Goal: Book appointment/travel/reservation

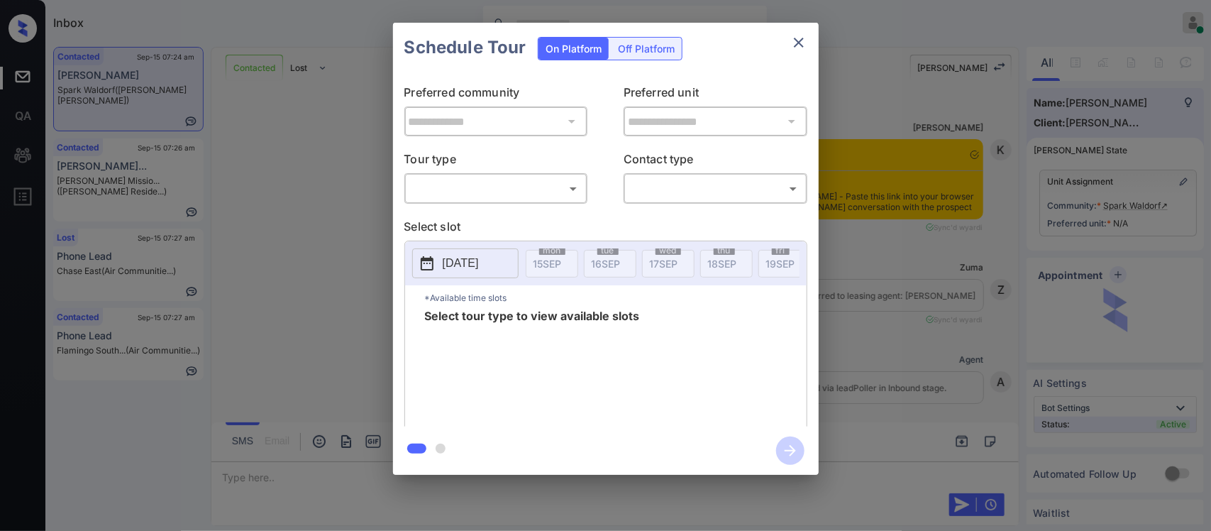
scroll to position [4399, 0]
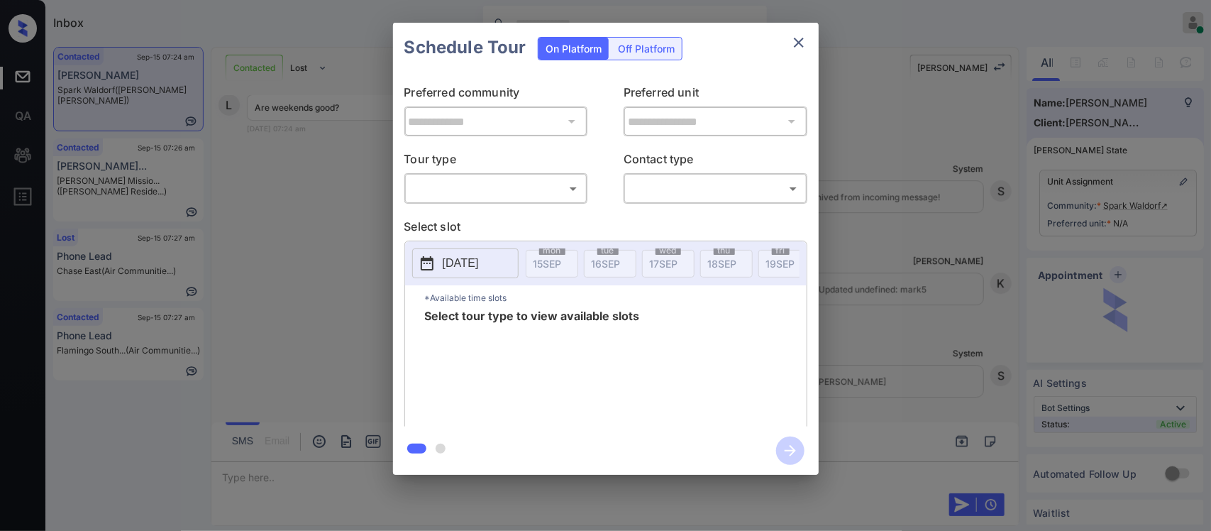
click at [545, 194] on body "Inbox Almas Zainab Online Set yourself offline Set yourself on break Profile Sw…" at bounding box center [605, 265] width 1211 height 531
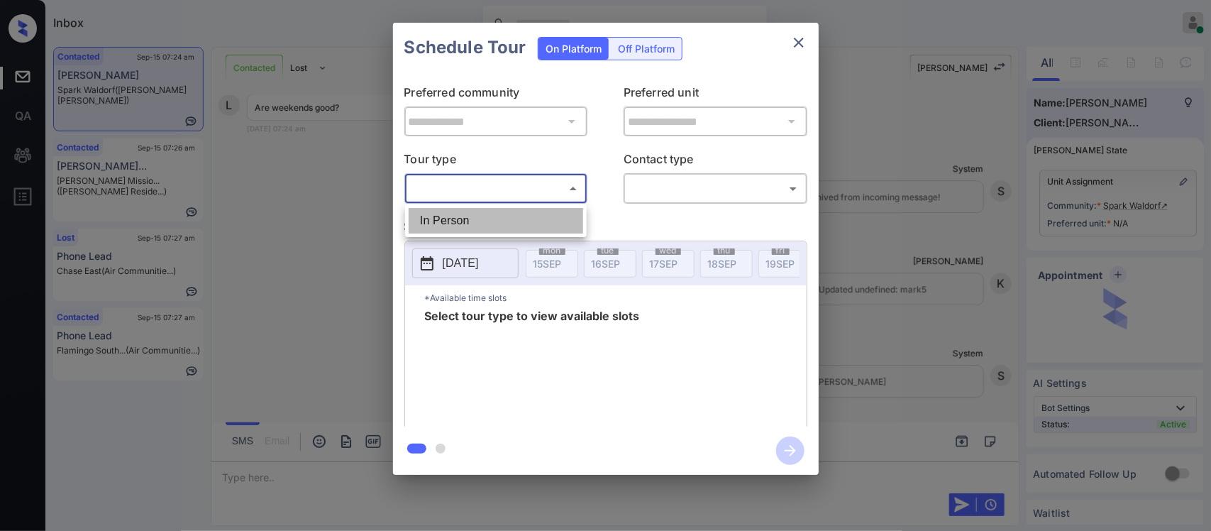
click at [541, 215] on li "In Person" at bounding box center [496, 221] width 175 height 26
type input "********"
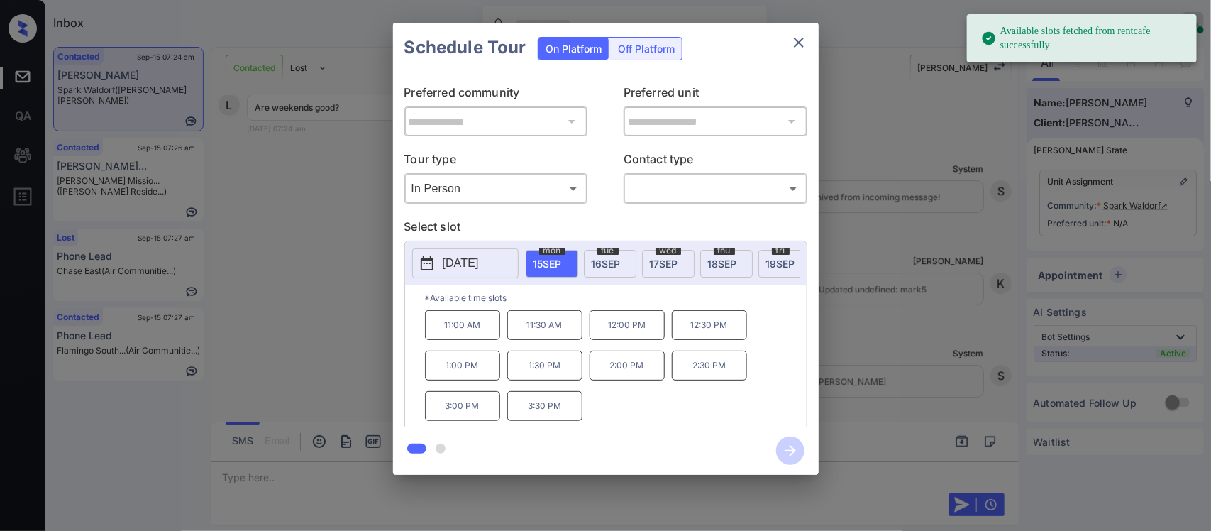
scroll to position [0, 227]
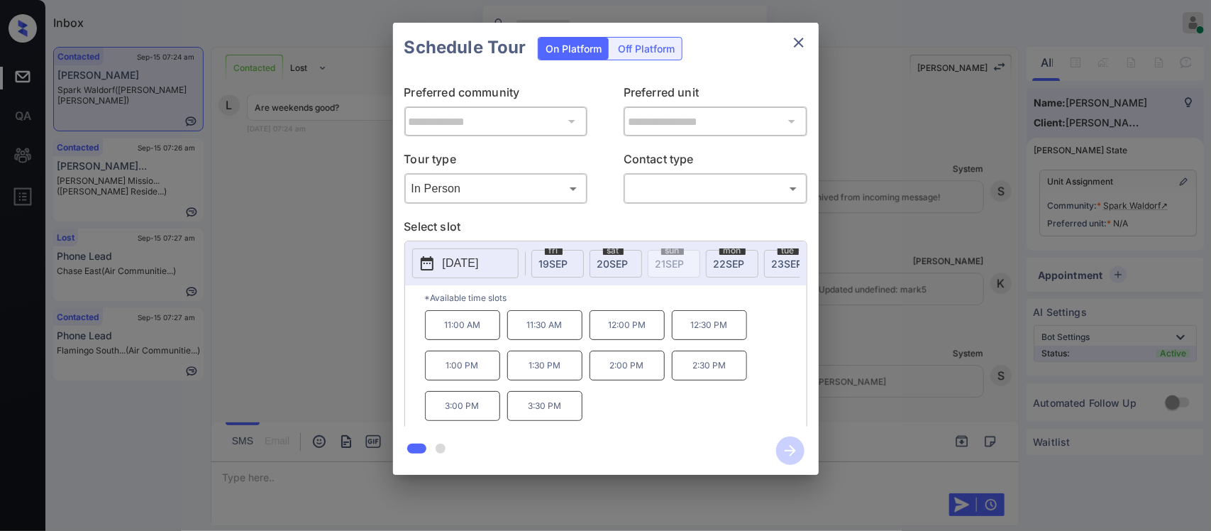
click at [622, 263] on span "20 SEP" at bounding box center [612, 264] width 31 height 12
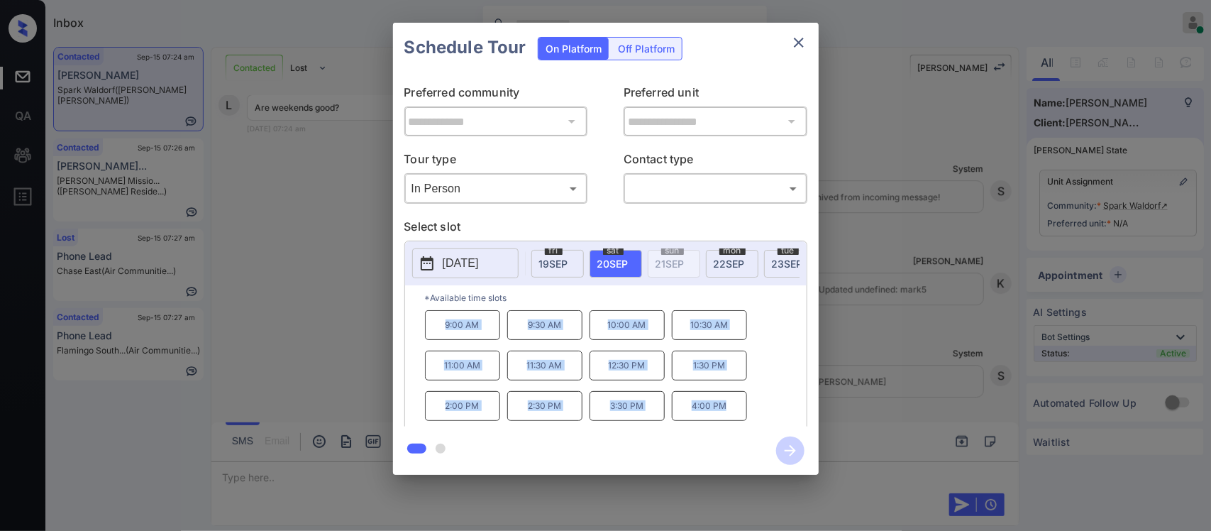
drag, startPoint x: 447, startPoint y: 331, endPoint x: 745, endPoint y: 431, distance: 314.5
click at [745, 431] on div "**********" at bounding box center [606, 249] width 426 height 452
click at [802, 45] on icon "close" at bounding box center [798, 42] width 17 height 17
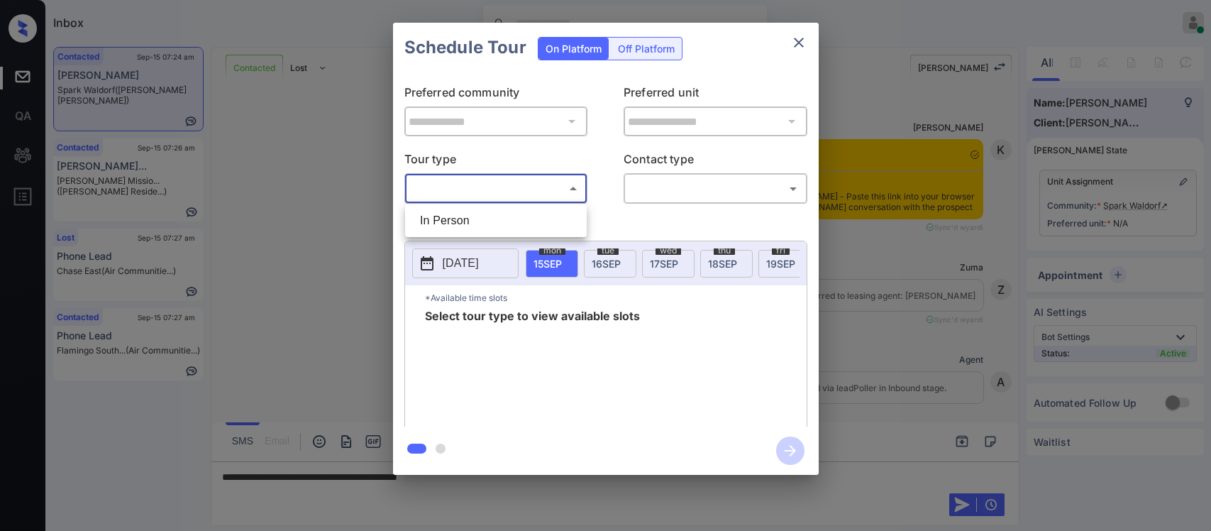
click at [543, 236] on ul "In Person" at bounding box center [496, 220] width 182 height 33
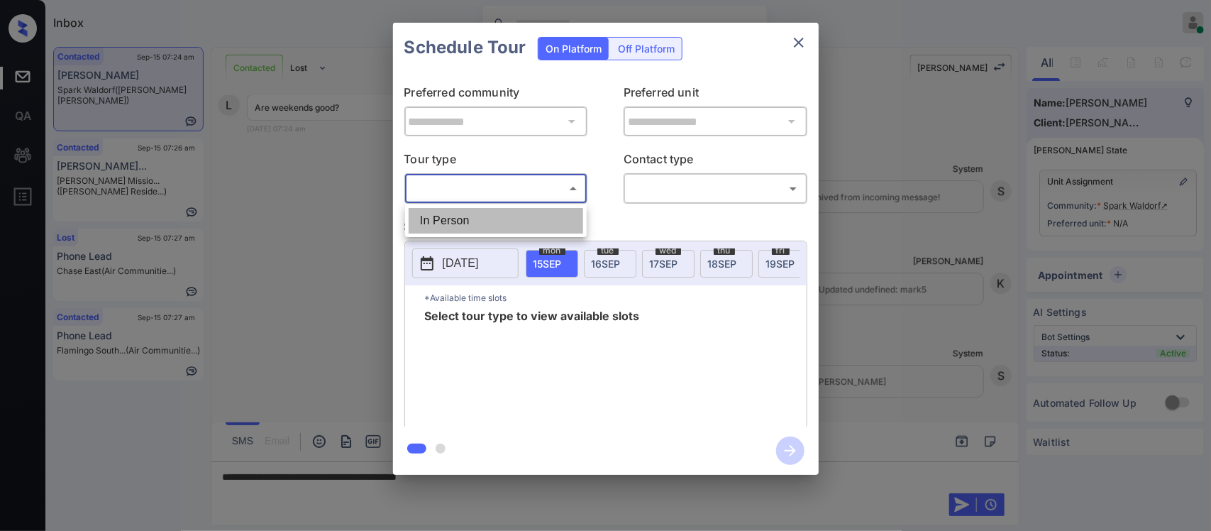
click at [547, 228] on li "In Person" at bounding box center [496, 221] width 175 height 26
type input "********"
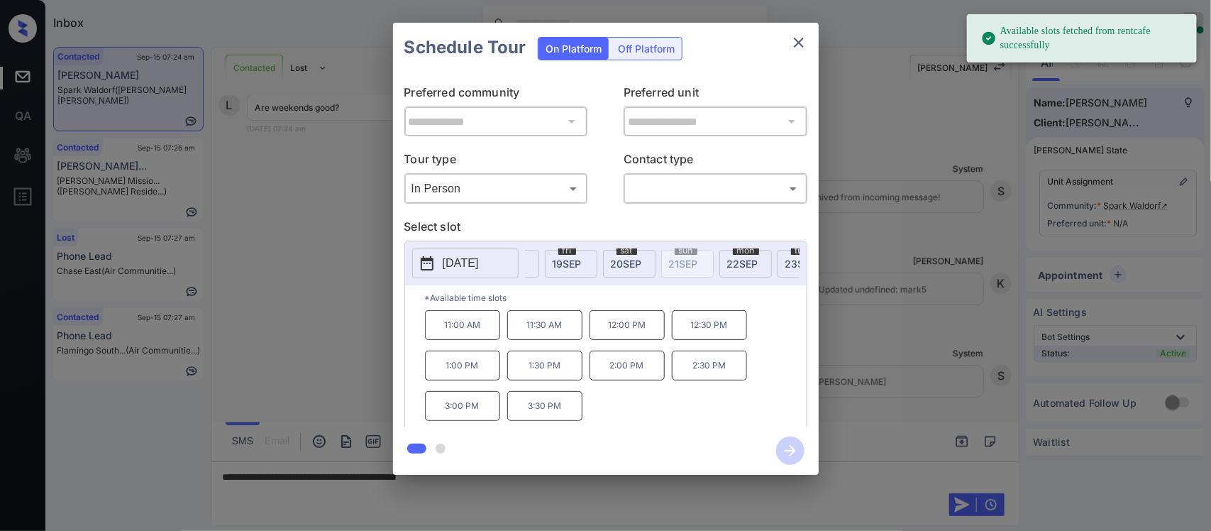
scroll to position [0, 227]
click at [602, 259] on span "20 SEP" at bounding box center [612, 264] width 31 height 12
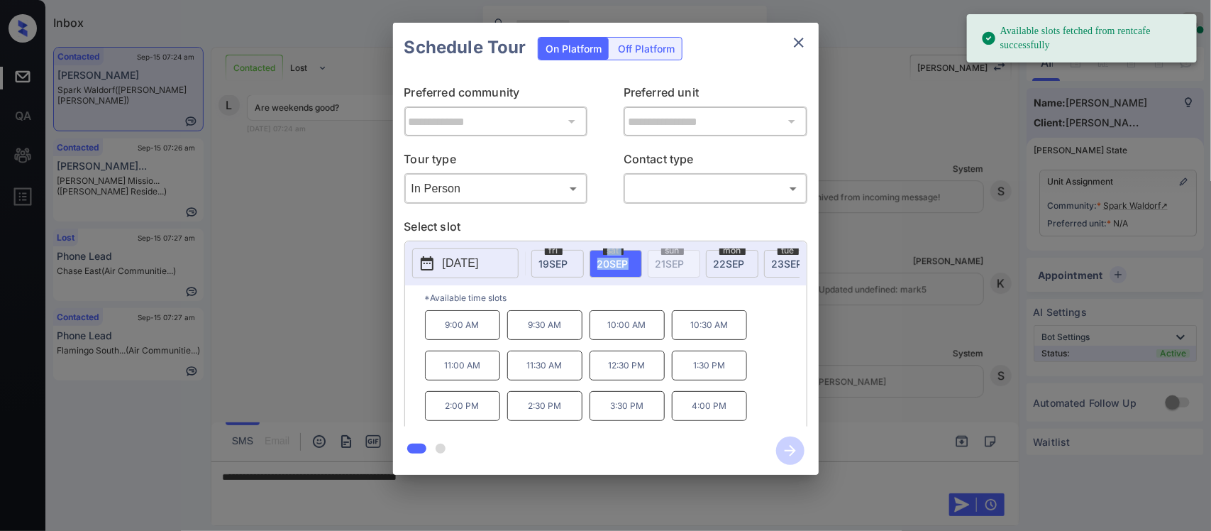
click at [602, 259] on span "20 SEP" at bounding box center [612, 264] width 31 height 12
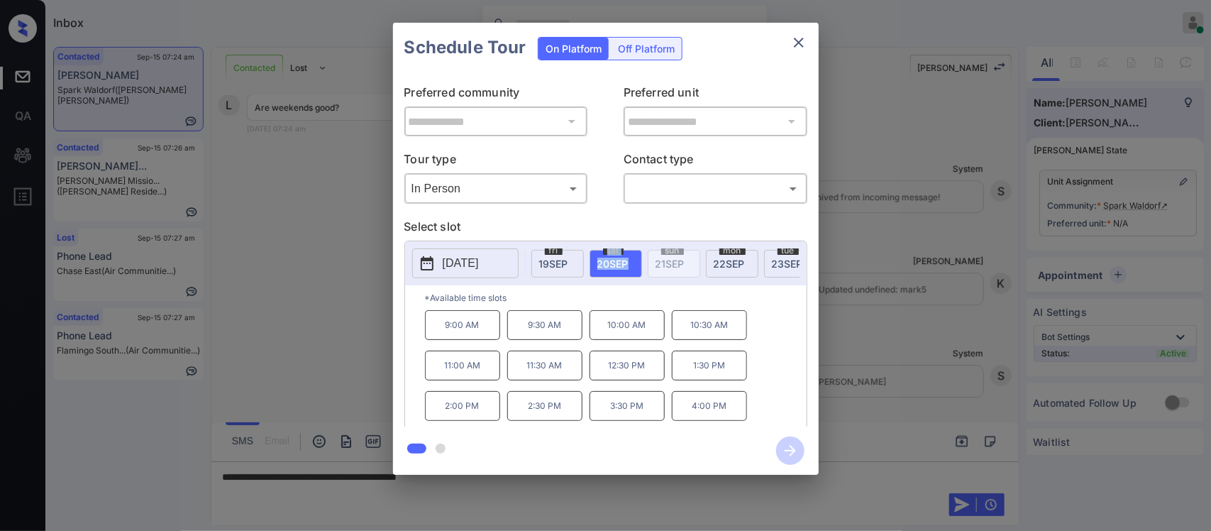
click at [796, 37] on icon "close" at bounding box center [798, 42] width 17 height 17
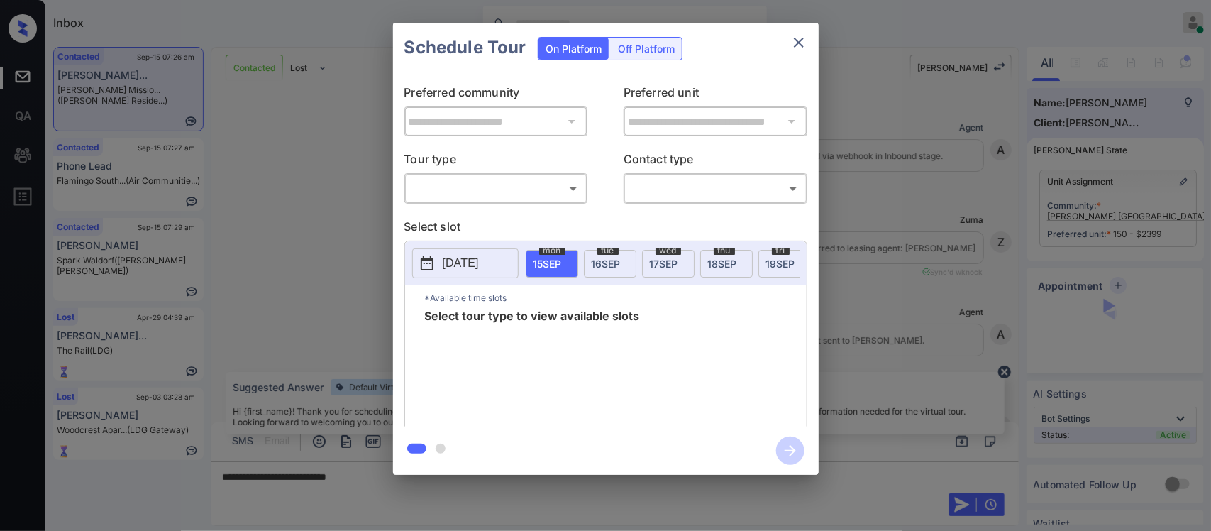
scroll to position [2056, 0]
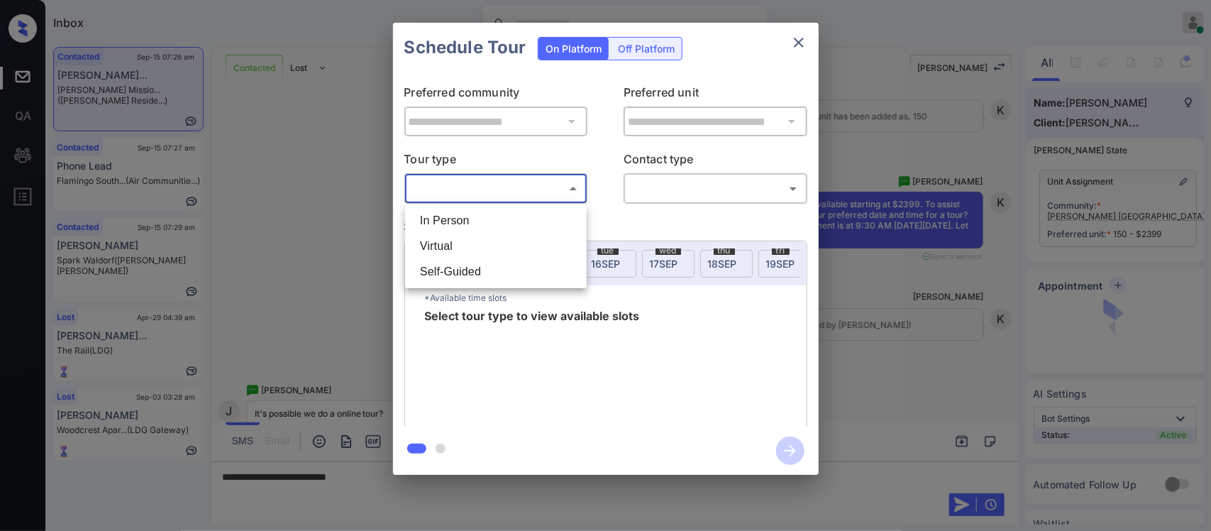
click at [490, 185] on body "Inbox Almas Zainab Online Set yourself offline Set yourself on break Profile Sw…" at bounding box center [605, 265] width 1211 height 531
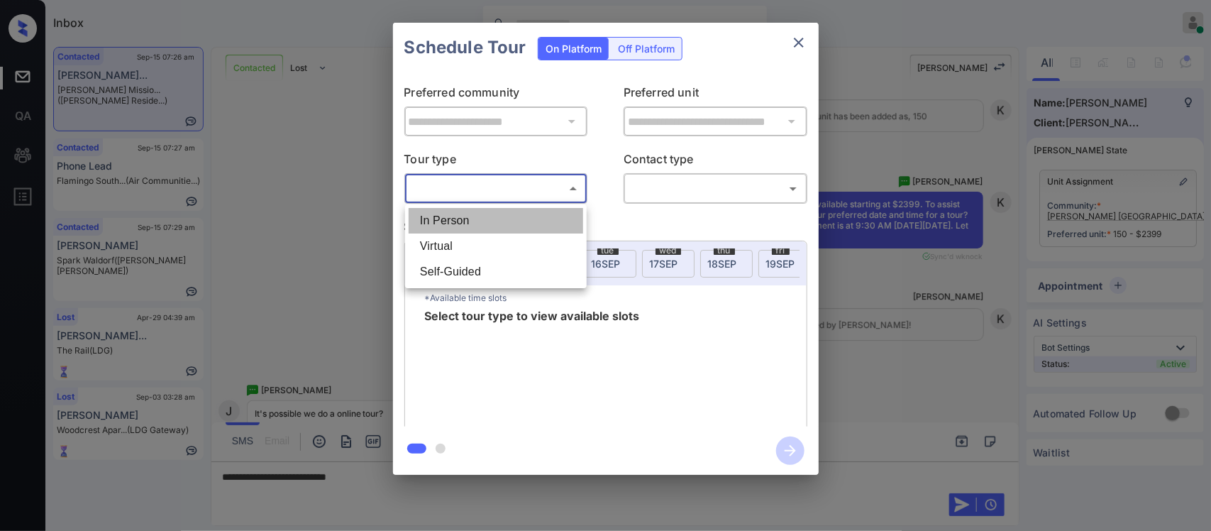
click at [488, 221] on li "In Person" at bounding box center [496, 221] width 175 height 26
type input "********"
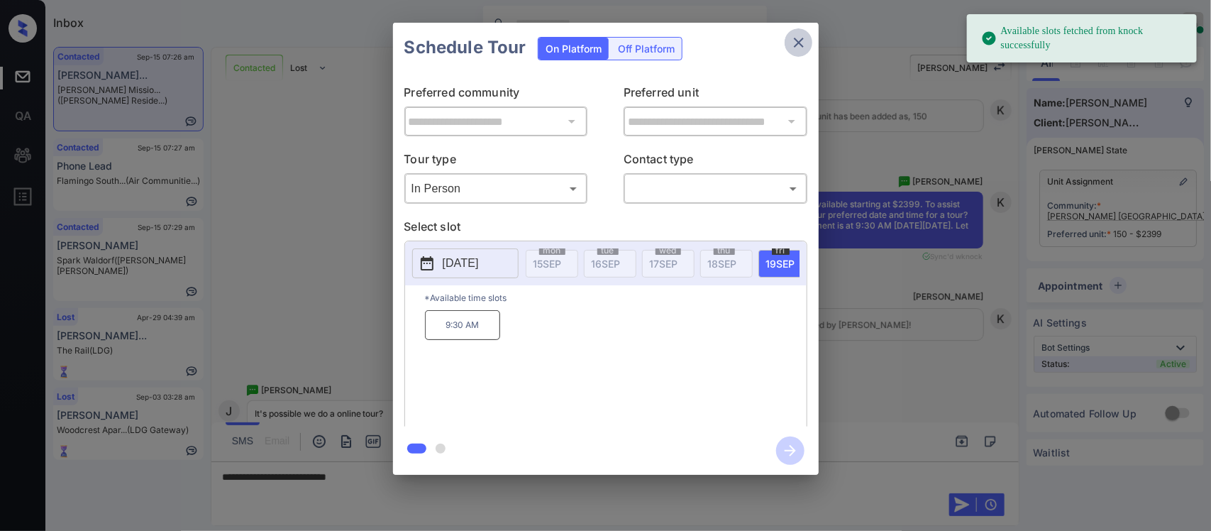
click at [802, 50] on icon "close" at bounding box center [798, 42] width 17 height 17
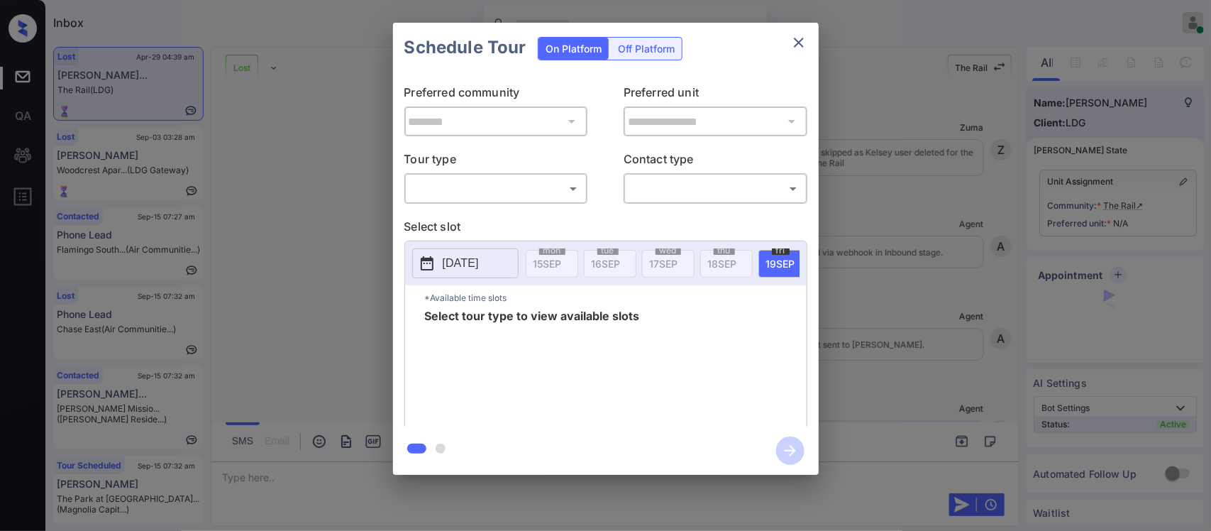
scroll to position [641, 0]
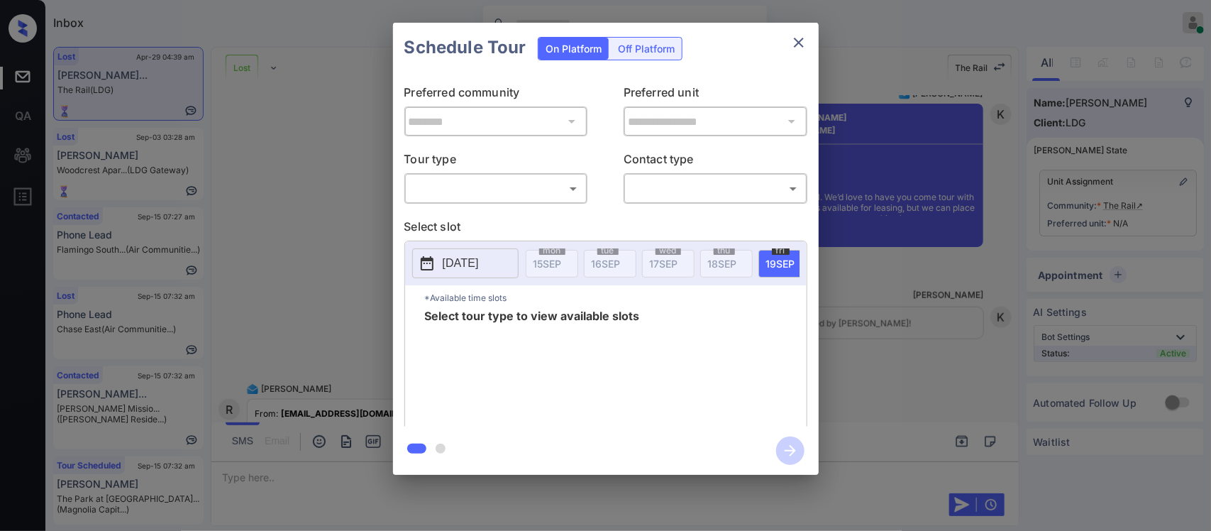
click at [551, 195] on body "Inbox Almas Zainab Online Set yourself offline Set yourself on break Profile Sw…" at bounding box center [605, 265] width 1211 height 531
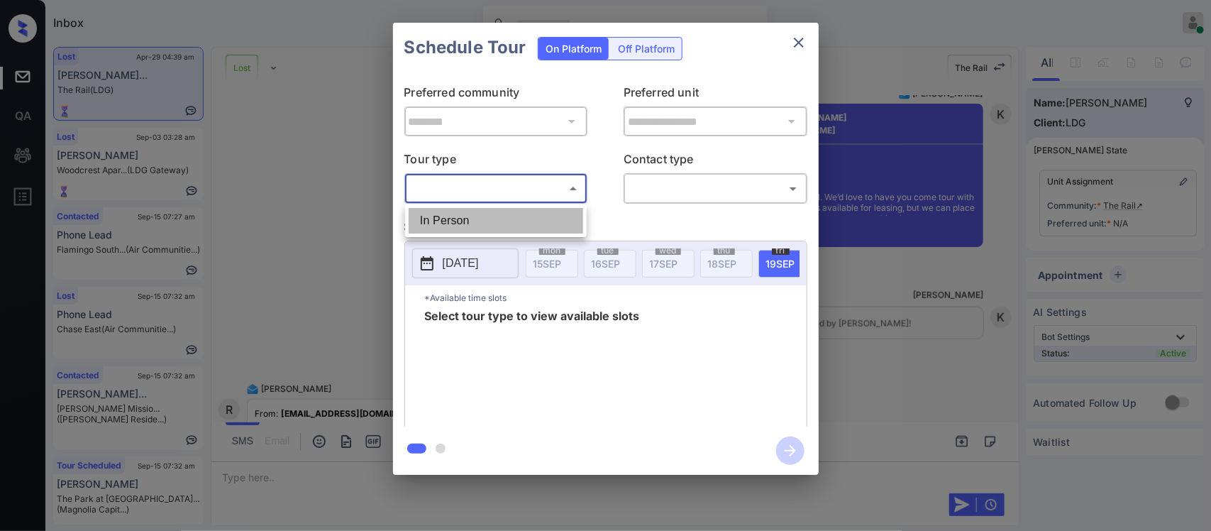
click at [546, 214] on li "In Person" at bounding box center [496, 221] width 175 height 26
type input "********"
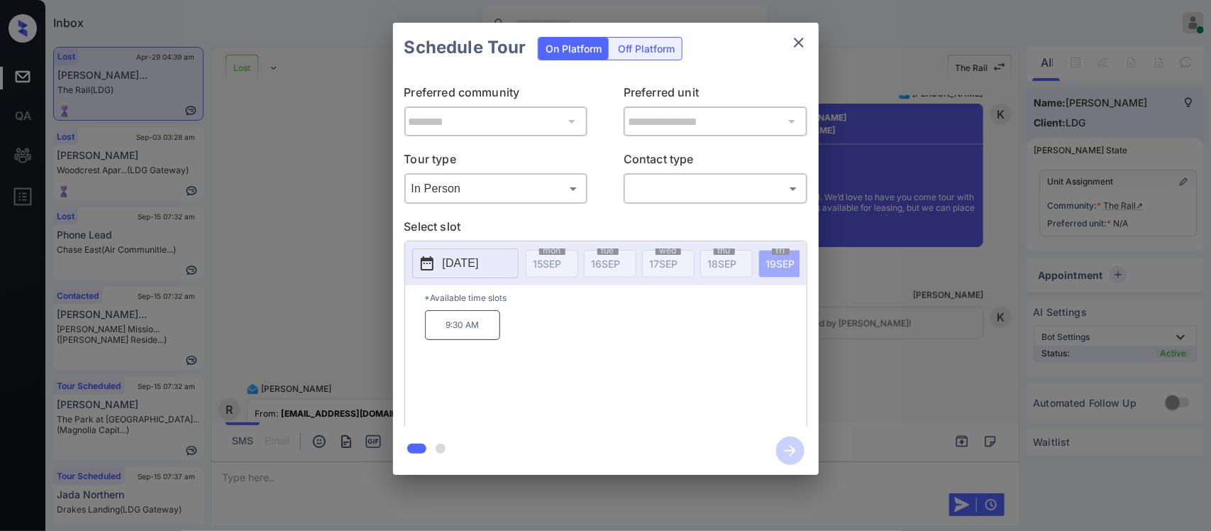
click at [476, 263] on p "2025-09-19" at bounding box center [461, 263] width 36 height 17
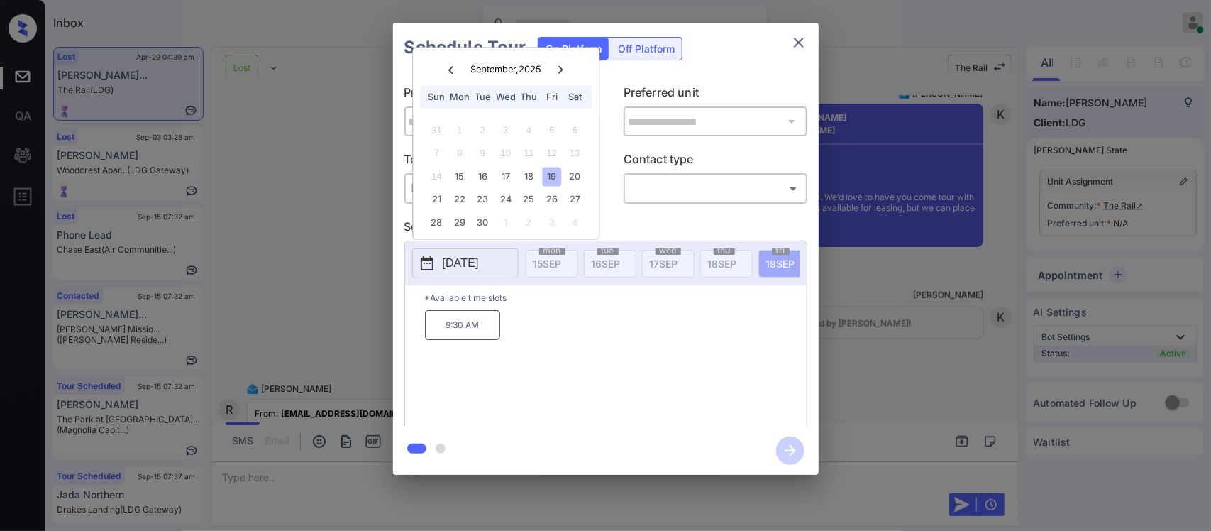
click at [565, 68] on icon at bounding box center [561, 69] width 9 height 9
click at [445, 72] on div at bounding box center [450, 69] width 19 height 18
click at [448, 70] on icon at bounding box center [451, 69] width 9 height 9
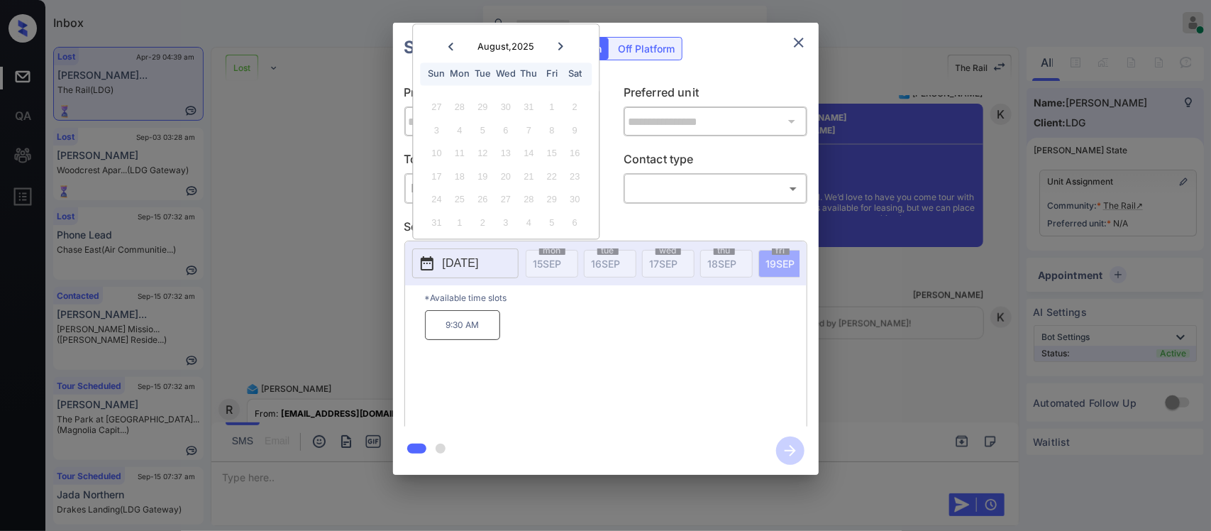
click at [561, 48] on icon at bounding box center [560, 47] width 5 height 8
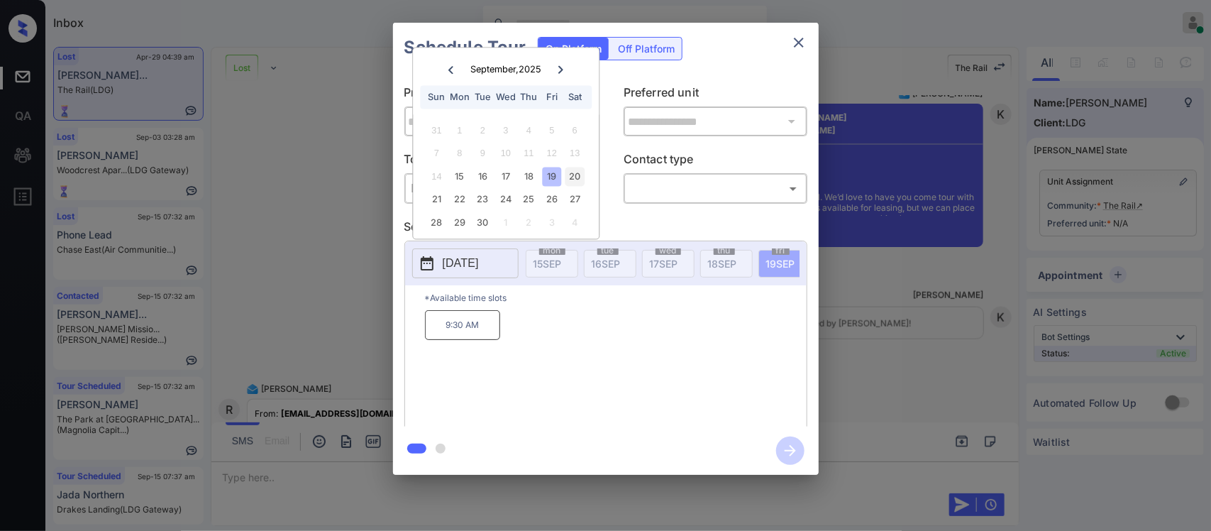
click at [568, 167] on div "20" at bounding box center [574, 176] width 19 height 19
click at [477, 194] on div "23" at bounding box center [482, 199] width 19 height 19
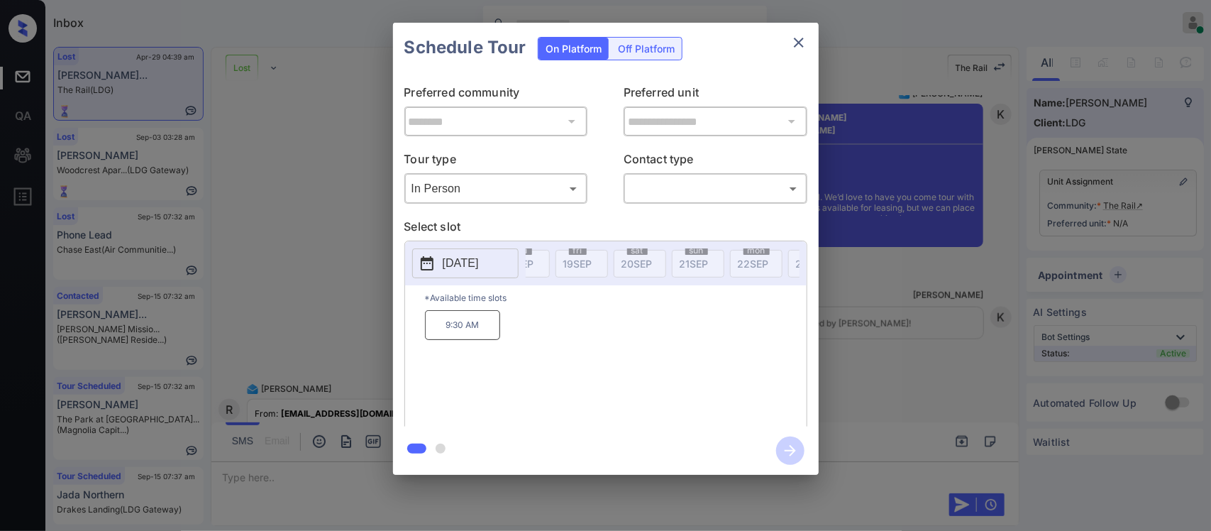
scroll to position [0, 227]
click at [800, 43] on icon "close" at bounding box center [798, 42] width 17 height 17
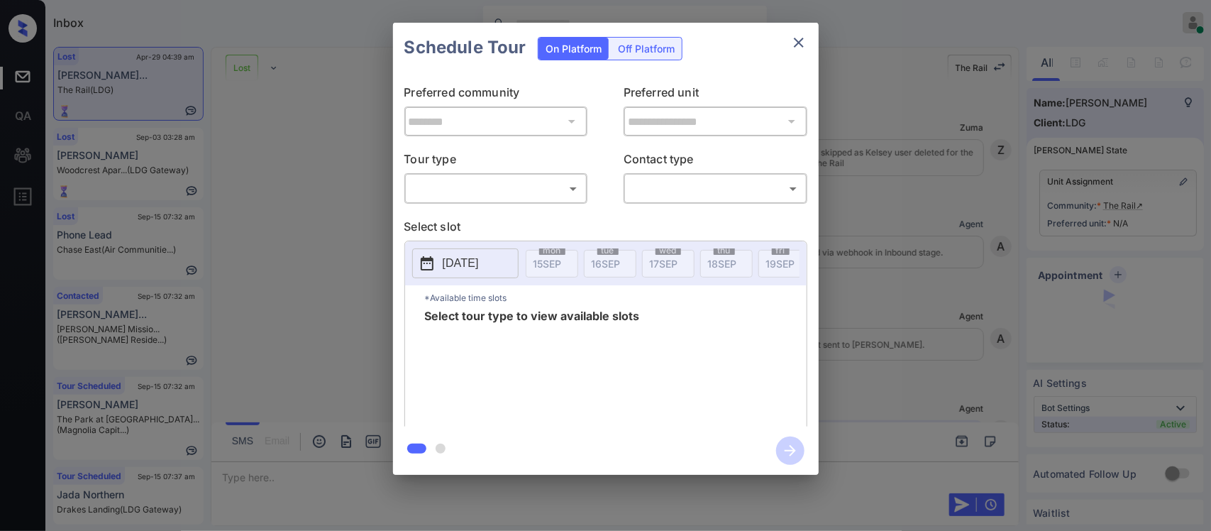
scroll to position [1998, 0]
click at [546, 185] on body "Inbox [PERSON_NAME] Online Set yourself offline Set yourself on break Profile S…" at bounding box center [605, 265] width 1211 height 531
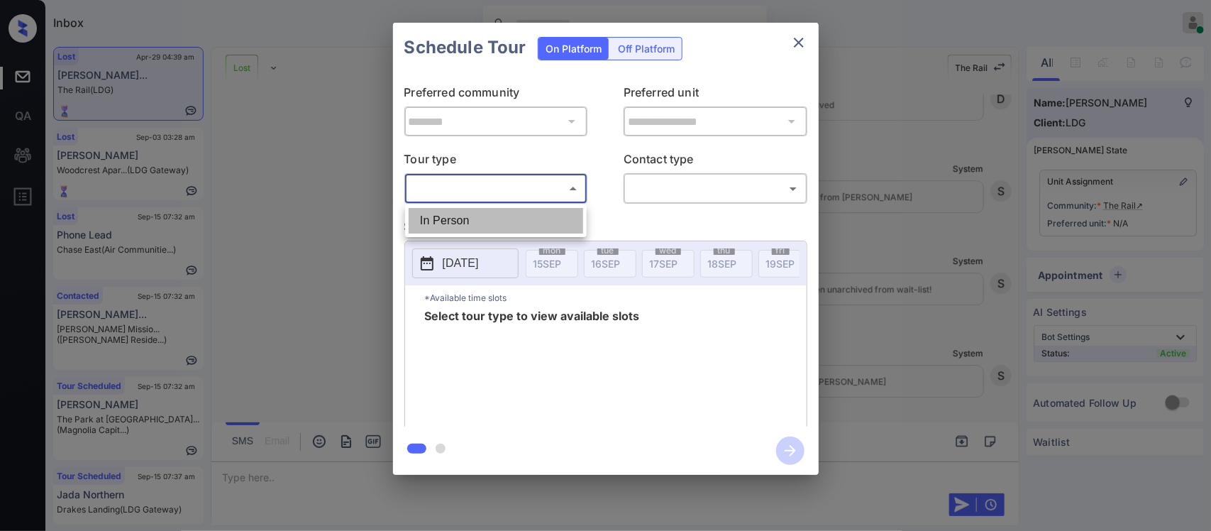
click at [529, 232] on li "In Person" at bounding box center [496, 221] width 175 height 26
type input "********"
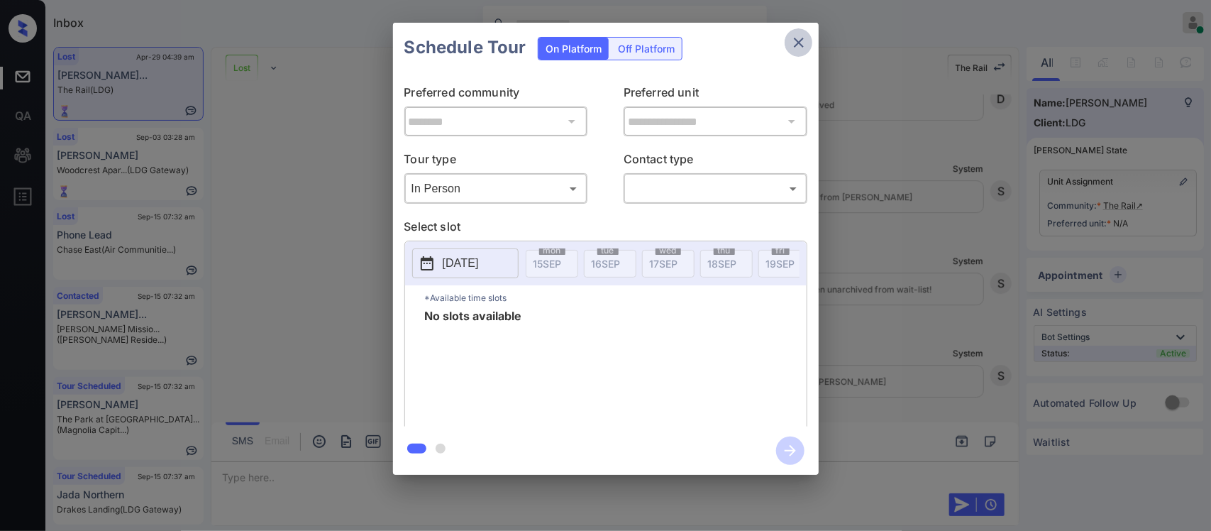
click at [789, 36] on button "close" at bounding box center [799, 42] width 28 height 28
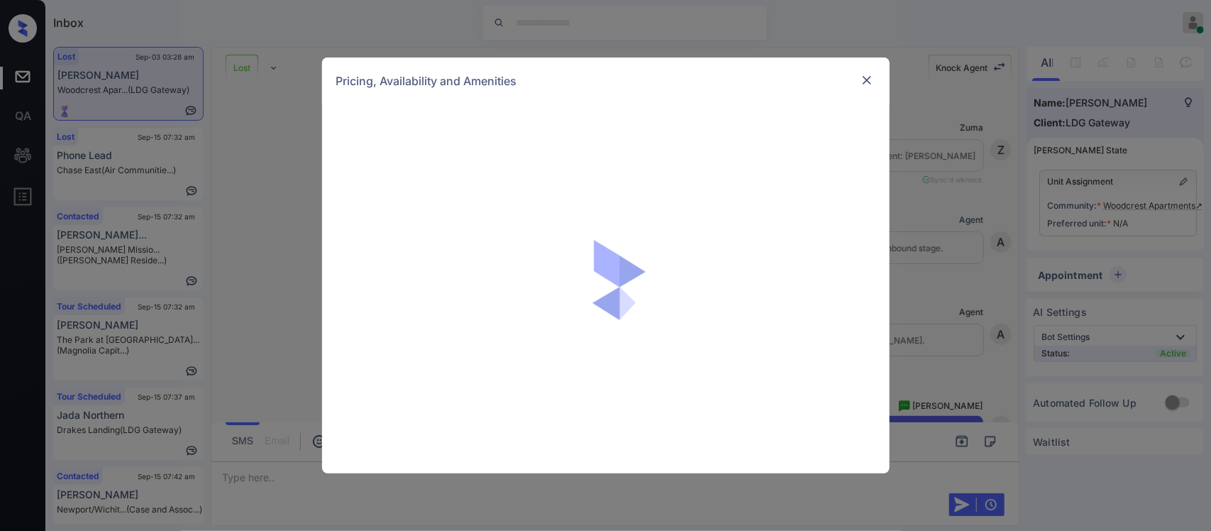
scroll to position [5039, 0]
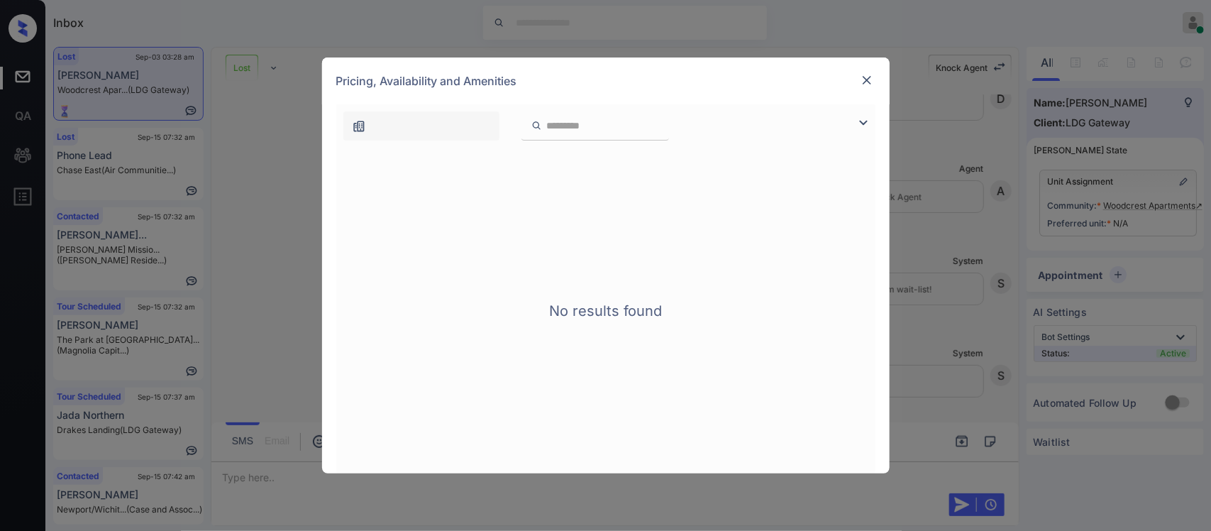
click at [856, 79] on div "Pricing, Availability and Amenities" at bounding box center [606, 80] width 568 height 47
click at [869, 78] on img at bounding box center [867, 80] width 14 height 14
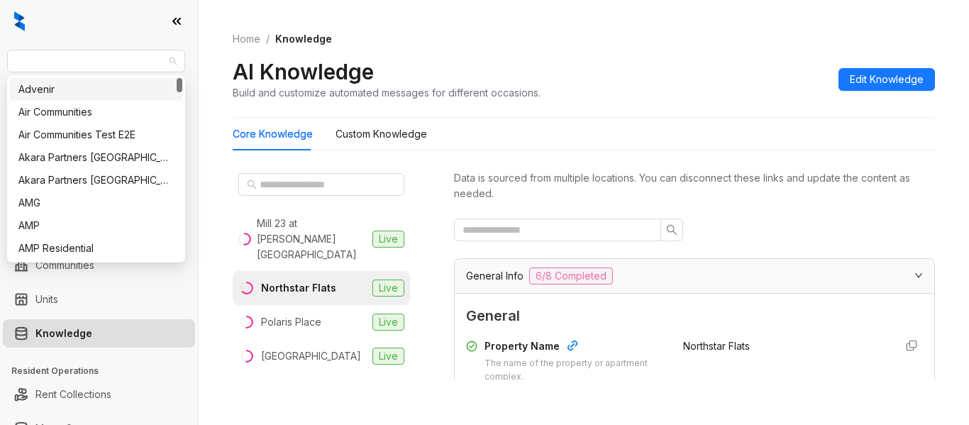
click at [110, 60] on span "Oakwood Management" at bounding box center [96, 60] width 161 height 21
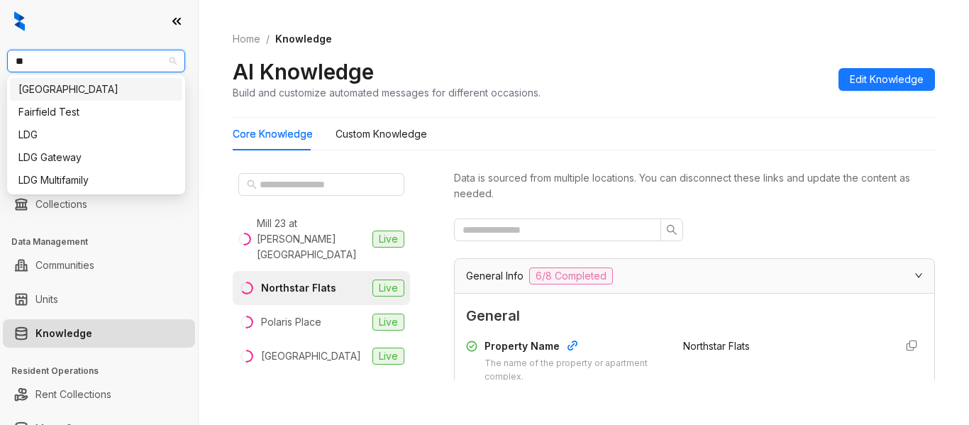
type input "***"
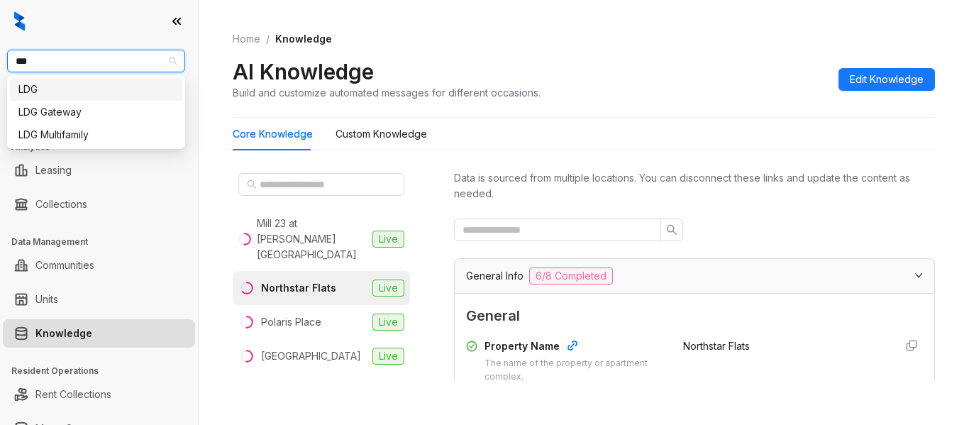
click at [106, 95] on div "LDG" at bounding box center [95, 90] width 155 height 16
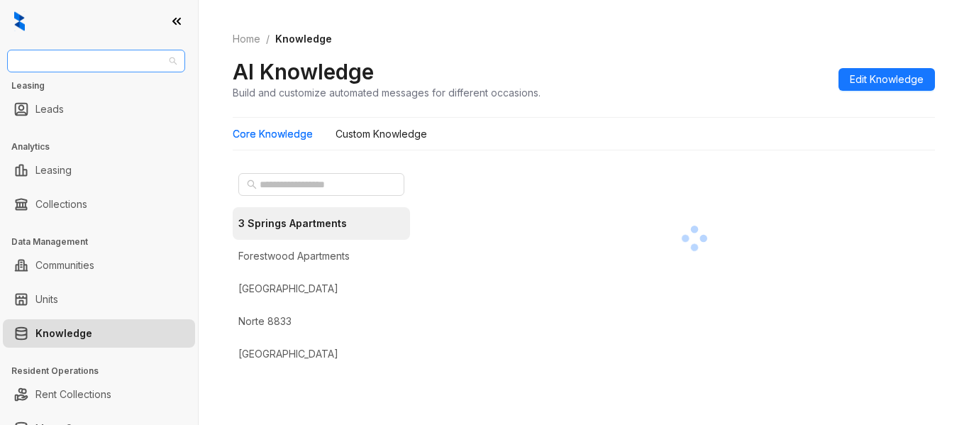
click at [118, 59] on span "LDG" at bounding box center [96, 60] width 161 height 21
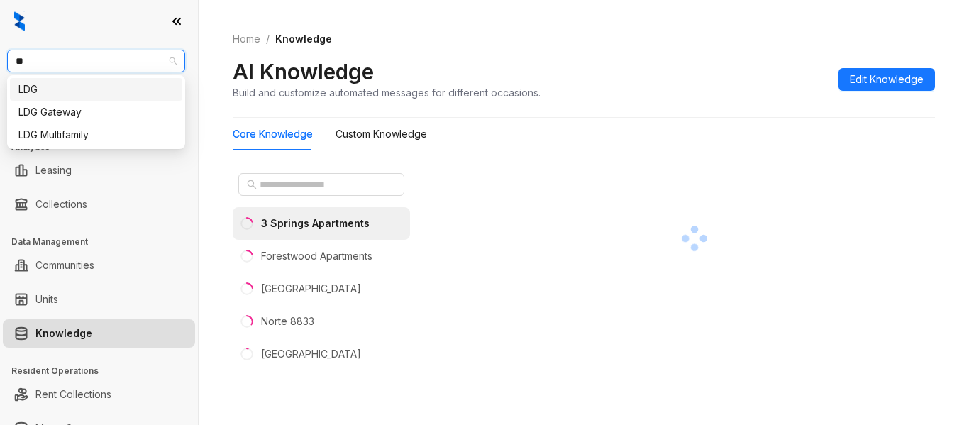
type input "***"
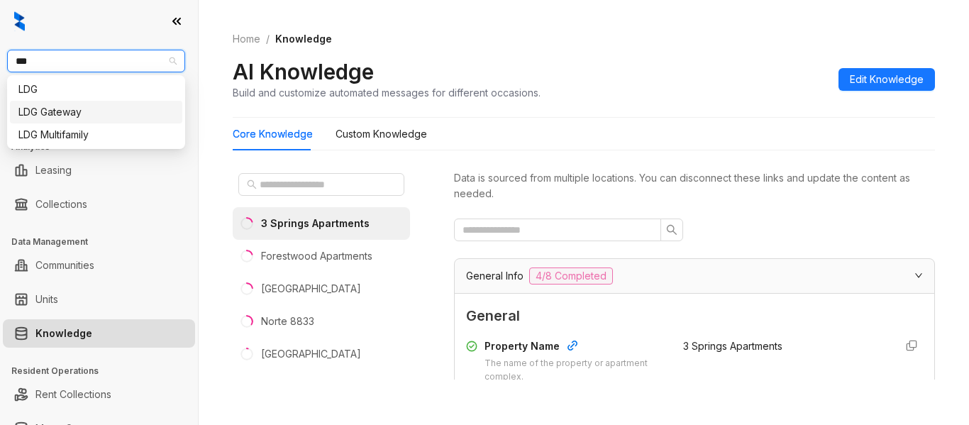
click at [131, 118] on div "LDG Gateway" at bounding box center [95, 112] width 155 height 16
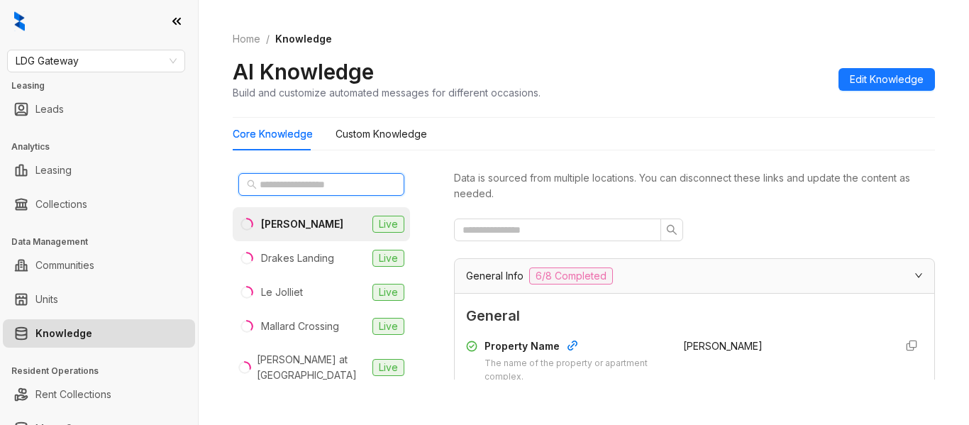
click at [326, 183] on input "text" at bounding box center [322, 185] width 125 height 16
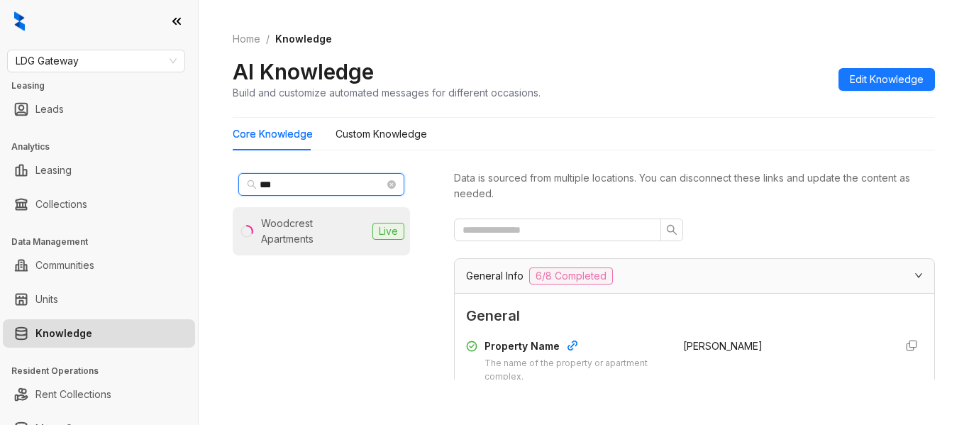
type input "***"
click at [325, 230] on div "Woodcrest Apartments" at bounding box center [314, 231] width 106 height 31
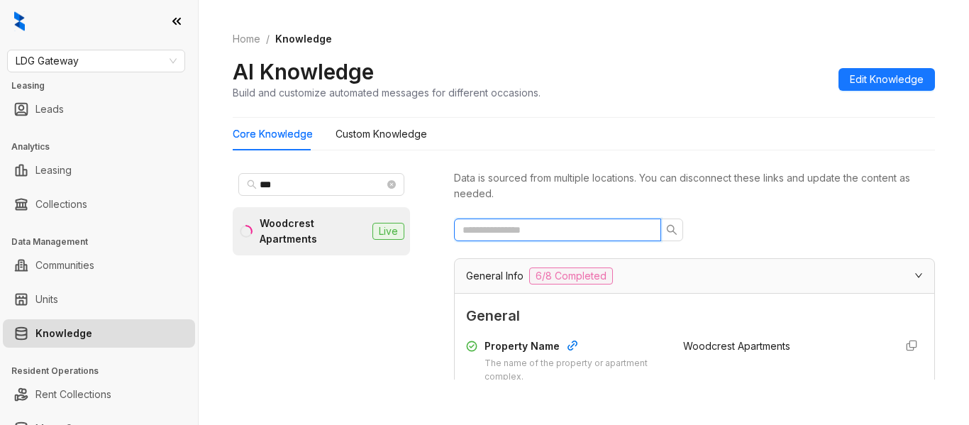
click at [573, 228] on input "text" at bounding box center [552, 230] width 179 height 16
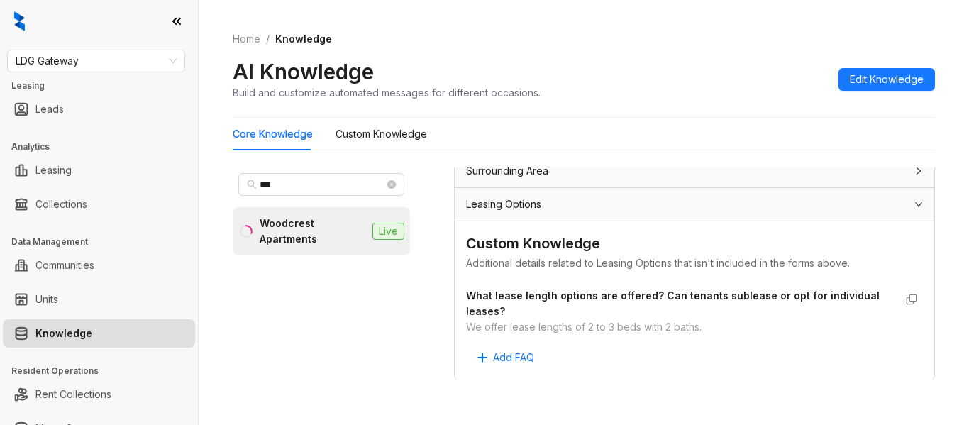
scroll to position [578, 0]
click at [496, 324] on div "We offer lease lengths of 2 to 3 beds with 2 baths." at bounding box center [680, 326] width 429 height 16
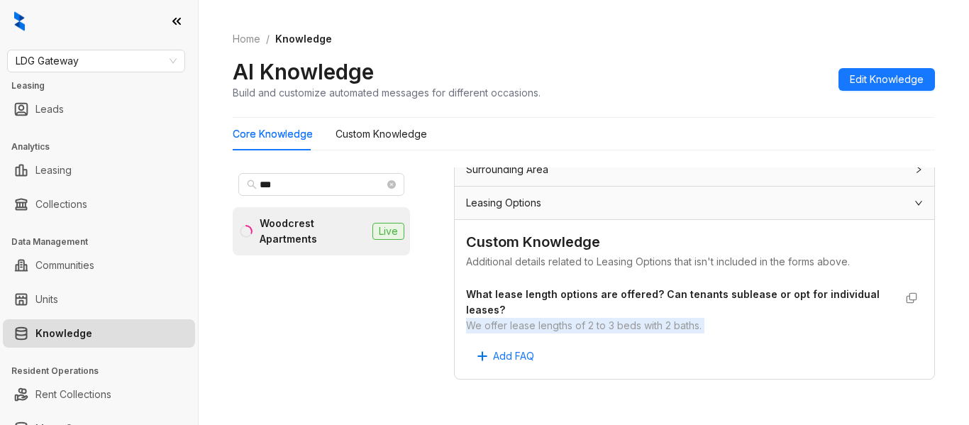
click at [496, 324] on div "We offer lease lengths of 2 to 3 beds with 2 baths." at bounding box center [680, 326] width 429 height 16
copy div "We offer lease lengths of 2 to 3 beds with 2 baths. Add FAQ"
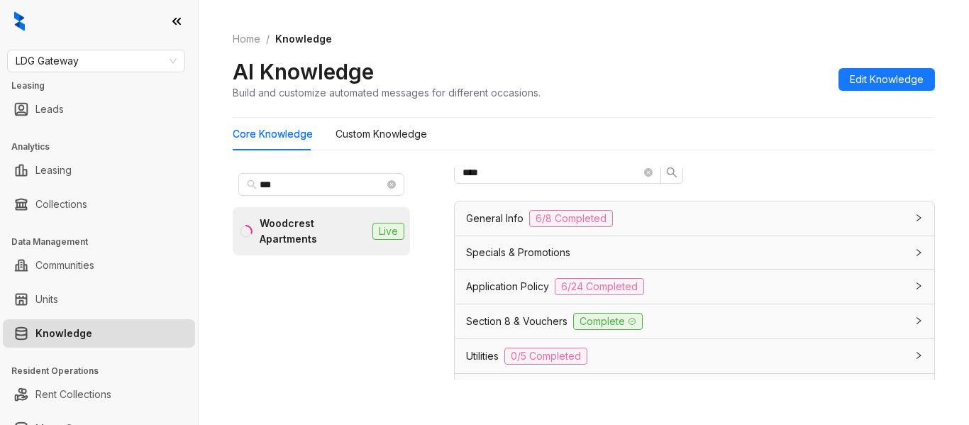
scroll to position [0, 0]
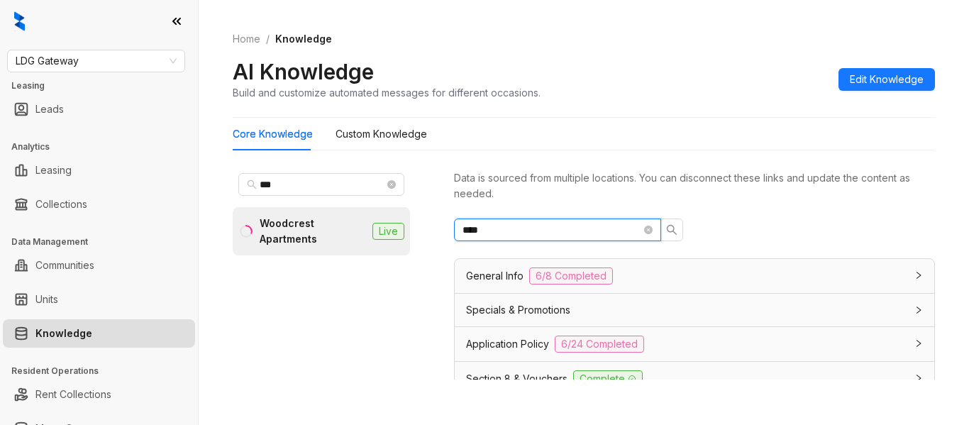
drag, startPoint x: 521, startPoint y: 236, endPoint x: 401, endPoint y: 238, distance: 120.6
click at [401, 238] on div "*** Woodcrest Apartments Live Data is sourced from multiple locations. You can …" at bounding box center [584, 277] width 702 height 230
type input "******"
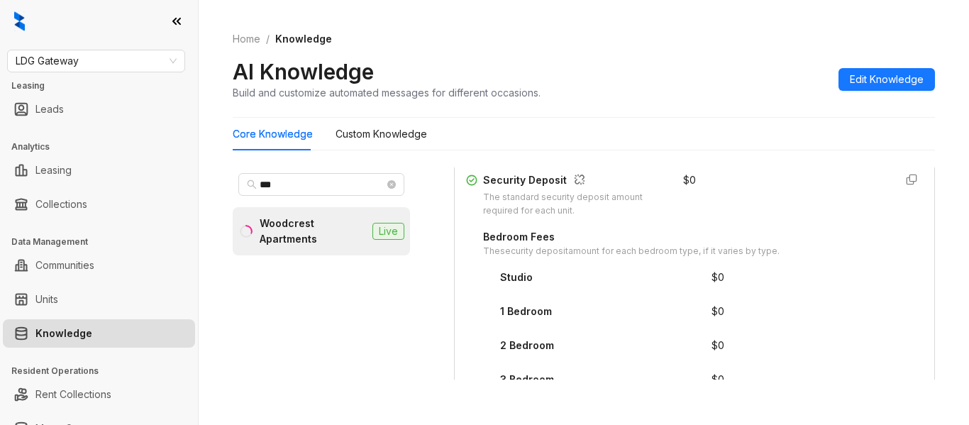
scroll to position [282, 0]
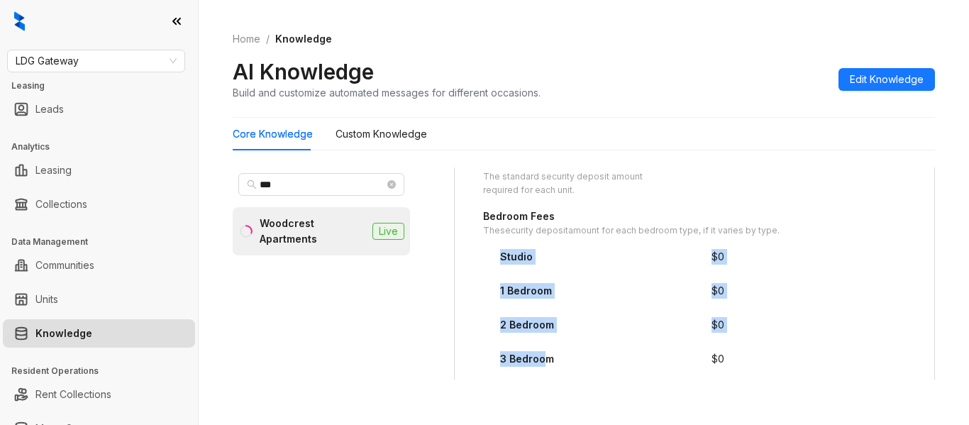
drag, startPoint x: 501, startPoint y: 266, endPoint x: 546, endPoint y: 353, distance: 97.7
click at [546, 353] on div "Security Deposit The standard security deposit amount required for each unit. $…" at bounding box center [694, 320] width 457 height 336
click at [546, 353] on div "3 Bedroom" at bounding box center [527, 359] width 54 height 16
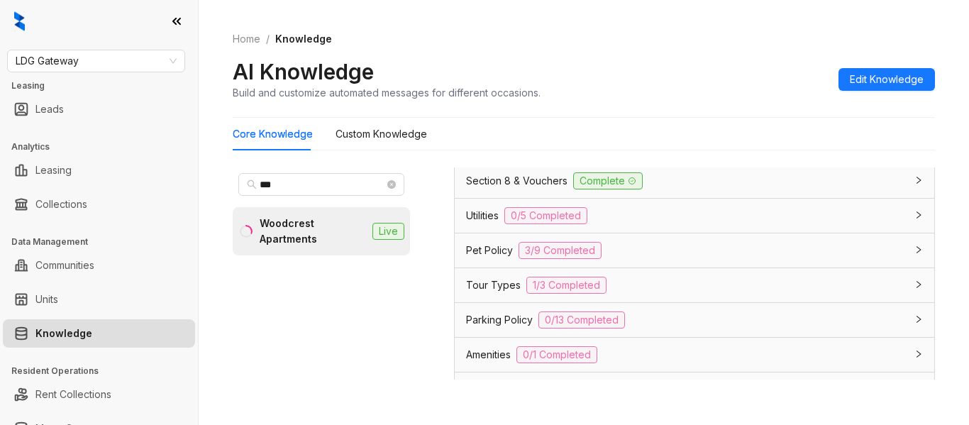
scroll to position [1114, 0]
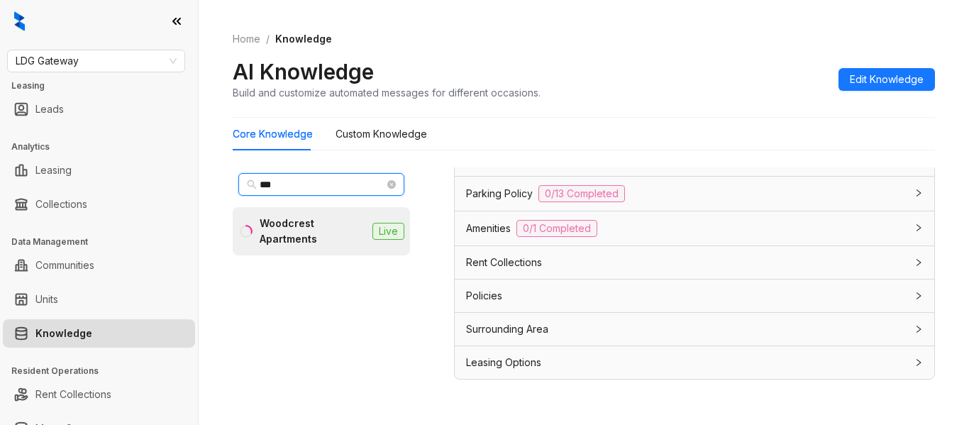
drag, startPoint x: 314, startPoint y: 182, endPoint x: 200, endPoint y: 193, distance: 114.0
click at [200, 193] on div "Home / Knowledge AI Knowledge Build and customize automated messages for differ…" at bounding box center [584, 212] width 770 height 425
type input "***"
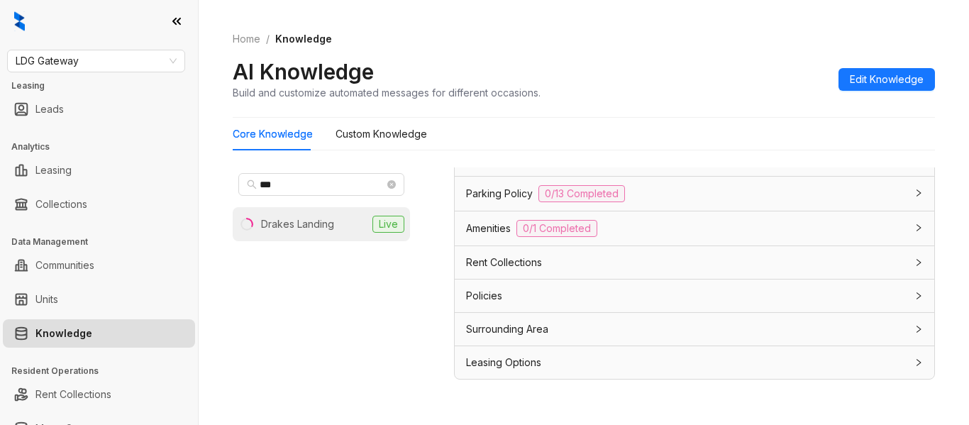
click at [320, 233] on li "Drakes Landing Live" at bounding box center [321, 224] width 177 height 34
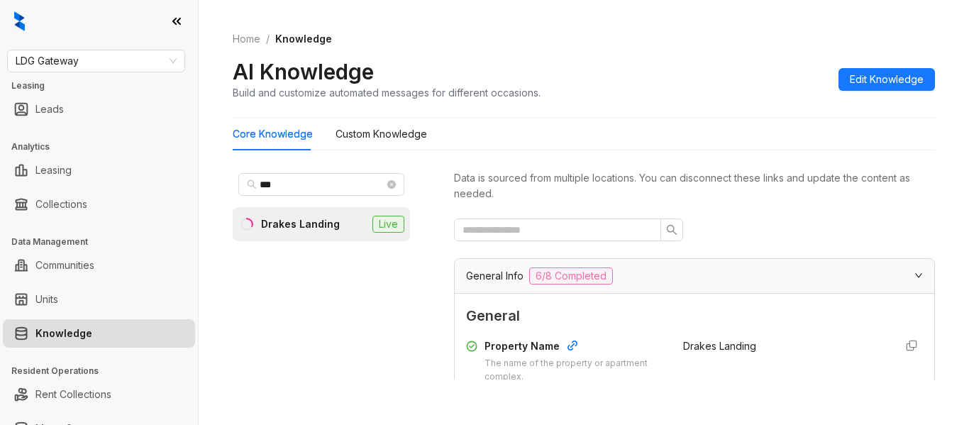
scroll to position [185, 0]
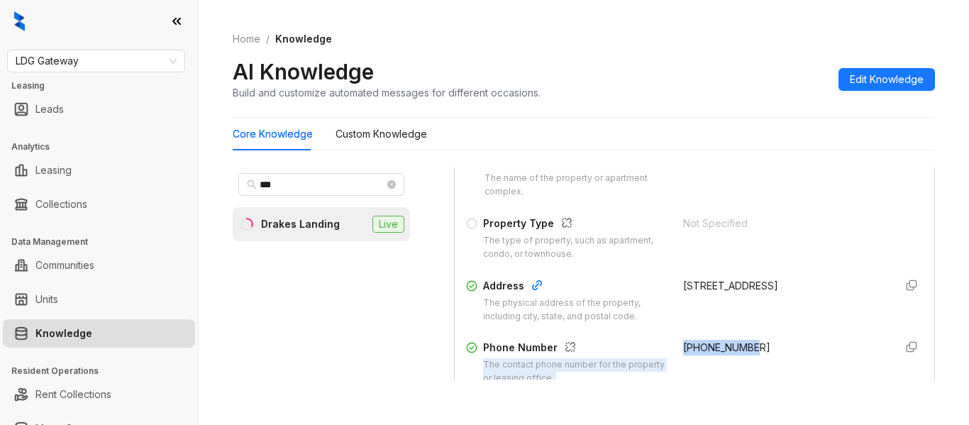
drag, startPoint x: 646, startPoint y: 354, endPoint x: 746, endPoint y: 344, distance: 100.5
click at [746, 344] on div "Phone Number The contact phone number for the property or leasing office. +1225…" at bounding box center [694, 362] width 457 height 45
click at [713, 347] on span "+12252404493" at bounding box center [726, 347] width 87 height 12
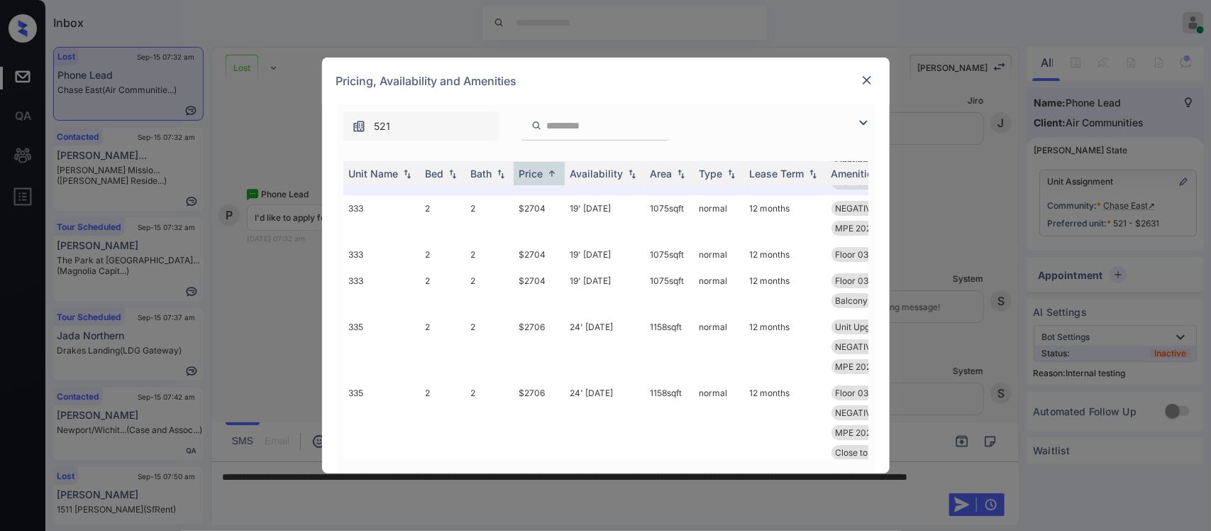
scroll to position [6951, 0]
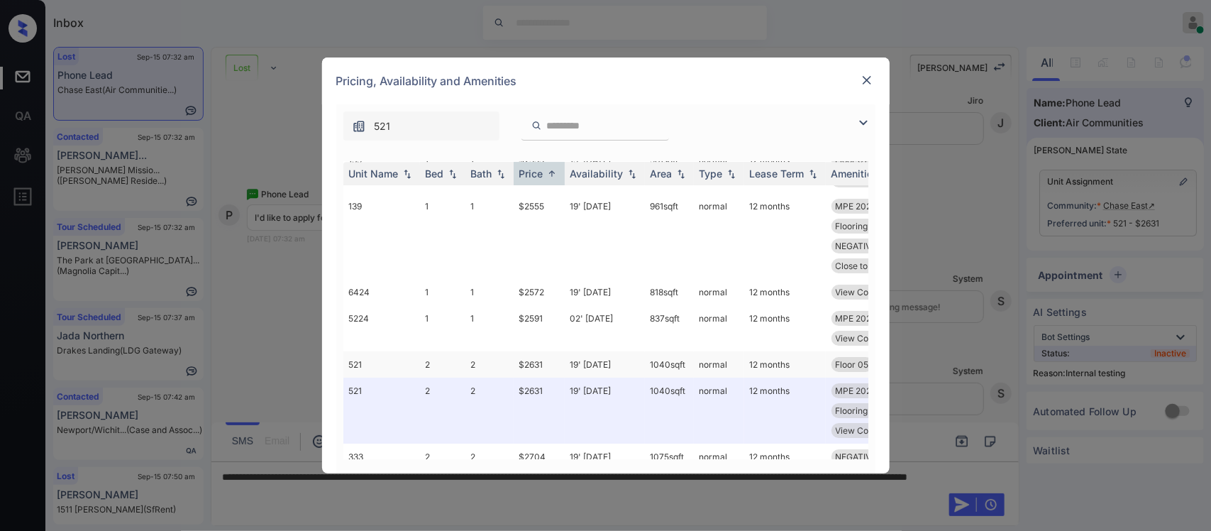
click at [604, 376] on td "19' Sep 25" at bounding box center [605, 364] width 80 height 26
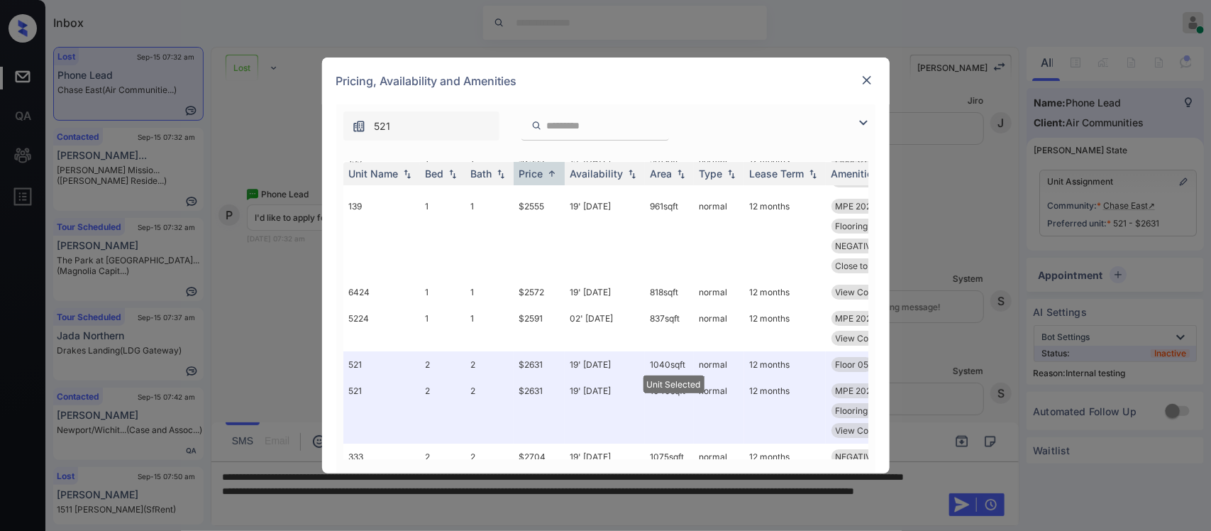
click at [871, 74] on img at bounding box center [867, 80] width 14 height 14
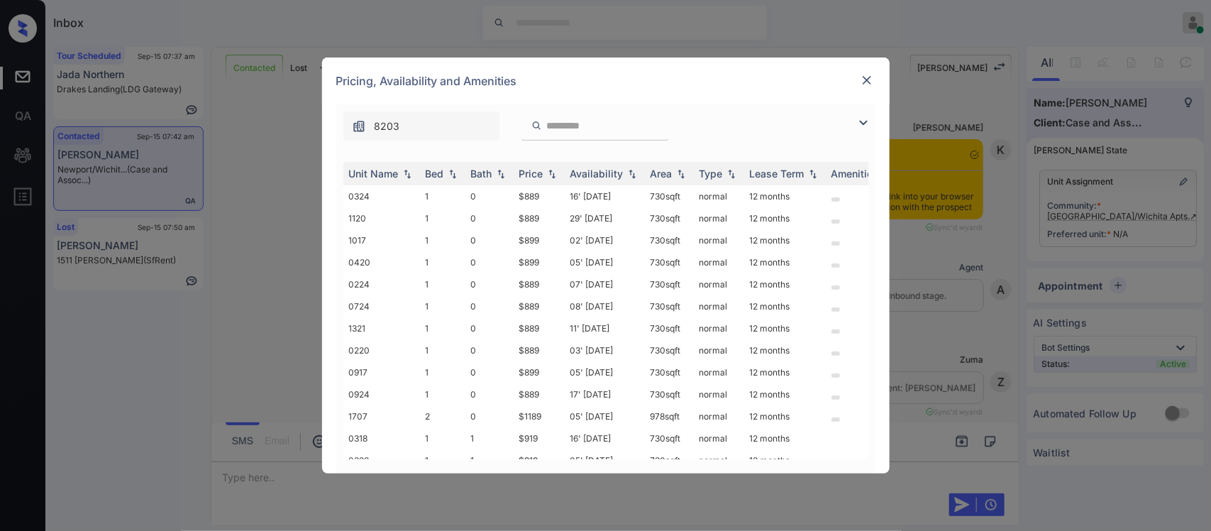
scroll to position [3488, 0]
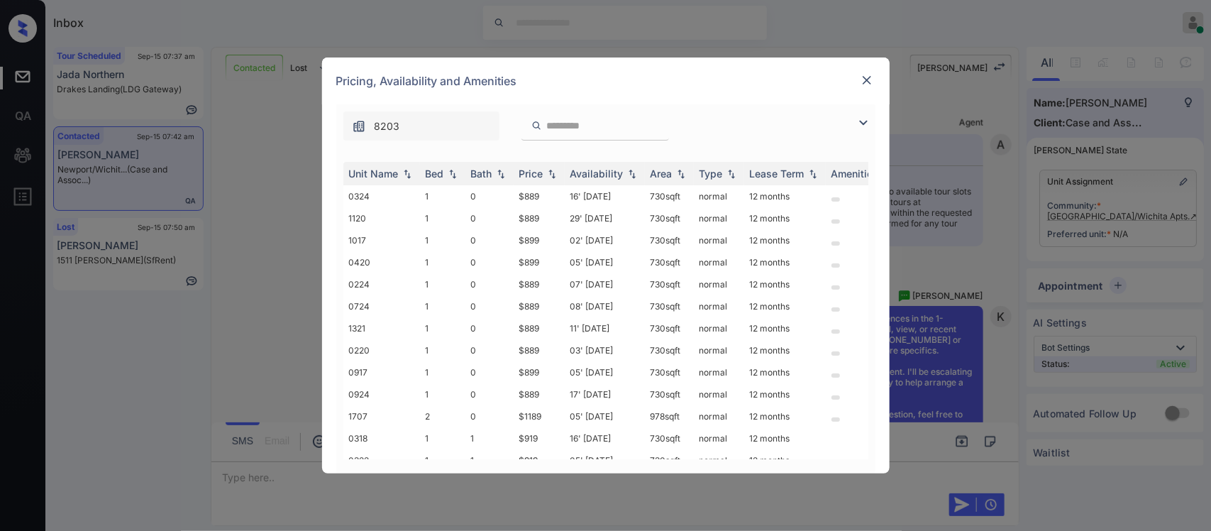
click at [590, 126] on input "search" at bounding box center [604, 126] width 116 height 12
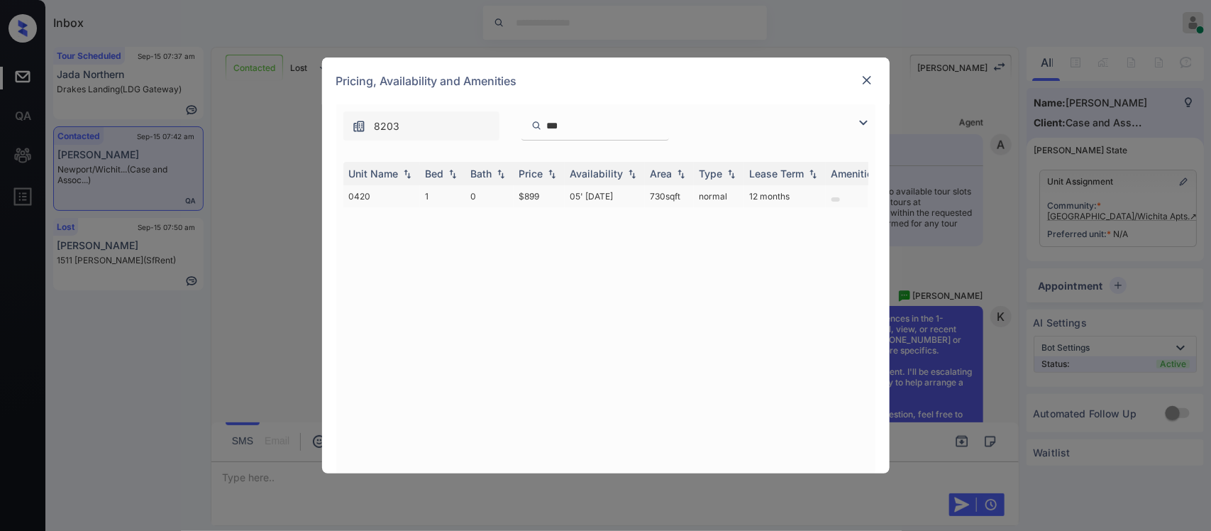
type input "***"
click at [579, 193] on td "05' Sep 25" at bounding box center [605, 196] width 80 height 22
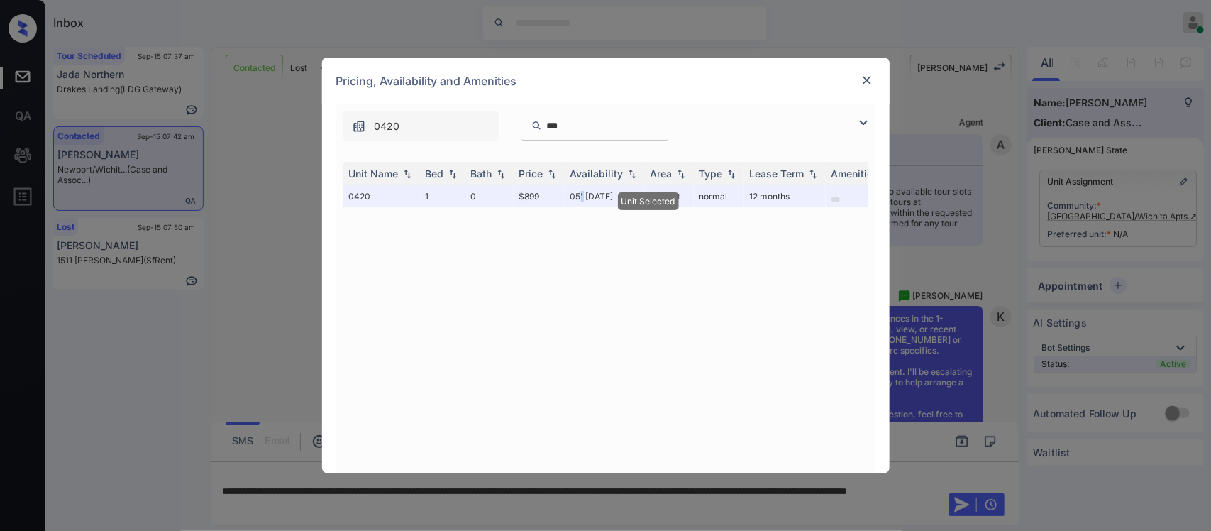
click at [868, 73] on img at bounding box center [867, 80] width 14 height 14
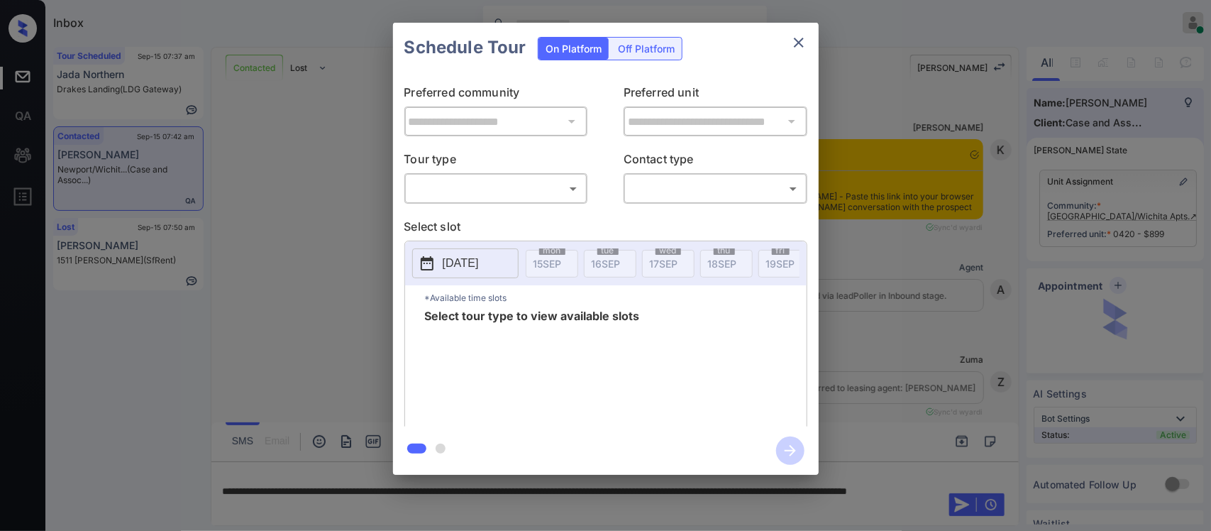
scroll to position [3488, 0]
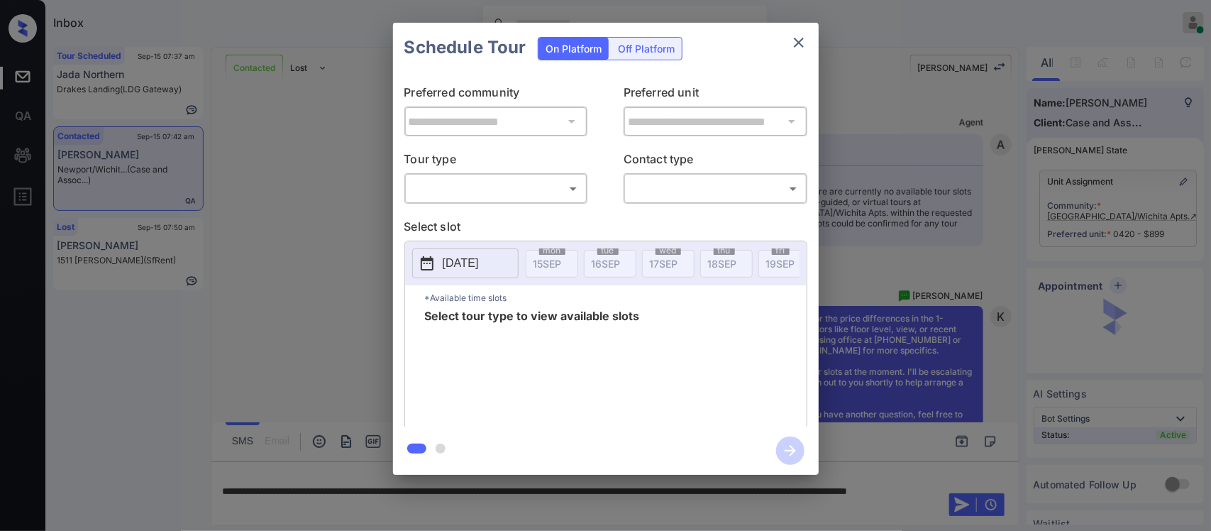
click at [552, 194] on body "Inbox [PERSON_NAME] Online Set yourself offline Set yourself on break Profile S…" at bounding box center [605, 265] width 1211 height 531
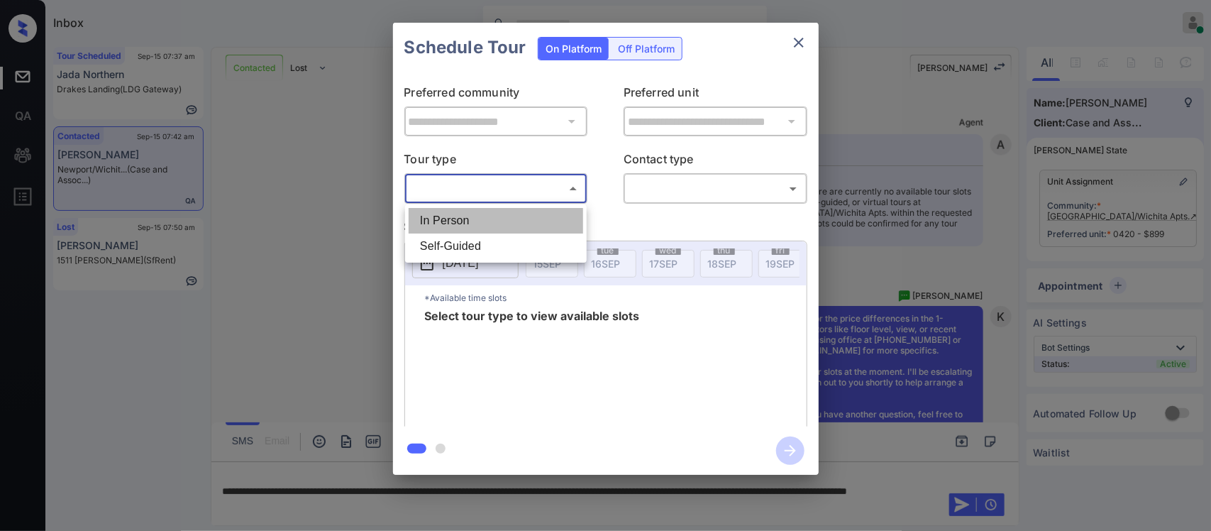
click at [550, 214] on li "In Person" at bounding box center [496, 221] width 175 height 26
type input "********"
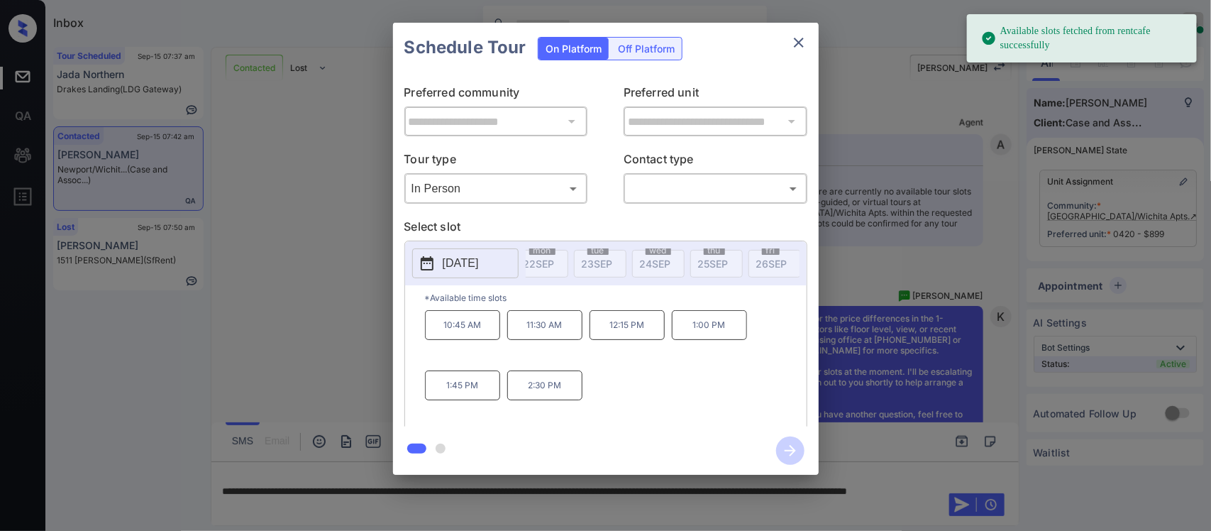
scroll to position [0, 454]
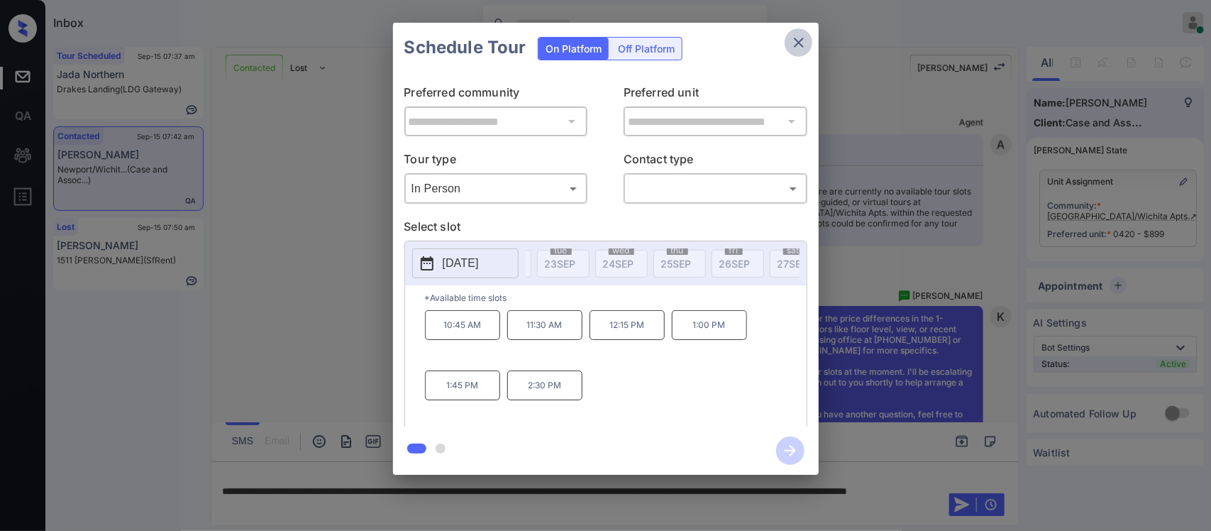
click at [798, 51] on button "close" at bounding box center [799, 42] width 28 height 28
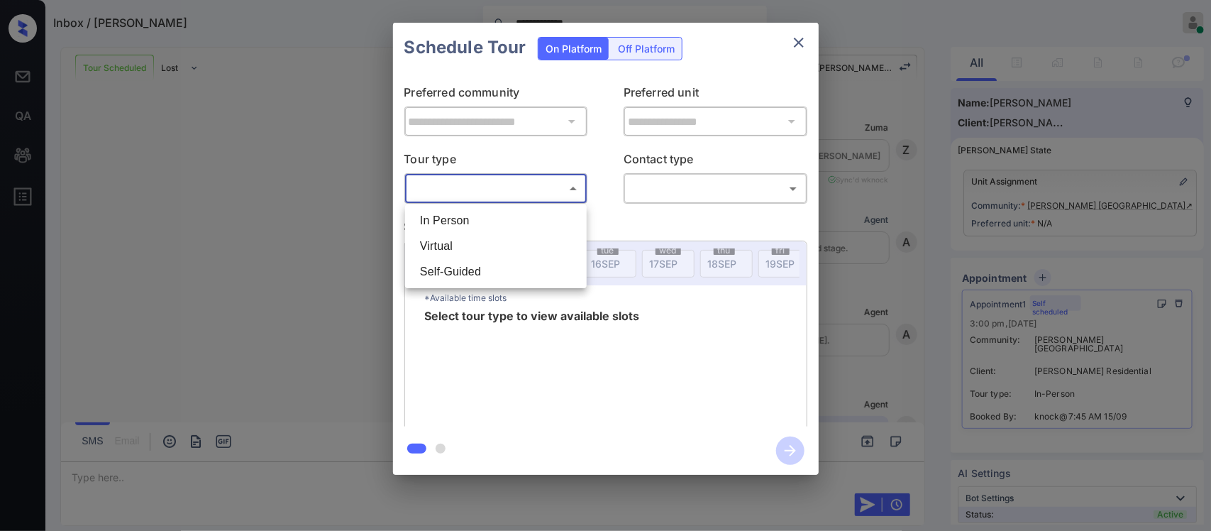
click at [548, 214] on li "In Person" at bounding box center [496, 221] width 175 height 26
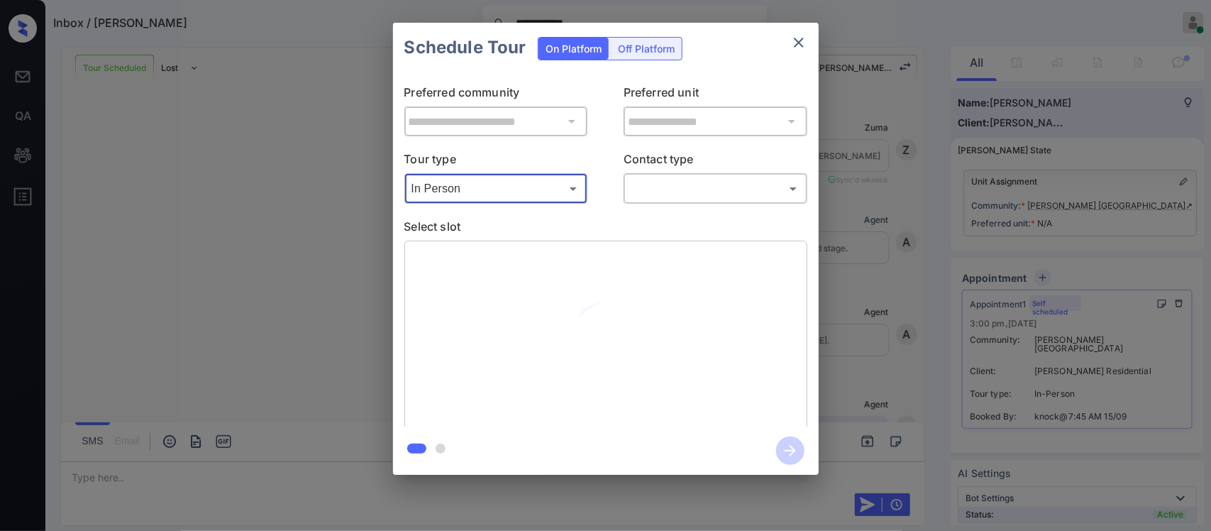
type input "********"
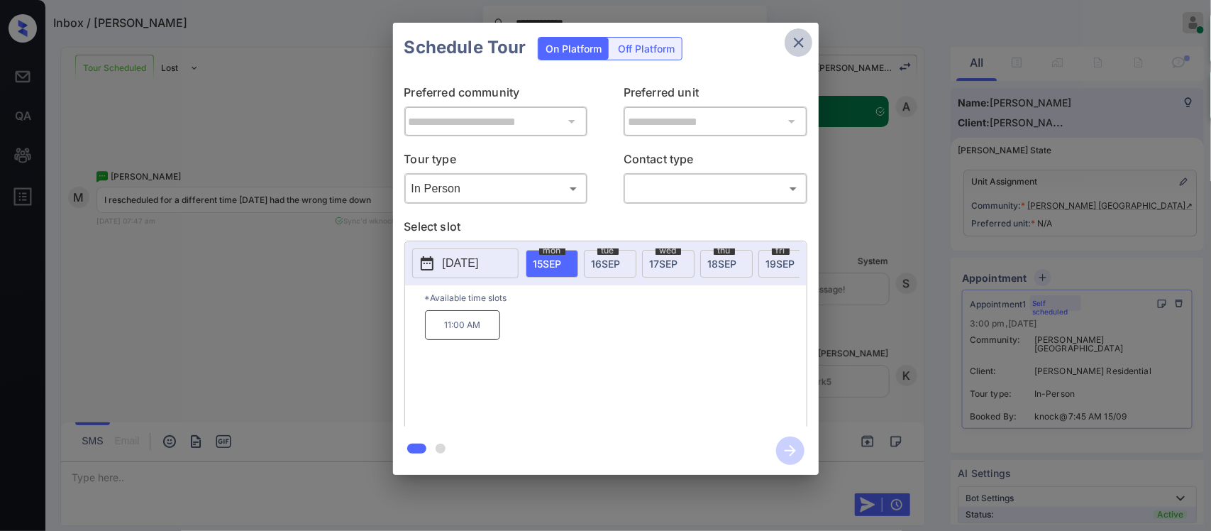
click at [797, 43] on icon "close" at bounding box center [799, 43] width 10 height 10
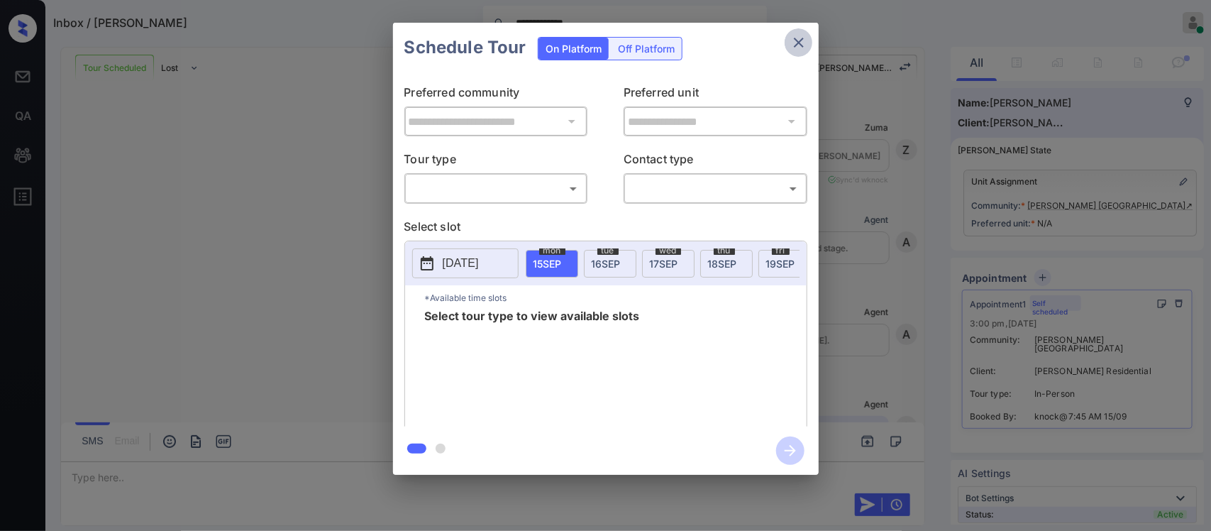
click at [803, 43] on icon "close" at bounding box center [798, 42] width 17 height 17
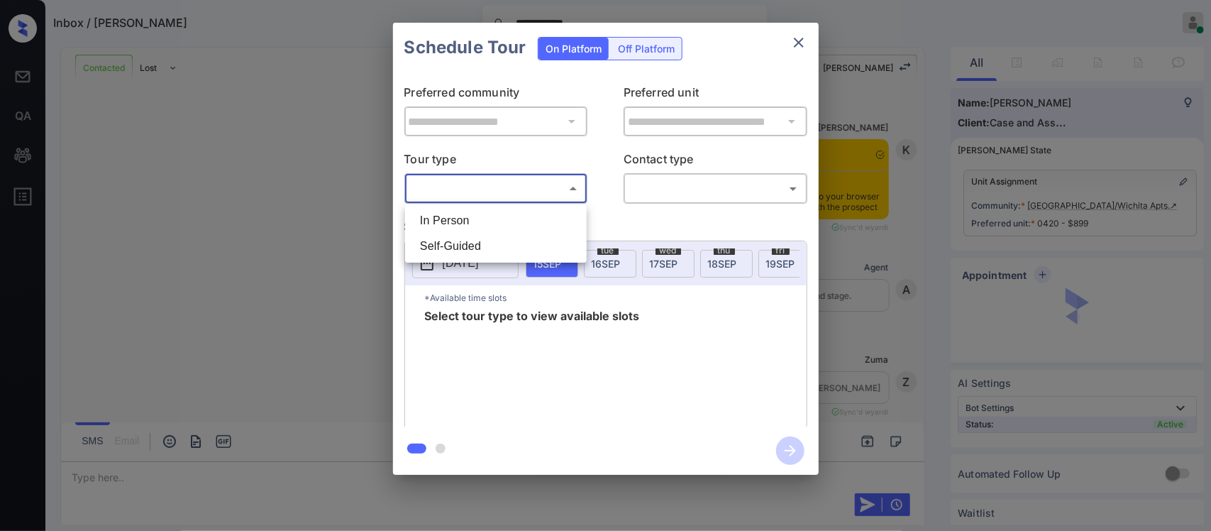
scroll to position [3512, 0]
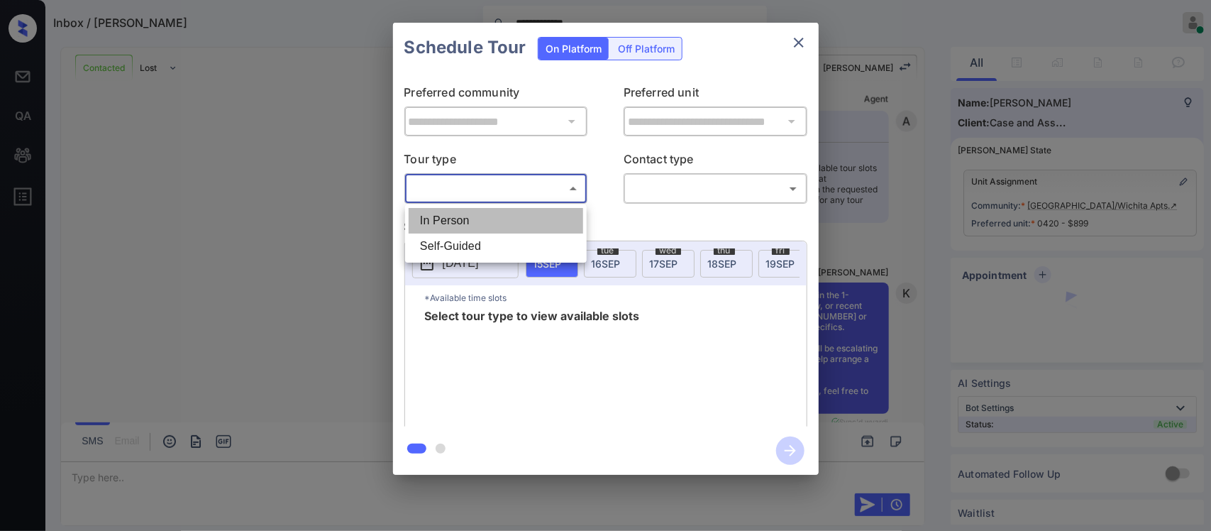
click at [534, 215] on li "In Person" at bounding box center [496, 221] width 175 height 26
type input "********"
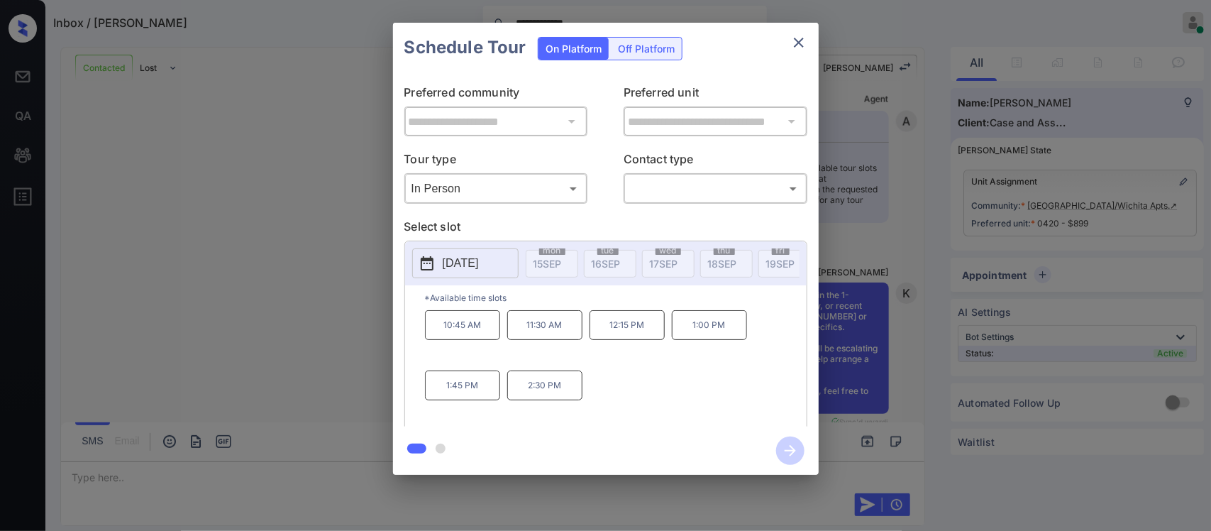
click at [235, 105] on div "**********" at bounding box center [605, 248] width 1211 height 497
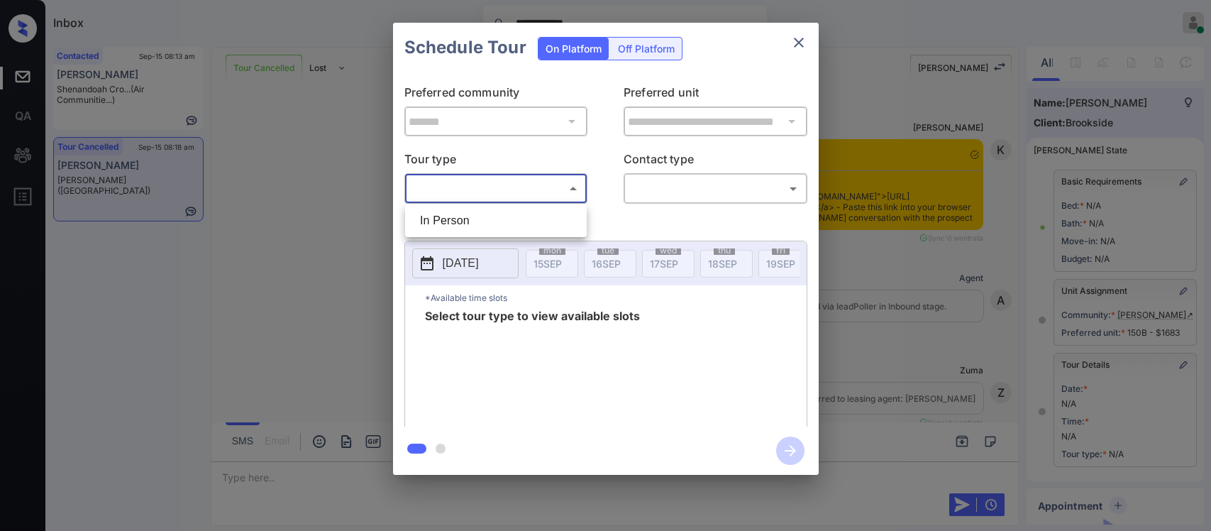
click at [467, 186] on body "**********" at bounding box center [605, 265] width 1211 height 531
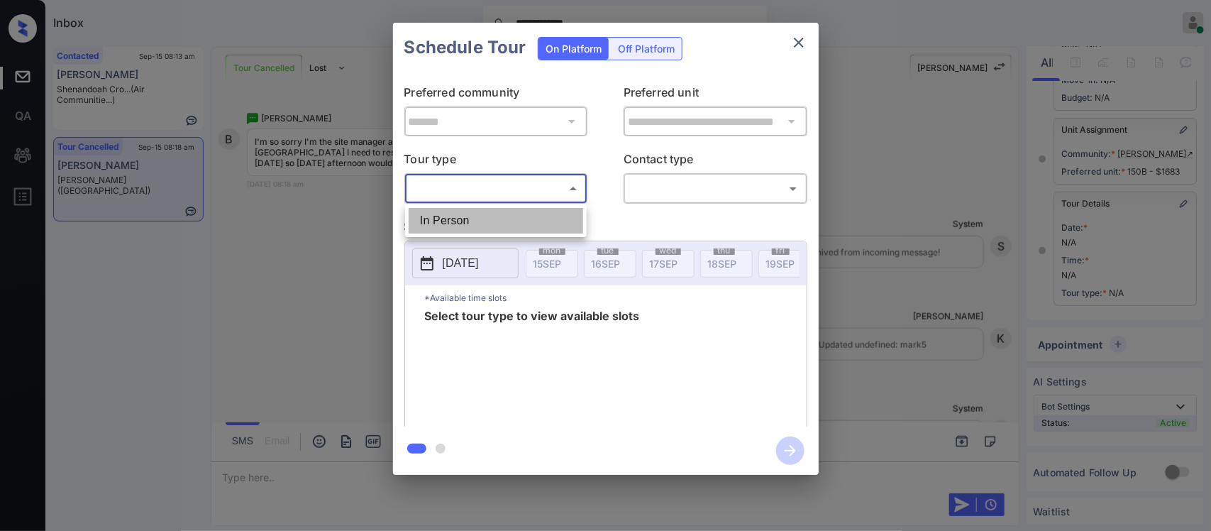
click at [458, 216] on li "In Person" at bounding box center [496, 221] width 175 height 26
type input "********"
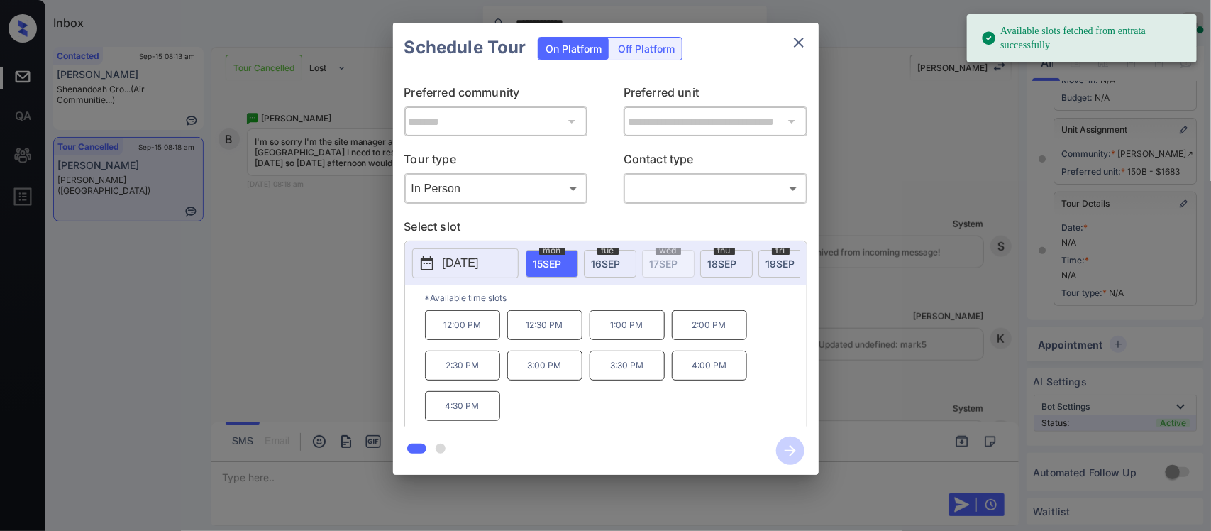
click at [624, 265] on div "tue 16 SEP" at bounding box center [610, 264] width 53 height 28
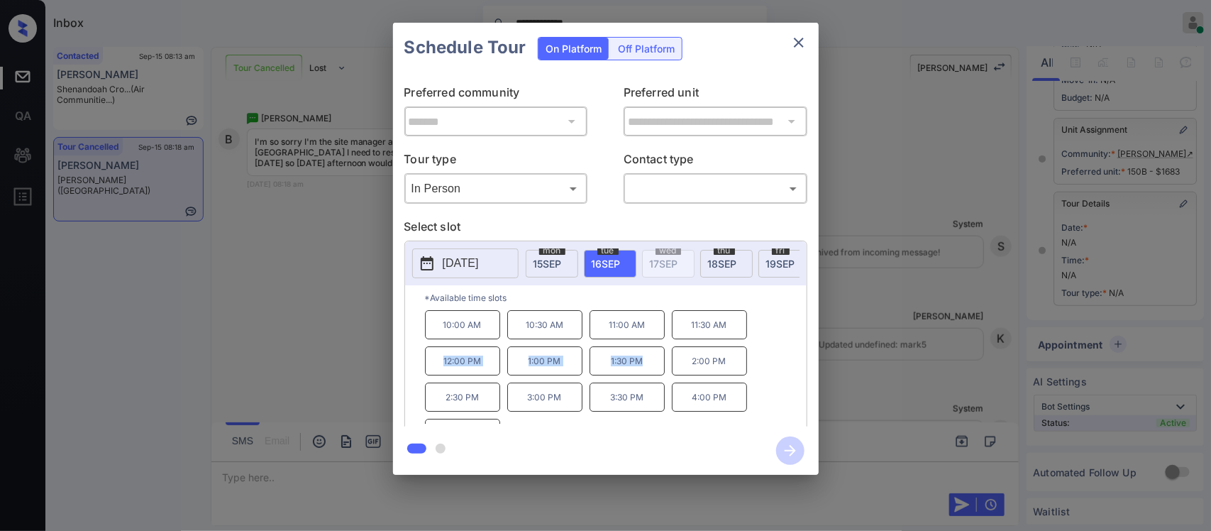
drag, startPoint x: 434, startPoint y: 372, endPoint x: 650, endPoint y: 370, distance: 215.7
click at [650, 370] on div "10:00 AM 10:30 AM 11:00 AM 11:30 AM 12:00 PM 1:00 PM 1:30 PM 2:00 PM 2:30 PM 3:…" at bounding box center [616, 367] width 382 height 114
copy div "12:00 PM 1:00 PM 1:30 PM"
click at [919, 402] on div "**********" at bounding box center [605, 248] width 1211 height 497
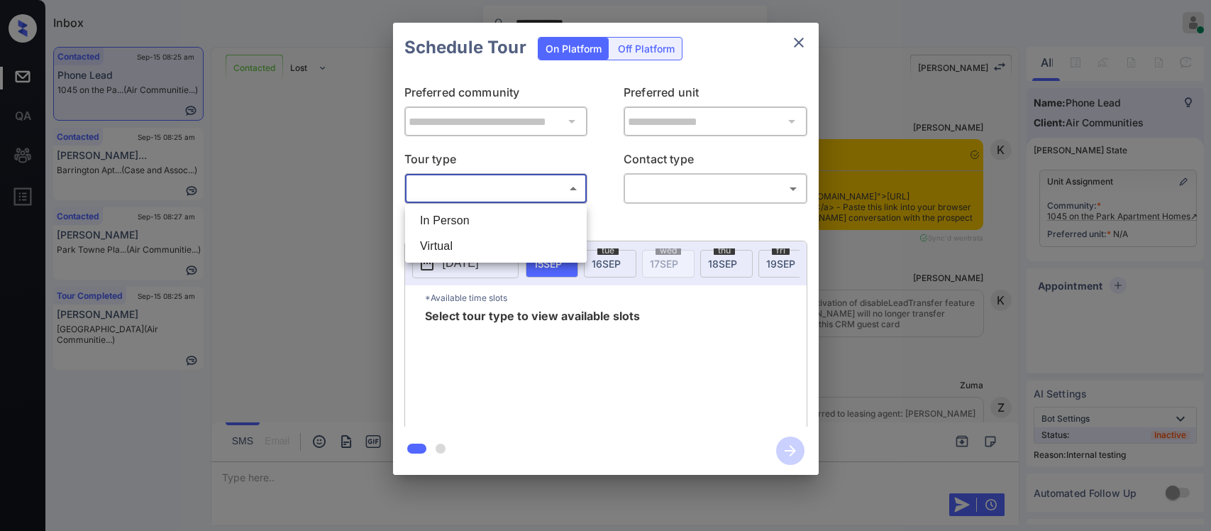
click at [543, 192] on body "**********" at bounding box center [605, 265] width 1211 height 531
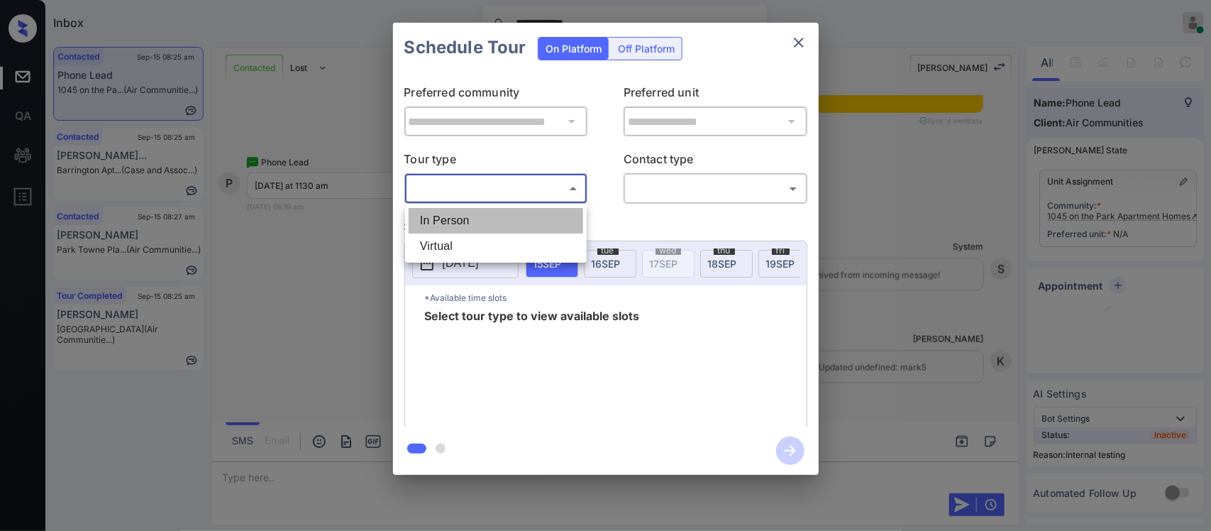
click at [534, 218] on li "In Person" at bounding box center [496, 221] width 175 height 26
type input "********"
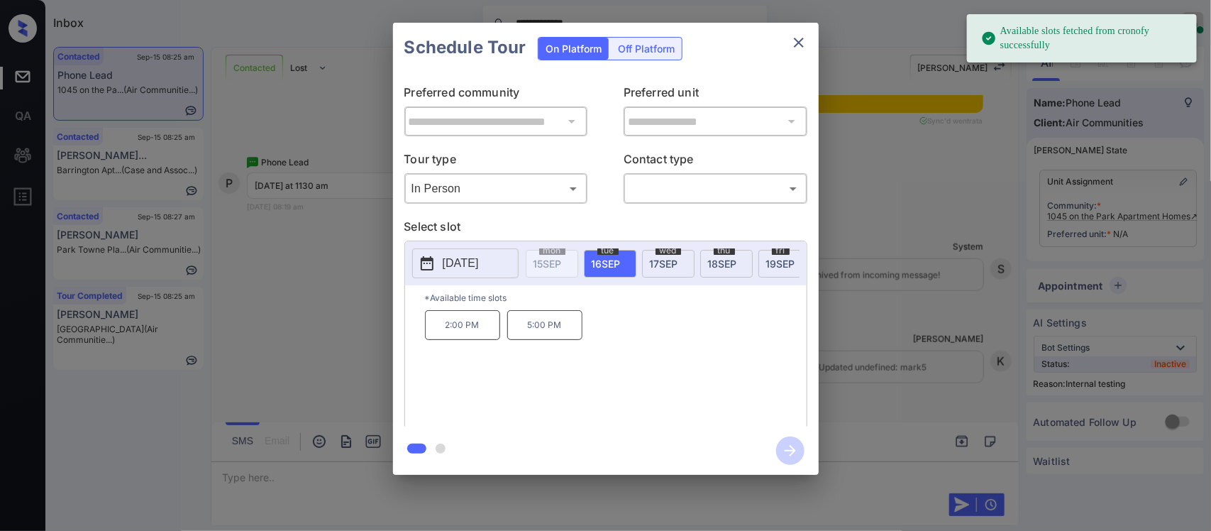
click at [426, 333] on p "2:00 PM" at bounding box center [462, 325] width 75 height 30
drag, startPoint x: 426, startPoint y: 333, endPoint x: 564, endPoint y: 339, distance: 137.8
click at [564, 339] on div "2:00 PM 5:00 PM" at bounding box center [616, 367] width 382 height 114
copy div "2:00 PM 5:00 PM"
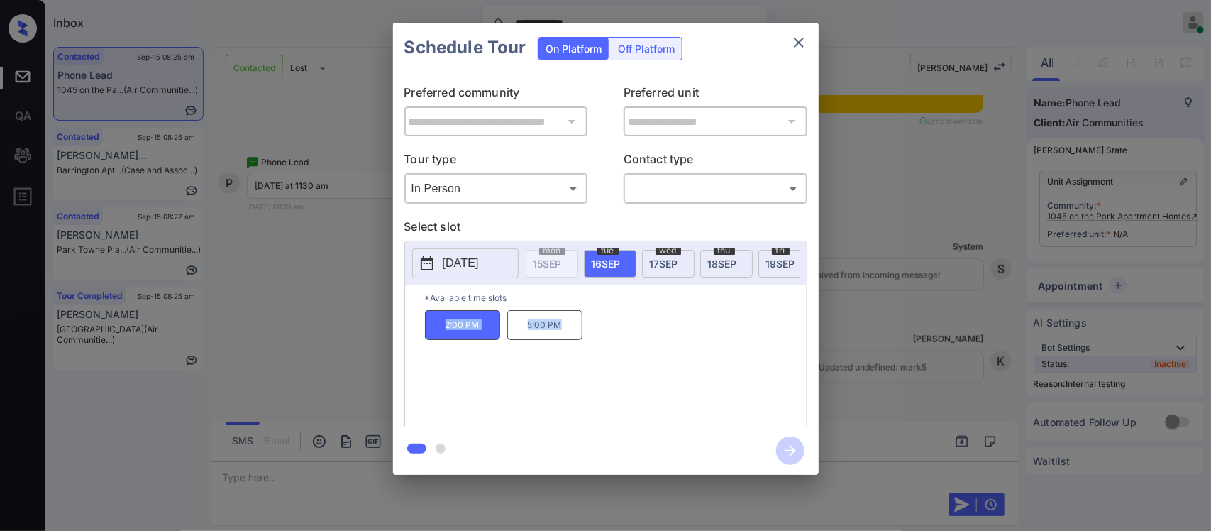
click at [956, 355] on div "**********" at bounding box center [605, 248] width 1211 height 497
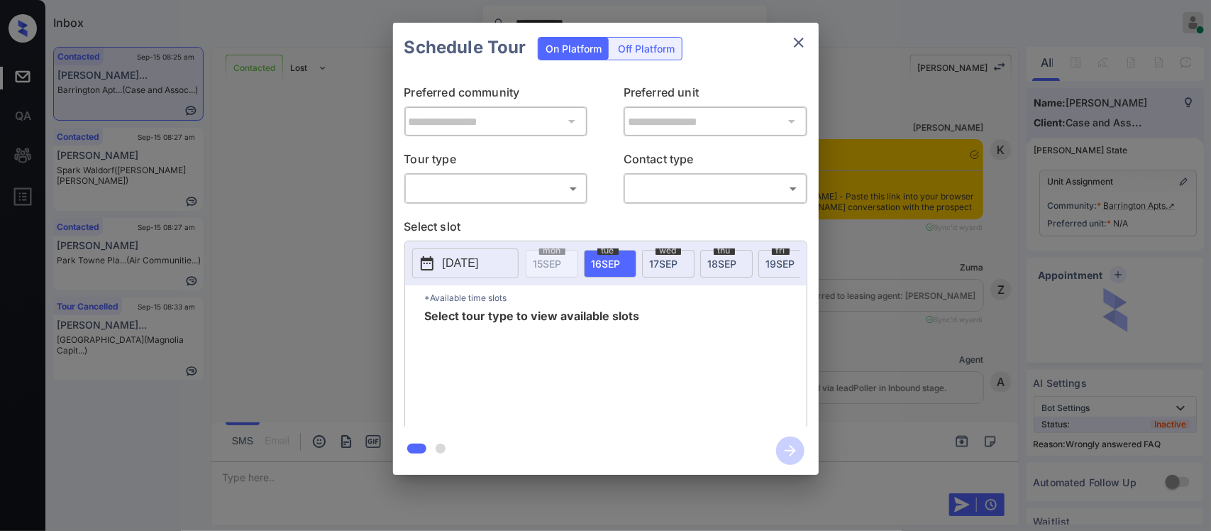
click at [541, 185] on body "**********" at bounding box center [605, 265] width 1211 height 531
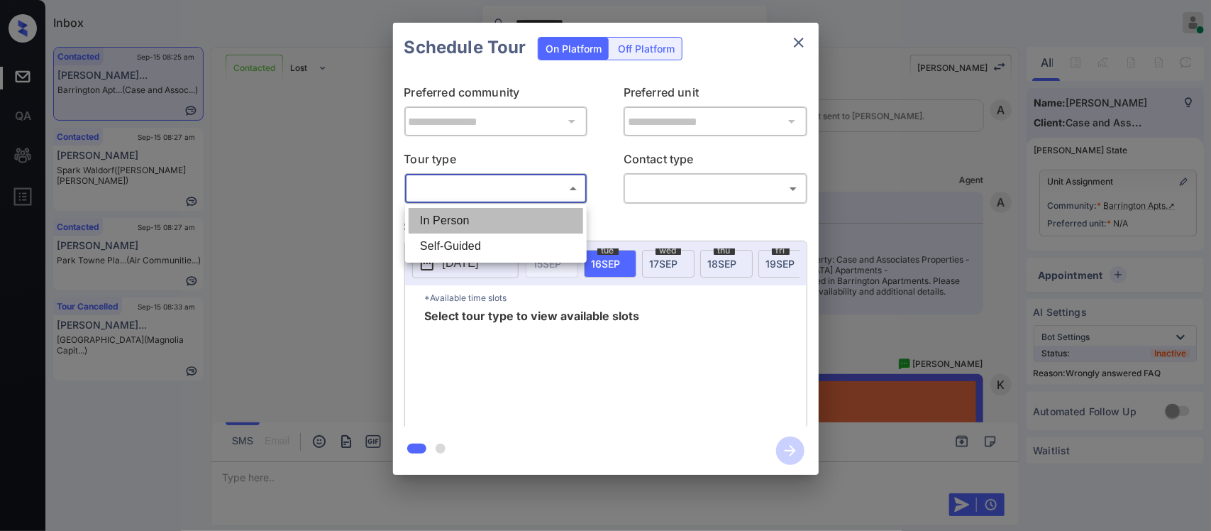
click at [529, 221] on li "In Person" at bounding box center [496, 221] width 175 height 26
type input "********"
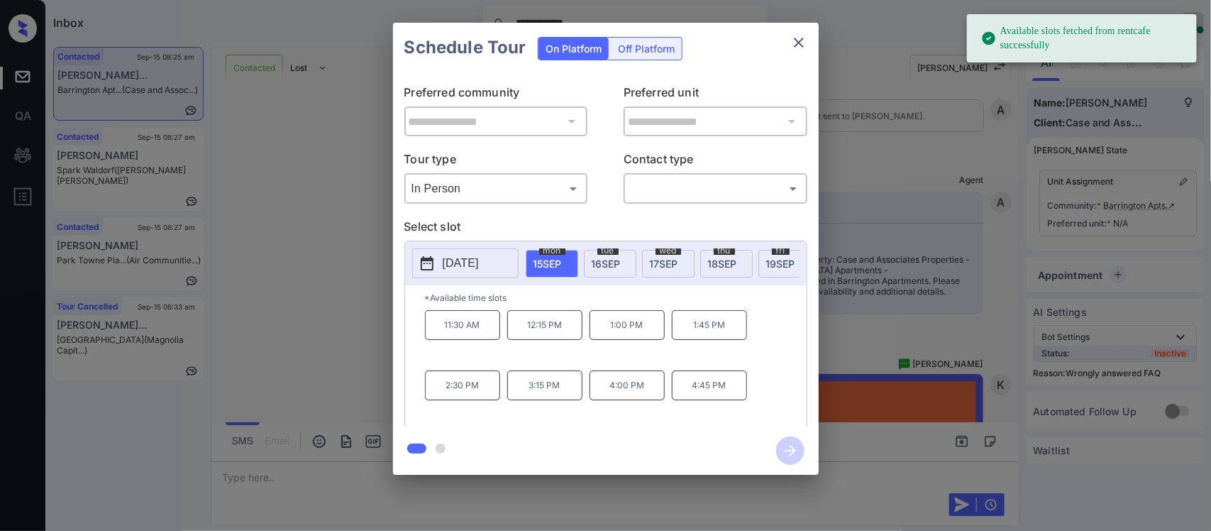
click at [612, 264] on span "[DATE]" at bounding box center [606, 264] width 29 height 12
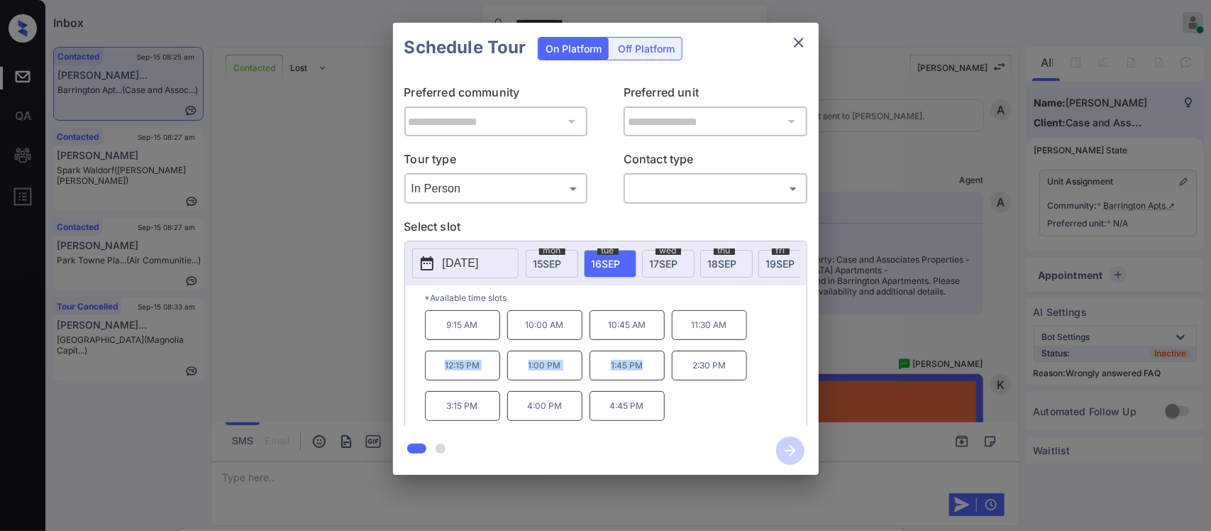
drag, startPoint x: 433, startPoint y: 371, endPoint x: 651, endPoint y: 378, distance: 217.2
click at [651, 378] on div "9:15 AM 10:00 AM 10:45 AM 11:30 AM 12:15 PM 1:00 PM 1:45 PM 2:30 PM 3:15 PM 4:0…" at bounding box center [616, 367] width 382 height 114
copy div "12:15 PM 1:00 PM 1:45 PM"
click at [952, 402] on div "**********" at bounding box center [605, 248] width 1211 height 497
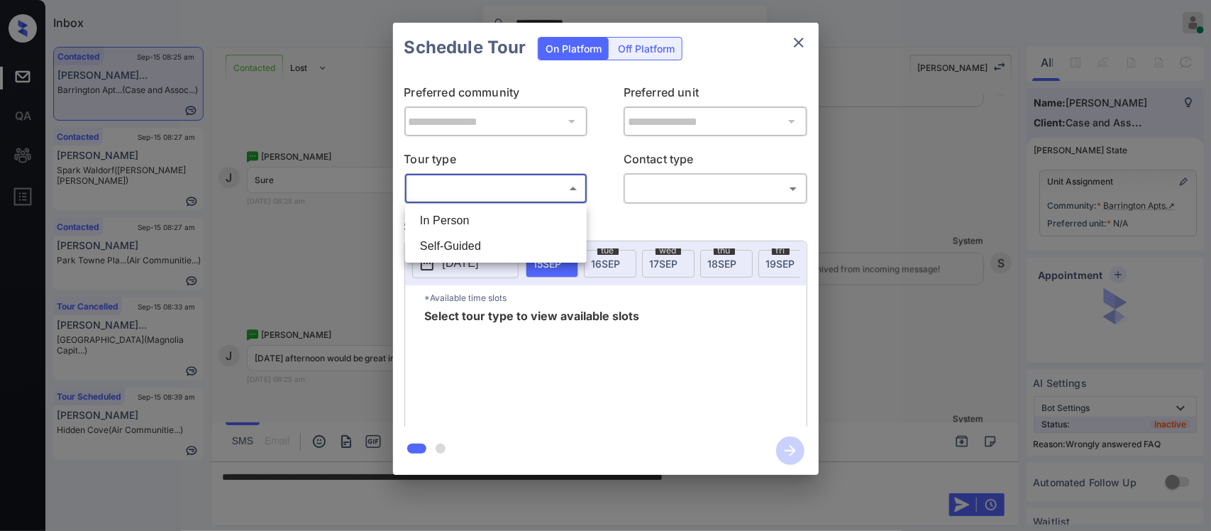
scroll to position [335, 0]
click at [515, 217] on li "In Person" at bounding box center [496, 221] width 175 height 26
type input "********"
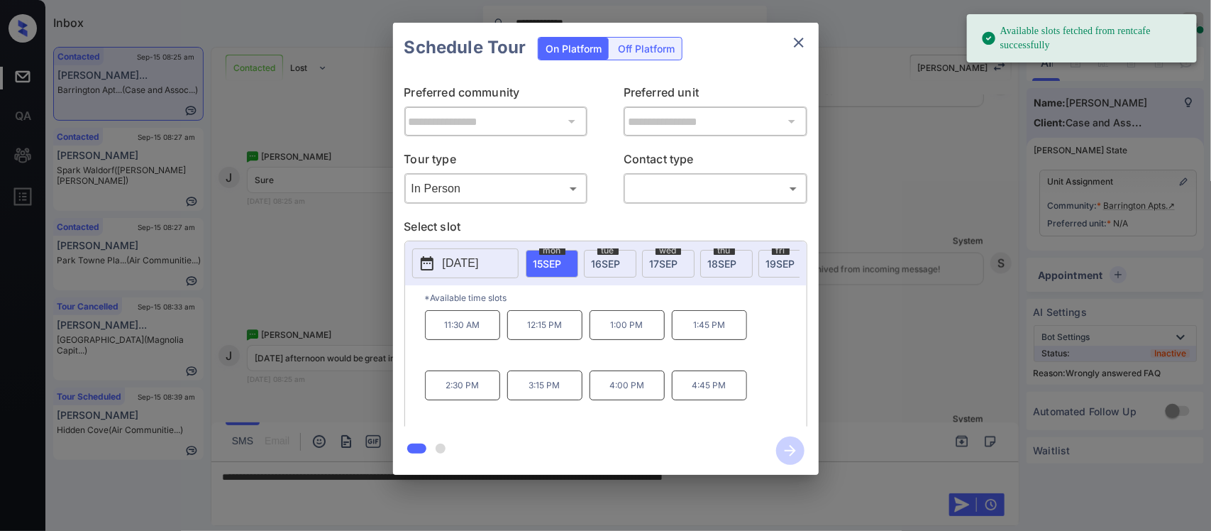
click at [597, 263] on span "16 SEP" at bounding box center [606, 264] width 29 height 12
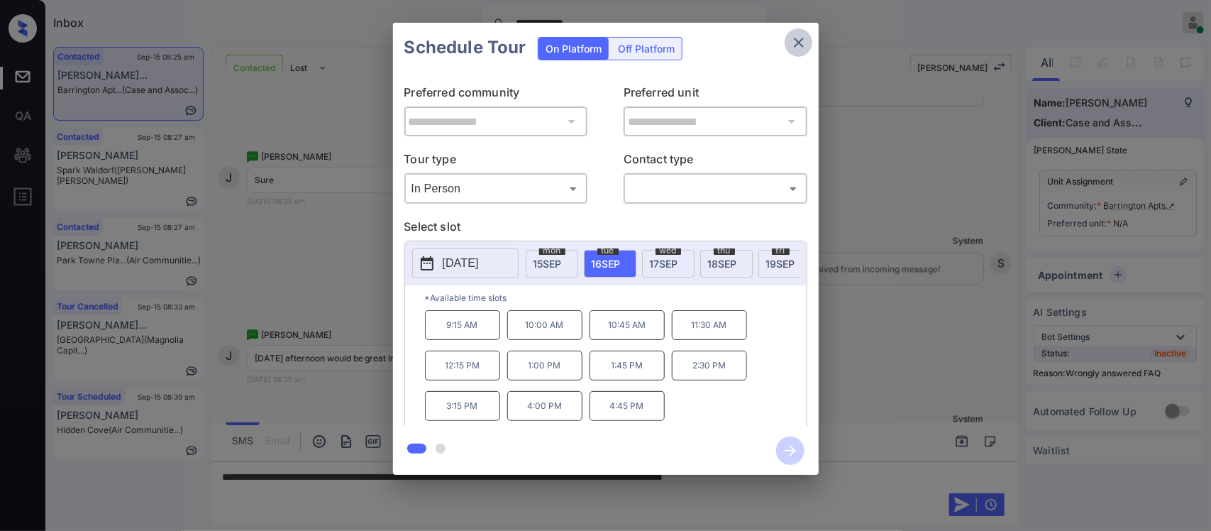
click at [800, 35] on icon "close" at bounding box center [798, 42] width 17 height 17
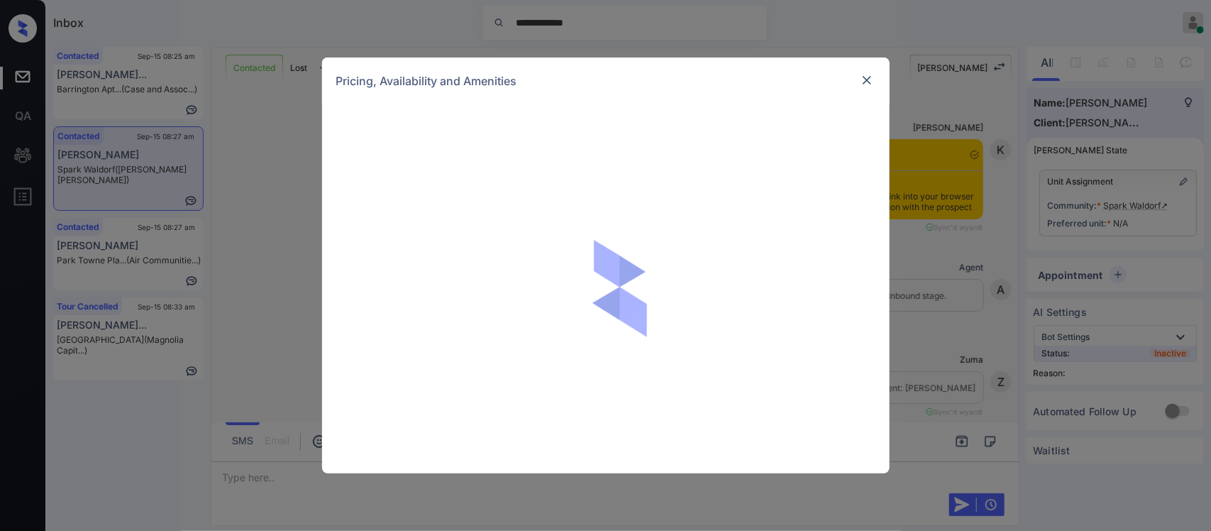
scroll to position [335, 0]
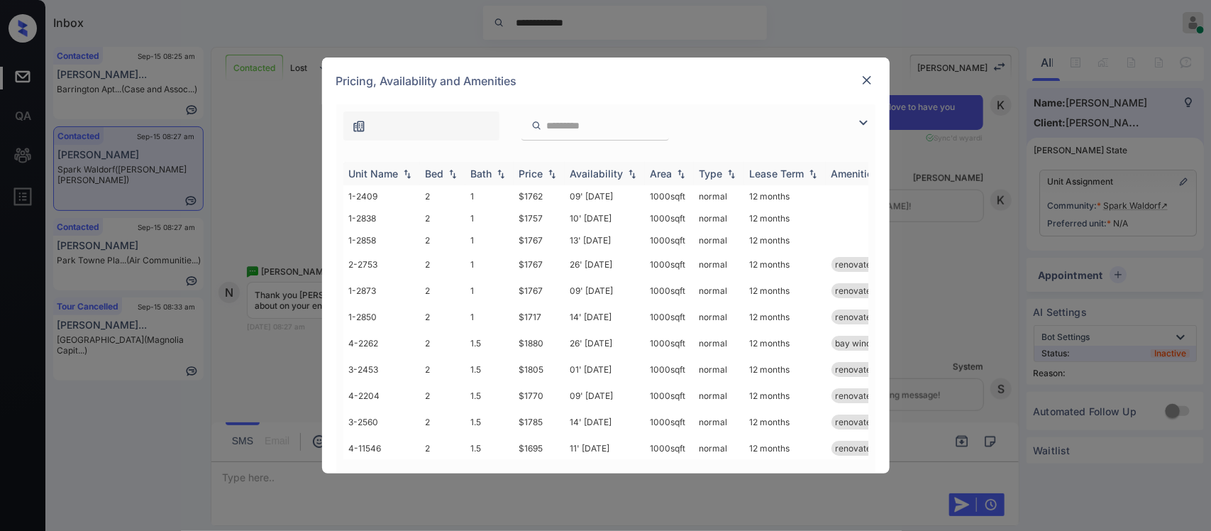
click at [529, 179] on div "Price" at bounding box center [531, 173] width 24 height 12
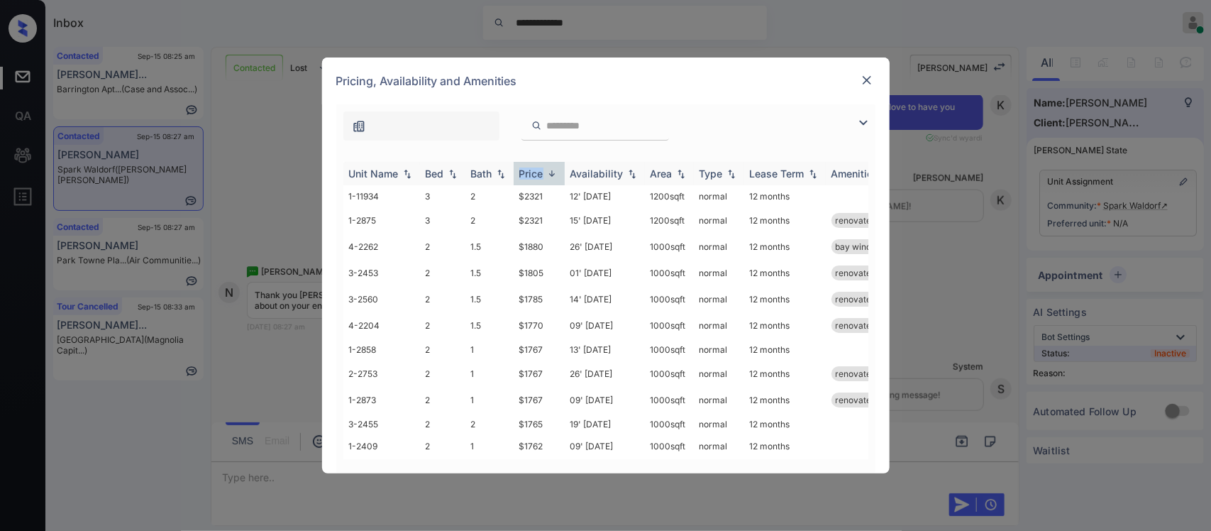
click at [529, 179] on div "Price" at bounding box center [531, 173] width 24 height 12
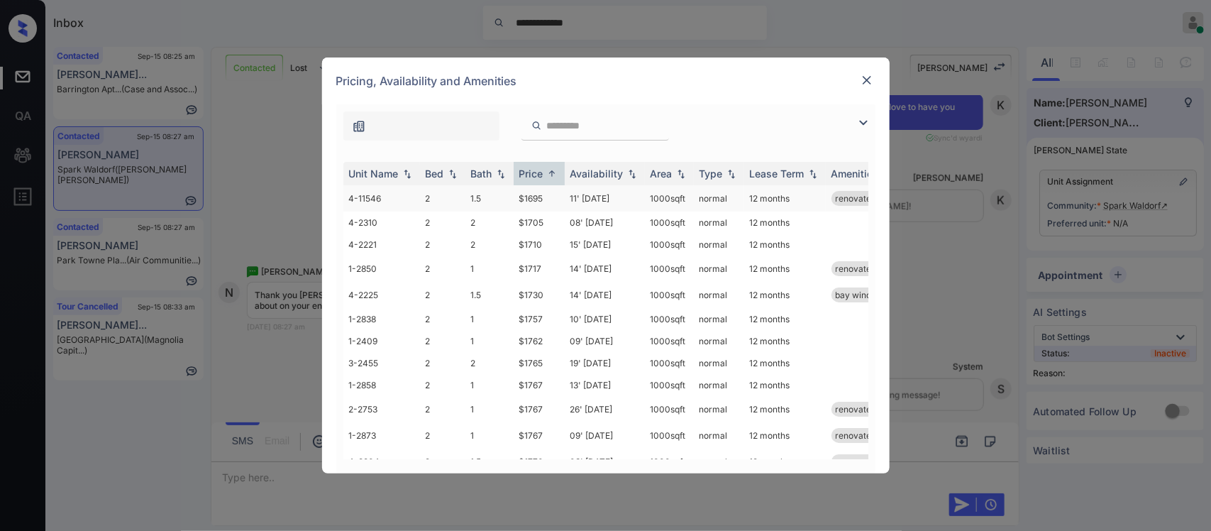
click at [561, 206] on td "$1695" at bounding box center [539, 198] width 51 height 26
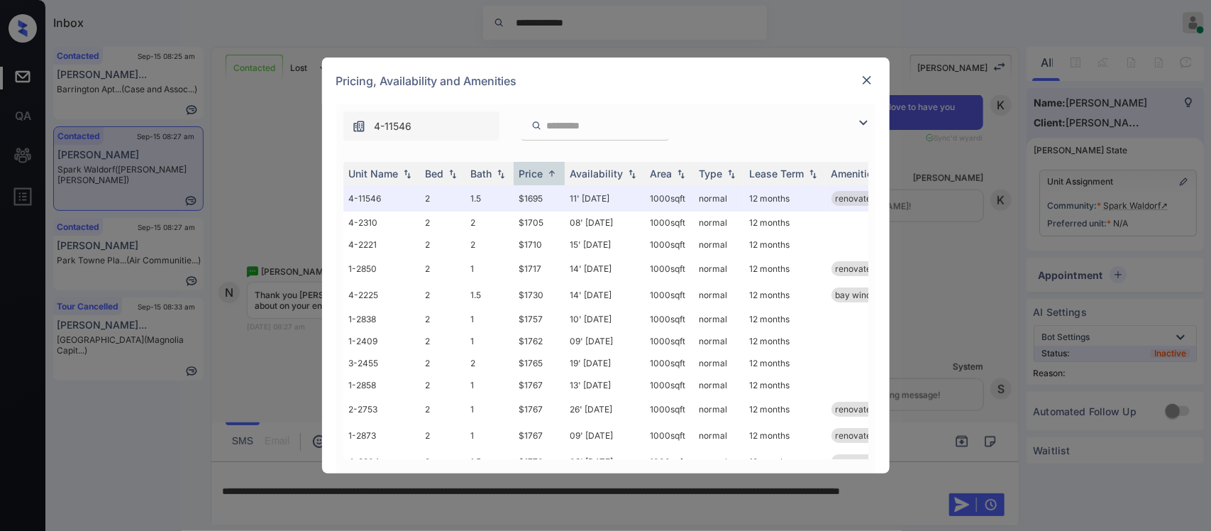
scroll to position [150, 0]
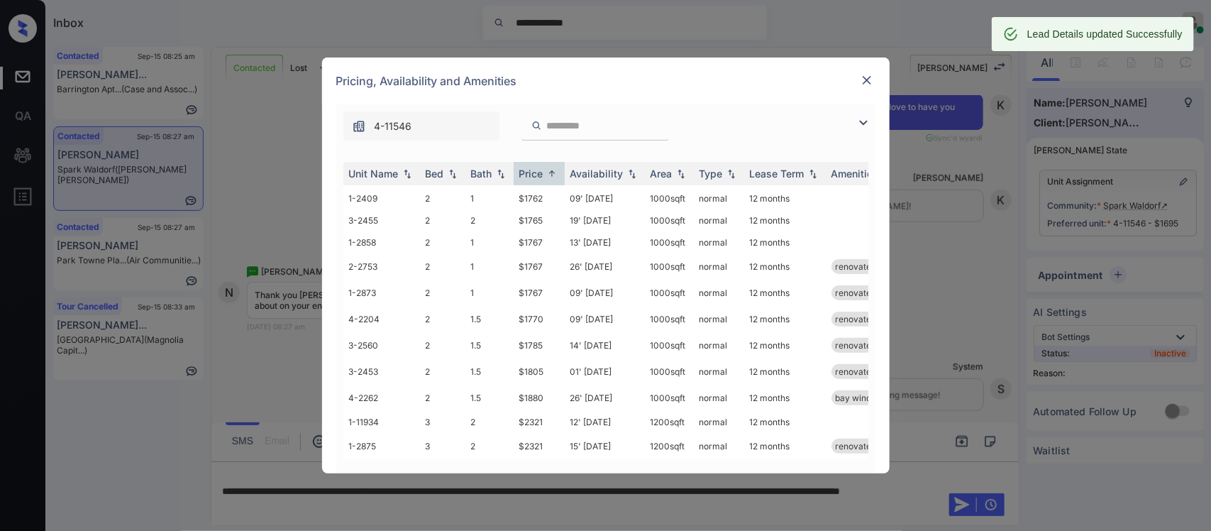
click at [866, 76] on img at bounding box center [867, 80] width 14 height 14
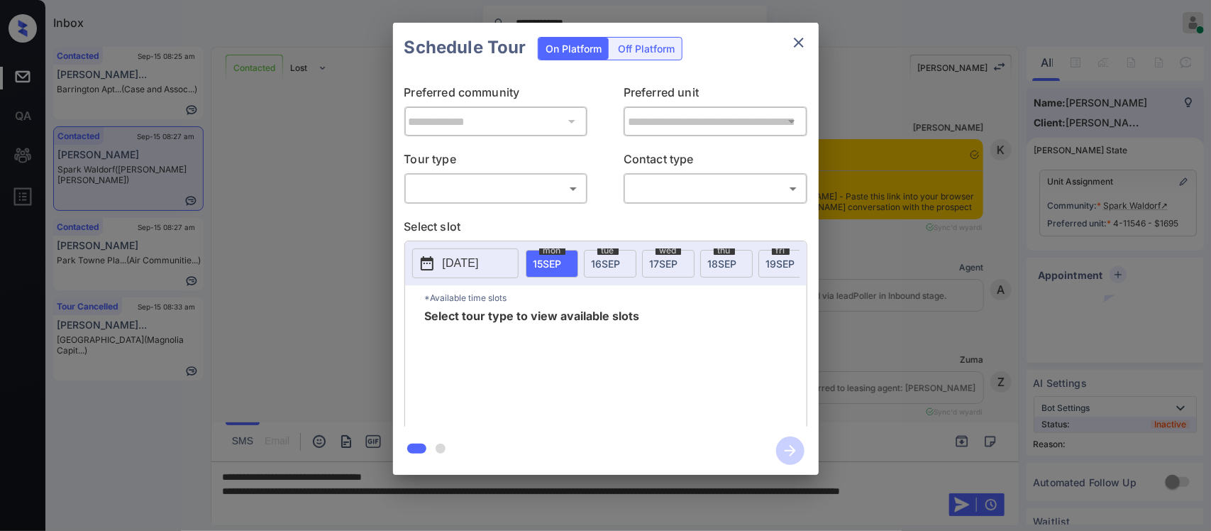
scroll to position [335, 0]
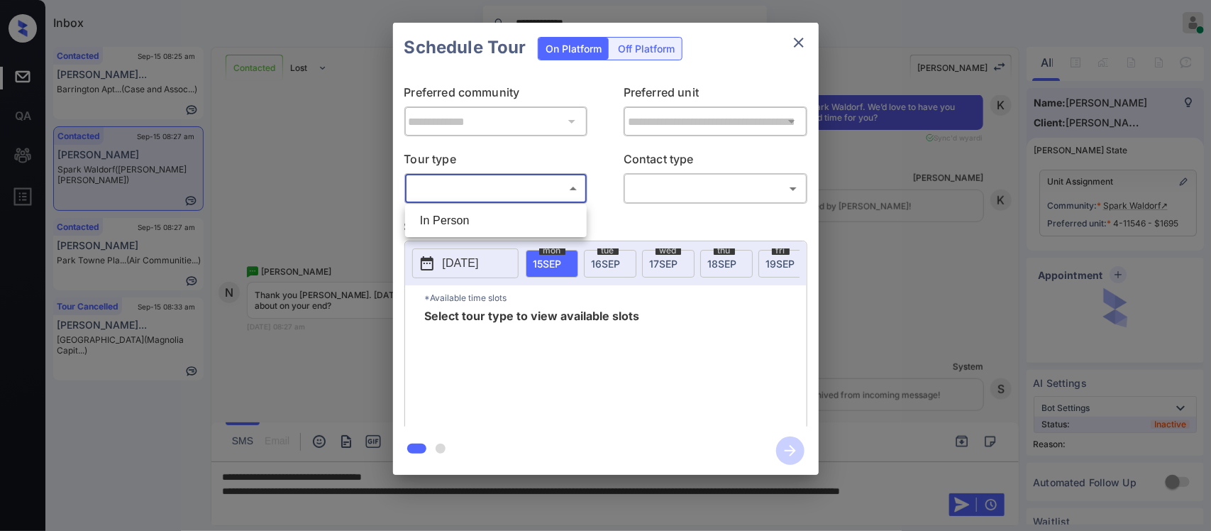
click at [543, 184] on body "**********" at bounding box center [605, 265] width 1211 height 531
click at [512, 232] on li "In Person" at bounding box center [496, 221] width 175 height 26
type input "********"
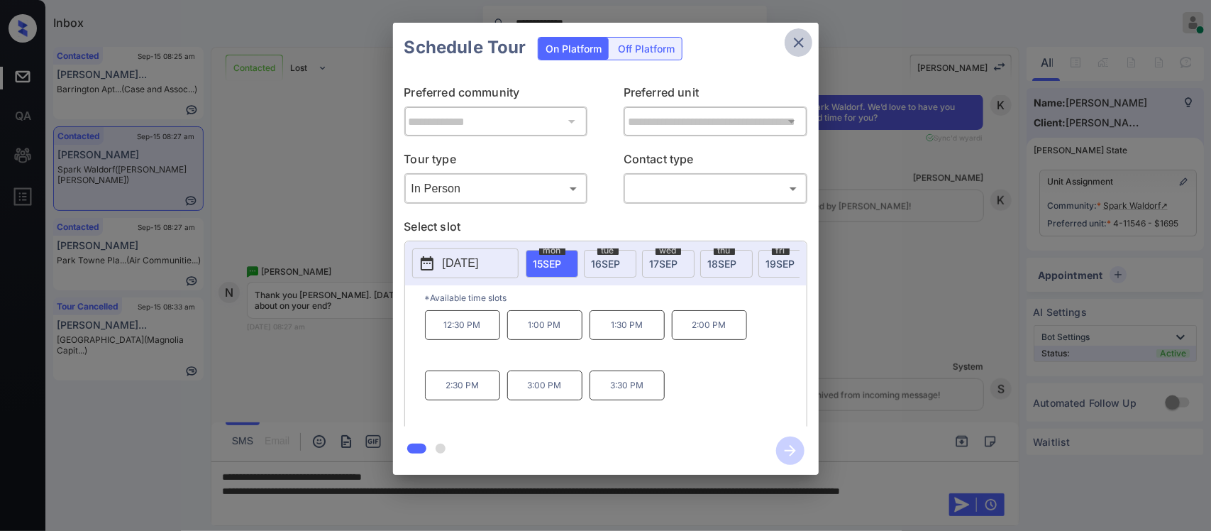
click at [799, 43] on icon "close" at bounding box center [799, 43] width 10 height 10
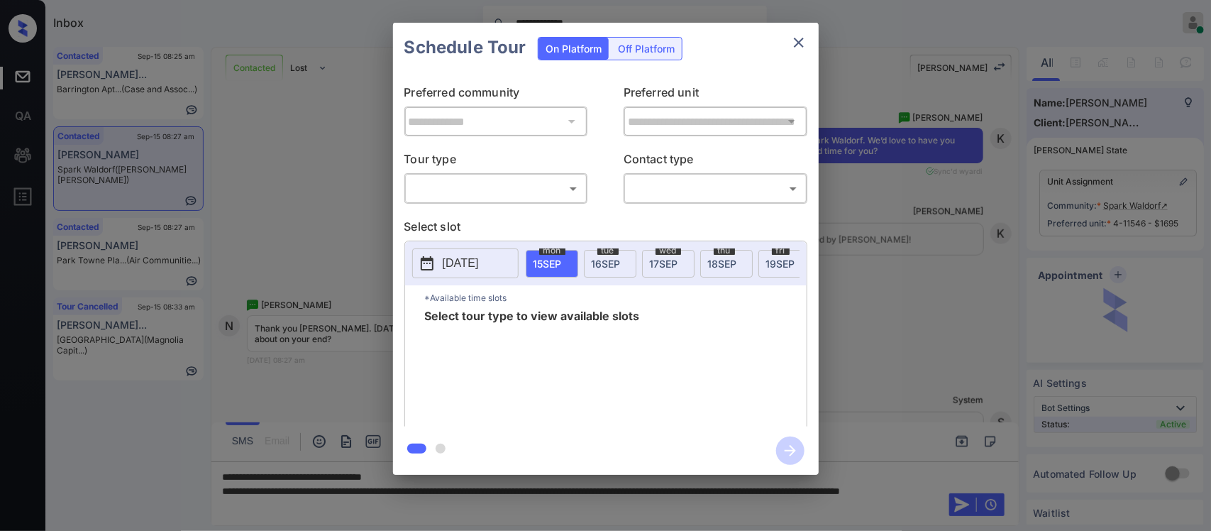
scroll to position [335, 0]
click at [552, 176] on div "​ ​" at bounding box center [496, 188] width 184 height 31
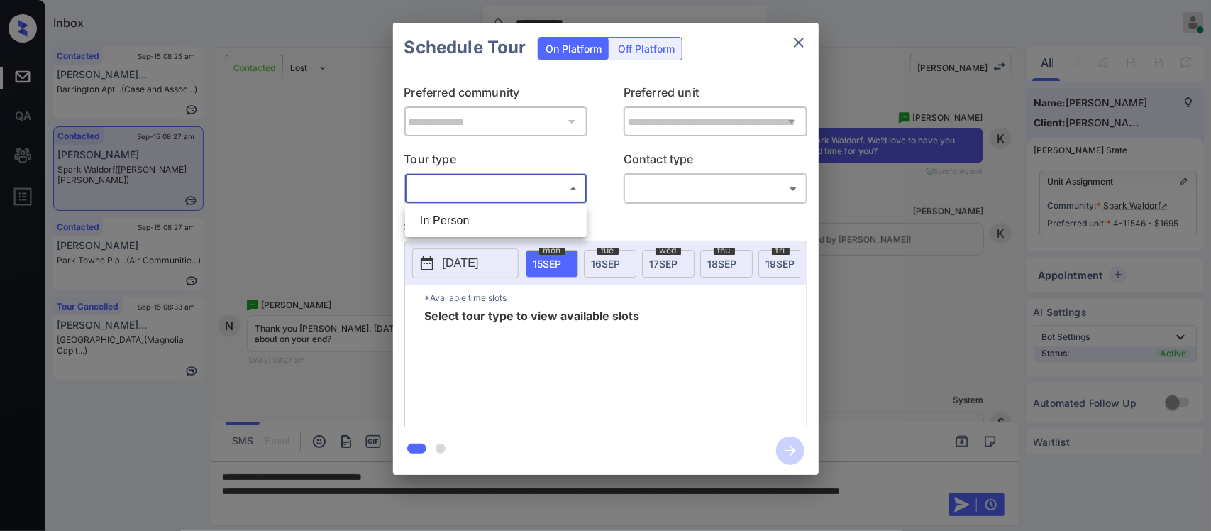
click at [548, 188] on body "**********" at bounding box center [605, 265] width 1211 height 531
click at [530, 215] on li "In Person" at bounding box center [496, 221] width 175 height 26
type input "********"
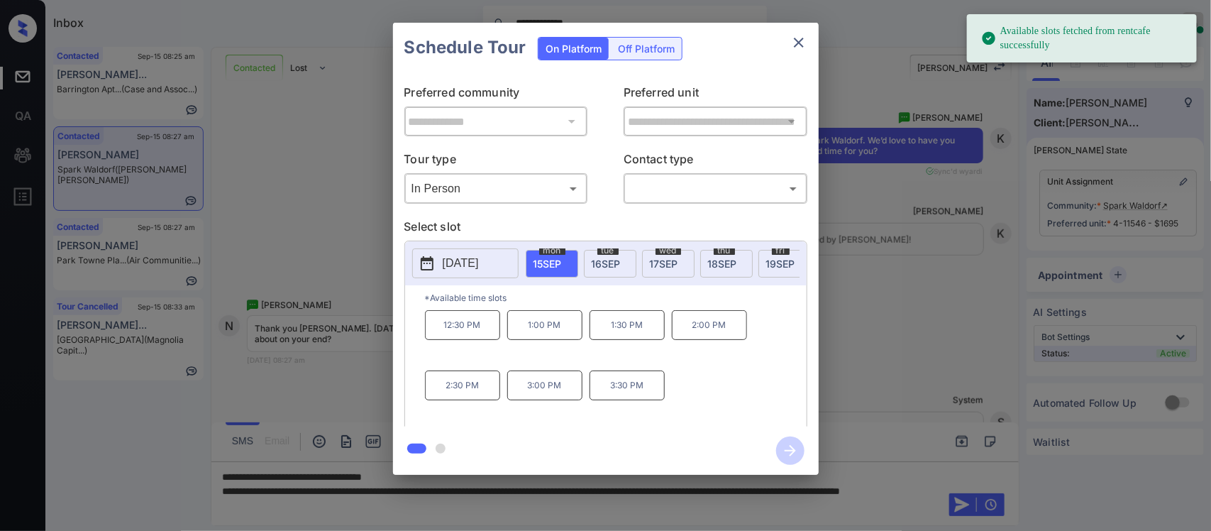
click at [671, 263] on span "17 SEP" at bounding box center [664, 264] width 28 height 12
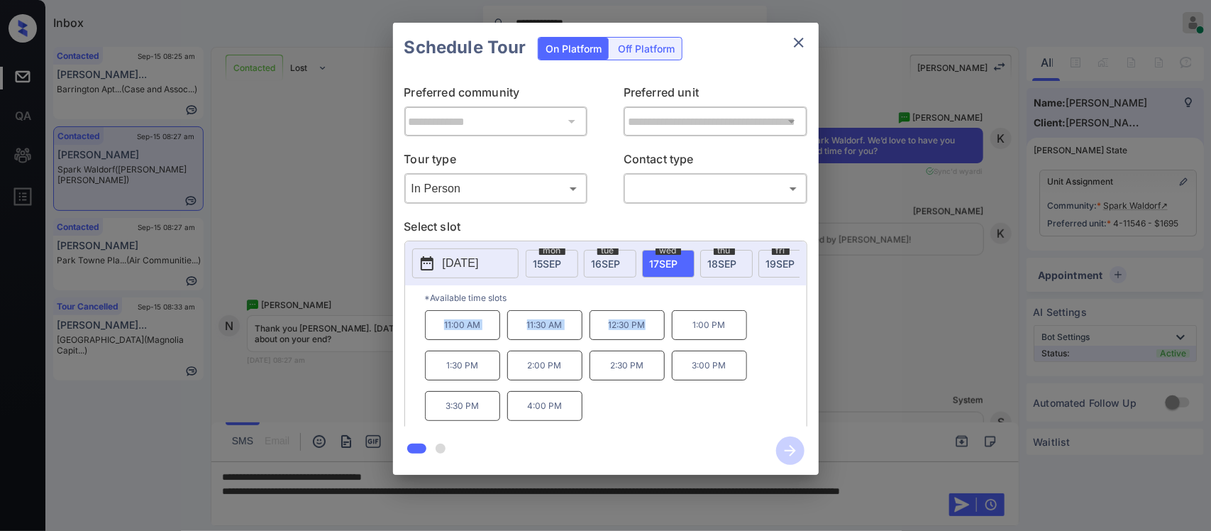
drag, startPoint x: 441, startPoint y: 339, endPoint x: 648, endPoint y: 339, distance: 206.5
click at [648, 339] on div "11:00 AM 11:30 AM 12:30 PM 1:00 PM 1:30 PM 2:00 PM 2:30 PM 3:00 PM 3:30 PM 4:00…" at bounding box center [616, 367] width 382 height 114
copy div "11:00 AM 11:30 AM 12:30 PM"
click at [796, 39] on icon "close" at bounding box center [798, 42] width 17 height 17
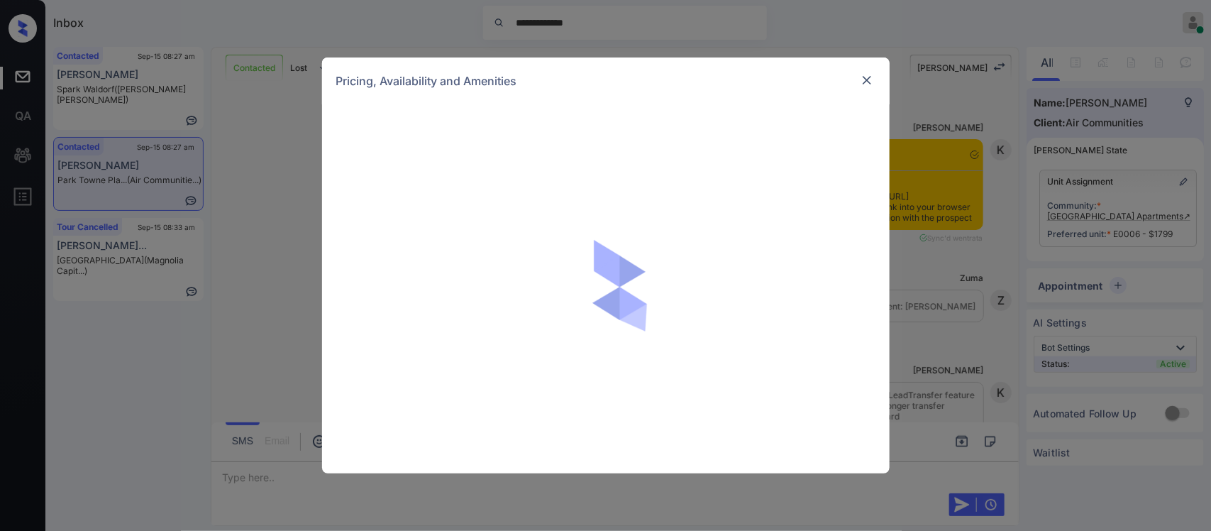
scroll to position [335, 0]
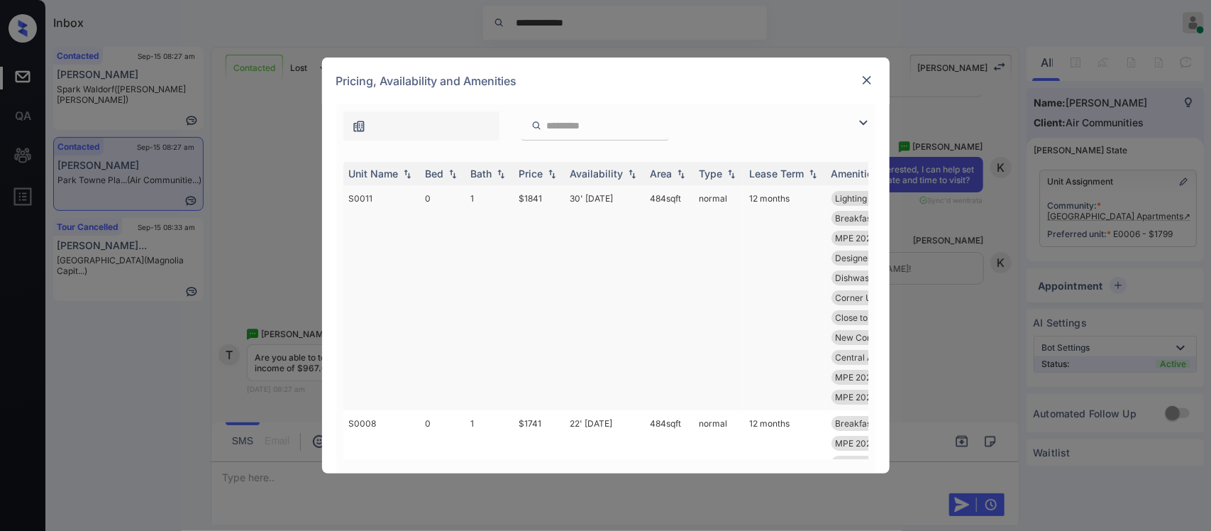
drag, startPoint x: 0, startPoint y: 0, endPoint x: 621, endPoint y: 209, distance: 655.1
click at [541, 169] on div "Price" at bounding box center [531, 173] width 24 height 12
click at [554, 169] on img at bounding box center [552, 174] width 14 height 10
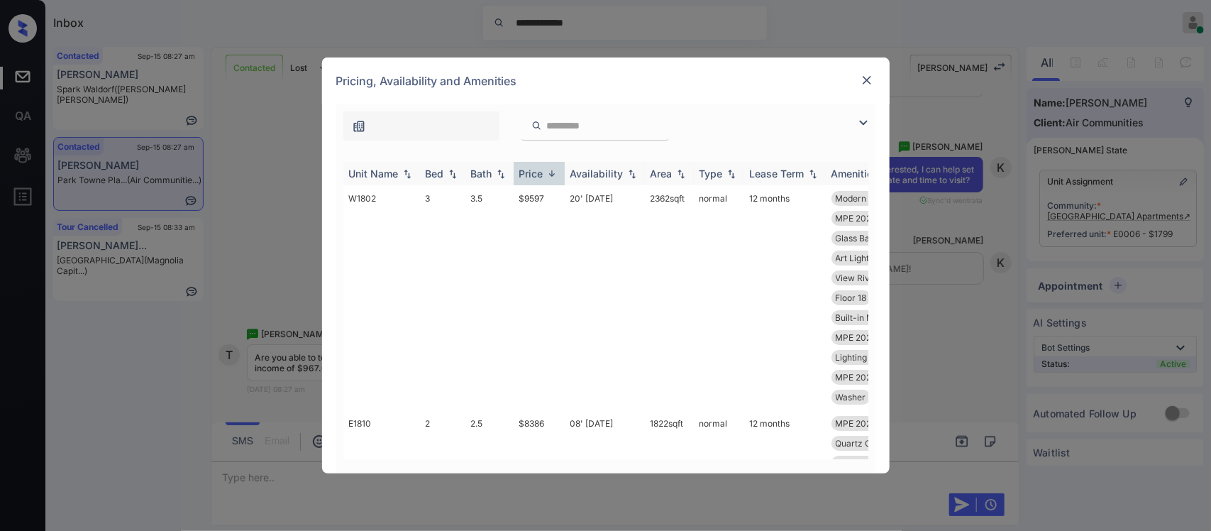
click at [554, 169] on img at bounding box center [552, 173] width 14 height 11
click at [551, 231] on td "$1636" at bounding box center [539, 287] width 51 height 205
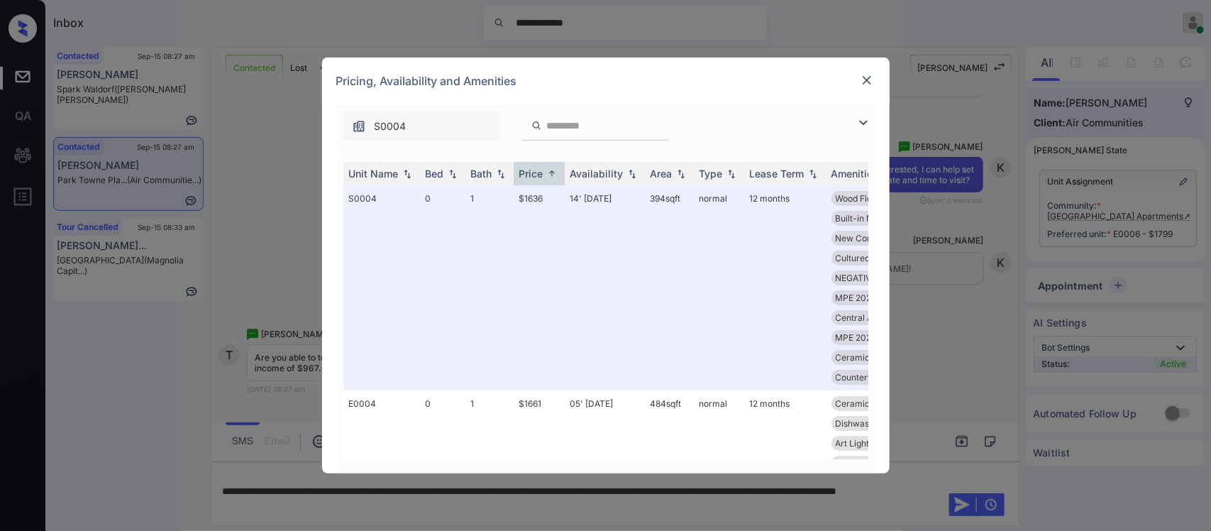
click at [869, 351] on div "Unit Name Bed Bath Price Availability Area Type Lease Term Amenities S0004 0 1 …" at bounding box center [605, 311] width 539 height 326
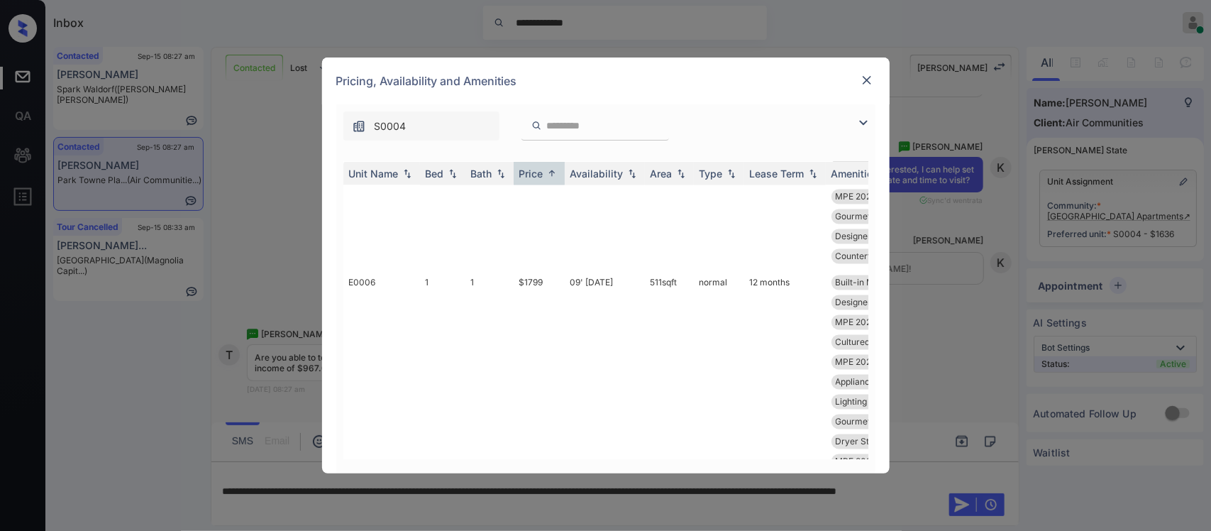
scroll to position [1159, 0]
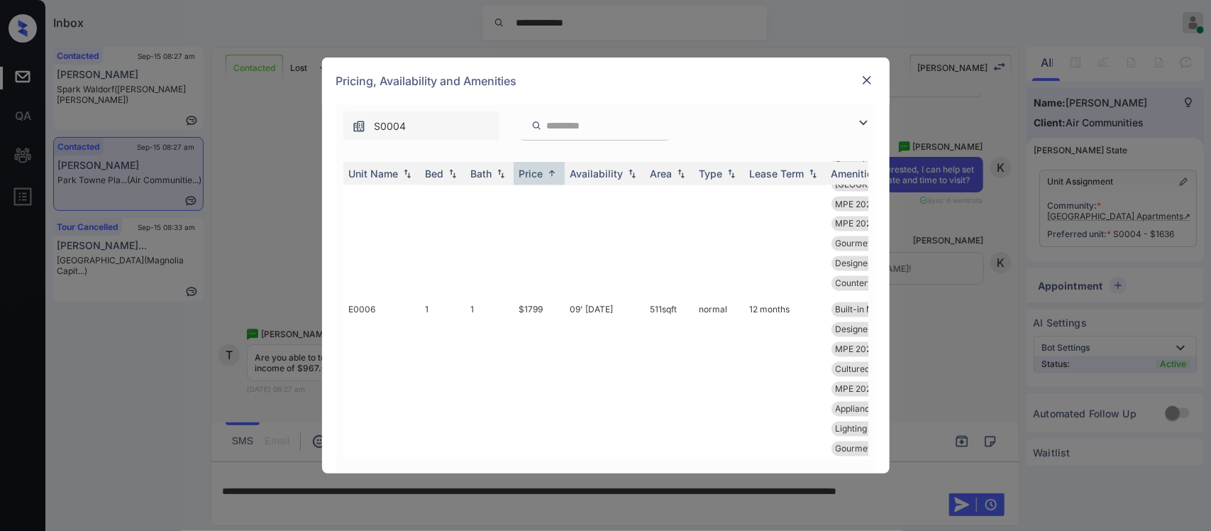
click at [863, 80] on img at bounding box center [867, 80] width 14 height 14
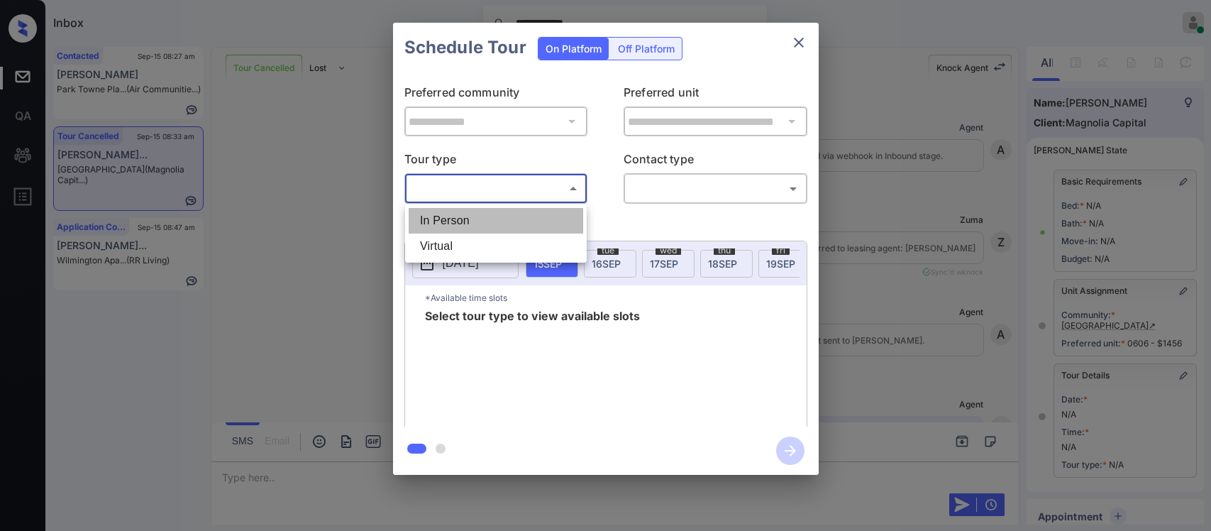
click at [543, 216] on li "In Person" at bounding box center [496, 221] width 175 height 26
type input "********"
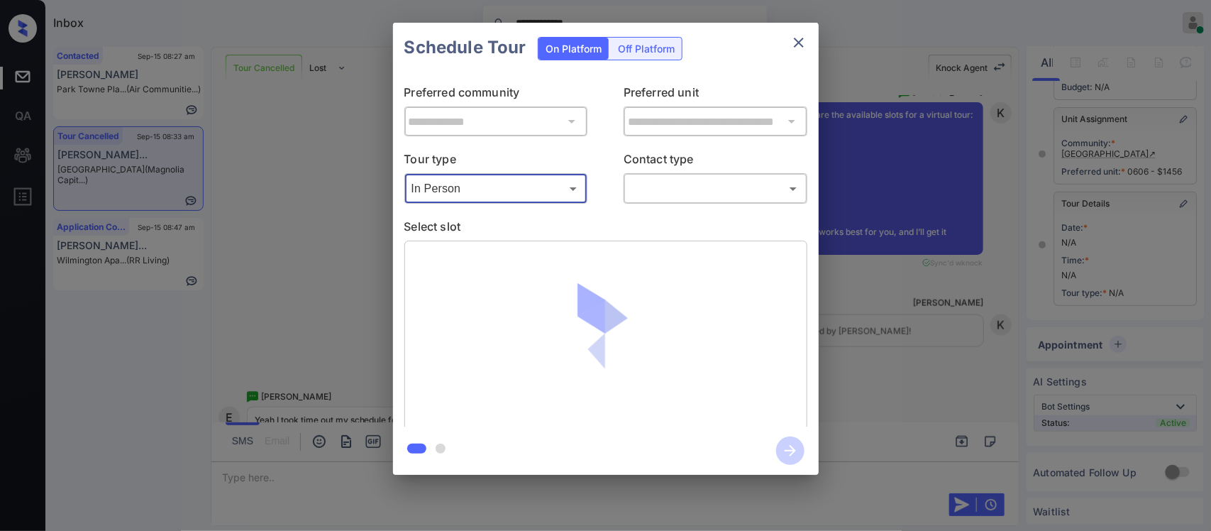
scroll to position [335, 0]
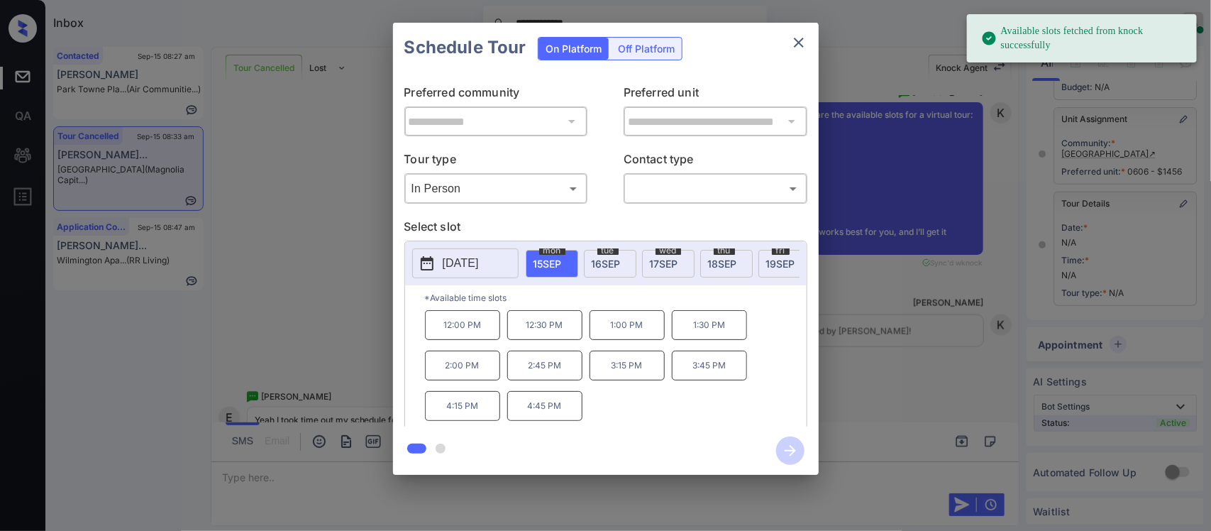
click at [658, 273] on div "[DATE]" at bounding box center [668, 264] width 53 height 28
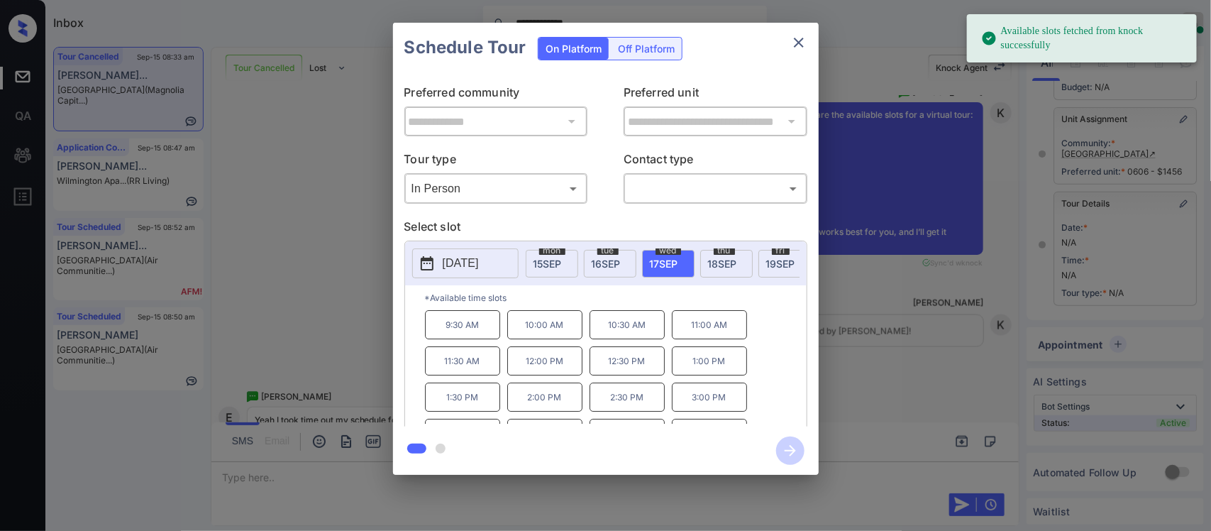
click at [719, 275] on div "[DATE]" at bounding box center [726, 264] width 53 height 28
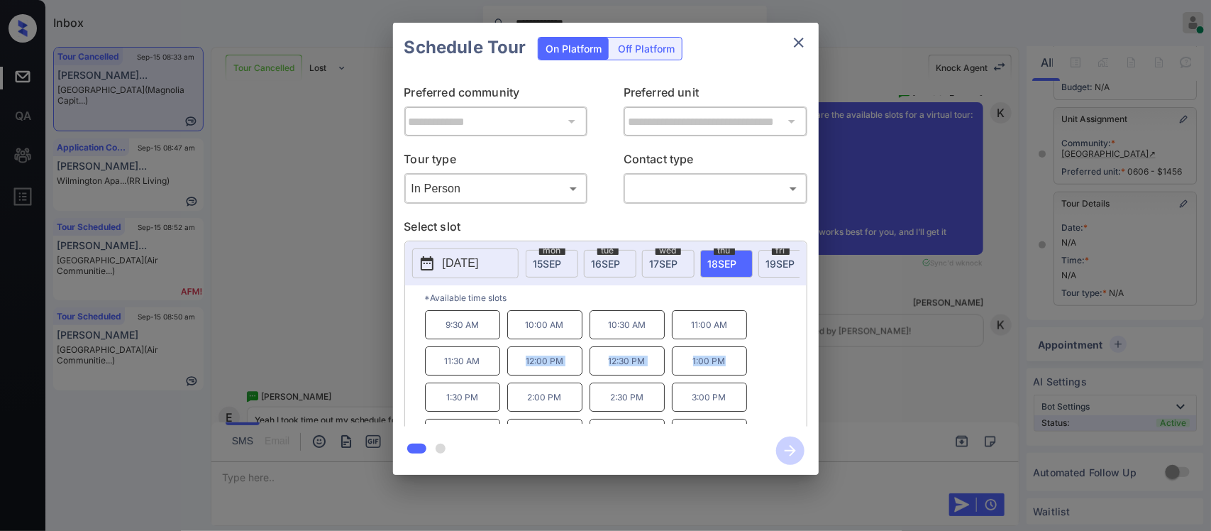
drag, startPoint x: 515, startPoint y: 378, endPoint x: 731, endPoint y: 384, distance: 216.5
click at [731, 384] on div "9:30 AM 10:00 AM 10:30 AM 11:00 AM 11:30 AM 12:00 PM 12:30 PM 1:00 PM 1:30 PM 2…" at bounding box center [616, 367] width 382 height 114
copy div "12:00 PM 12:30 PM 1:00 PM"
click at [949, 394] on div "**********" at bounding box center [605, 248] width 1211 height 497
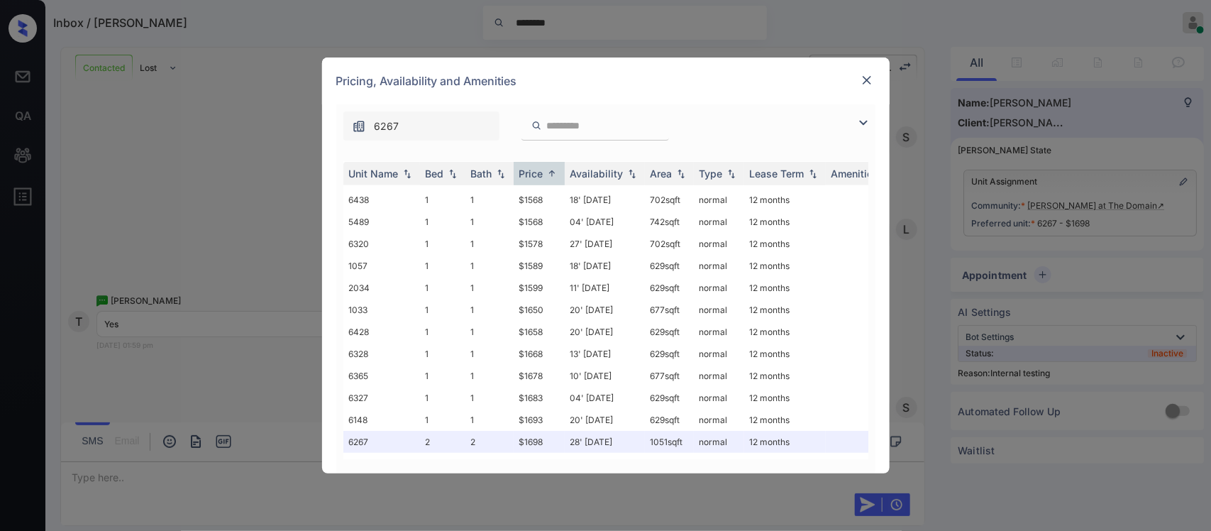
scroll to position [497, 0]
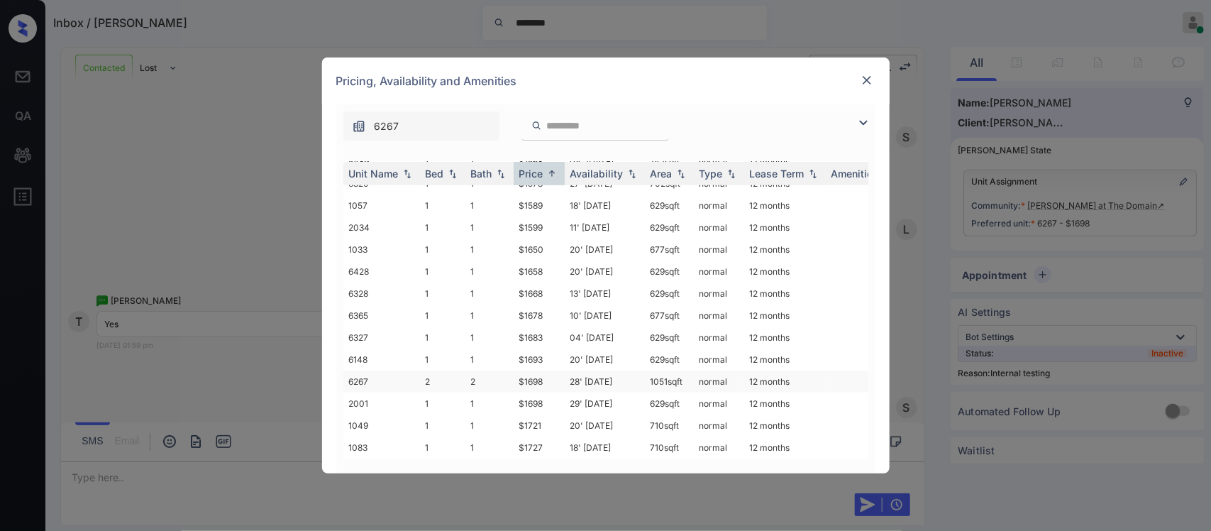
click at [568, 370] on td "28' [DATE]" at bounding box center [605, 381] width 80 height 22
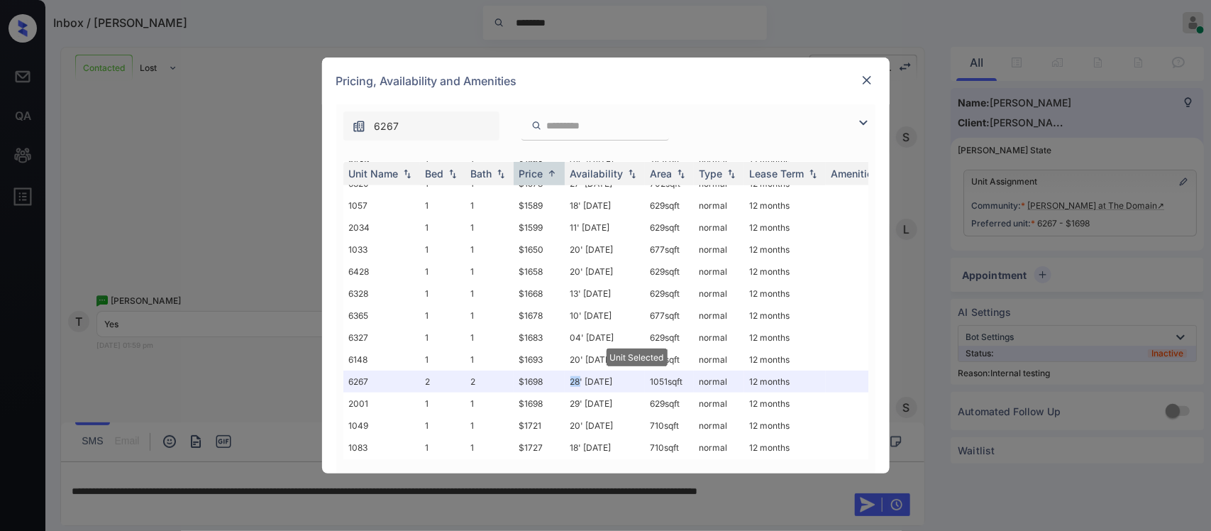
click at [871, 89] on div at bounding box center [866, 80] width 17 height 17
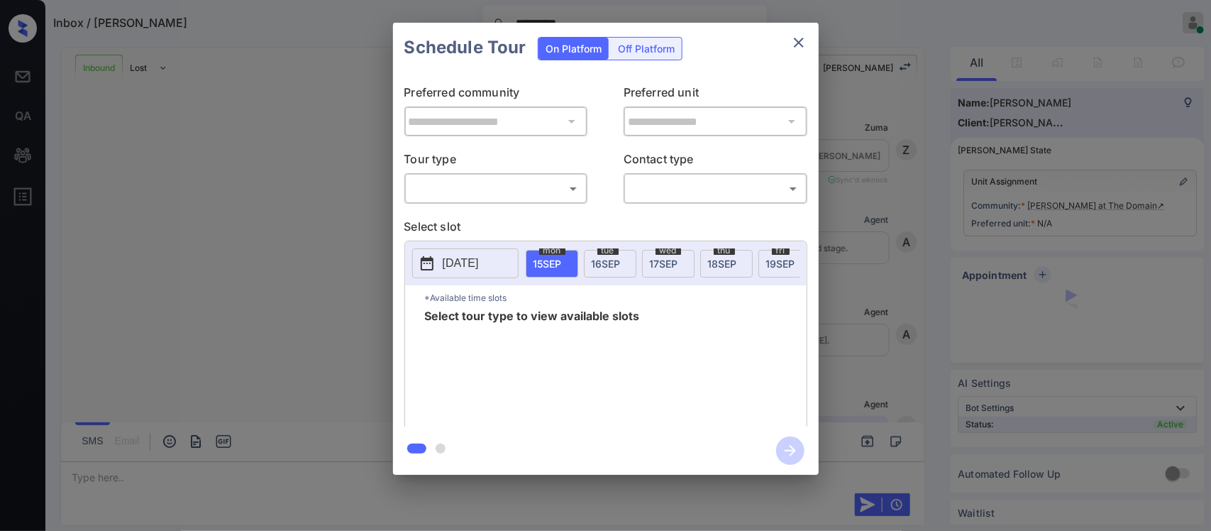
scroll to position [346, 0]
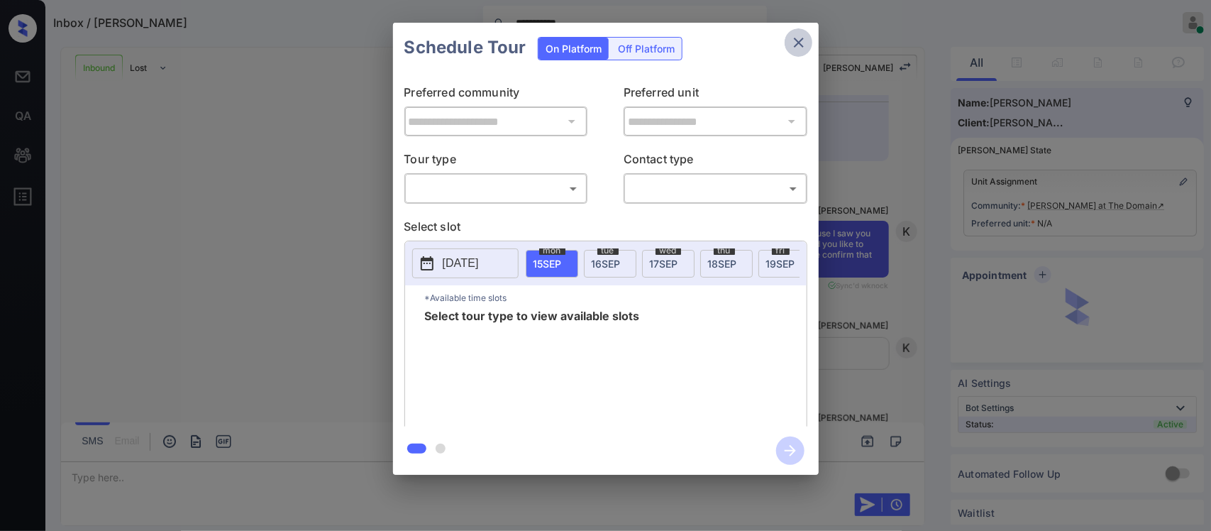
click at [796, 40] on icon "close" at bounding box center [799, 43] width 10 height 10
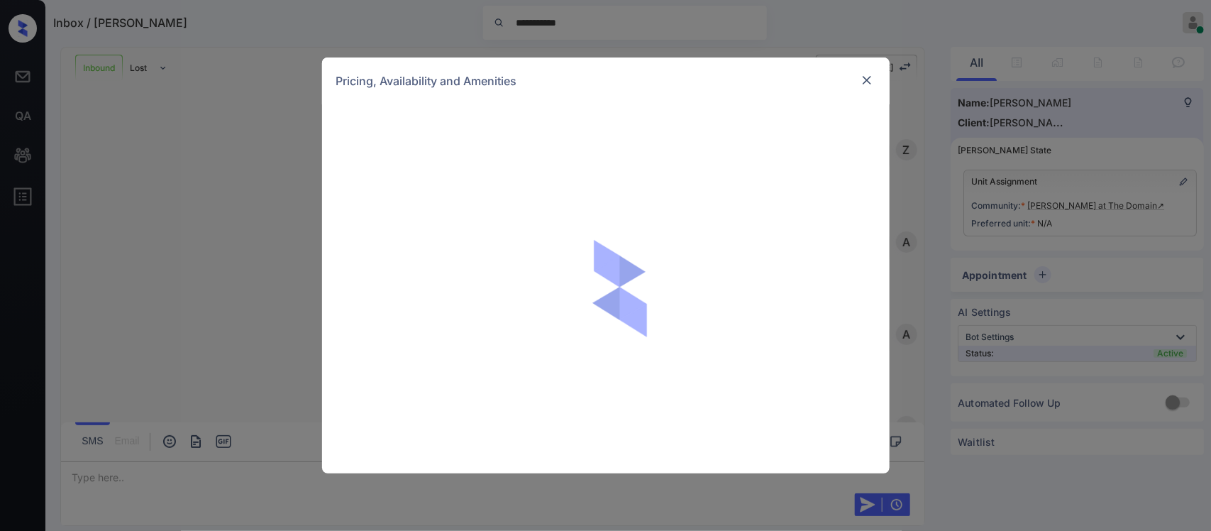
scroll to position [346, 0]
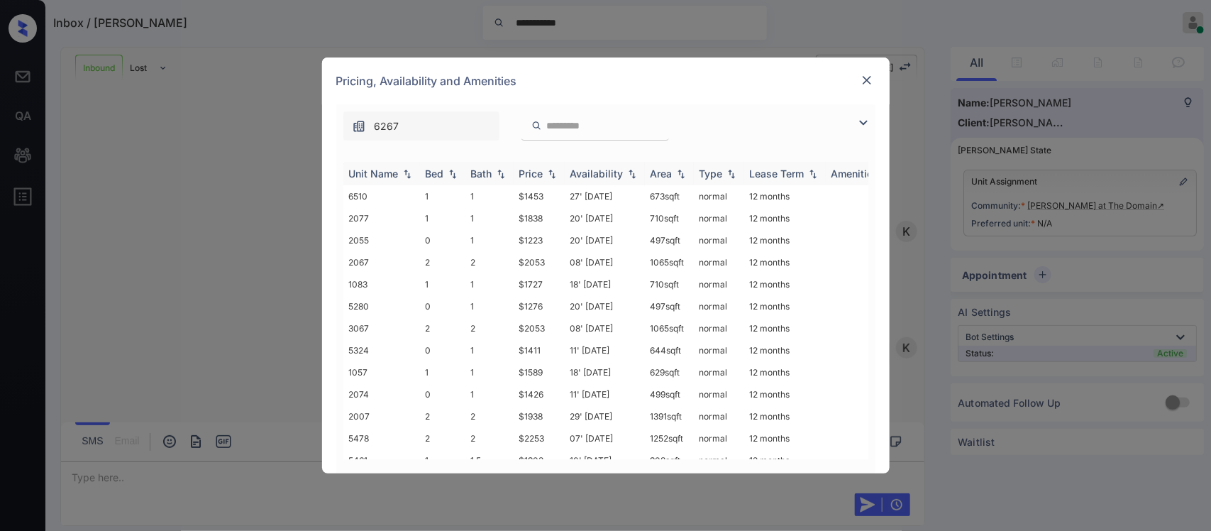
click at [553, 178] on img at bounding box center [552, 174] width 14 height 10
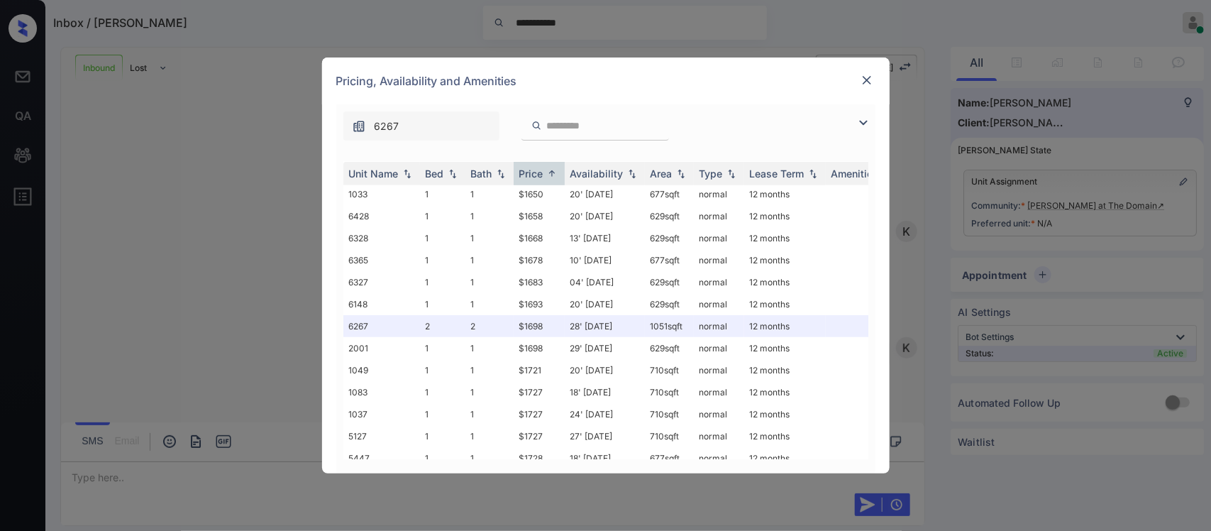
scroll to position [558, 0]
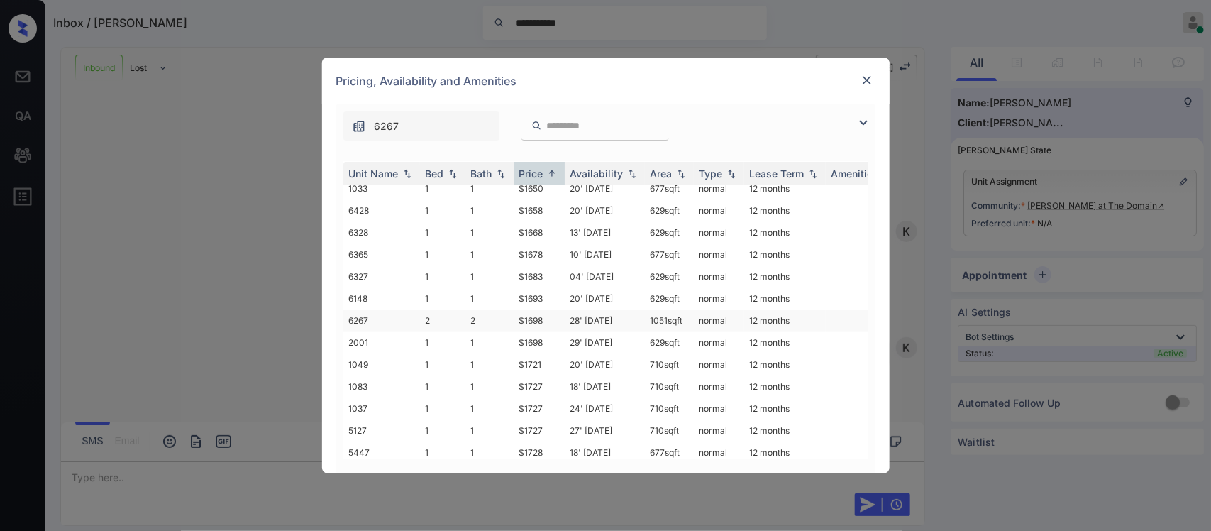
click at [721, 309] on td "normal" at bounding box center [719, 320] width 50 height 22
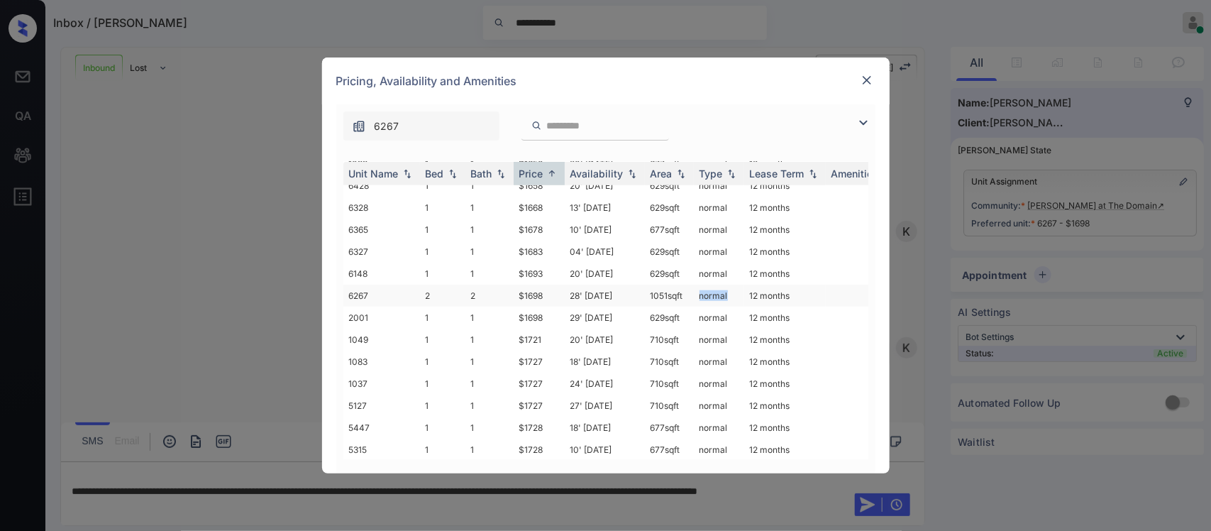
scroll to position [589, 0]
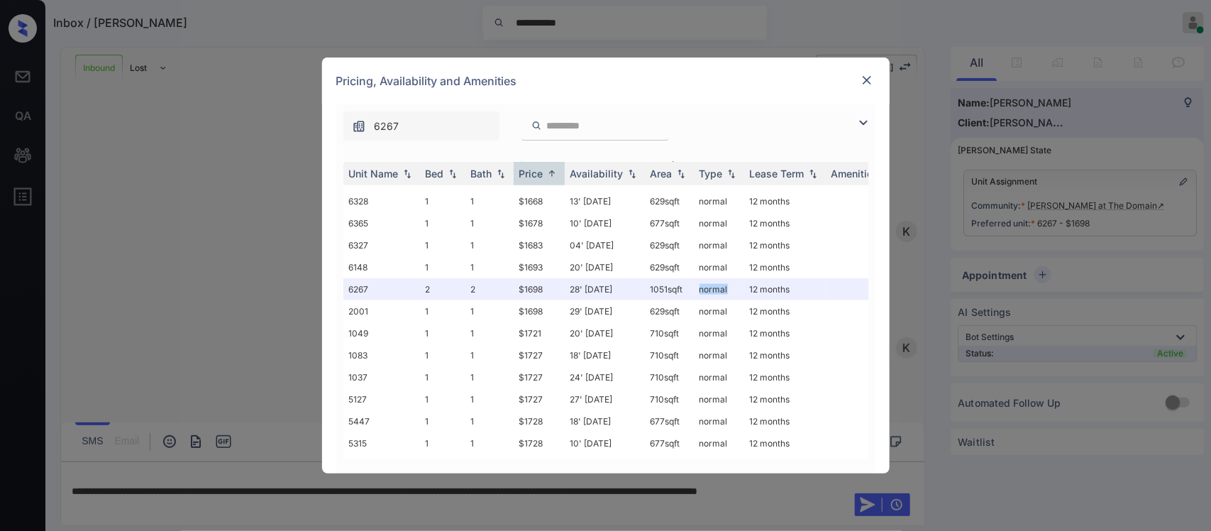
click at [866, 84] on img at bounding box center [867, 80] width 14 height 14
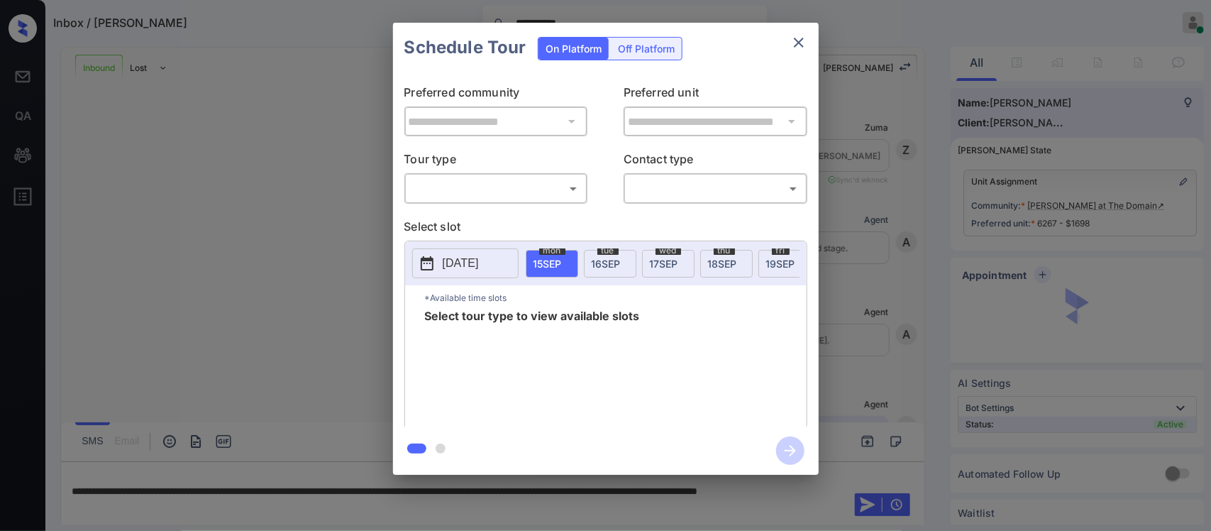
click at [466, 201] on div "​ ​" at bounding box center [496, 188] width 184 height 31
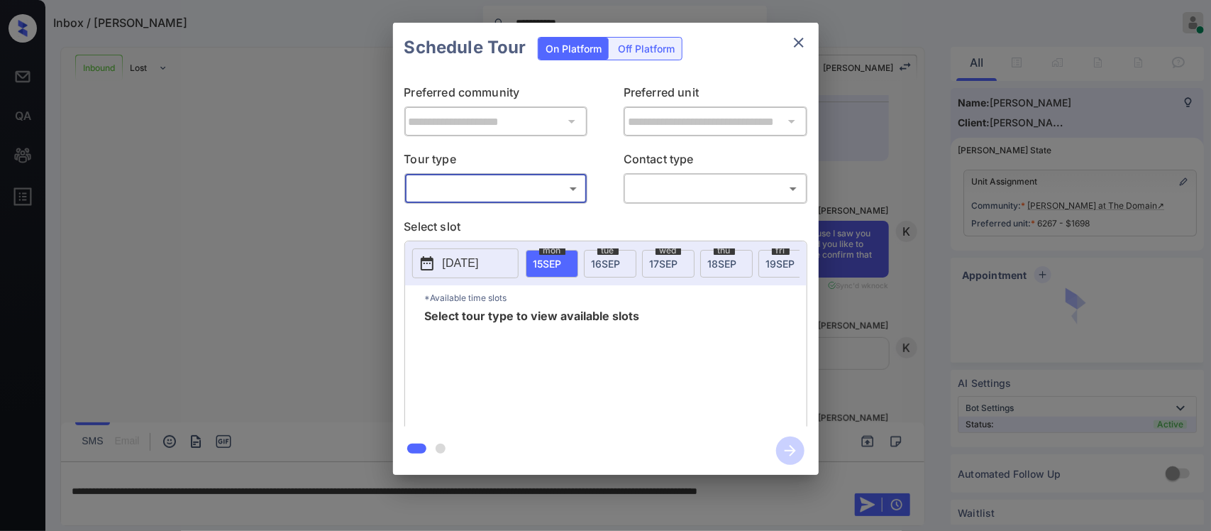
click at [480, 195] on body "**********" at bounding box center [605, 265] width 1211 height 531
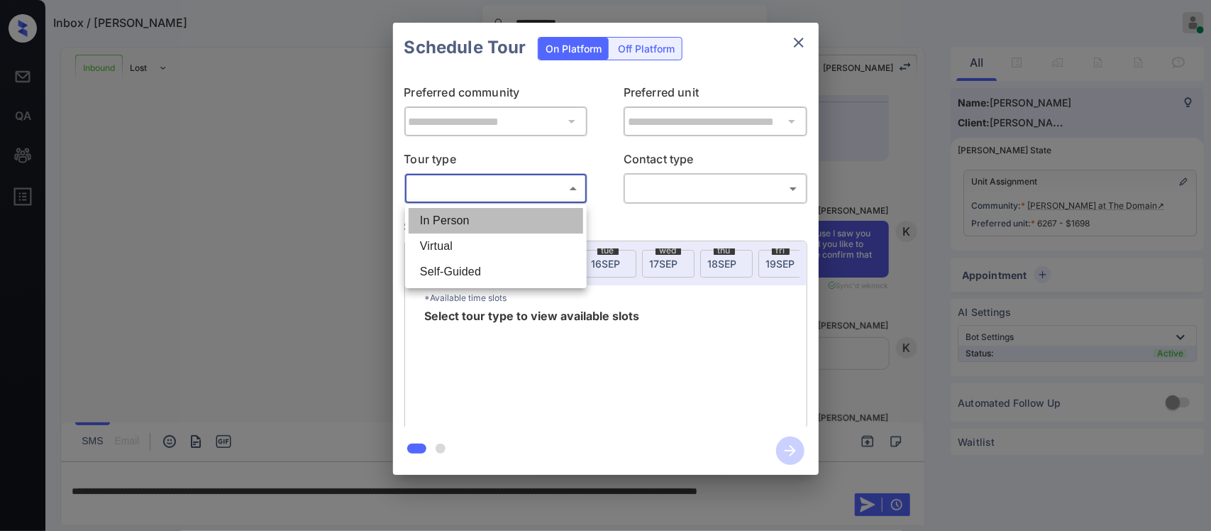
click at [470, 223] on li "In Person" at bounding box center [496, 221] width 175 height 26
type input "********"
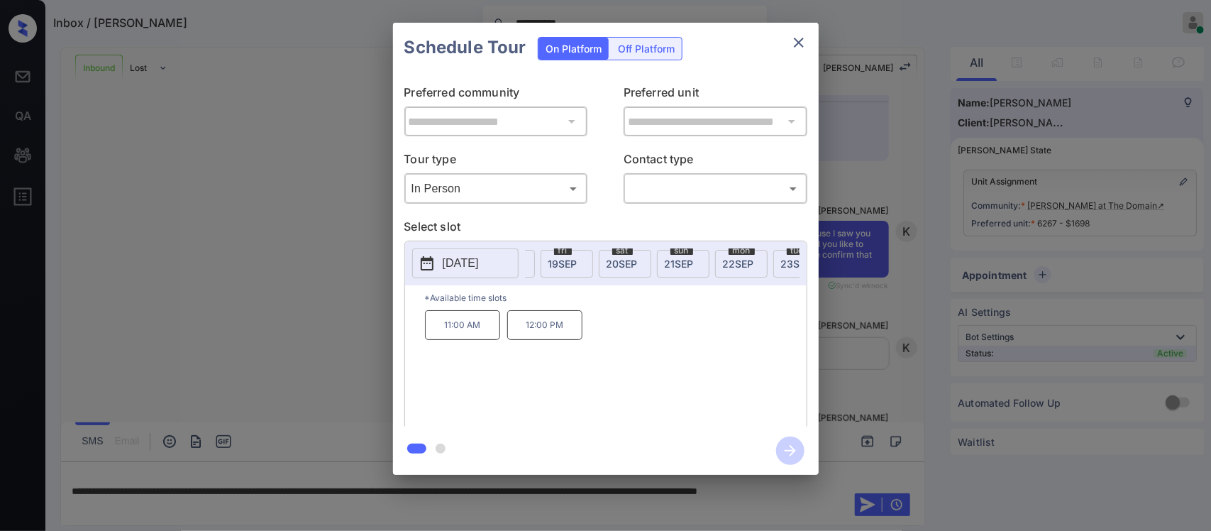
scroll to position [0, 0]
click at [544, 339] on p "12:00 PM" at bounding box center [544, 325] width 75 height 30
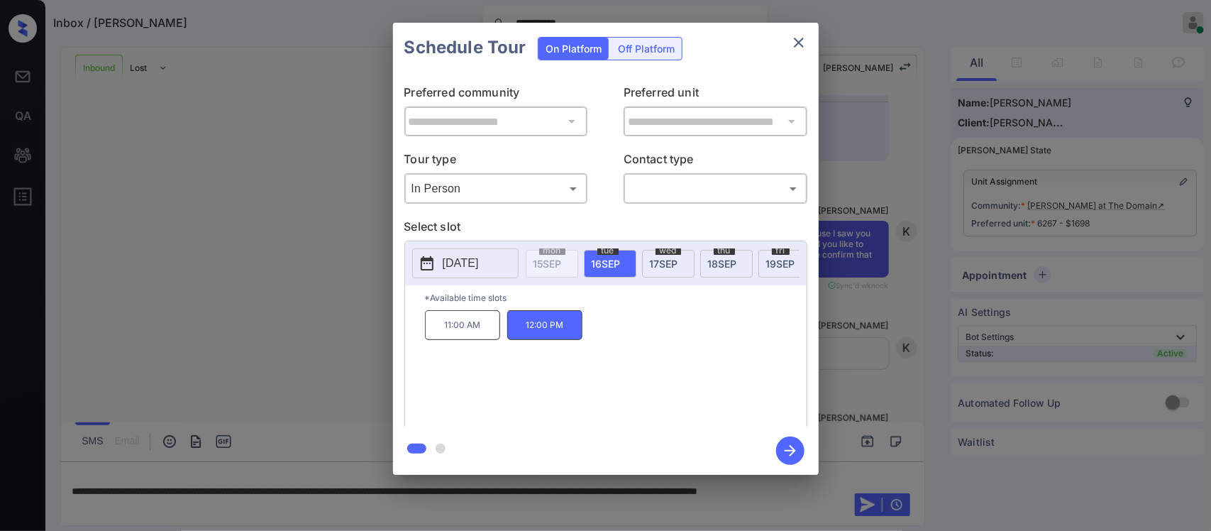
click at [687, 270] on div "wed 17 SEP" at bounding box center [668, 264] width 53 height 28
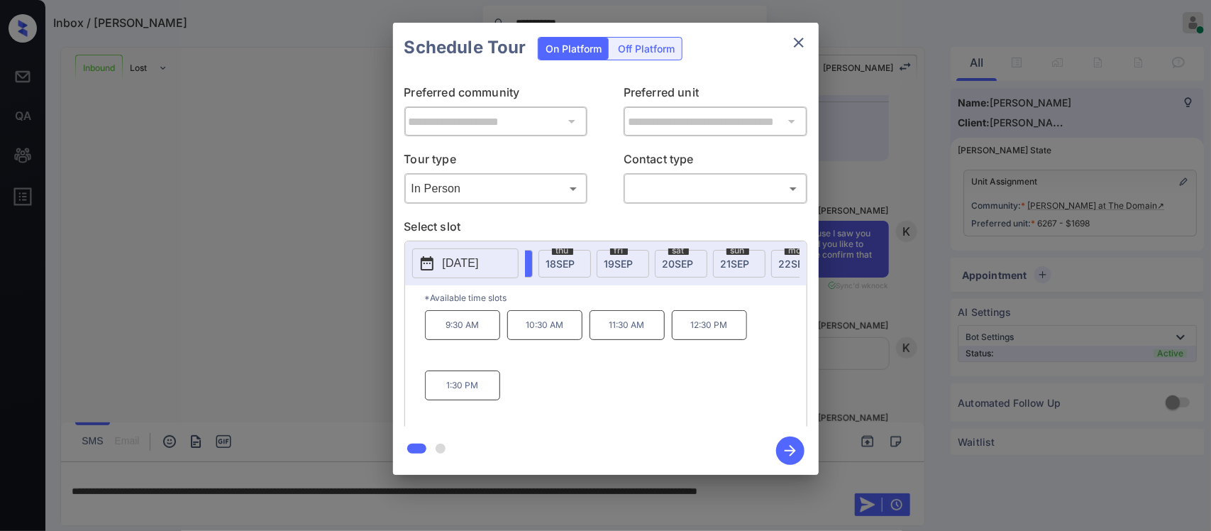
scroll to position [0, 227]
click at [679, 271] on div "sun 21 SEP" at bounding box center [674, 264] width 53 height 28
click at [632, 267] on div "sat 20 SEP" at bounding box center [616, 264] width 53 height 28
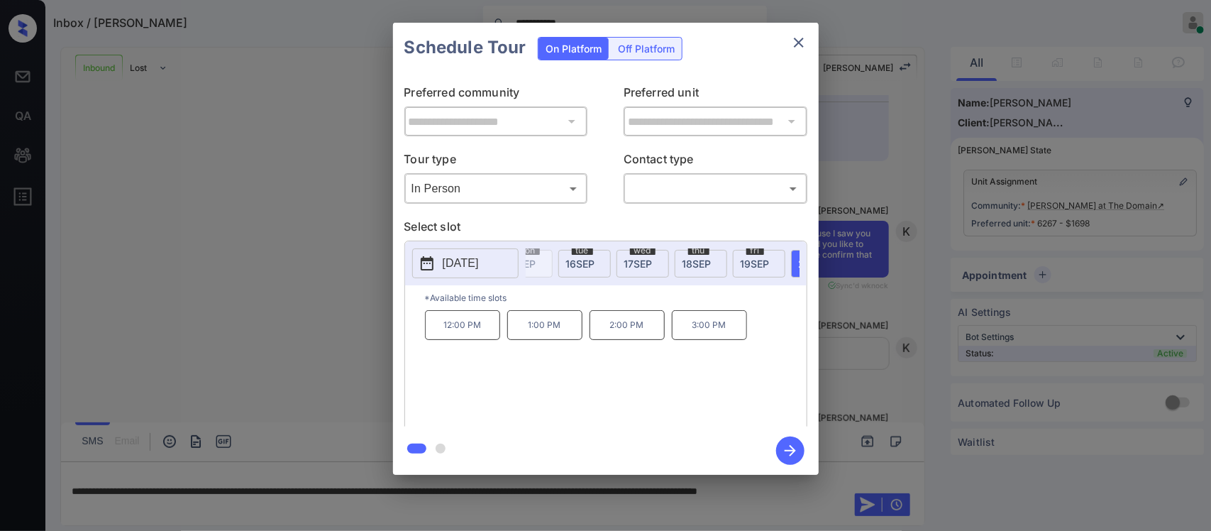
scroll to position [0, 0]
click at [626, 264] on div "tue 16 SEP" at bounding box center [610, 264] width 53 height 28
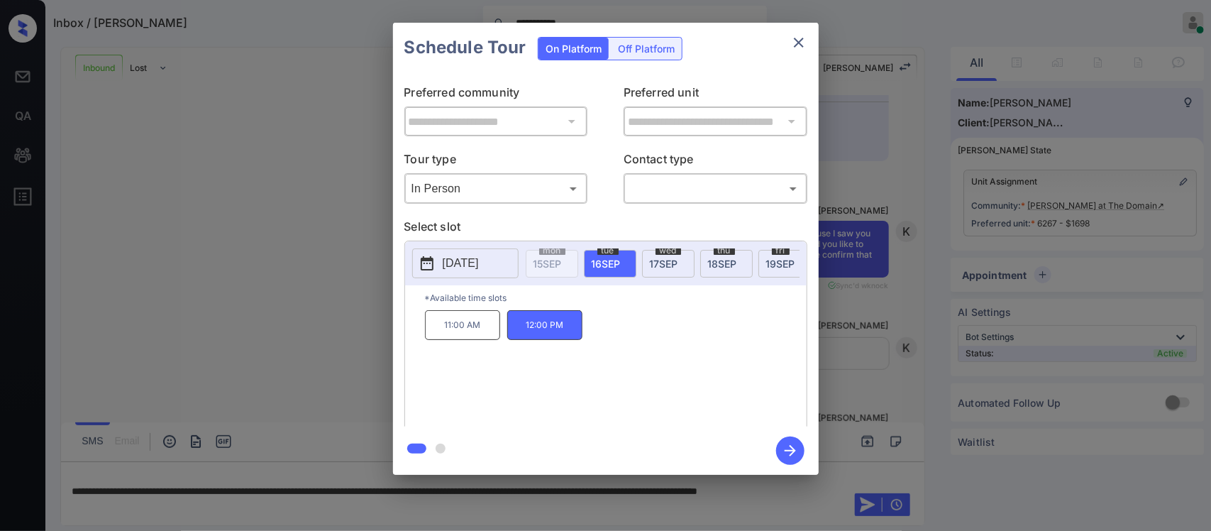
click at [670, 263] on span "17 SEP" at bounding box center [664, 264] width 28 height 12
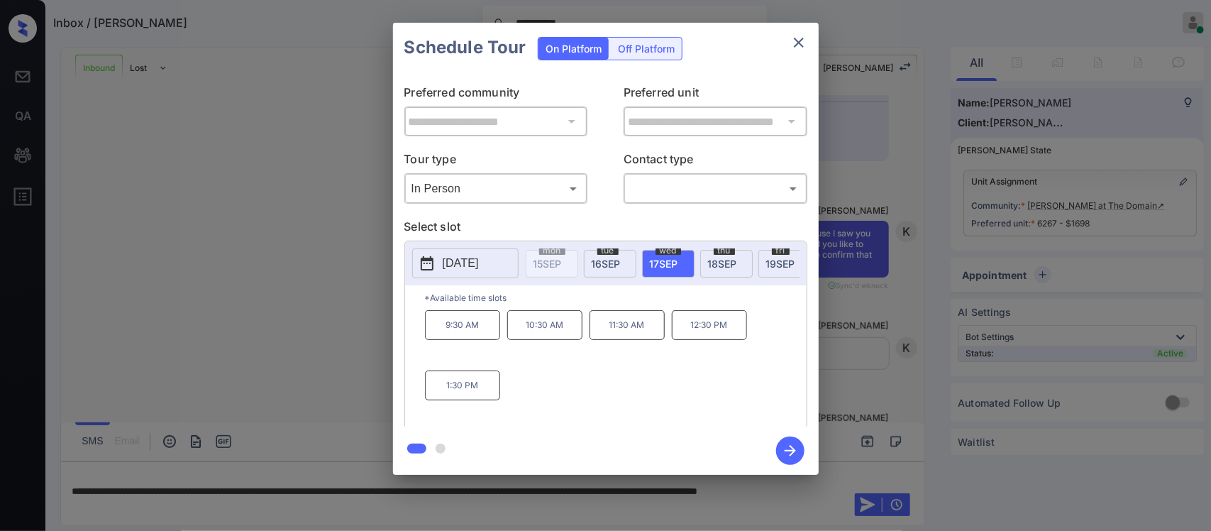
click at [733, 265] on span "18 SEP" at bounding box center [722, 264] width 29 height 12
click at [766, 264] on div "fri 19 SEP" at bounding box center [784, 264] width 53 height 28
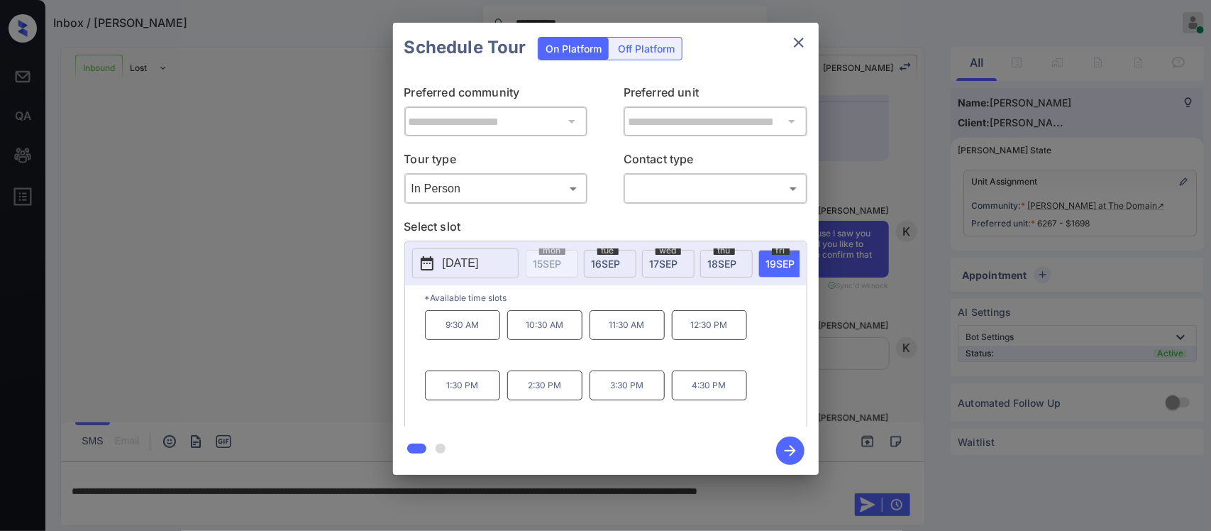
scroll to position [0, 227]
click at [611, 267] on span "20 SEP" at bounding box center [612, 264] width 31 height 12
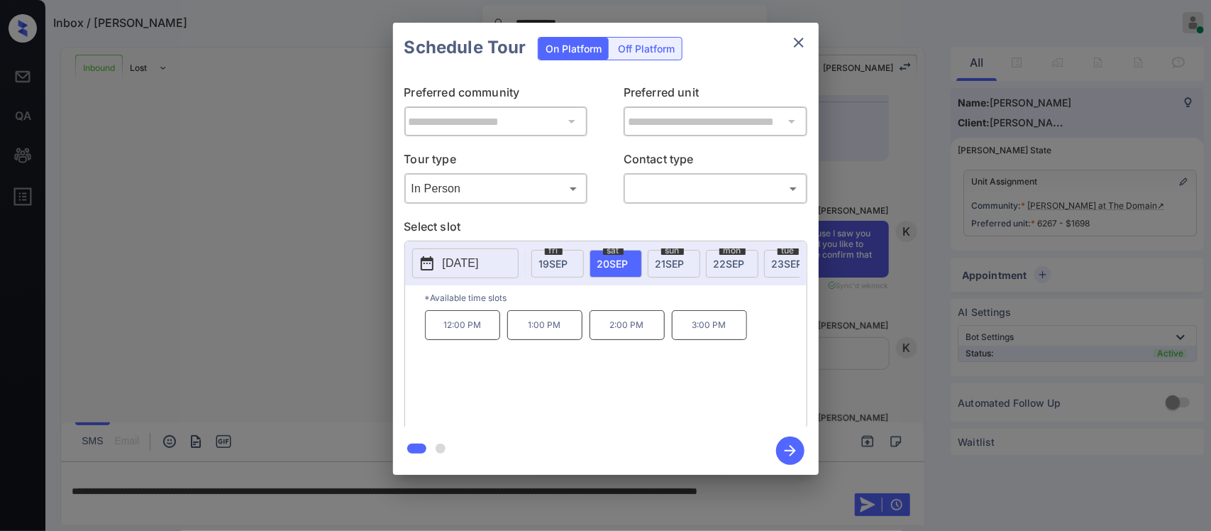
click at [479, 267] on p "2025-09-20" at bounding box center [461, 263] width 36 height 17
click at [640, 221] on p "Select slot" at bounding box center [605, 229] width 403 height 23
click at [663, 263] on span "21 SEP" at bounding box center [670, 264] width 29 height 12
click at [600, 268] on span "20 SEP" at bounding box center [612, 264] width 31 height 12
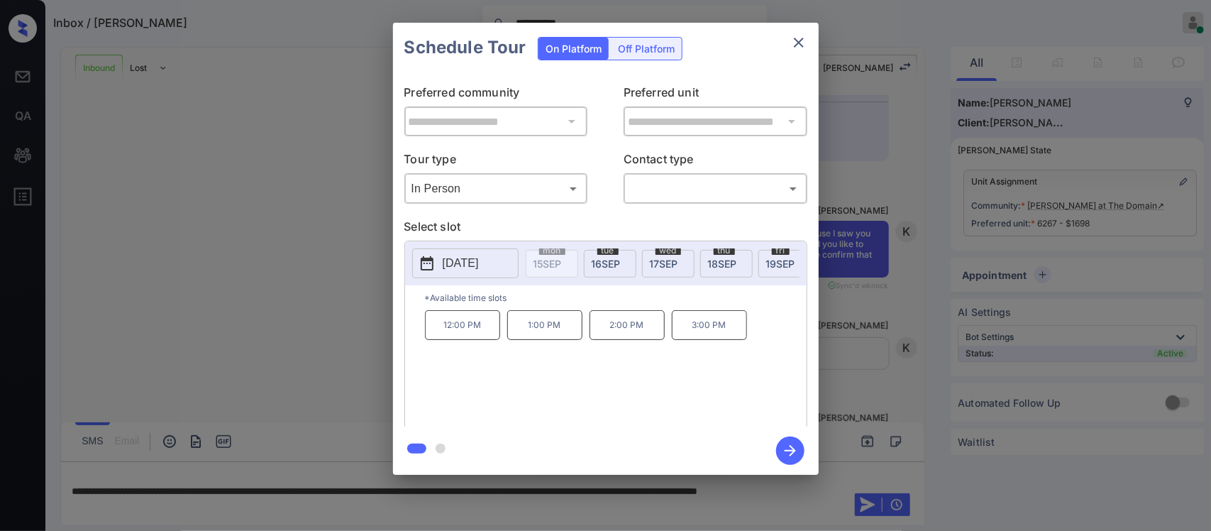
click at [668, 267] on span "17 SEP" at bounding box center [664, 264] width 28 height 12
click at [748, 270] on div "thu 18 SEP" at bounding box center [726, 264] width 53 height 28
click at [779, 270] on div "fri 19 SEP" at bounding box center [784, 264] width 53 height 28
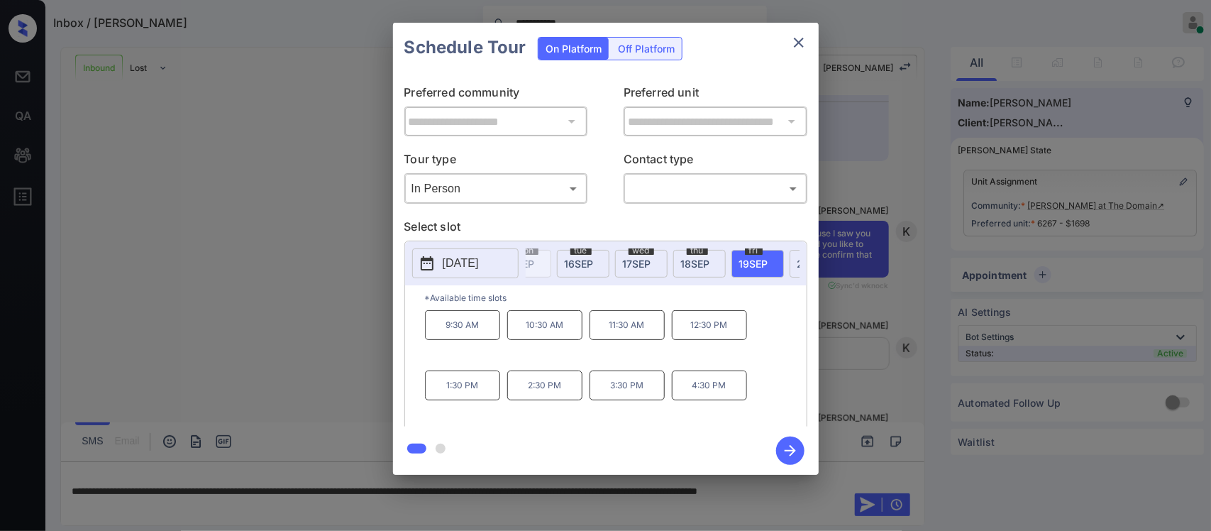
scroll to position [0, 68]
click at [650, 270] on div "thu 18 SEP" at bounding box center [658, 264] width 53 height 28
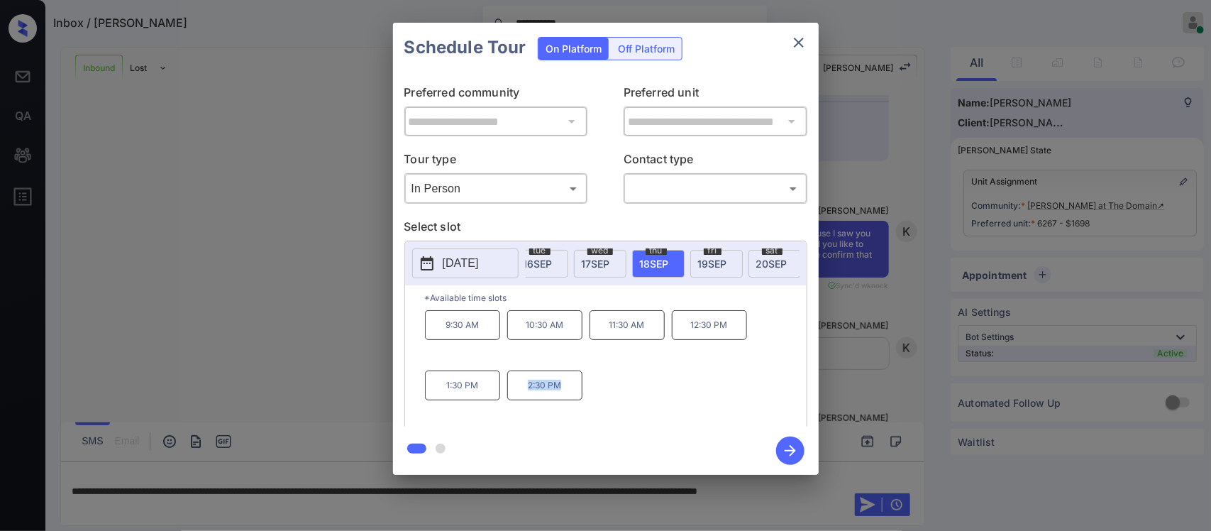
drag, startPoint x: 512, startPoint y: 397, endPoint x: 566, endPoint y: 402, distance: 54.1
click at [566, 400] on p "2:30 PM" at bounding box center [544, 385] width 75 height 30
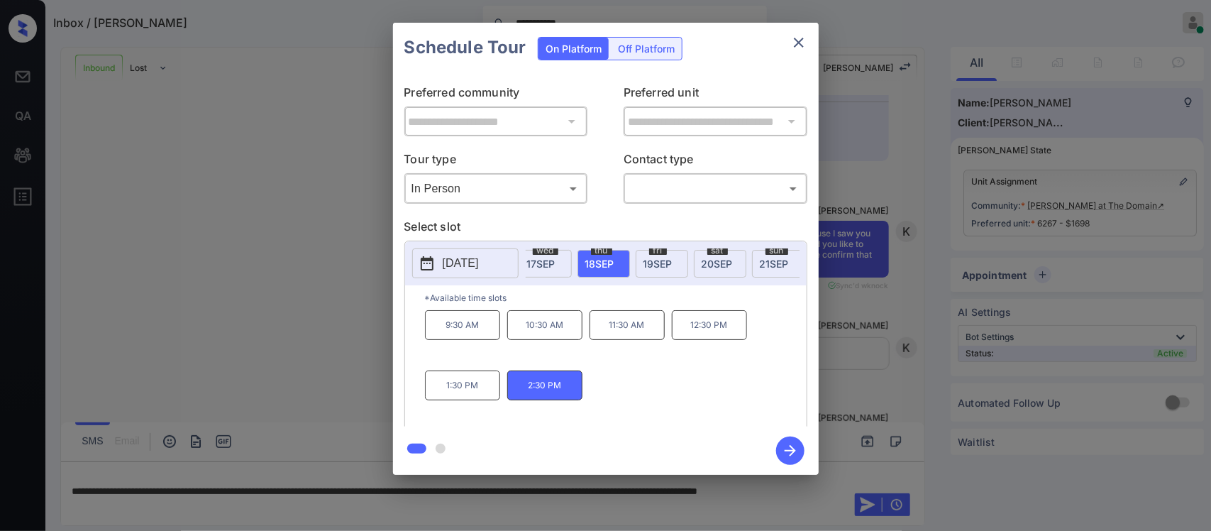
click at [651, 270] on div "fri 19 SEP" at bounding box center [662, 264] width 53 height 28
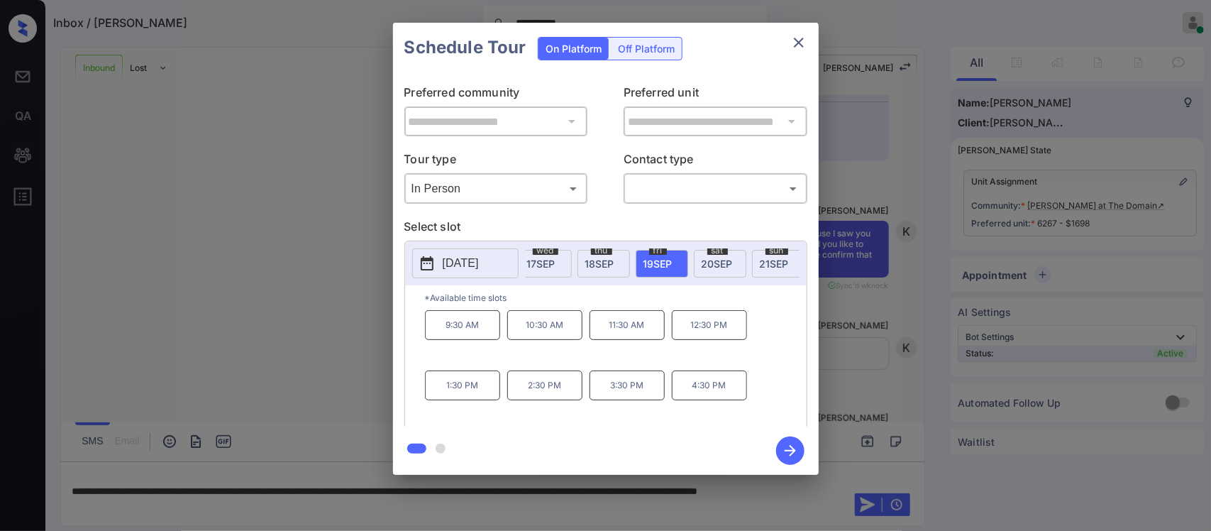
click at [611, 273] on div "thu 18 SEP" at bounding box center [604, 264] width 53 height 28
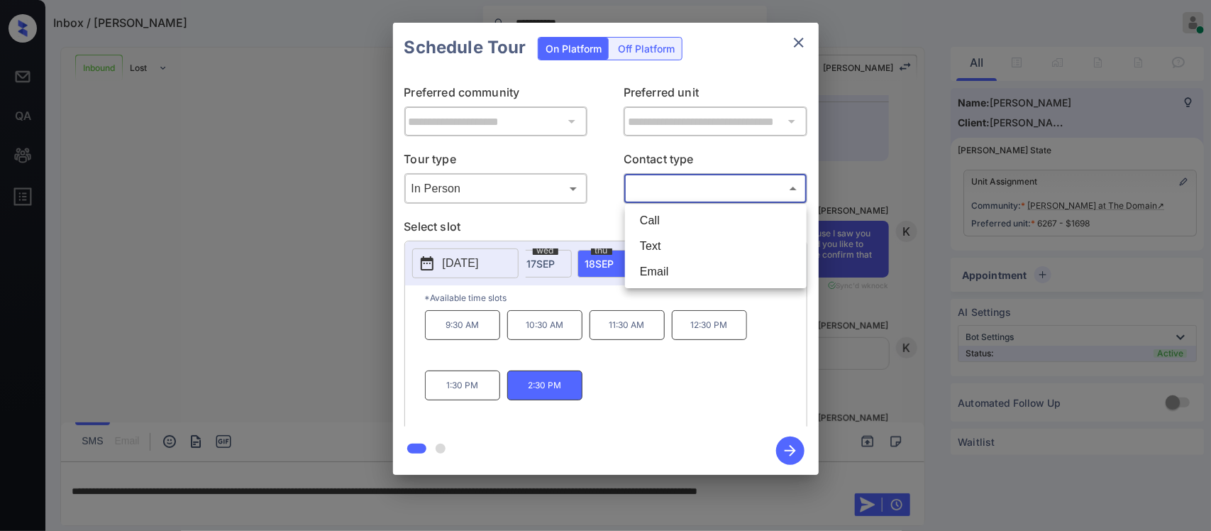
click at [692, 199] on body "**********" at bounding box center [605, 265] width 1211 height 531
click at [678, 250] on li "Text" at bounding box center [716, 246] width 175 height 26
type input "****"
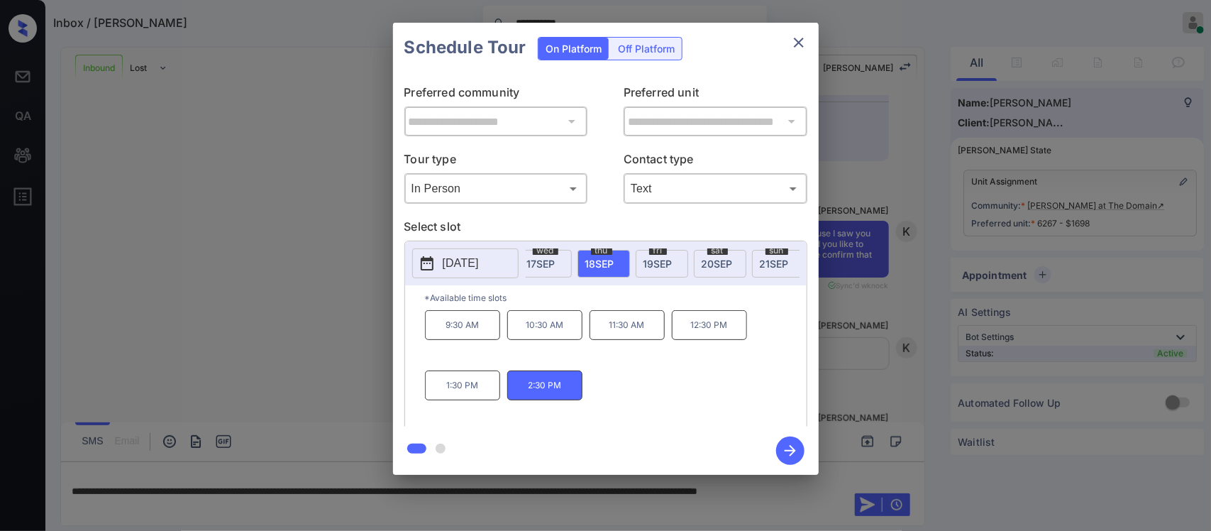
scroll to position [0, 0]
click at [536, 197] on body "**********" at bounding box center [605, 265] width 1211 height 531
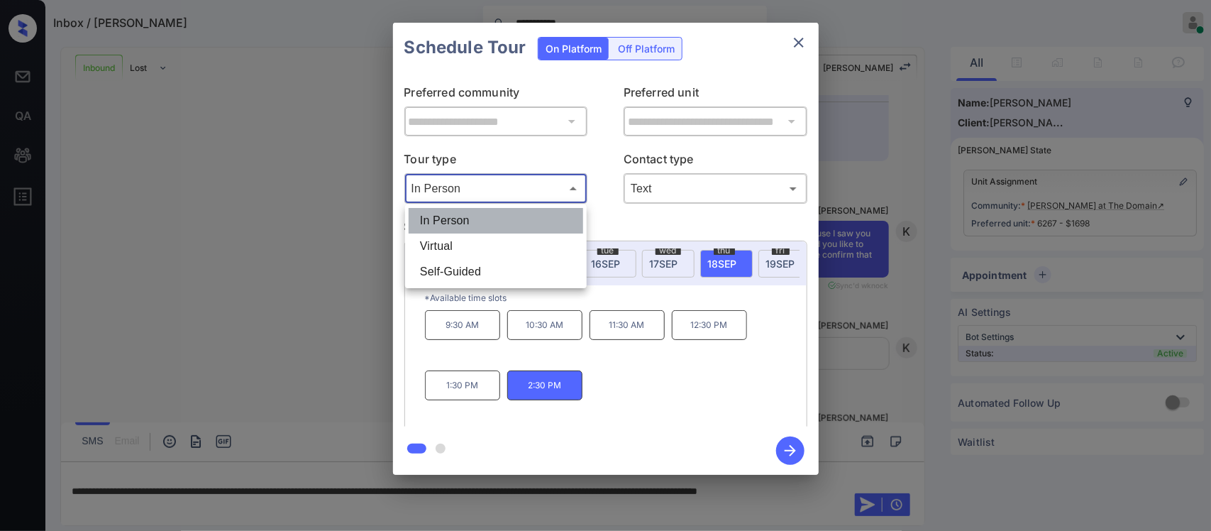
click at [533, 218] on li "In Person" at bounding box center [496, 221] width 175 height 26
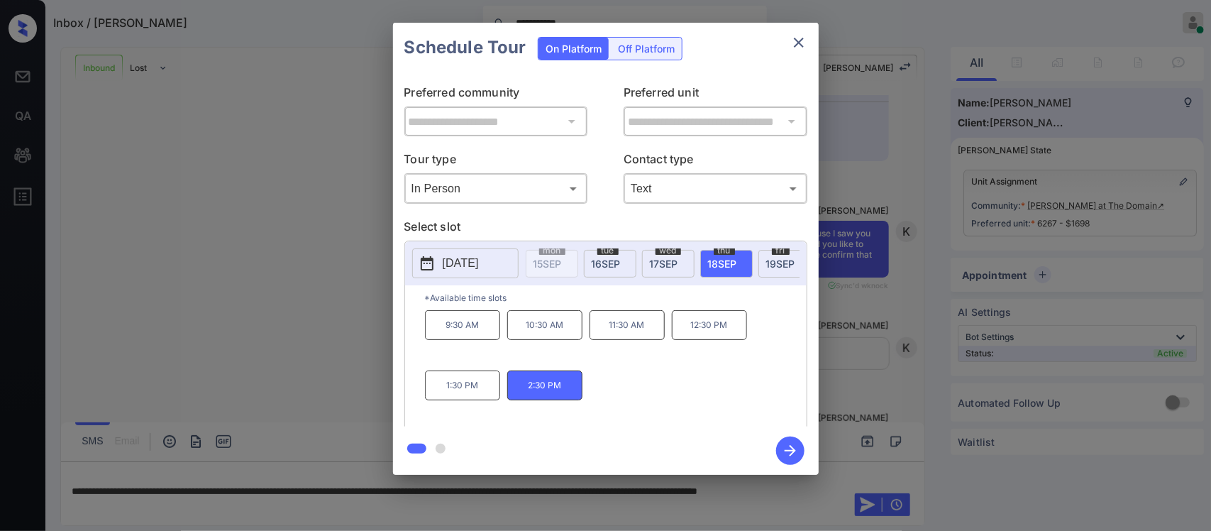
click at [795, 451] on icon "button" at bounding box center [790, 450] width 28 height 28
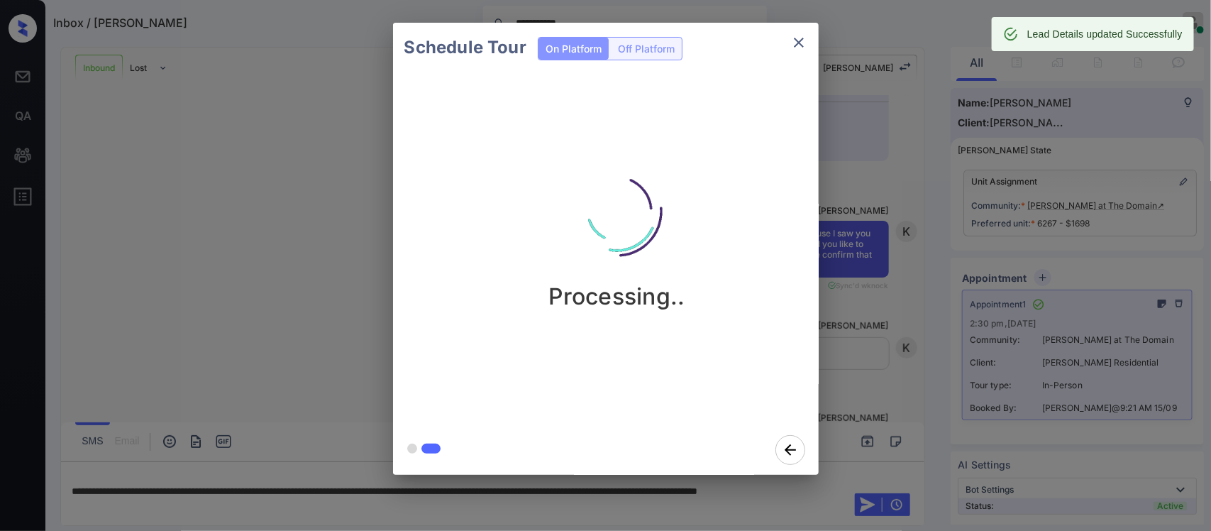
click at [900, 316] on div "Schedule Tour On Platform Off Platform Processing.." at bounding box center [605, 248] width 1211 height 497
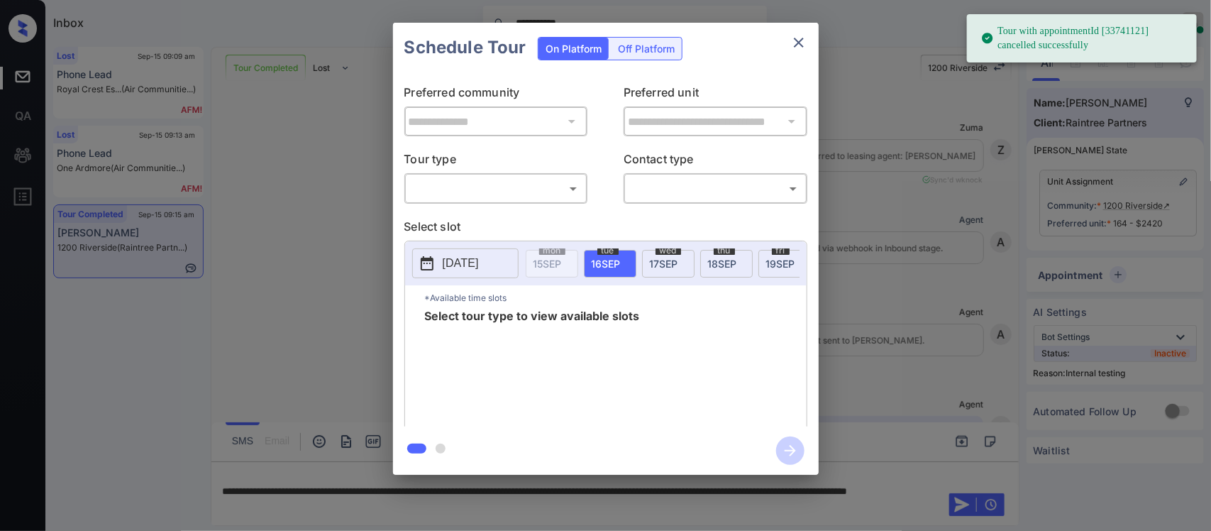
scroll to position [5944, 0]
click at [570, 197] on body "**********" at bounding box center [605, 265] width 1211 height 531
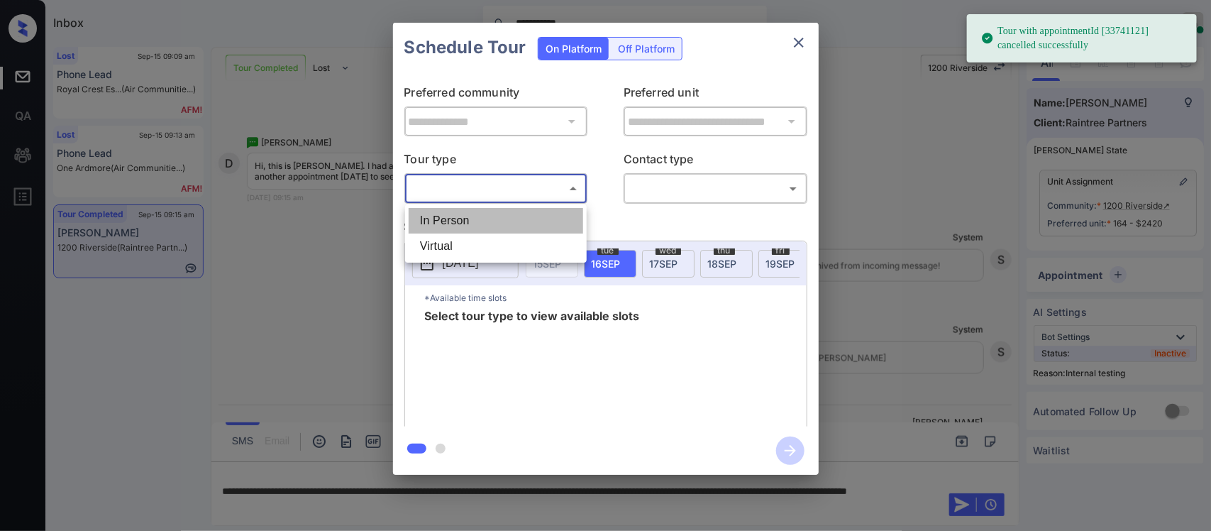
click at [546, 226] on li "In Person" at bounding box center [496, 221] width 175 height 26
type input "********"
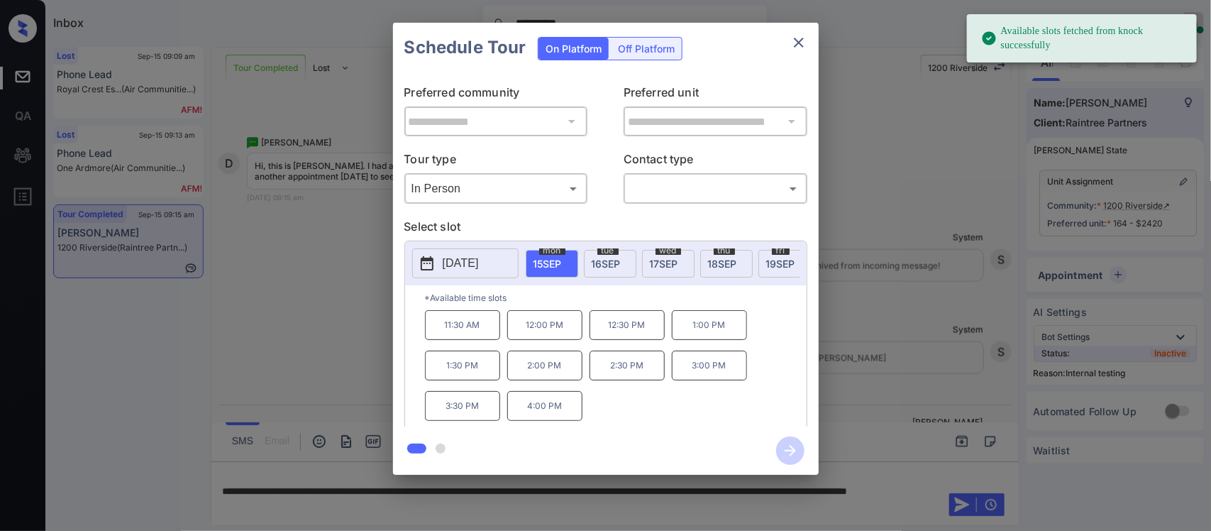
click at [516, 340] on p "12:00 PM" at bounding box center [544, 325] width 75 height 30
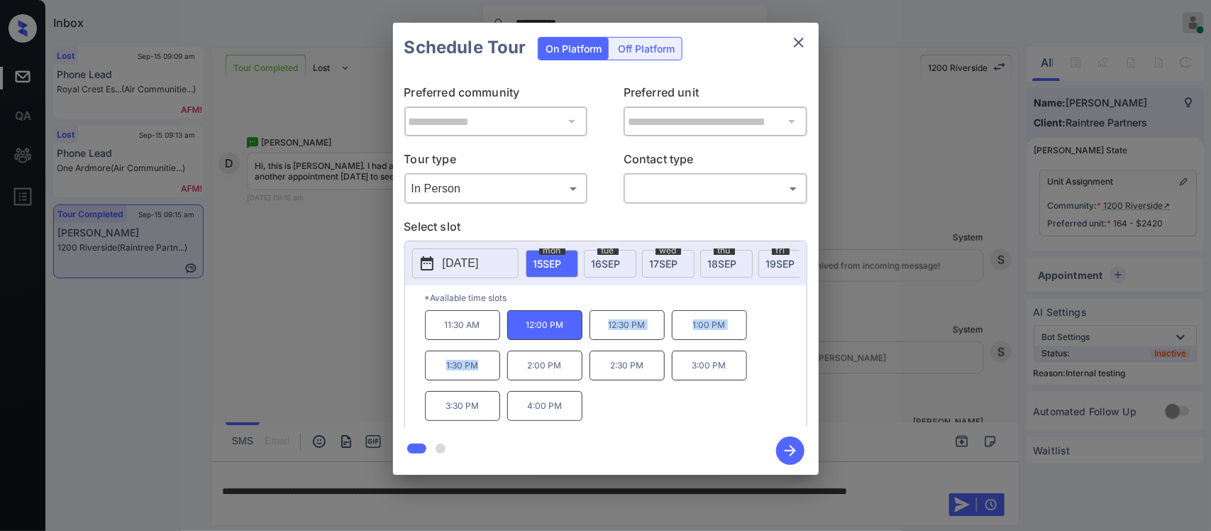
drag, startPoint x: 590, startPoint y: 339, endPoint x: 483, endPoint y: 380, distance: 114.1
click at [483, 380] on div "11:30 AM 12:00 PM 12:30 PM 1:00 PM 1:30 PM 2:00 PM 2:30 PM 3:00 PM 3:30 PM 4:00…" at bounding box center [616, 367] width 382 height 114
copy div "12:30 PM 1:00 PM 1:30 PM"
click at [953, 394] on div "**********" at bounding box center [605, 248] width 1211 height 497
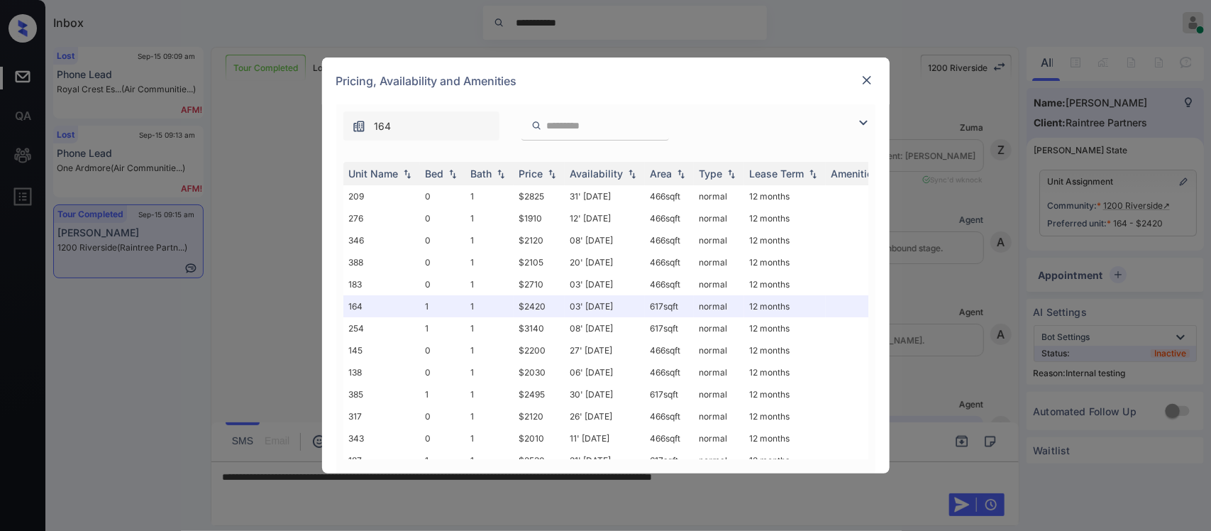
scroll to position [5919, 0]
click at [531, 178] on div "Price" at bounding box center [531, 173] width 24 height 12
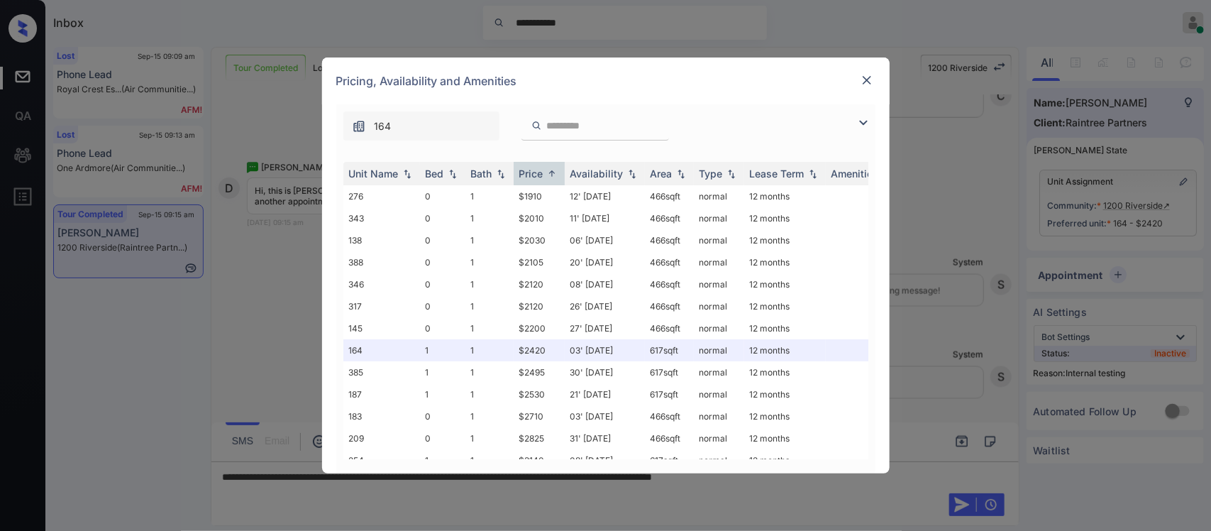
click at [859, 89] on div at bounding box center [866, 81] width 17 height 18
click at [863, 87] on img at bounding box center [867, 80] width 14 height 14
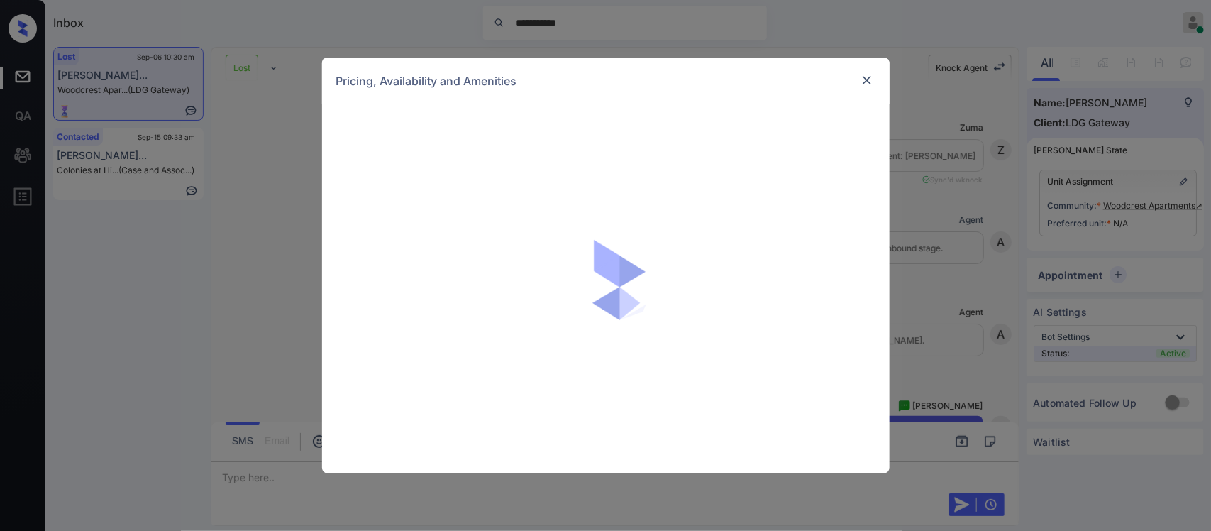
scroll to position [3925, 0]
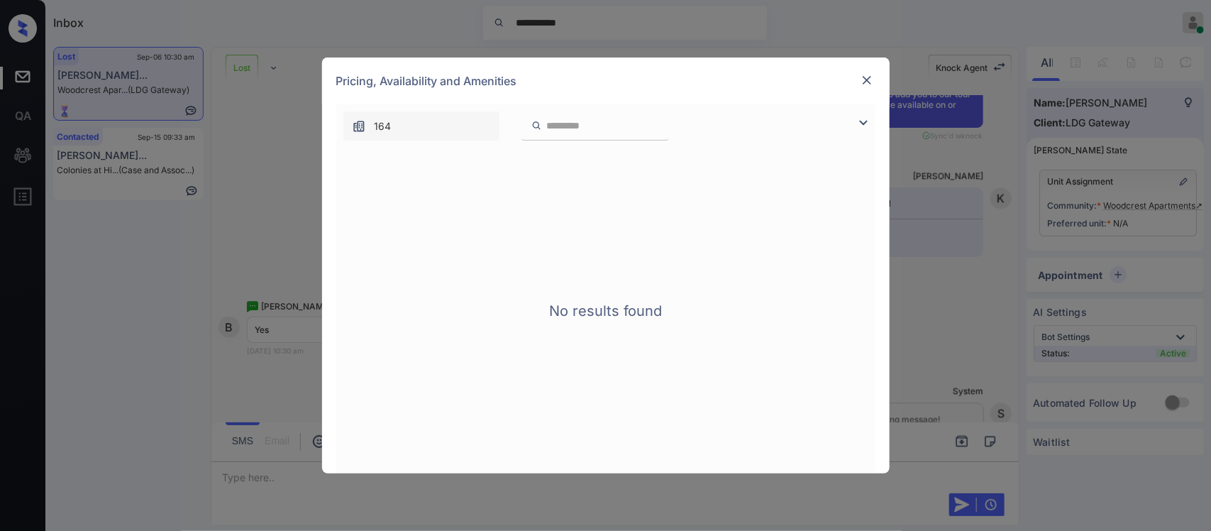
click at [866, 75] on img at bounding box center [867, 80] width 14 height 14
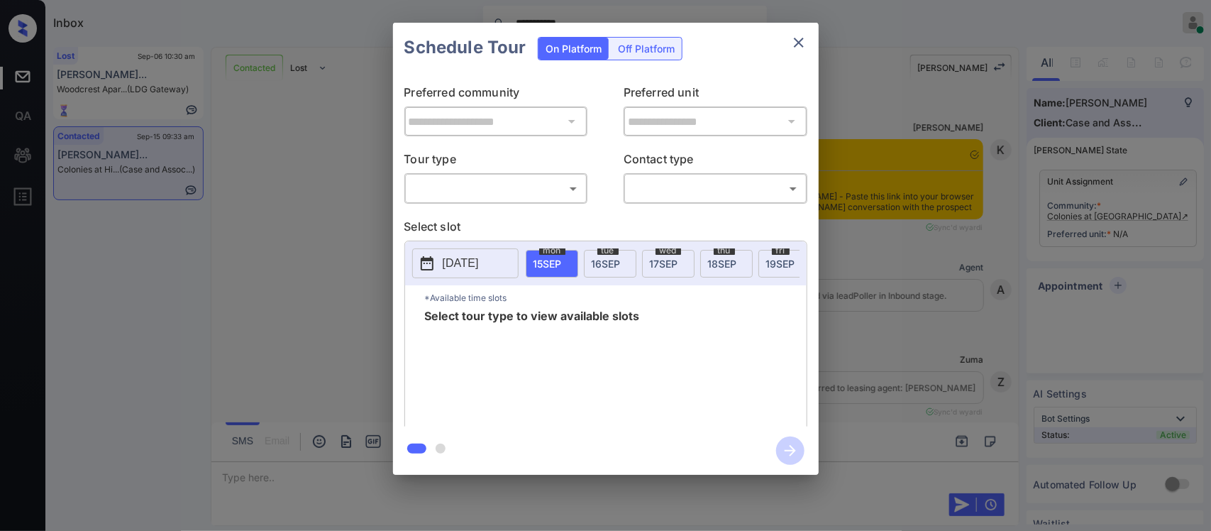
scroll to position [3432, 0]
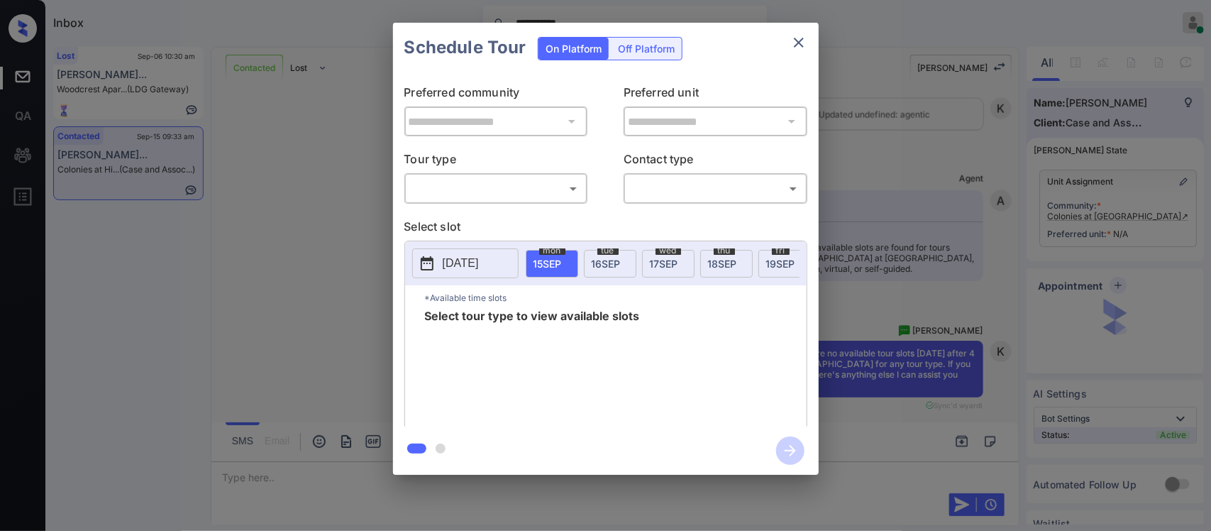
click at [556, 192] on body "**********" at bounding box center [605, 265] width 1211 height 531
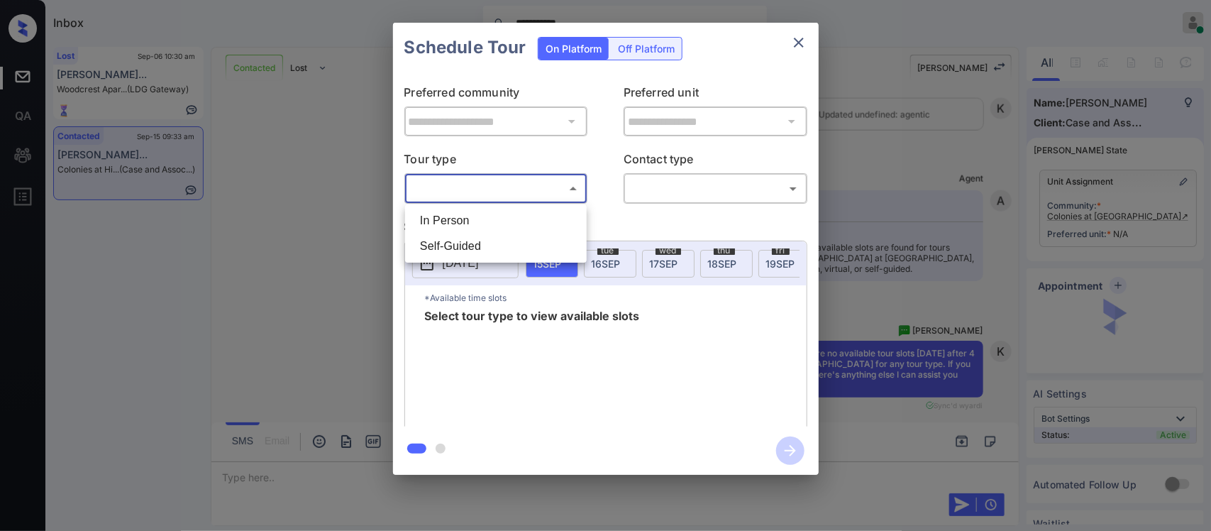
drag, startPoint x: 550, startPoint y: 204, endPoint x: 548, endPoint y: 214, distance: 9.5
click at [548, 214] on ul "In Person Self-Guided" at bounding box center [496, 233] width 182 height 58
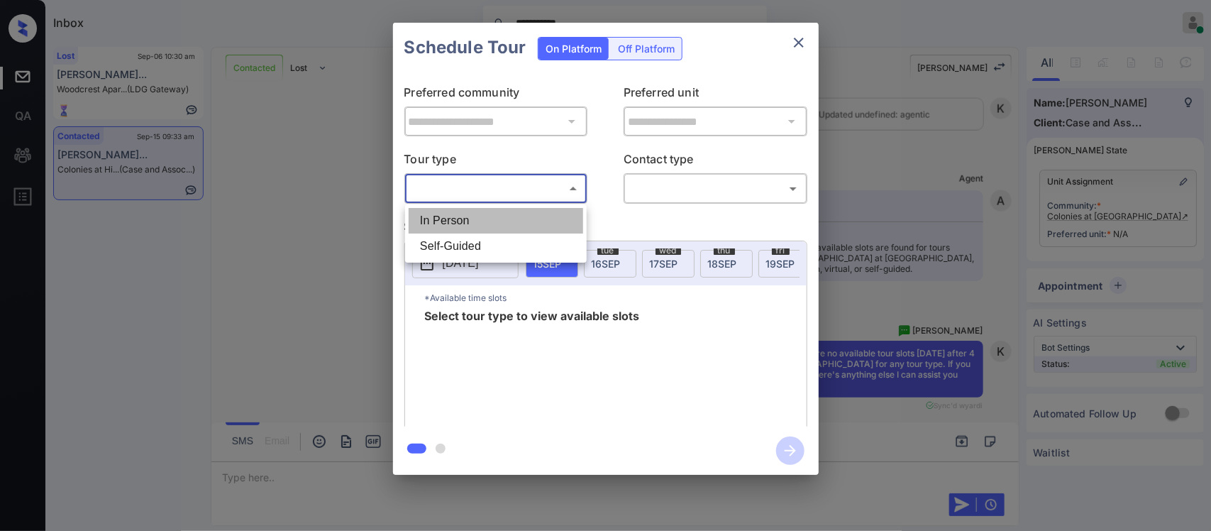
click at [548, 214] on li "In Person" at bounding box center [496, 221] width 175 height 26
type input "********"
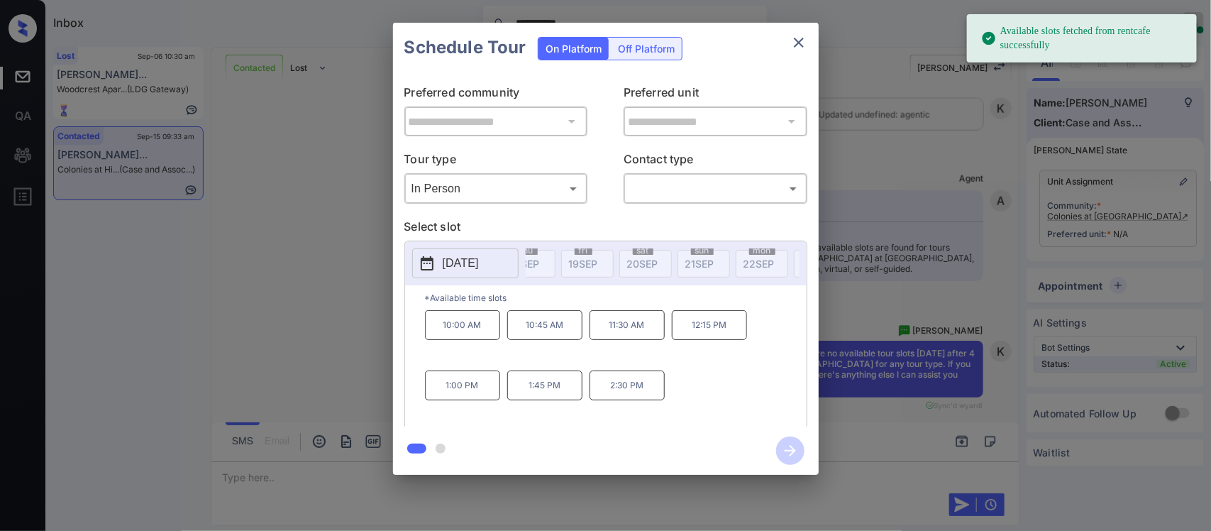
scroll to position [0, 227]
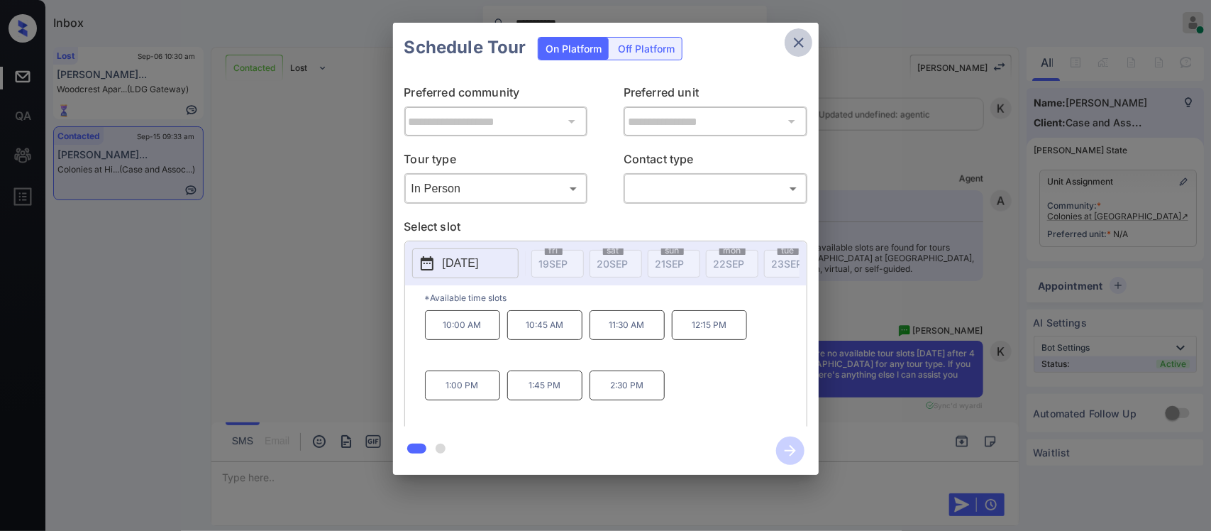
click at [797, 46] on icon "close" at bounding box center [798, 42] width 17 height 17
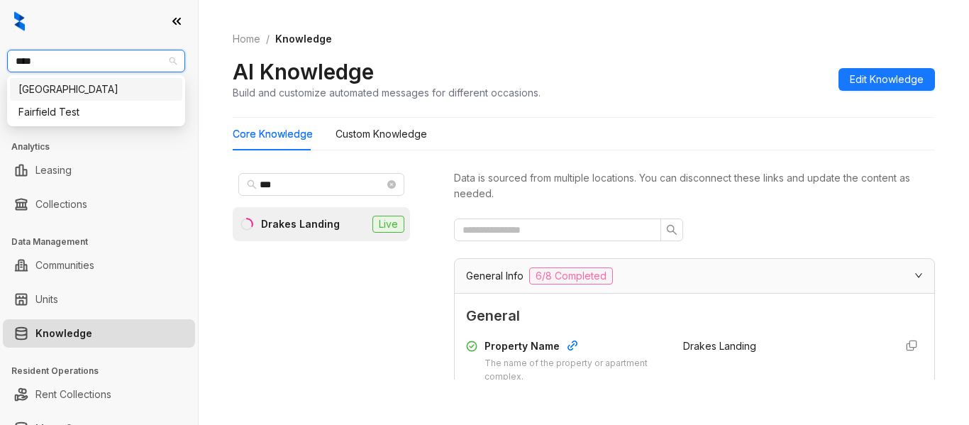
scroll to position [185, 0]
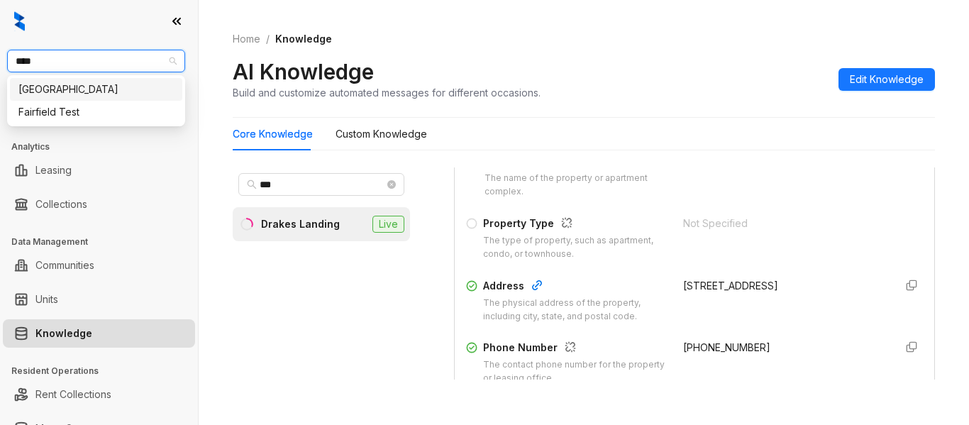
click at [130, 89] on div "[GEOGRAPHIC_DATA]" at bounding box center [95, 90] width 155 height 16
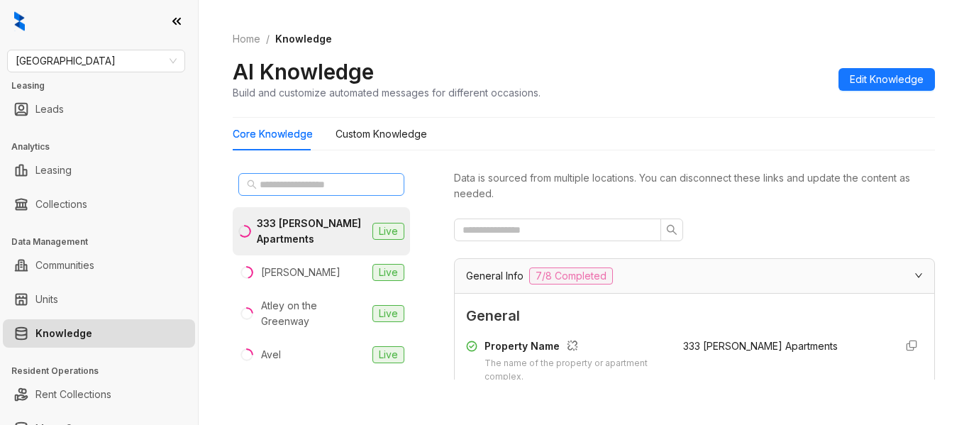
drag, startPoint x: 314, startPoint y: 194, endPoint x: 317, endPoint y: 182, distance: 11.9
click at [317, 182] on span at bounding box center [321, 184] width 166 height 23
click at [317, 182] on input "text" at bounding box center [322, 185] width 125 height 16
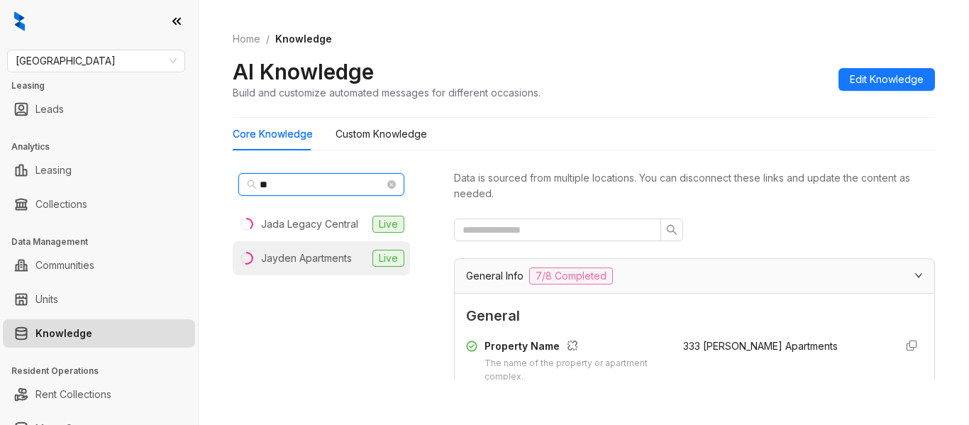
type input "**"
click at [324, 255] on div "Jayden Apartments" at bounding box center [306, 258] width 91 height 16
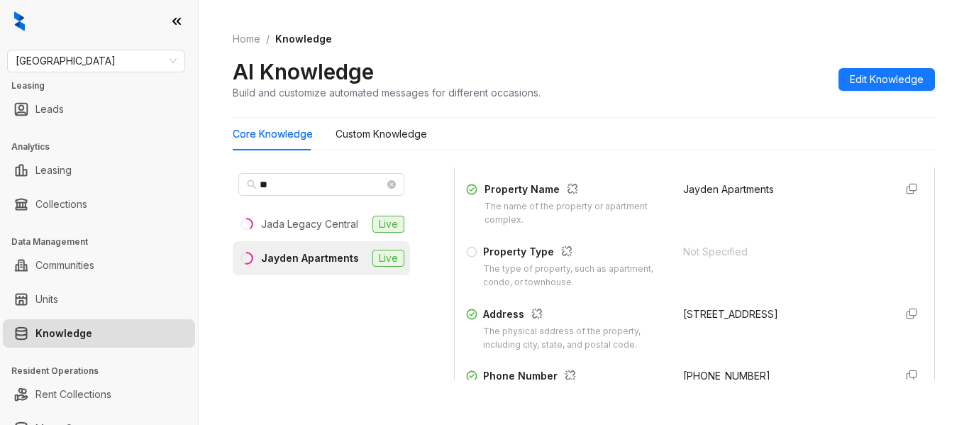
scroll to position [185, 0]
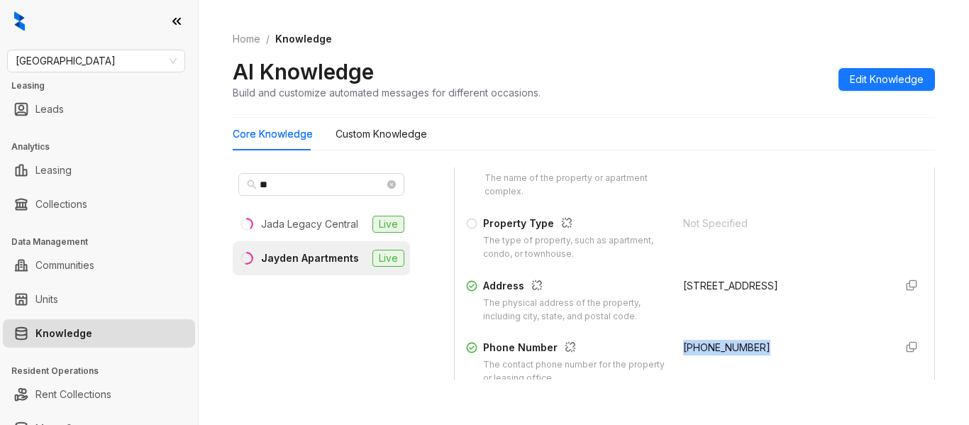
drag, startPoint x: 667, startPoint y: 341, endPoint x: 763, endPoint y: 337, distance: 96.6
click at [763, 337] on div "Property Name The name of the property or apartment complex. Jayden Apartments …" at bounding box center [694, 332] width 457 height 368
copy span "[PHONE_NUMBER]"
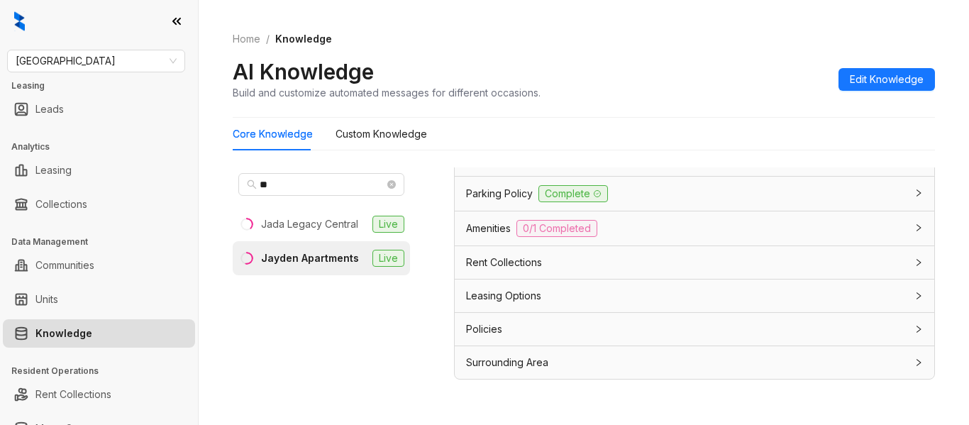
scroll to position [1118, 0]
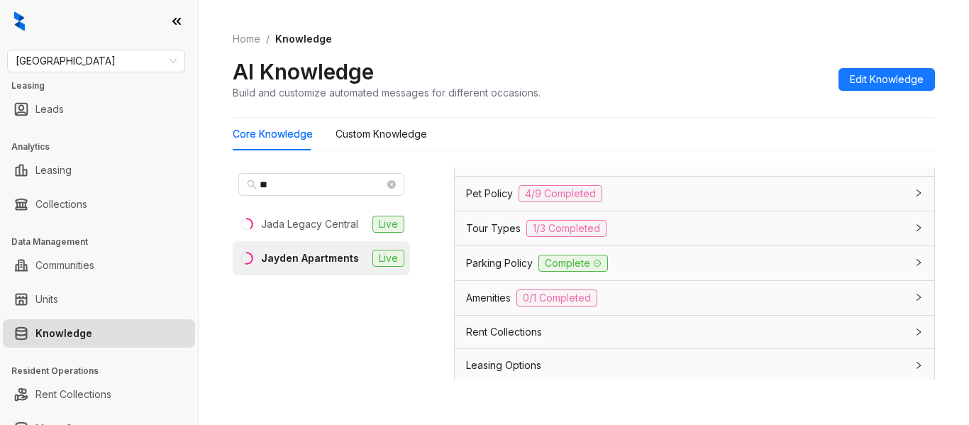
click at [756, 295] on div "Amenities 0/1 Completed" at bounding box center [686, 297] width 440 height 17
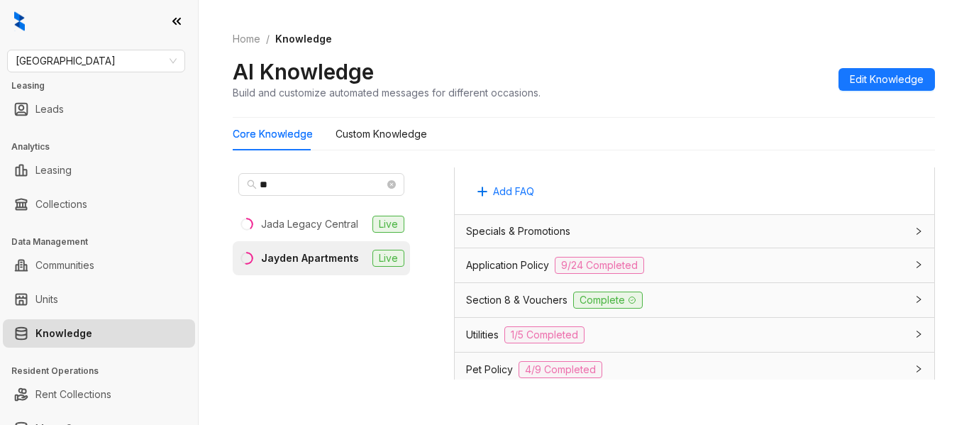
scroll to position [927, 0]
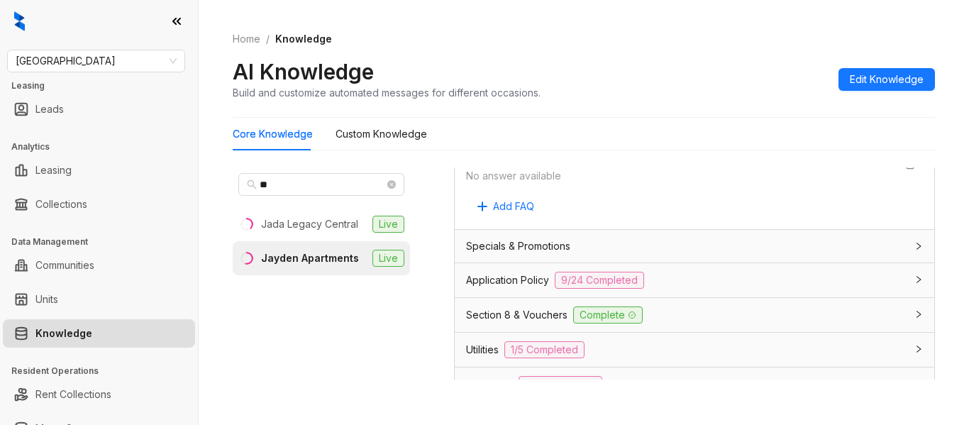
click at [851, 351] on div "Utilities 1/5 Completed" at bounding box center [686, 349] width 440 height 17
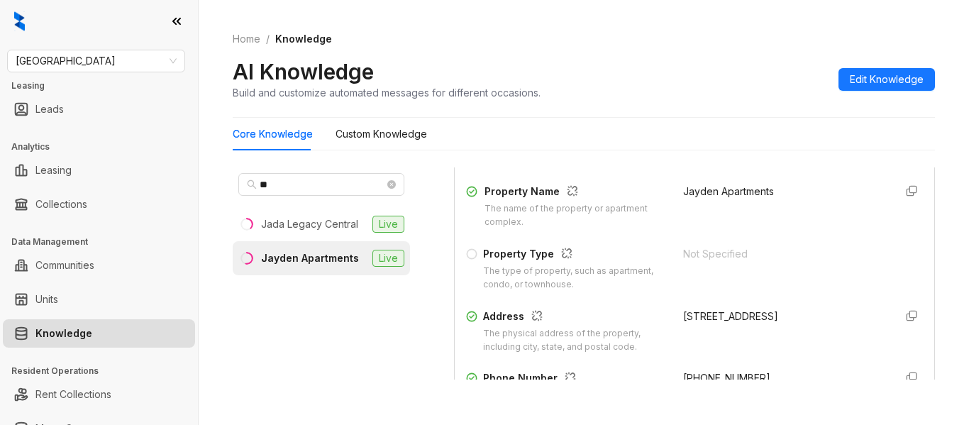
scroll to position [0, 0]
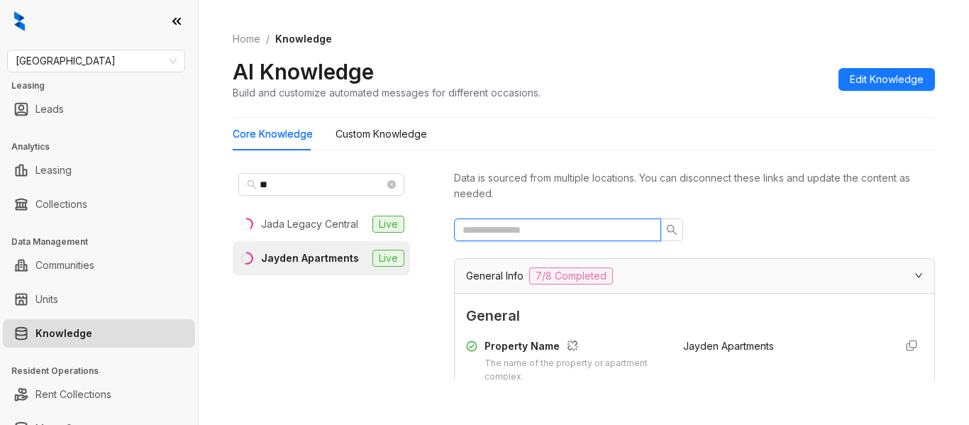
click at [584, 233] on input "text" at bounding box center [552, 230] width 179 height 16
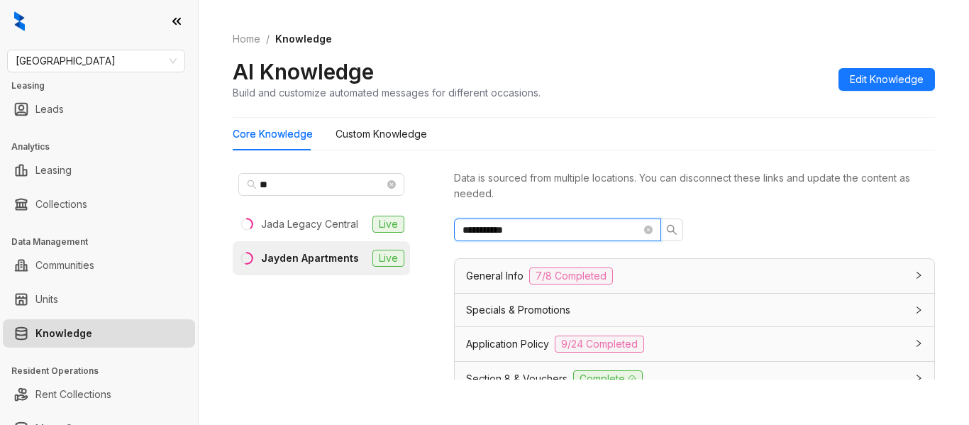
type input "**********"
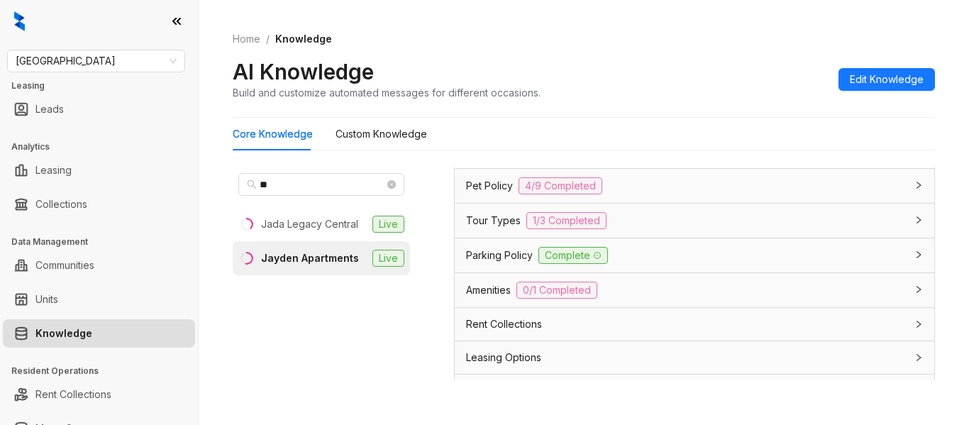
scroll to position [409, 0]
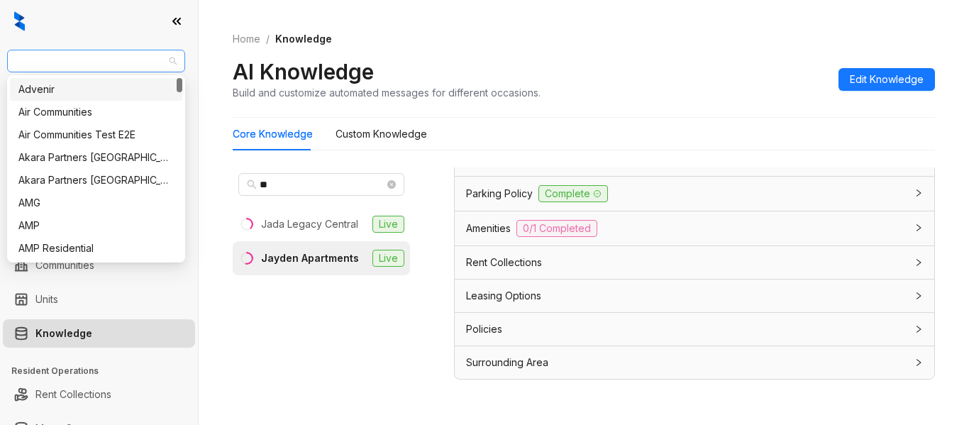
click at [120, 53] on span "[GEOGRAPHIC_DATA]" at bounding box center [96, 60] width 161 height 21
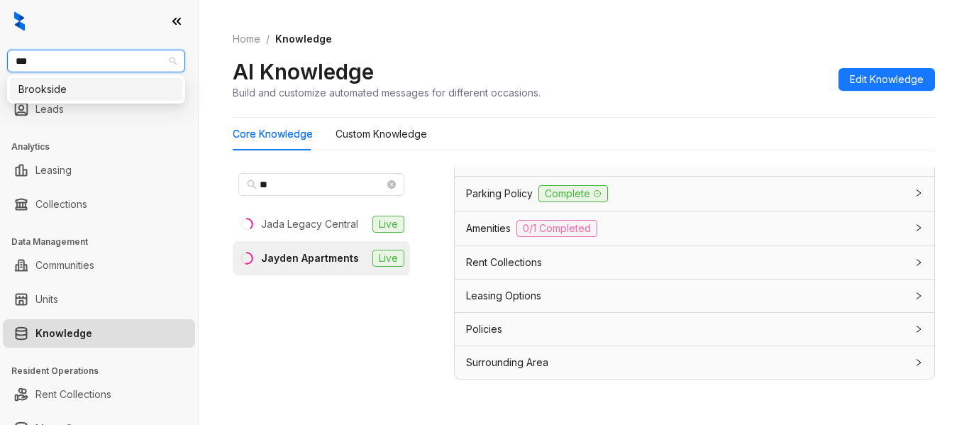
type input "****"
click at [104, 93] on div "Brookside" at bounding box center [95, 90] width 155 height 16
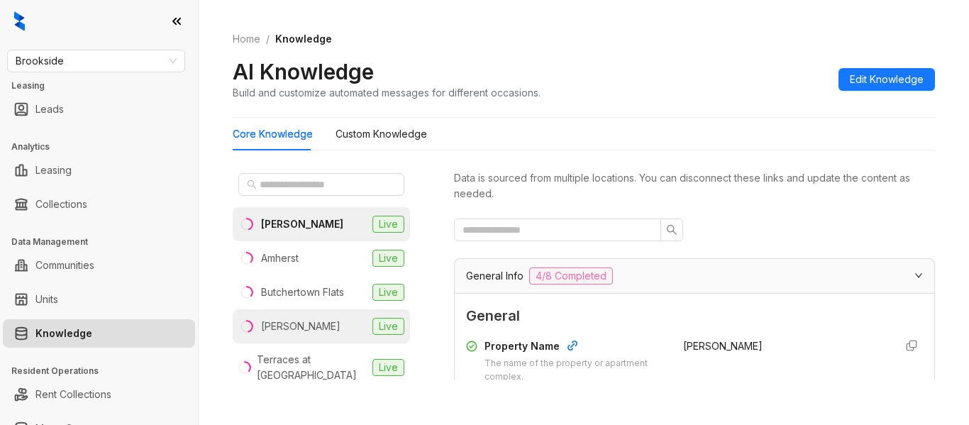
click at [312, 326] on li "Collins Live" at bounding box center [321, 326] width 177 height 34
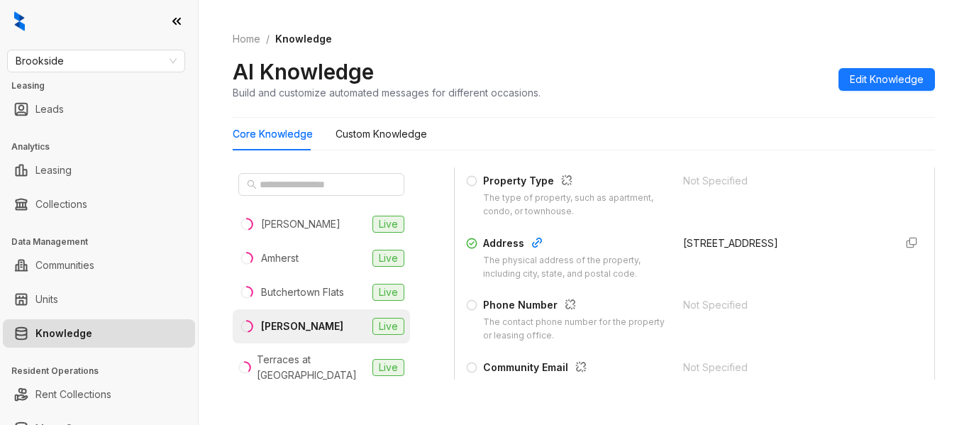
scroll to position [223, 0]
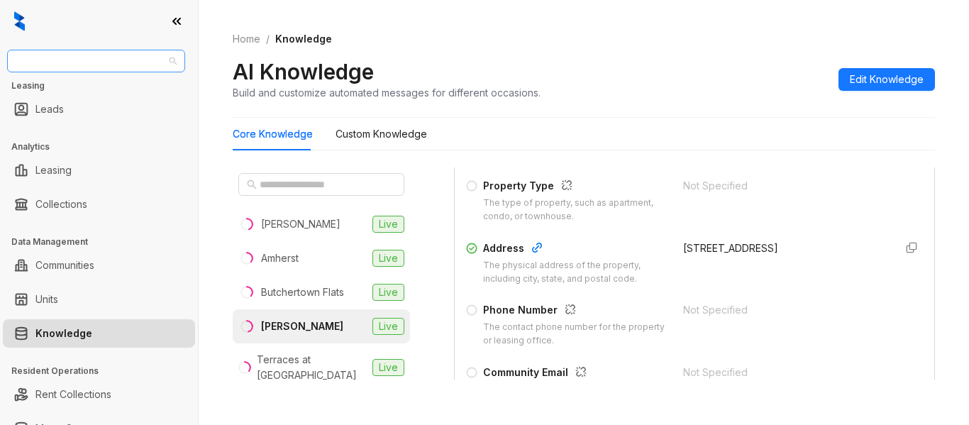
click at [91, 57] on span "Brookside" at bounding box center [96, 60] width 161 height 21
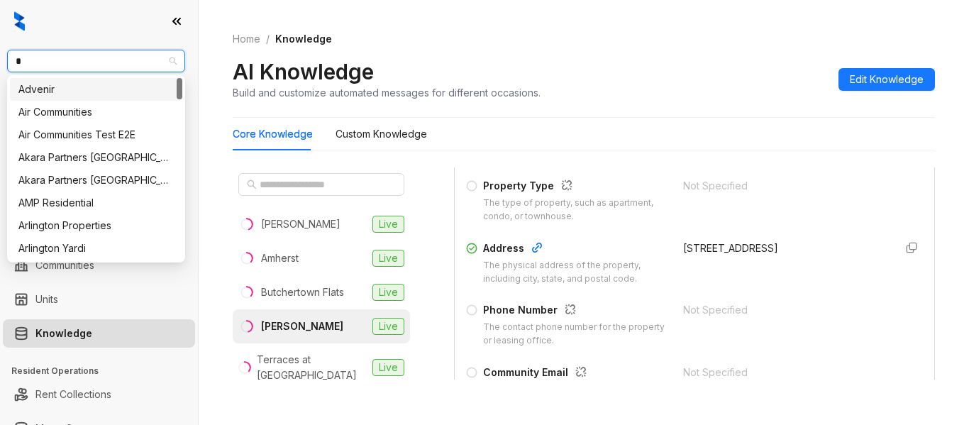
type input "**"
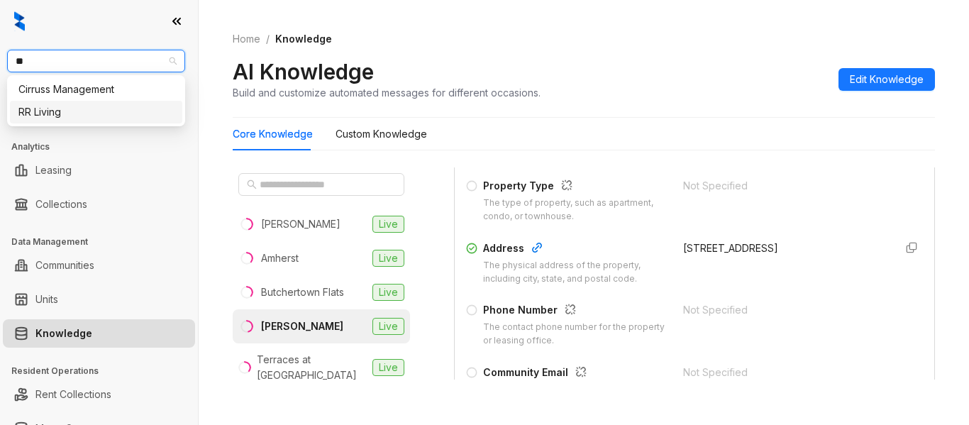
click at [108, 117] on div "RR Living" at bounding box center [95, 112] width 155 height 16
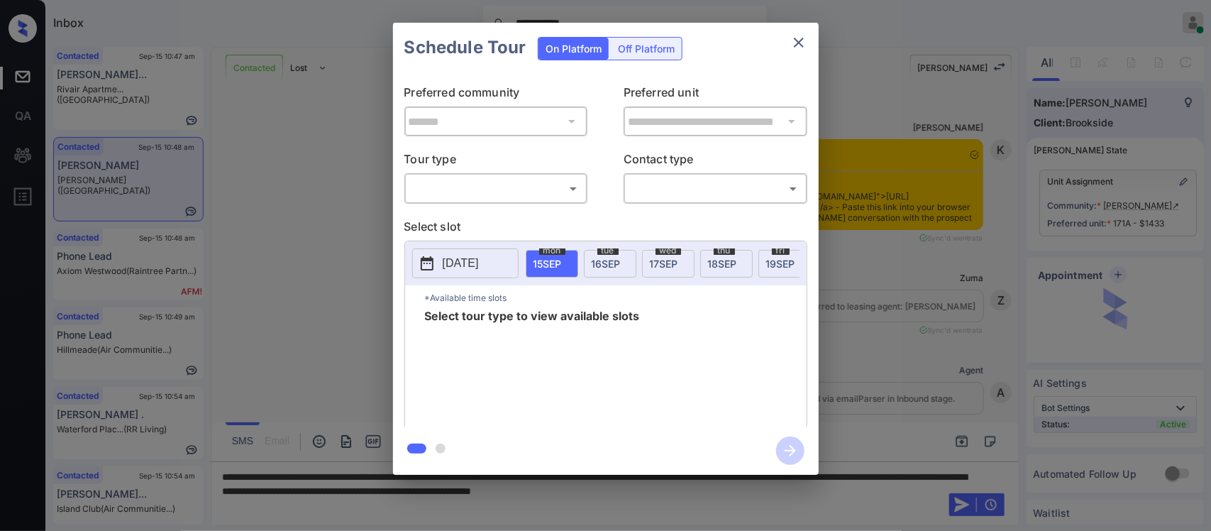
scroll to position [4126, 0]
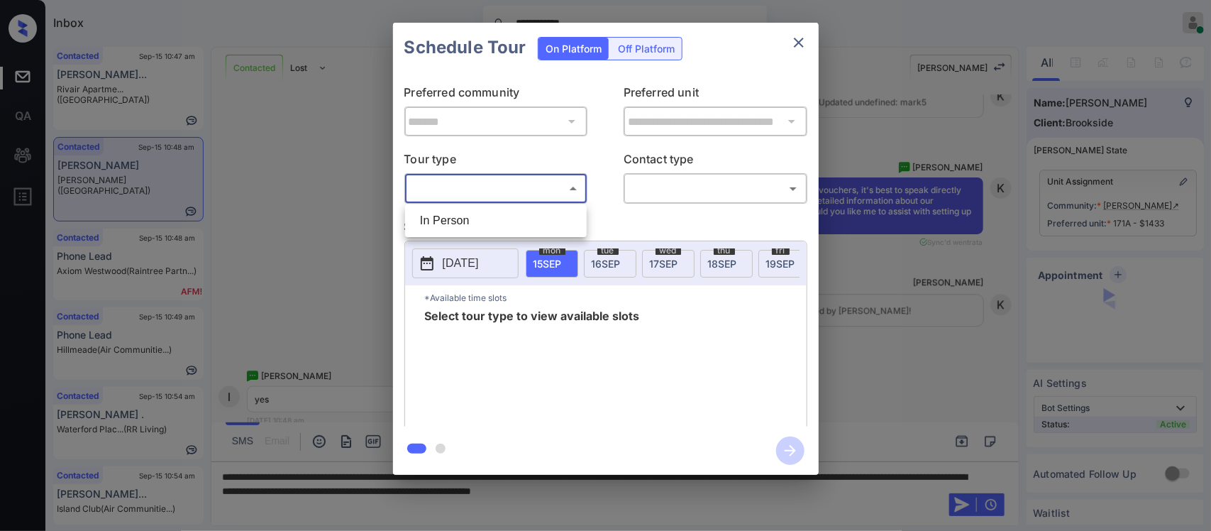
click at [547, 182] on body "**********" at bounding box center [605, 265] width 1211 height 531
click at [792, 41] on div at bounding box center [605, 265] width 1211 height 531
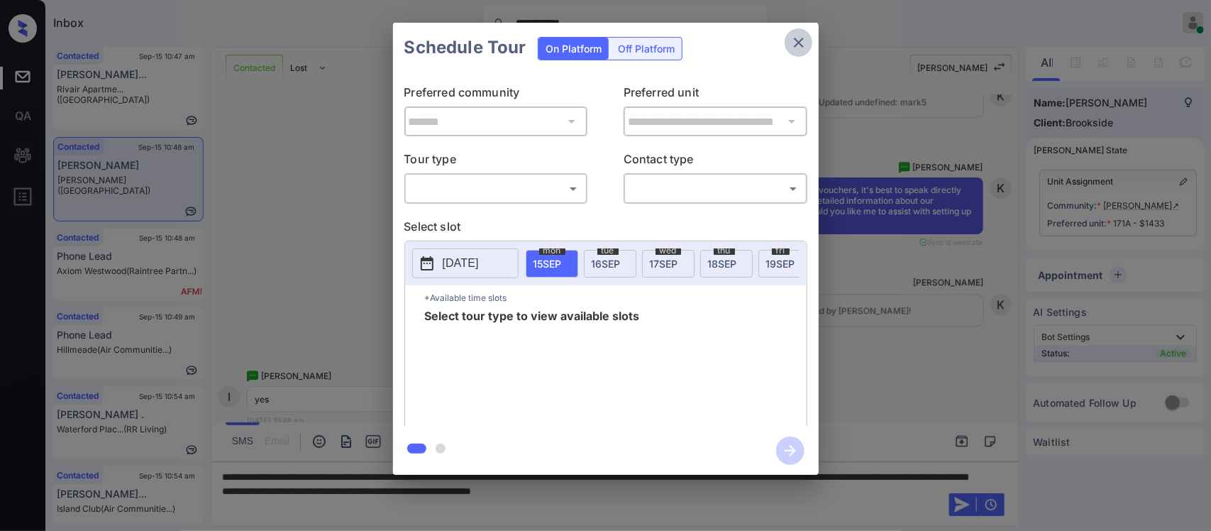
click at [803, 41] on icon "close" at bounding box center [798, 42] width 17 height 17
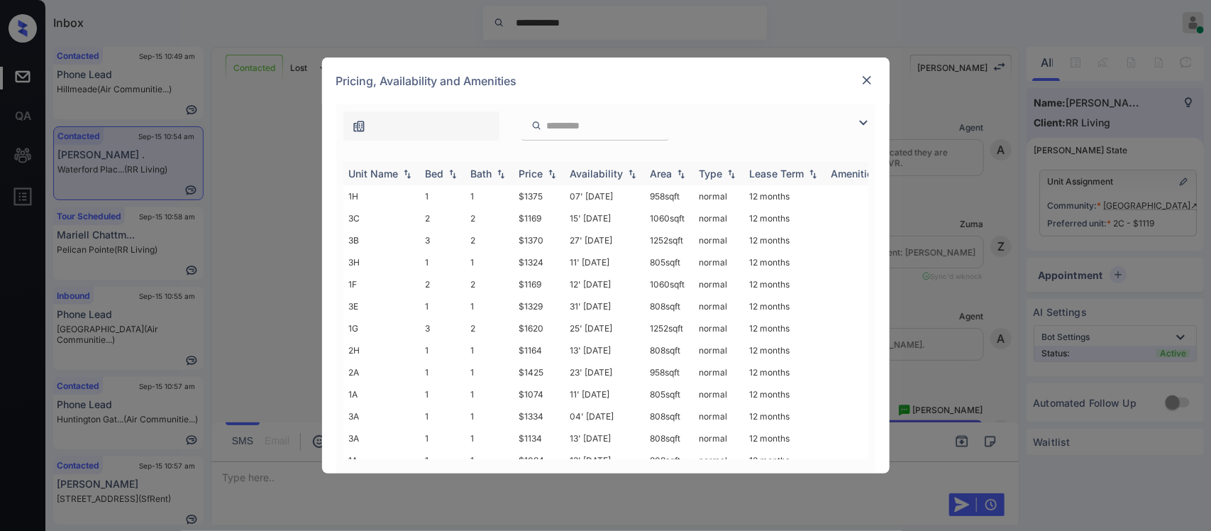
click at [541, 182] on th "Price" at bounding box center [539, 173] width 51 height 23
click at [541, 261] on td "$1119" at bounding box center [539, 262] width 51 height 22
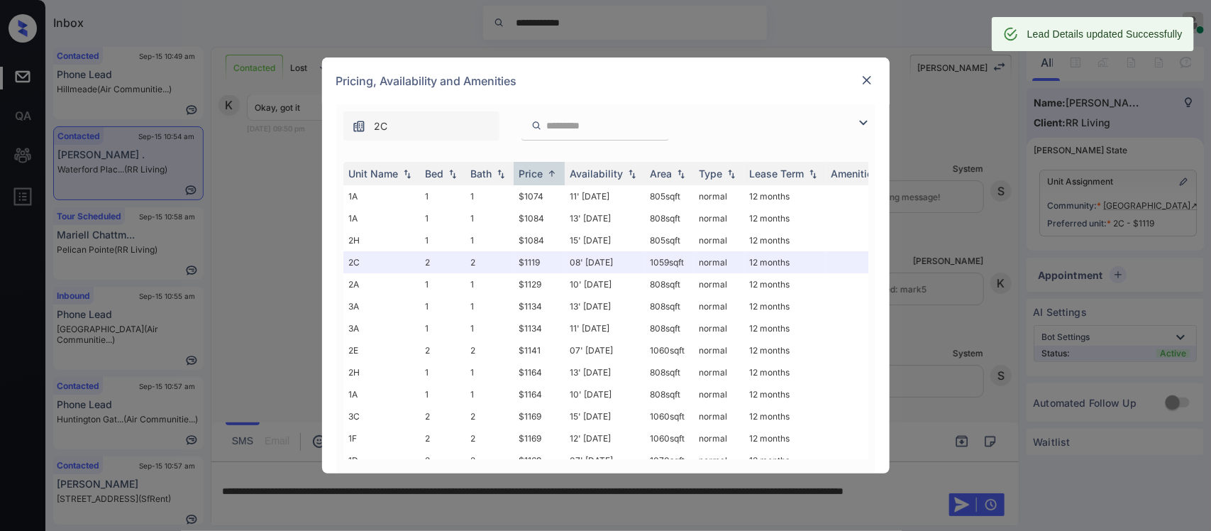
scroll to position [2928, 0]
click at [860, 79] on img at bounding box center [867, 80] width 14 height 14
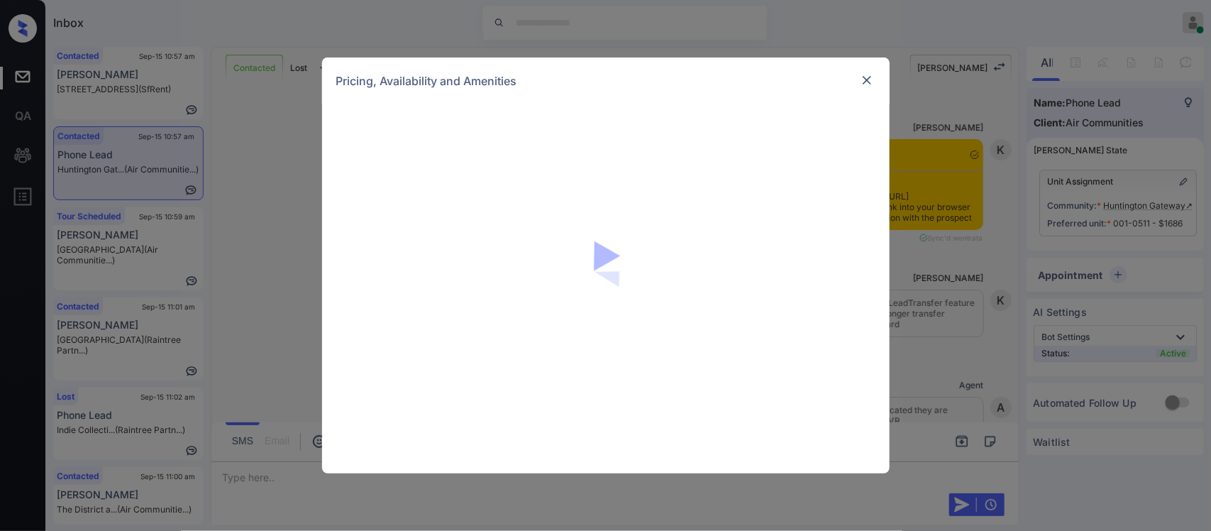
scroll to position [1693, 0]
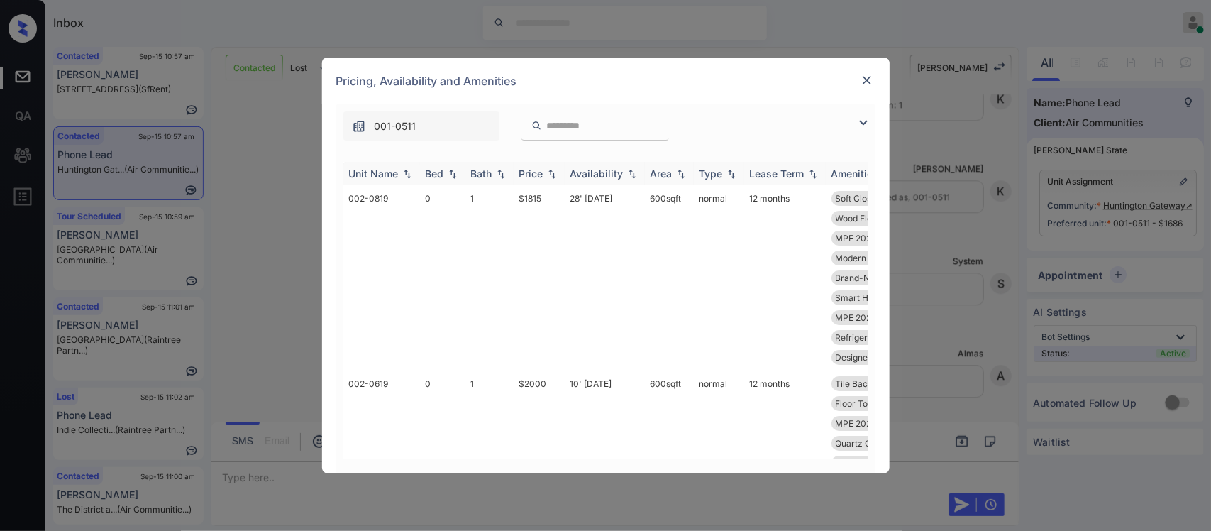
click at [547, 175] on img at bounding box center [552, 174] width 14 height 10
click at [551, 228] on td "$1815" at bounding box center [539, 277] width 51 height 185
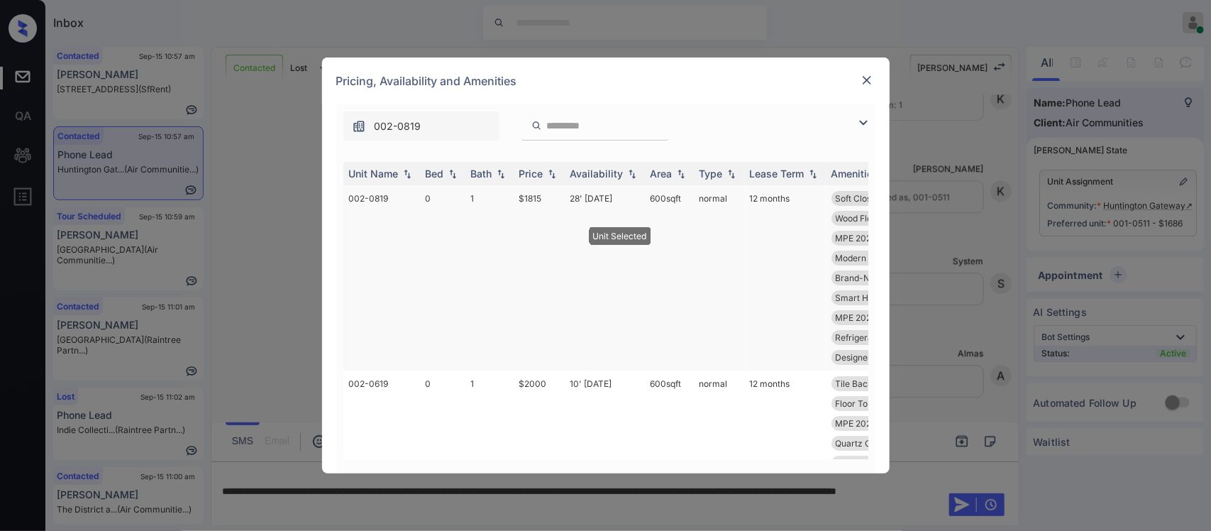
click at [551, 228] on td "$1815" at bounding box center [539, 277] width 51 height 185
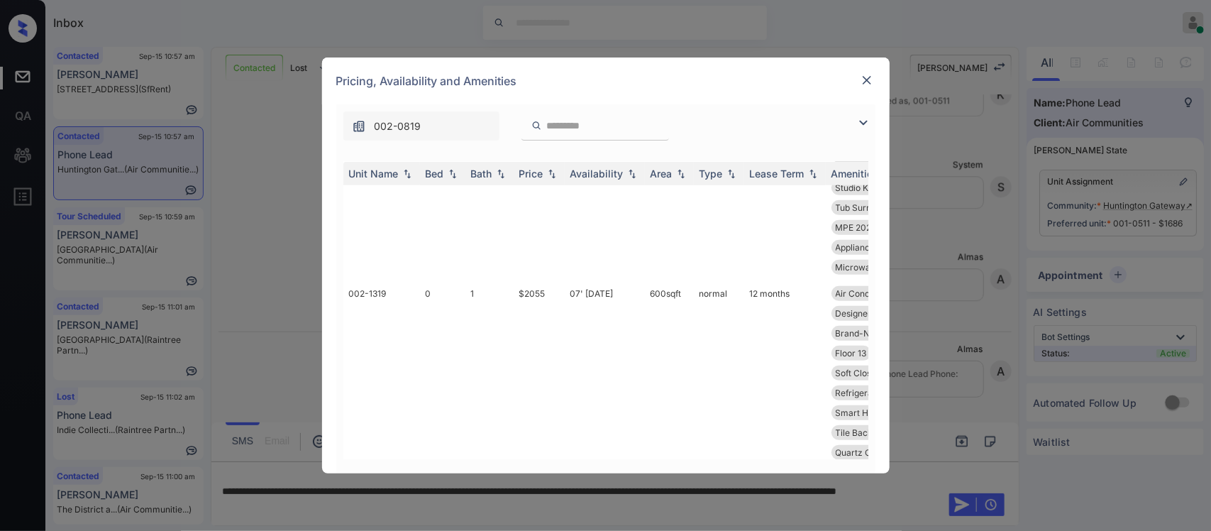
scroll to position [248, 0]
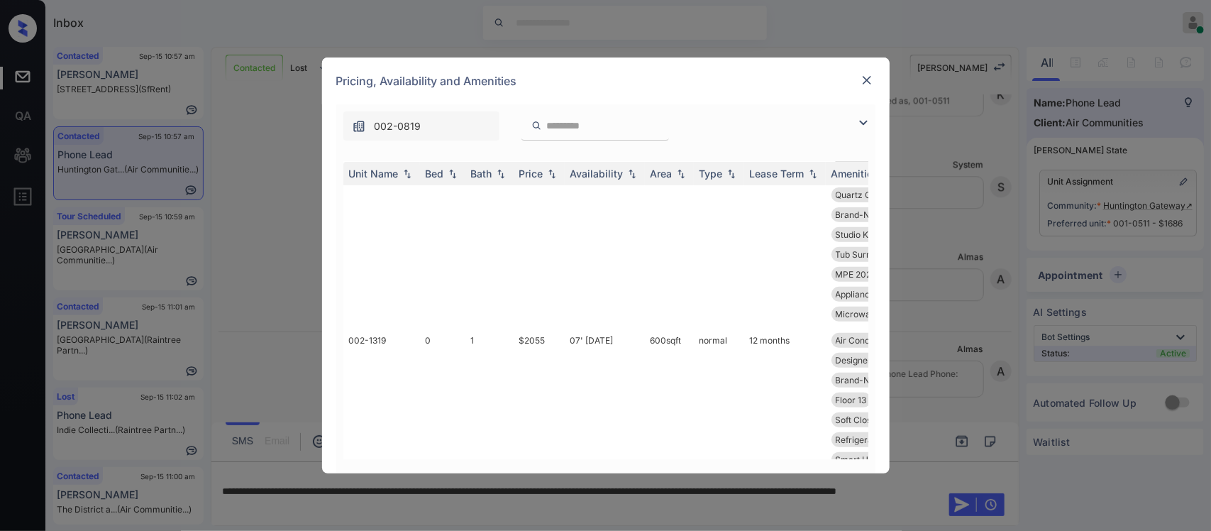
click at [869, 82] on img at bounding box center [867, 80] width 14 height 14
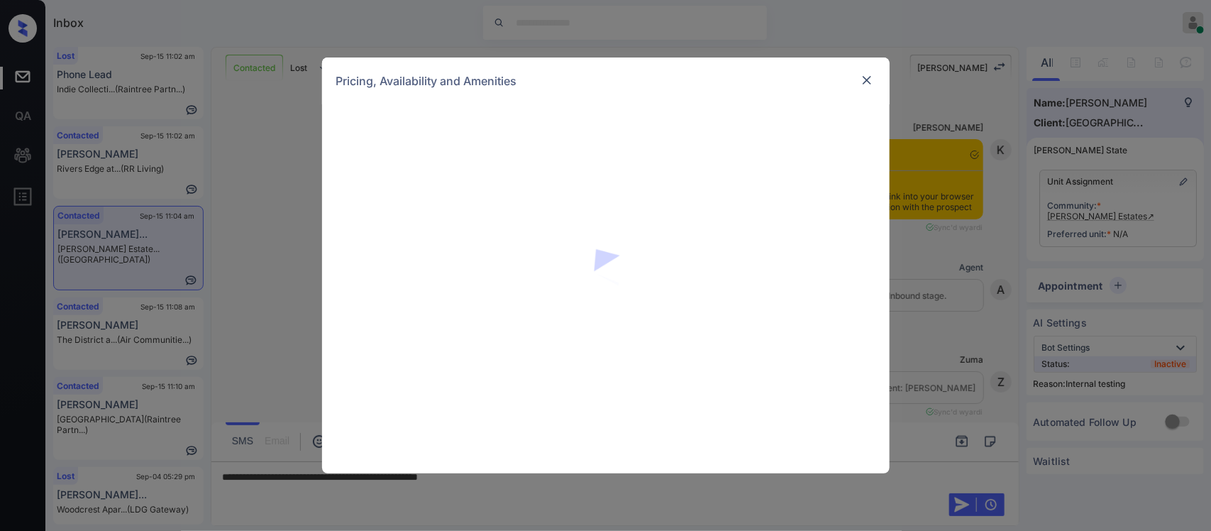
scroll to position [4574, 0]
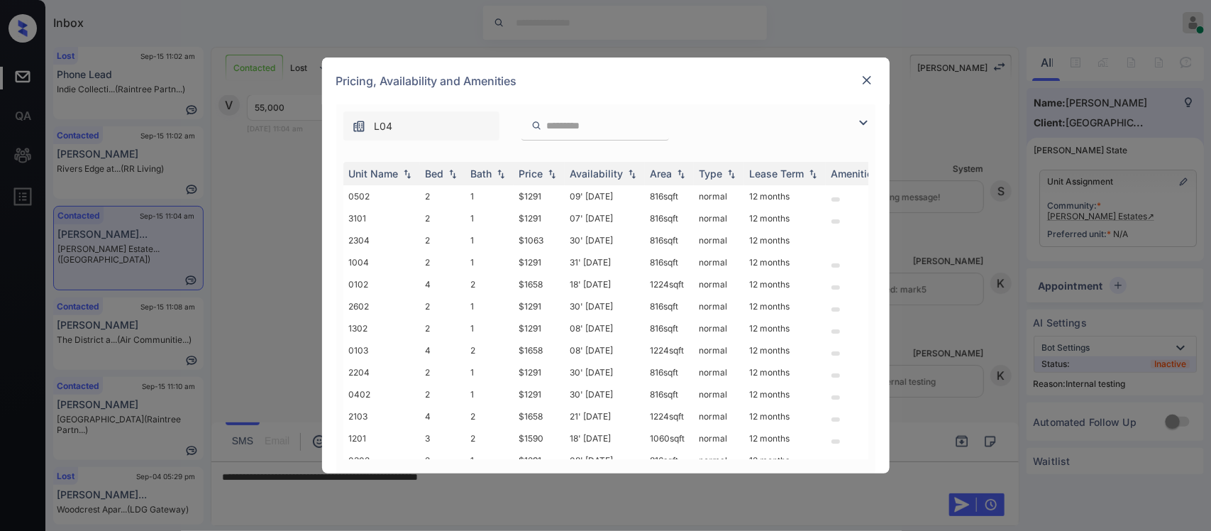
click at [555, 178] on img at bounding box center [552, 174] width 14 height 10
click at [555, 178] on img at bounding box center [552, 173] width 14 height 11
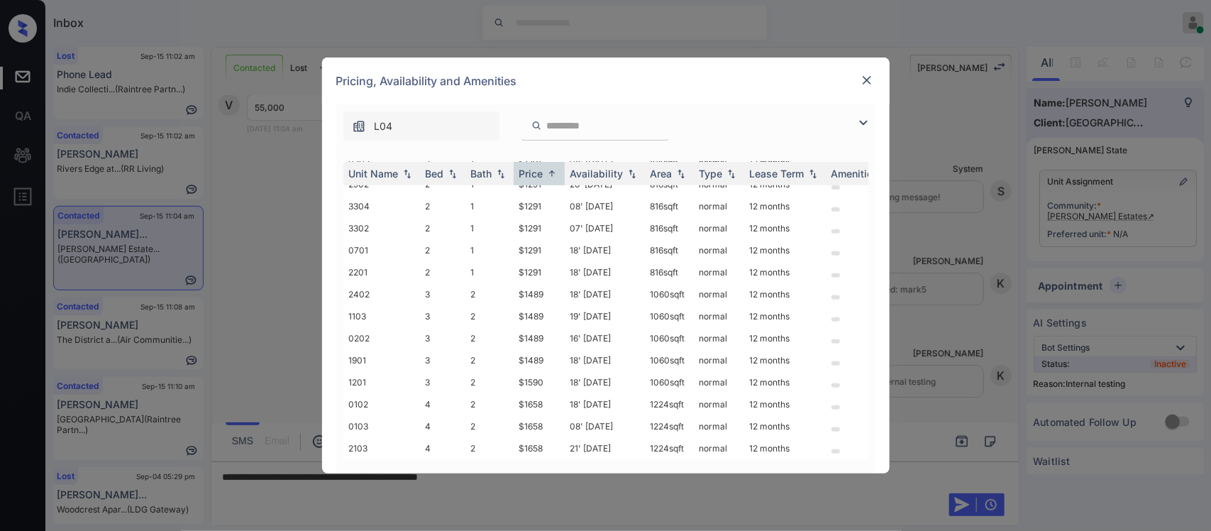
scroll to position [0, 0]
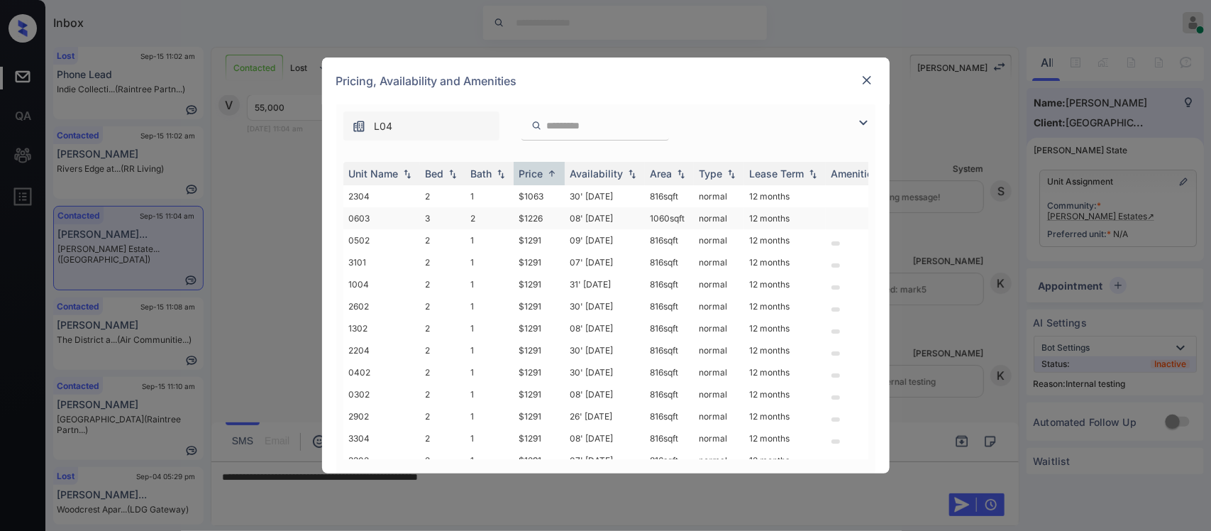
click at [663, 223] on td "1060 sqft" at bounding box center [669, 218] width 49 height 22
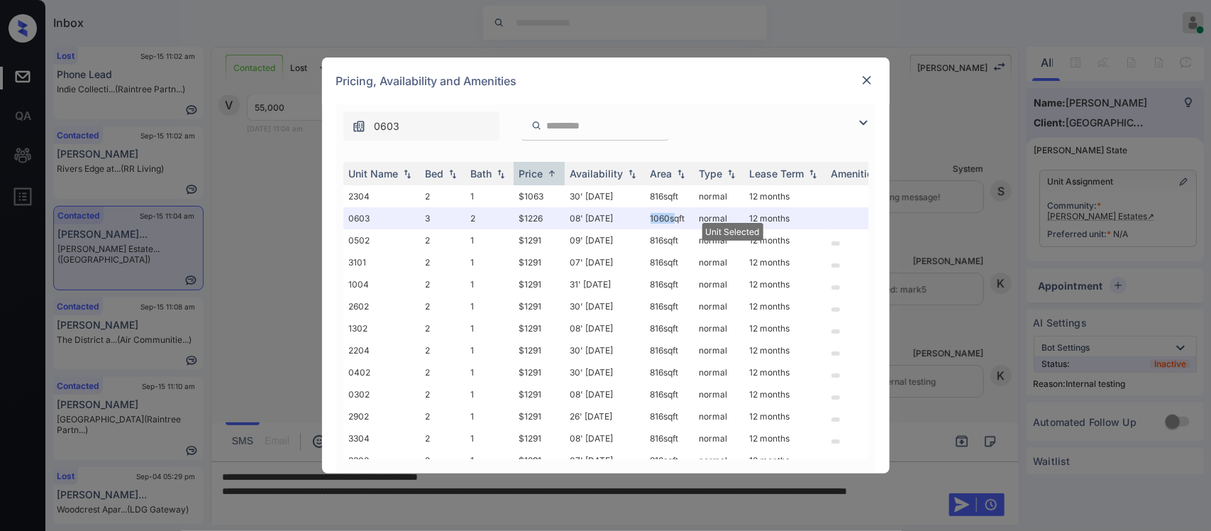
click at [862, 79] on img at bounding box center [867, 80] width 14 height 14
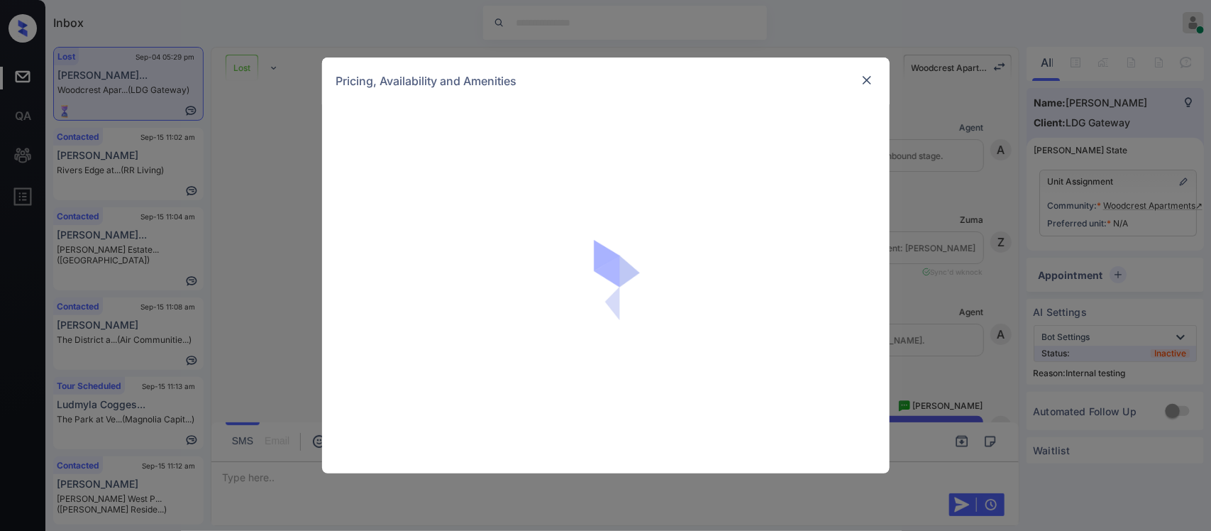
scroll to position [4286, 0]
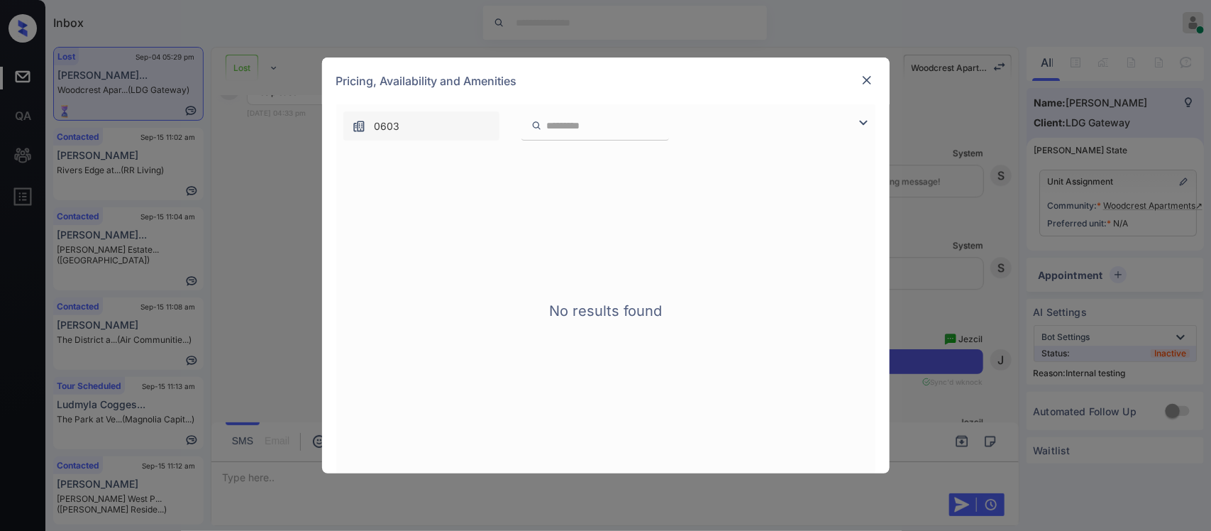
click at [868, 79] on img at bounding box center [867, 80] width 14 height 14
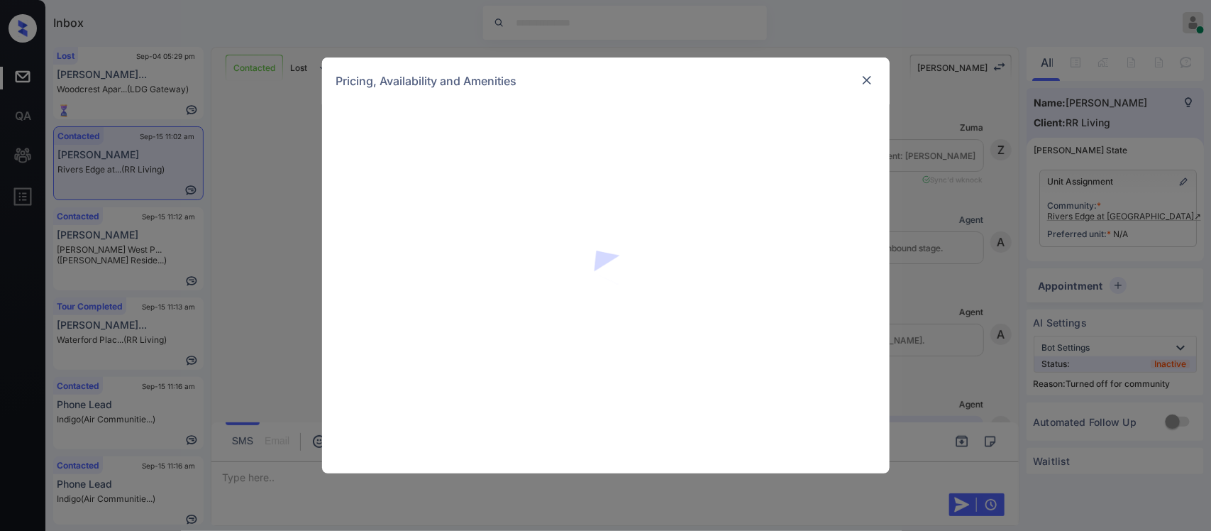
scroll to position [1101, 0]
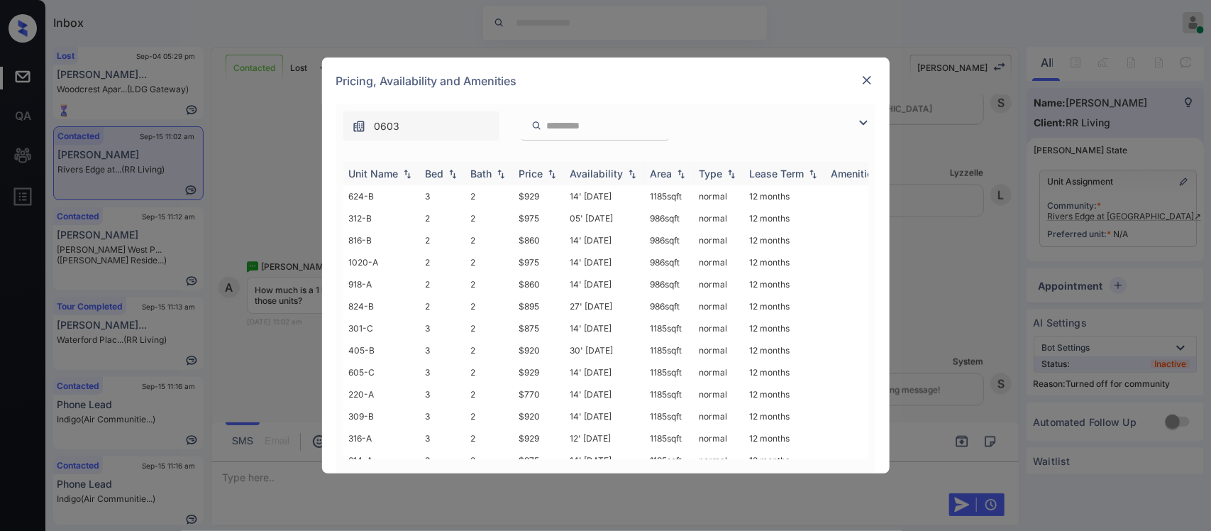
click at [541, 178] on div "Price" at bounding box center [531, 173] width 24 height 12
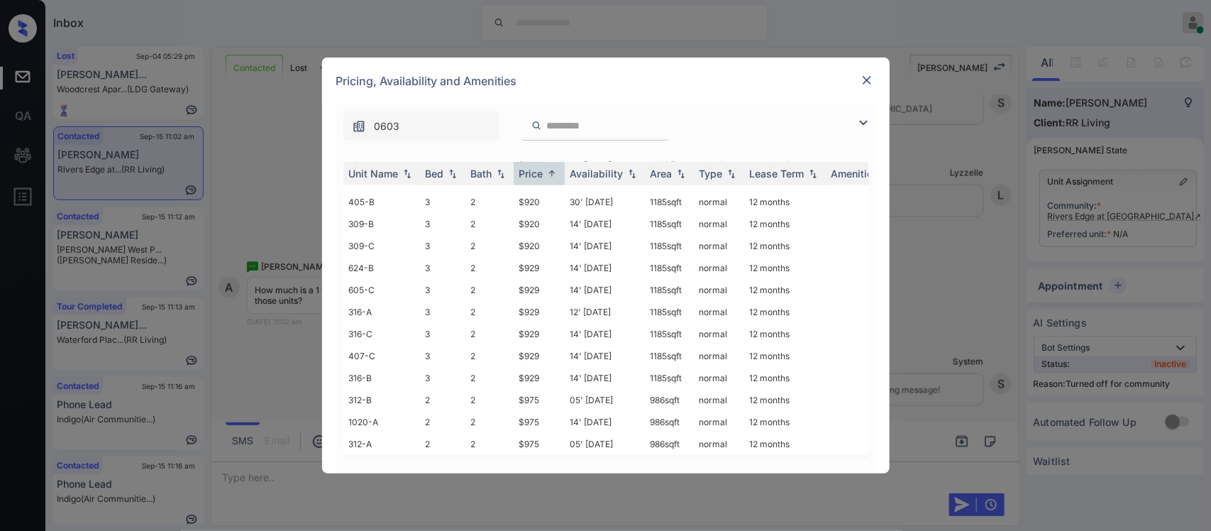
click at [670, 455] on td "564 sqft" at bounding box center [669, 466] width 49 height 22
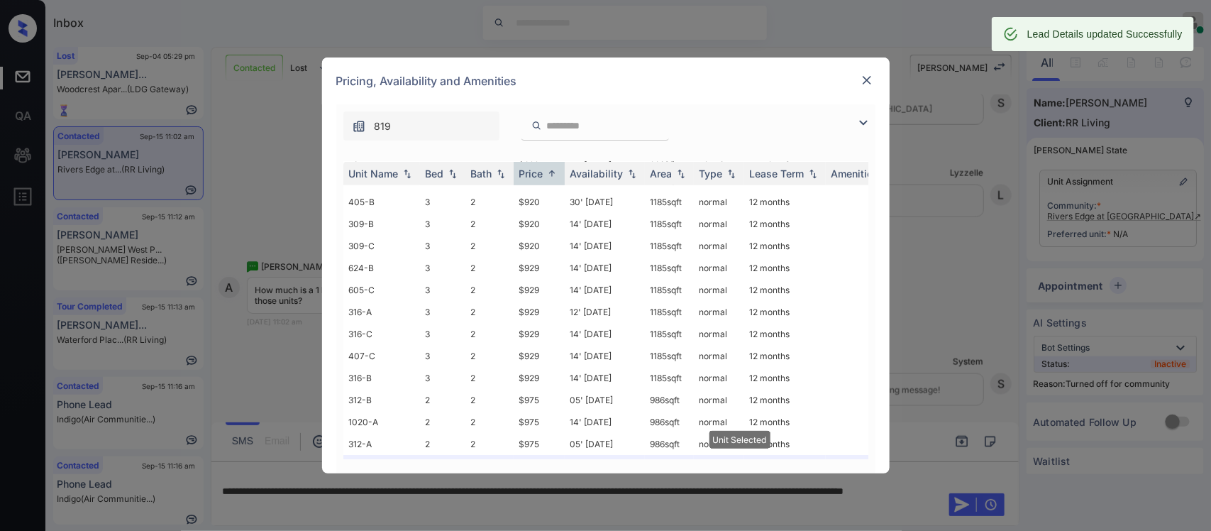
click at [873, 74] on img at bounding box center [867, 80] width 14 height 14
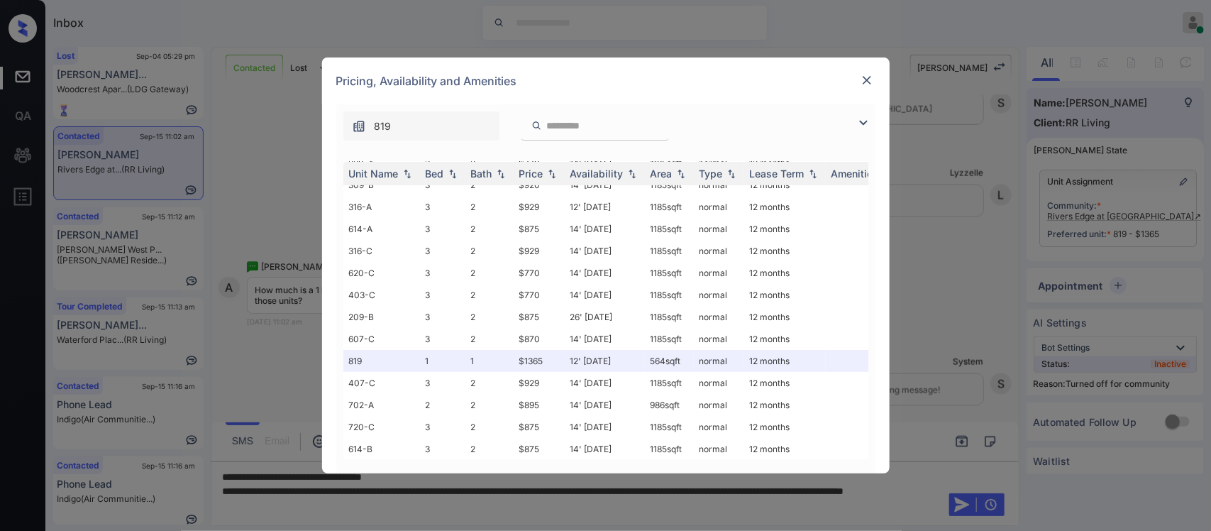
scroll to position [208, 0]
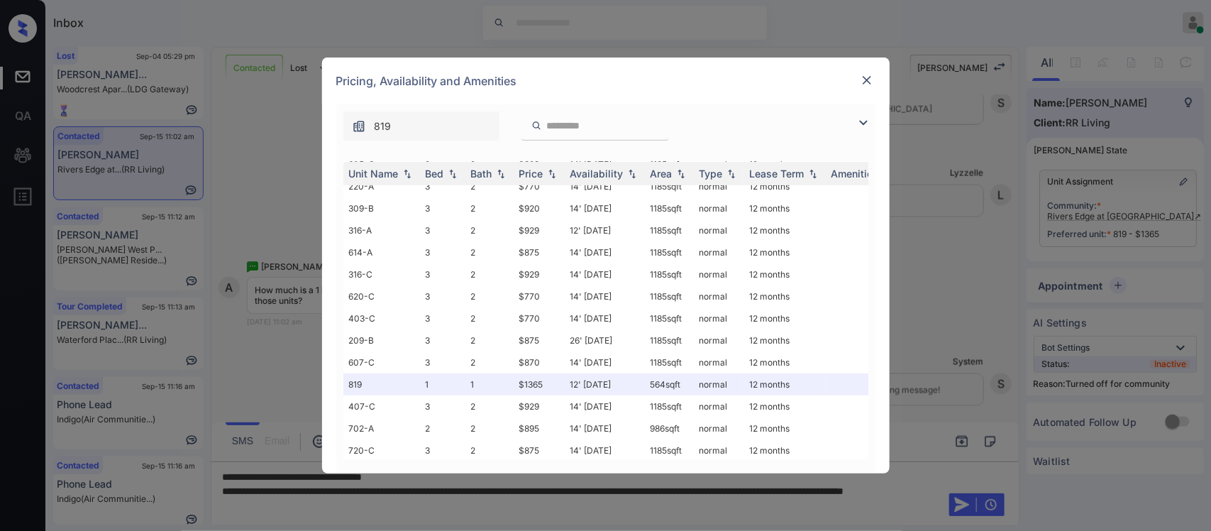
click at [869, 76] on img at bounding box center [867, 80] width 14 height 14
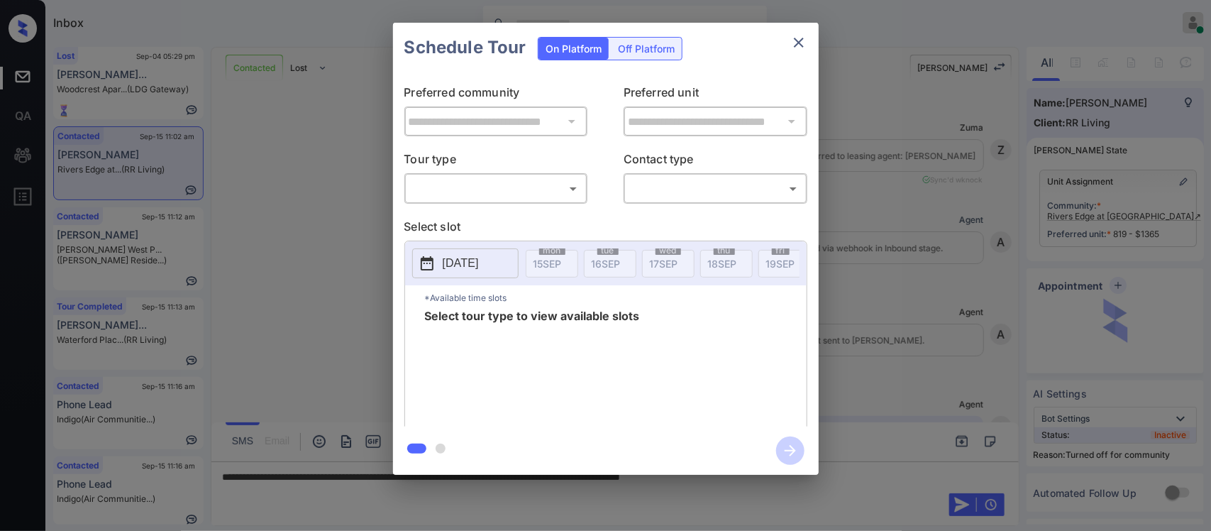
scroll to position [1101, 0]
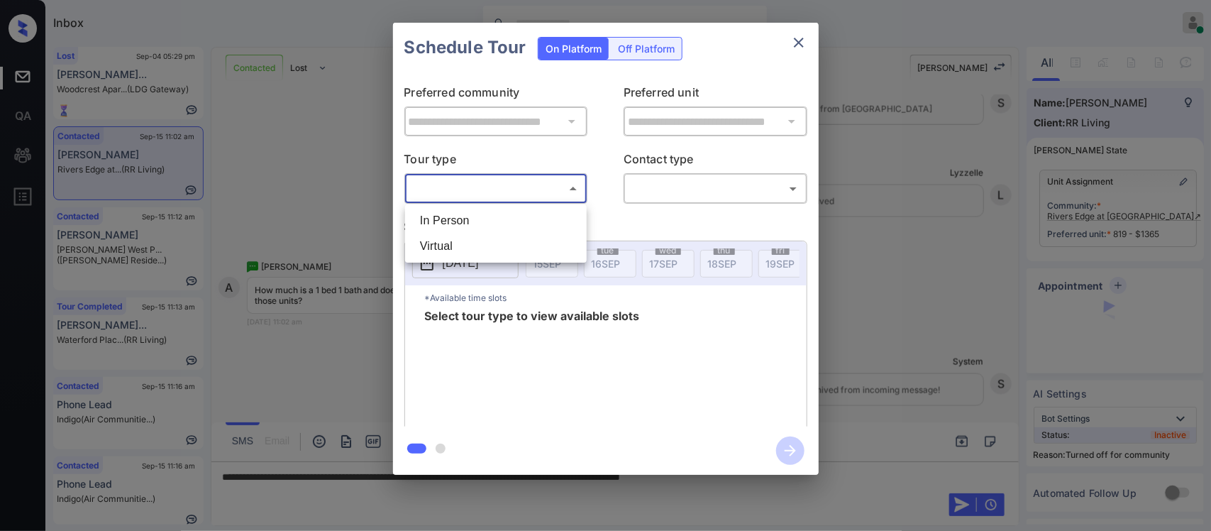
click at [543, 190] on body "Inbox Almas Zainab Online Set yourself offline Set yourself on break Profile Sw…" at bounding box center [605, 265] width 1211 height 531
click at [799, 45] on div at bounding box center [605, 265] width 1211 height 531
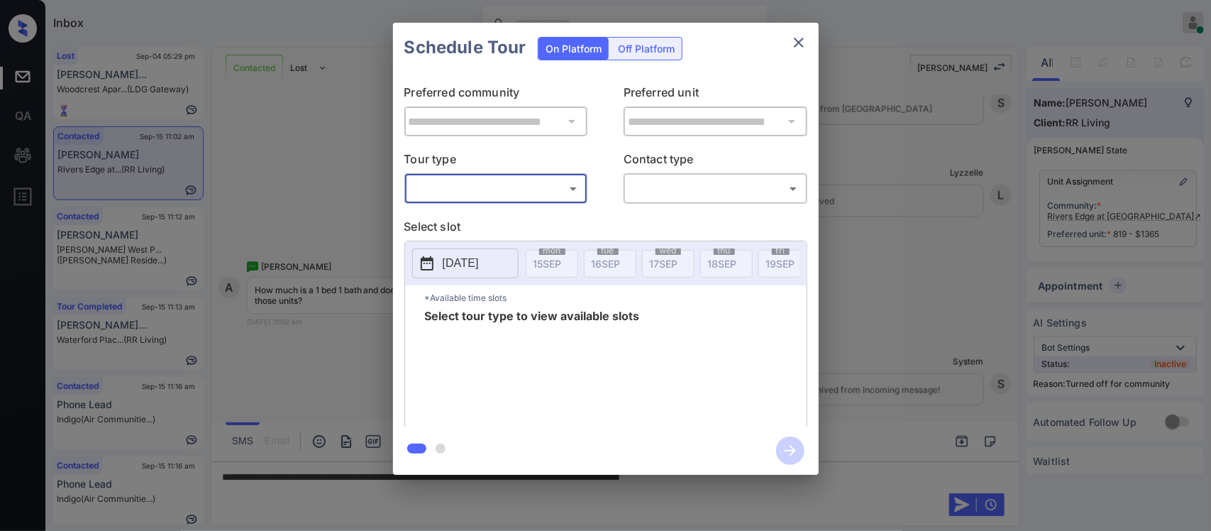
click at [799, 45] on div "In Person Virtual" at bounding box center [605, 265] width 1211 height 531
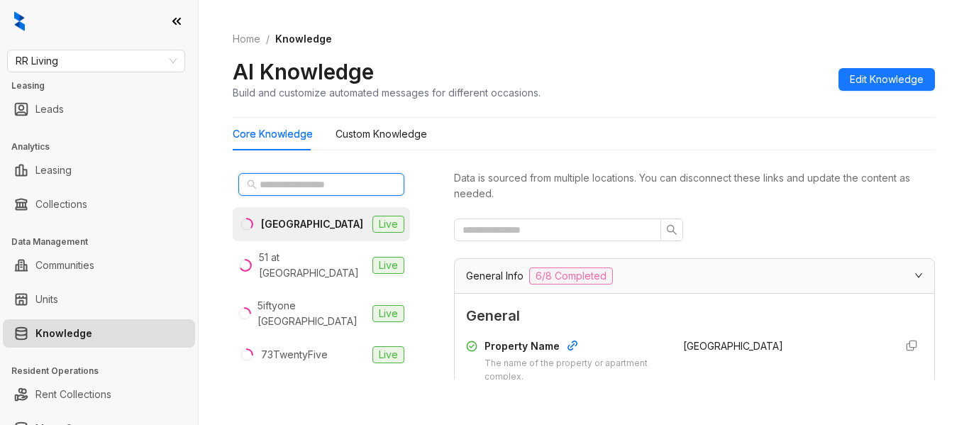
click at [286, 189] on input "text" at bounding box center [322, 185] width 125 height 16
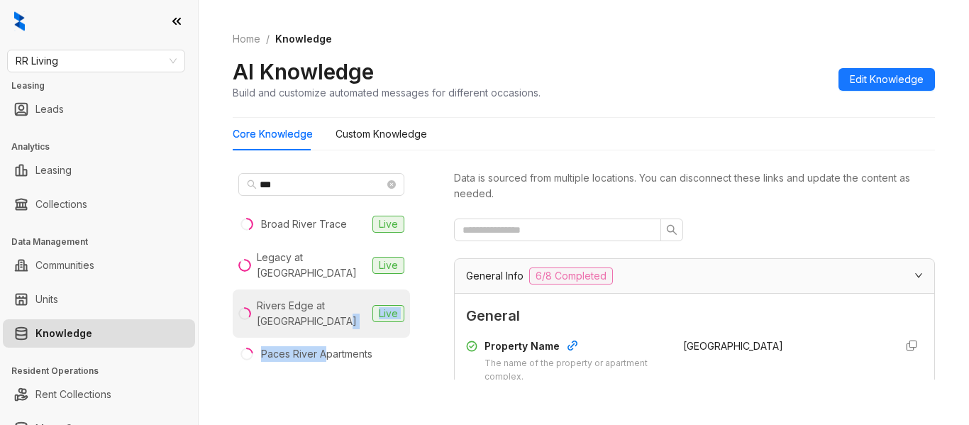
drag, startPoint x: 327, startPoint y: 338, endPoint x: 363, endPoint y: 319, distance: 40.0
click at [363, 319] on ul "Broad River Trace Live Legacy at River Crossing Live Rivers Edge at Carolina St…" at bounding box center [321, 288] width 177 height 163
click at [363, 319] on div "Rivers Edge at Carolina Stadium" at bounding box center [312, 313] width 110 height 31
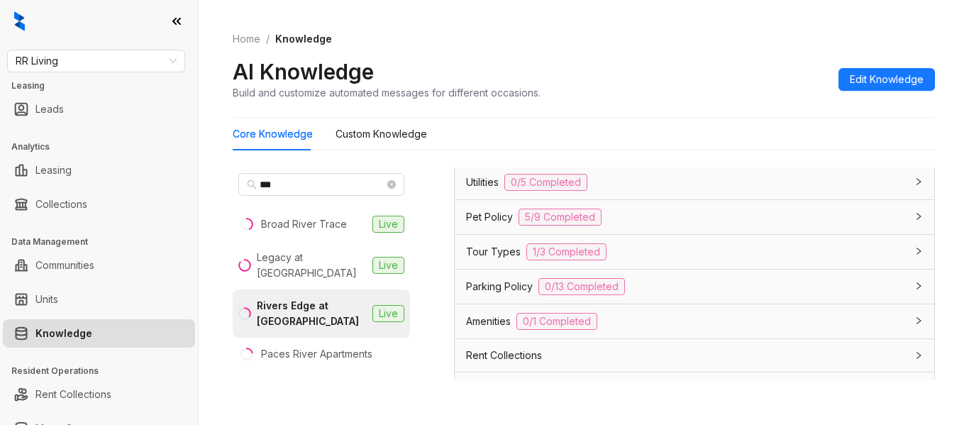
scroll to position [1166, 0]
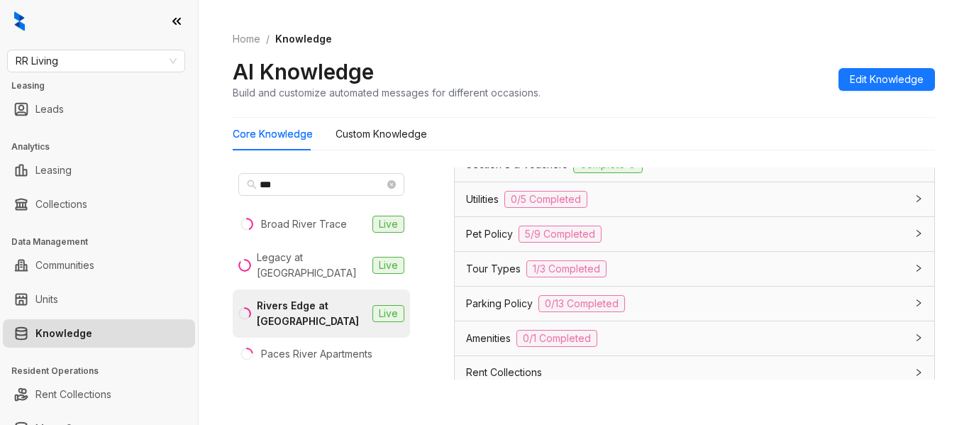
click at [740, 208] on div "Utilities 0/5 Completed" at bounding box center [686, 199] width 440 height 17
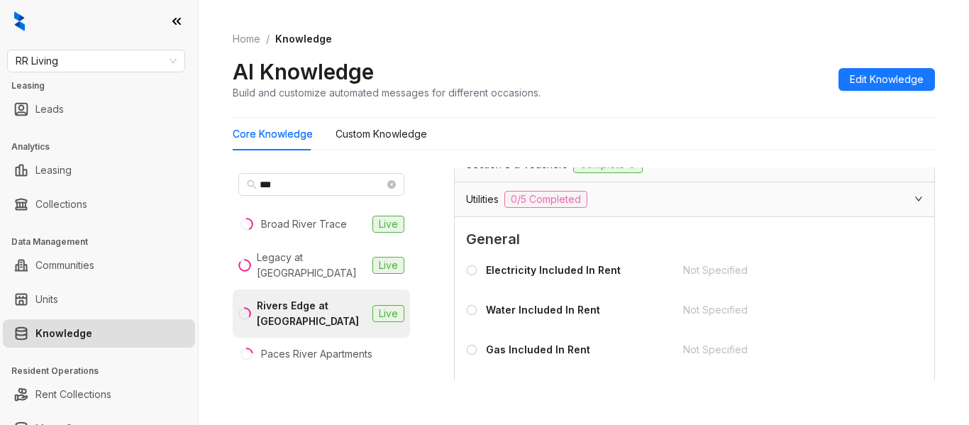
scroll to position [1351, 0]
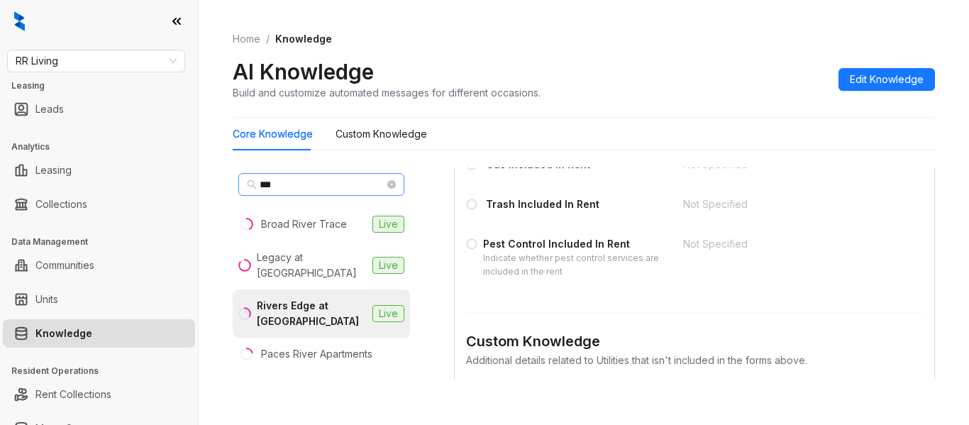
click at [290, 187] on span "***" at bounding box center [321, 184] width 166 height 23
drag, startPoint x: 290, startPoint y: 187, endPoint x: 170, endPoint y: 179, distance: 120.9
click at [170, 179] on div "RR Living Leasing Leads Analytics Leasing Collections Data Management Communiti…" at bounding box center [484, 212] width 969 height 425
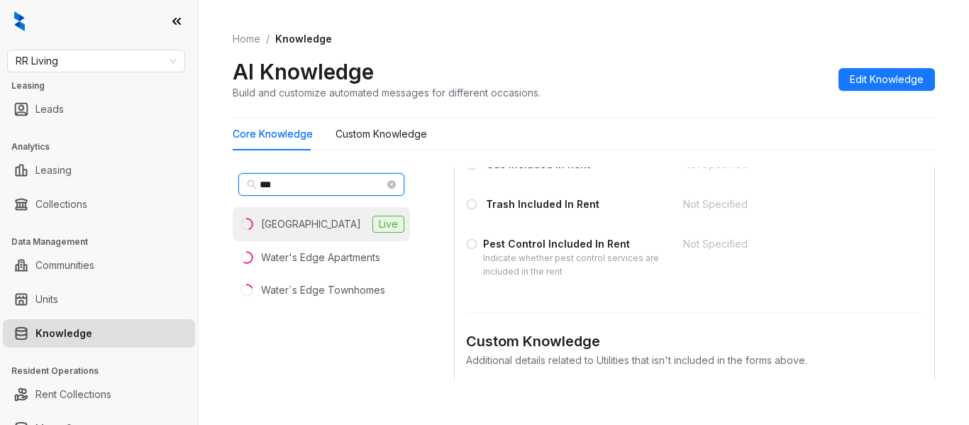
type input "***"
click at [313, 228] on div "Waterford Place" at bounding box center [311, 224] width 100 height 16
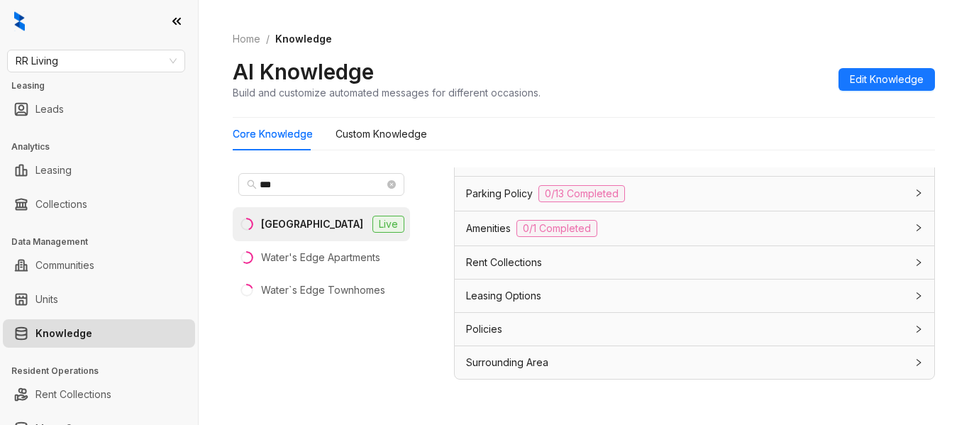
scroll to position [1291, 0]
click at [685, 296] on div "Leasing Options" at bounding box center [686, 296] width 440 height 16
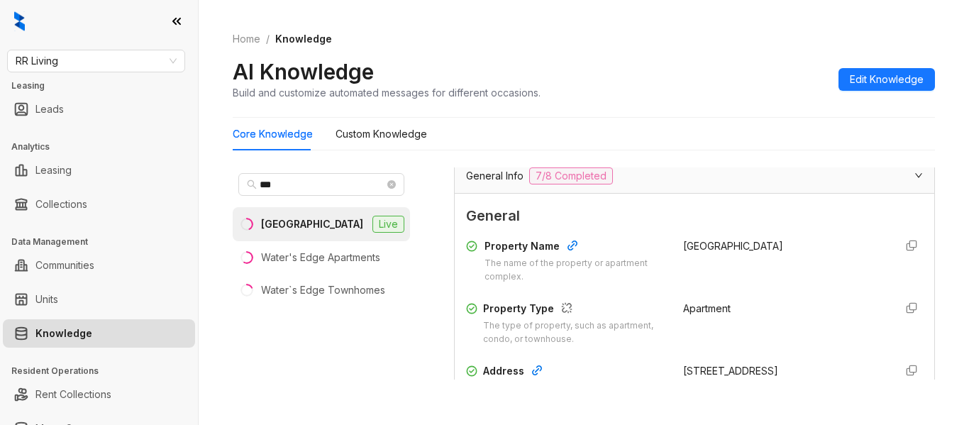
scroll to position [0, 0]
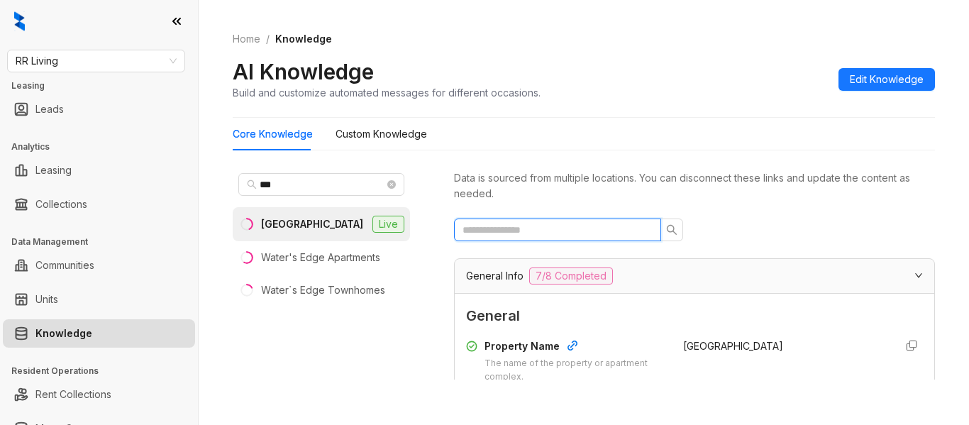
click at [607, 228] on input "text" at bounding box center [552, 230] width 179 height 16
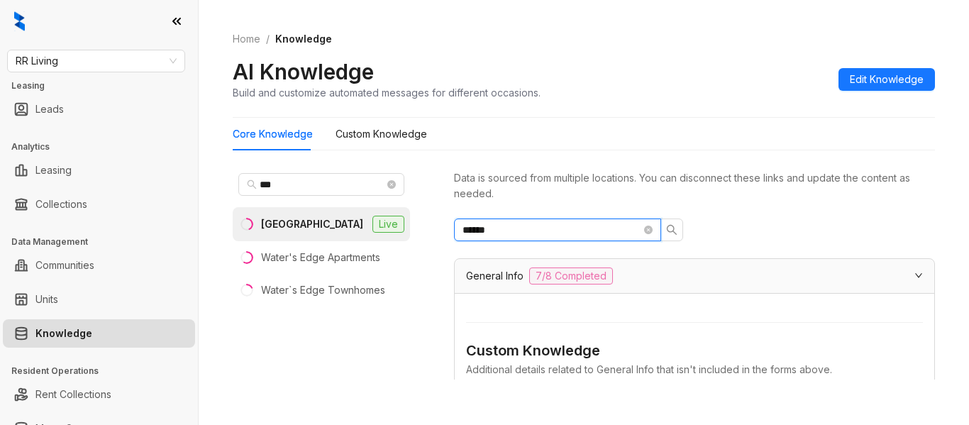
type input "******"
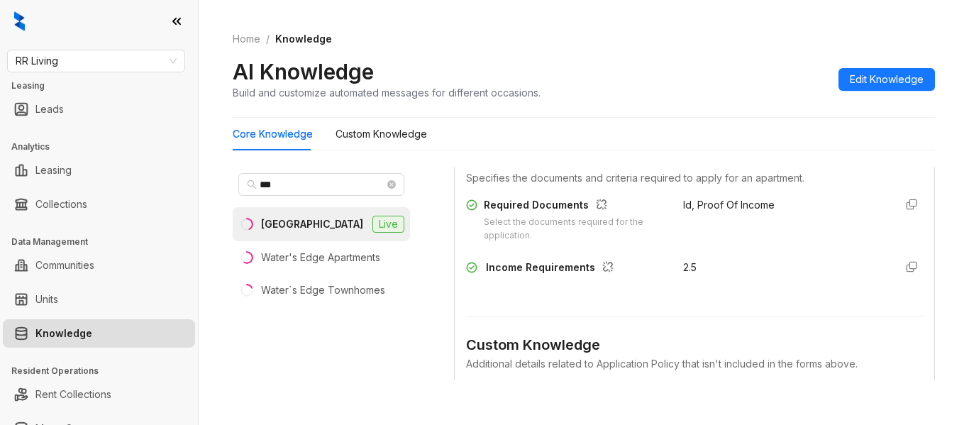
scroll to position [547, 0]
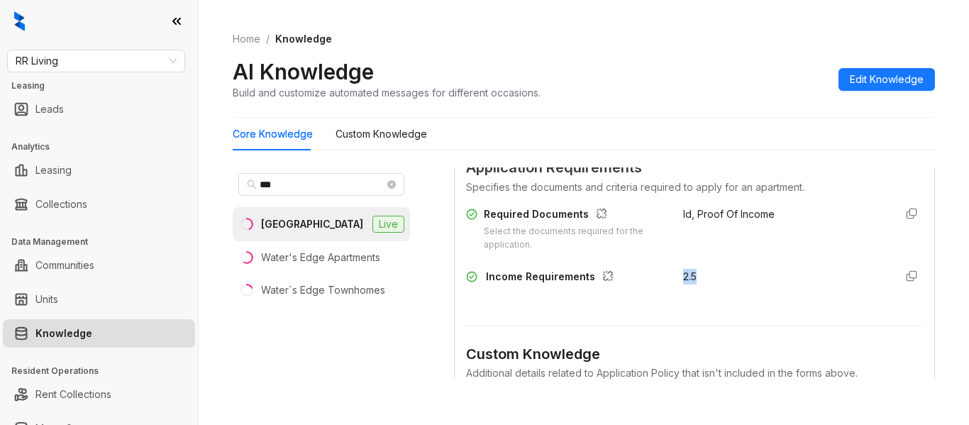
drag, startPoint x: 661, startPoint y: 302, endPoint x: 700, endPoint y: 290, distance: 40.6
click at [700, 290] on div "Income Requirements 2.5" at bounding box center [694, 280] width 457 height 23
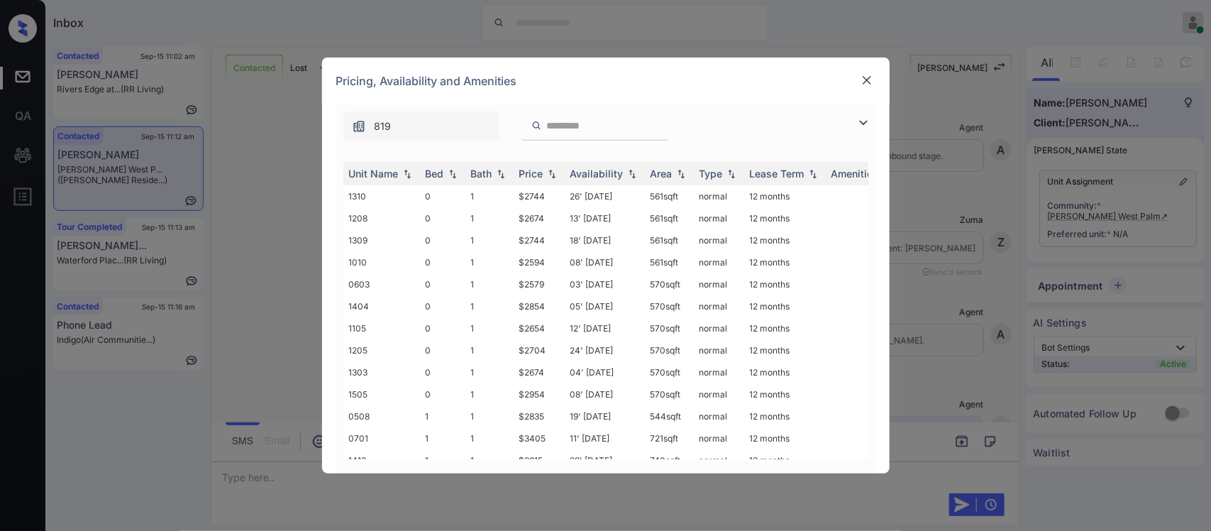
scroll to position [1571, 0]
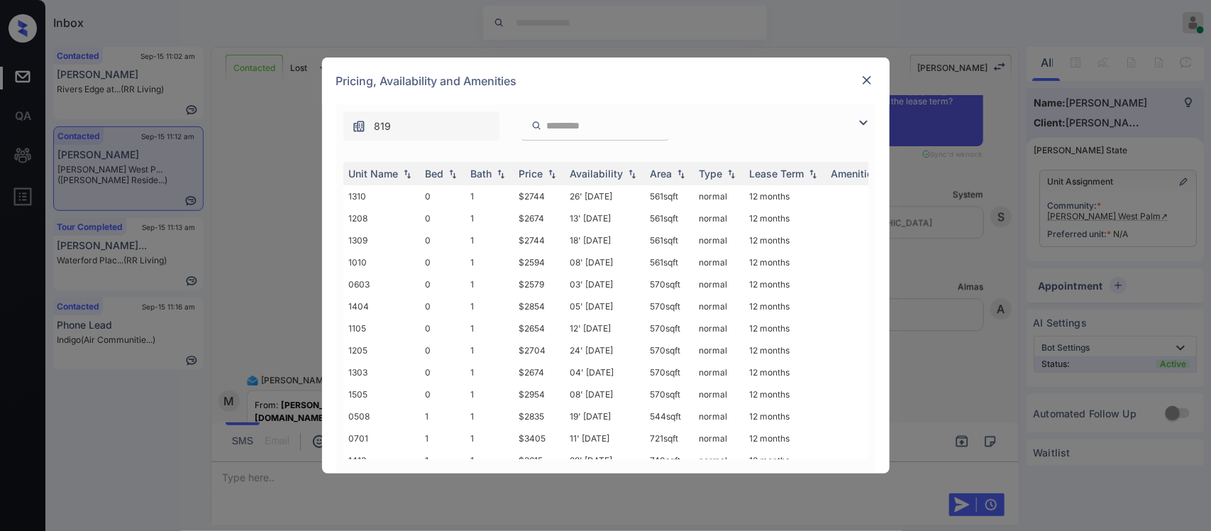
click at [534, 172] on div "Price" at bounding box center [531, 173] width 24 height 12
click at [853, 384] on td at bounding box center [955, 394] width 259 height 22
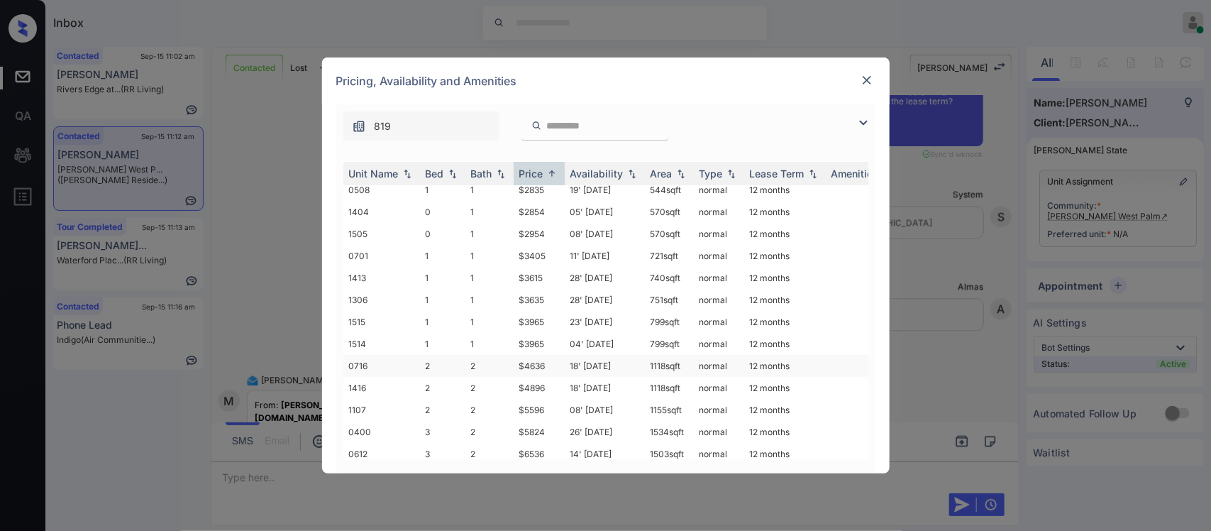
click at [590, 355] on td "18' [DATE]" at bounding box center [605, 366] width 80 height 22
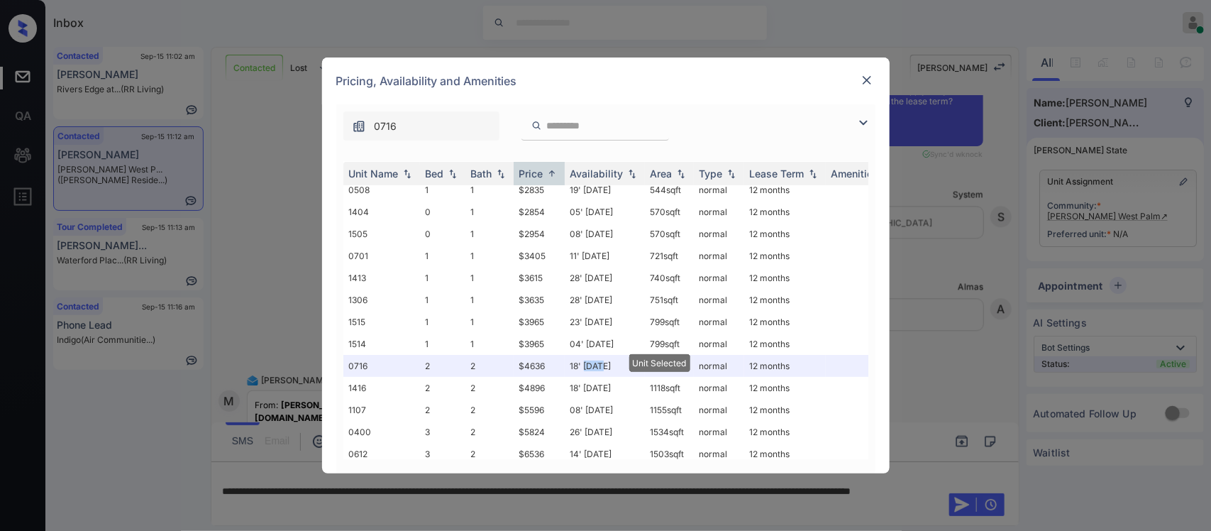
click at [866, 78] on img at bounding box center [867, 80] width 14 height 14
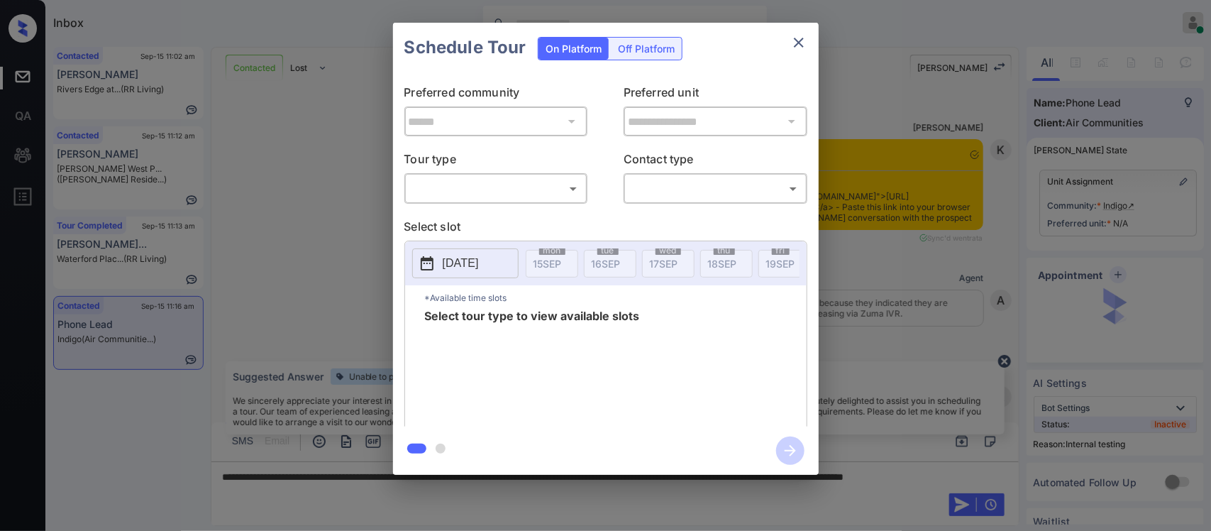
scroll to position [6517, 0]
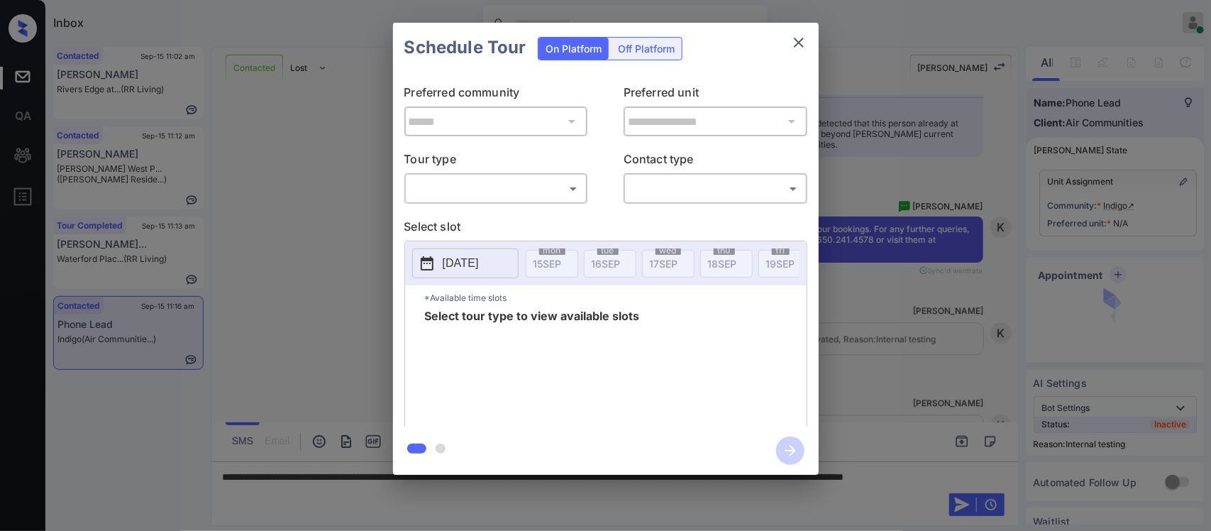
click at [530, 199] on body "Inbox [PERSON_NAME] Online Set yourself offline Set yourself on break Profile S…" at bounding box center [605, 265] width 1211 height 531
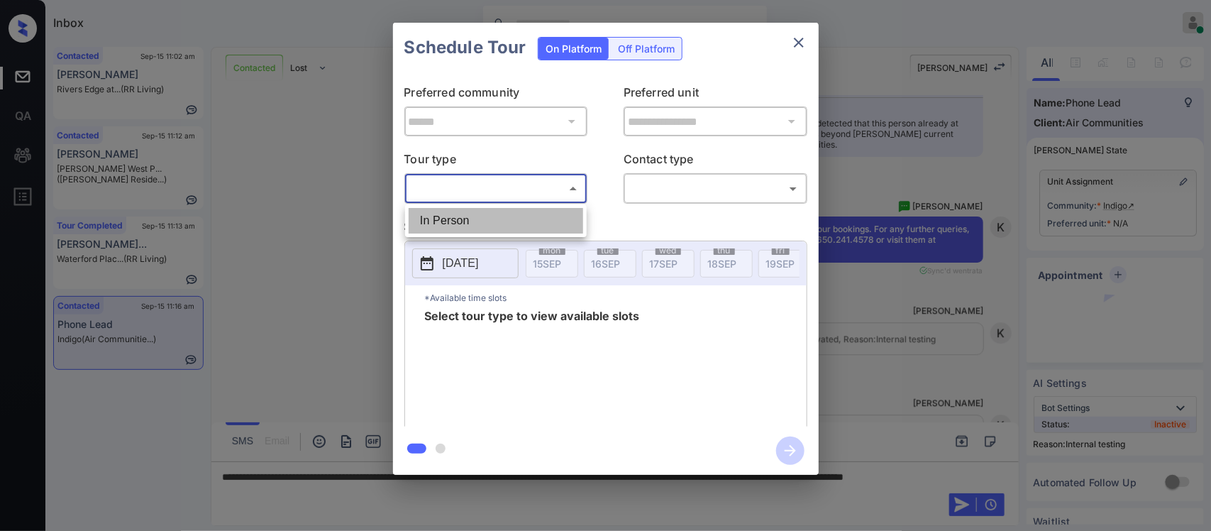
click at [521, 210] on li "In Person" at bounding box center [496, 221] width 175 height 26
type input "********"
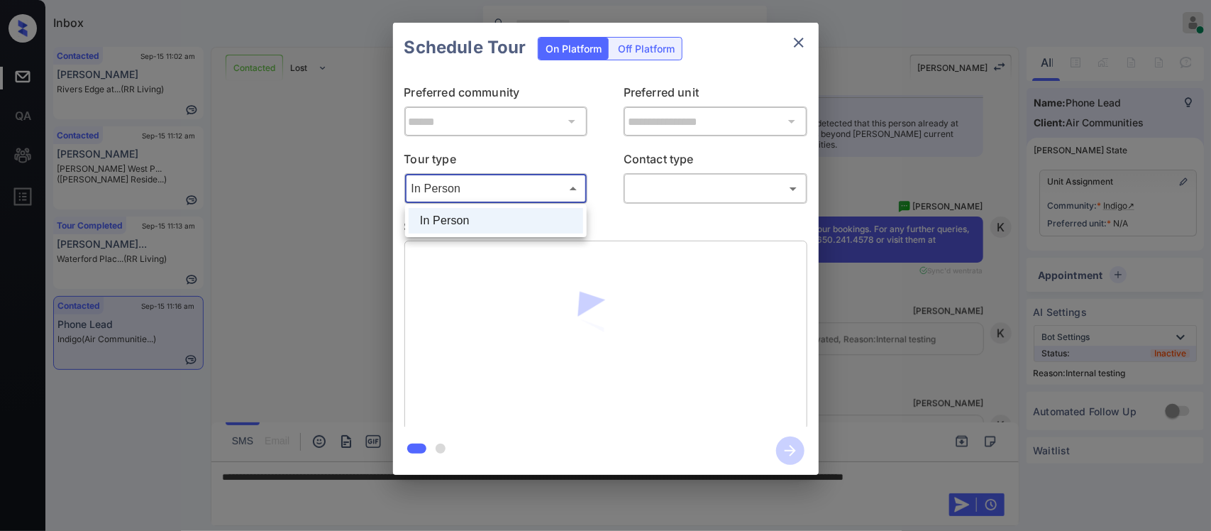
click at [558, 194] on body "Inbox [PERSON_NAME] Online Set yourself offline Set yourself on break Profile S…" at bounding box center [605, 265] width 1211 height 531
click at [798, 43] on div at bounding box center [605, 265] width 1211 height 531
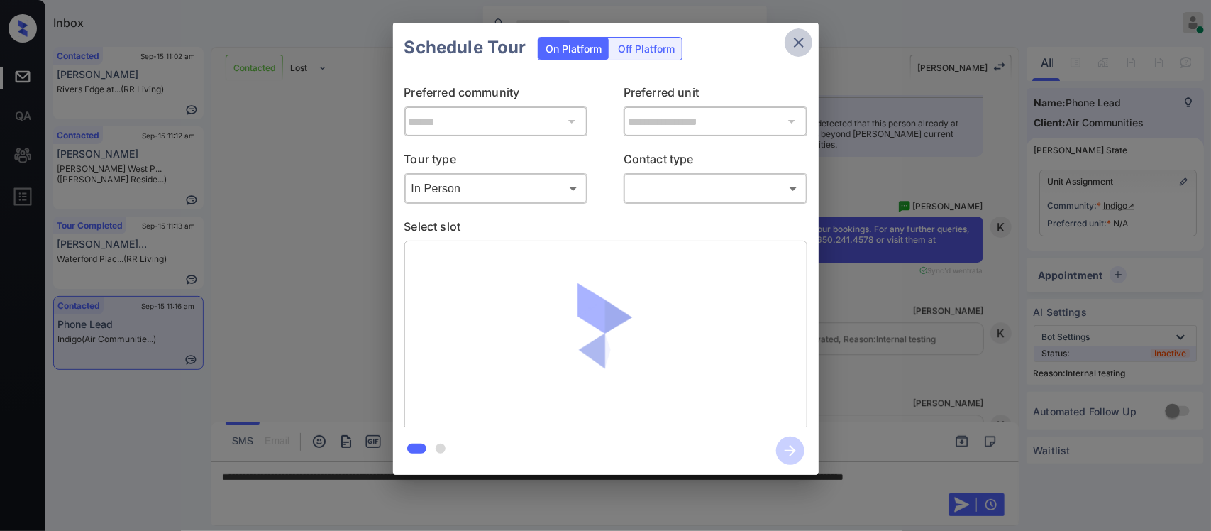
click at [798, 43] on icon "close" at bounding box center [799, 43] width 10 height 10
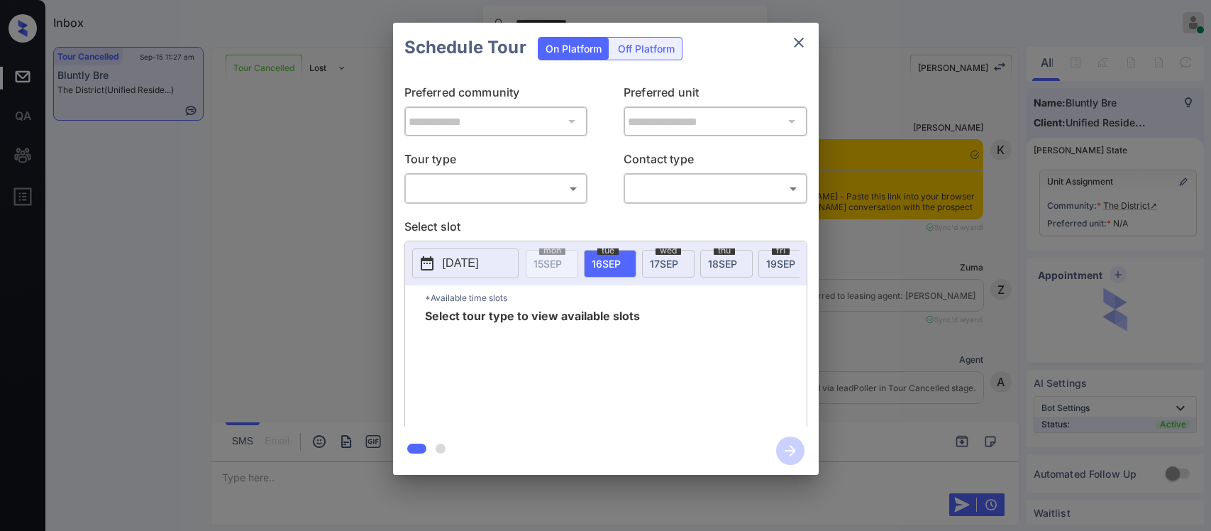
click at [543, 196] on body "**********" at bounding box center [605, 265] width 1211 height 531
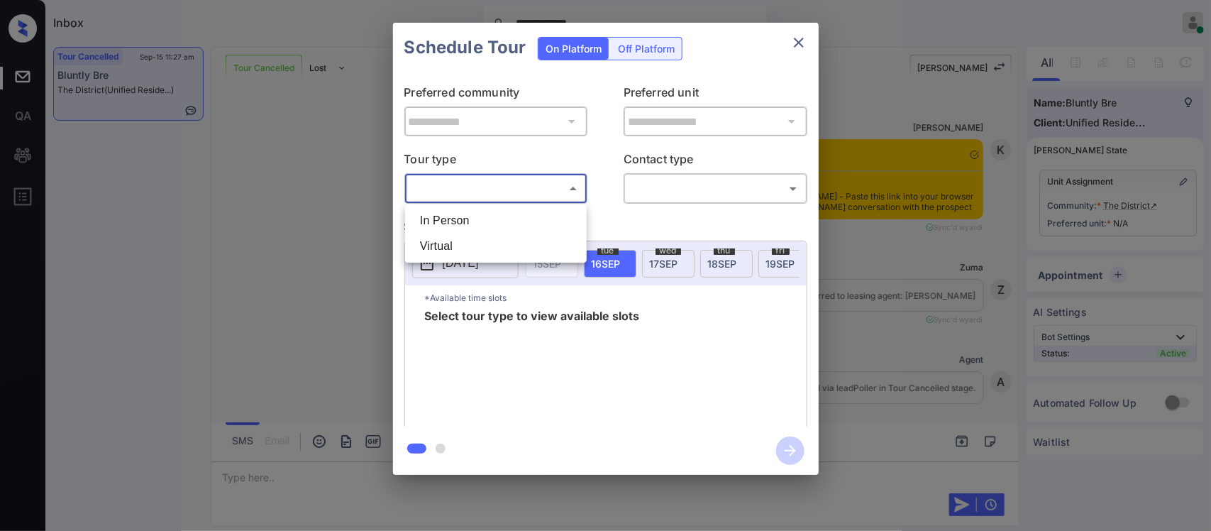
scroll to position [1022, 0]
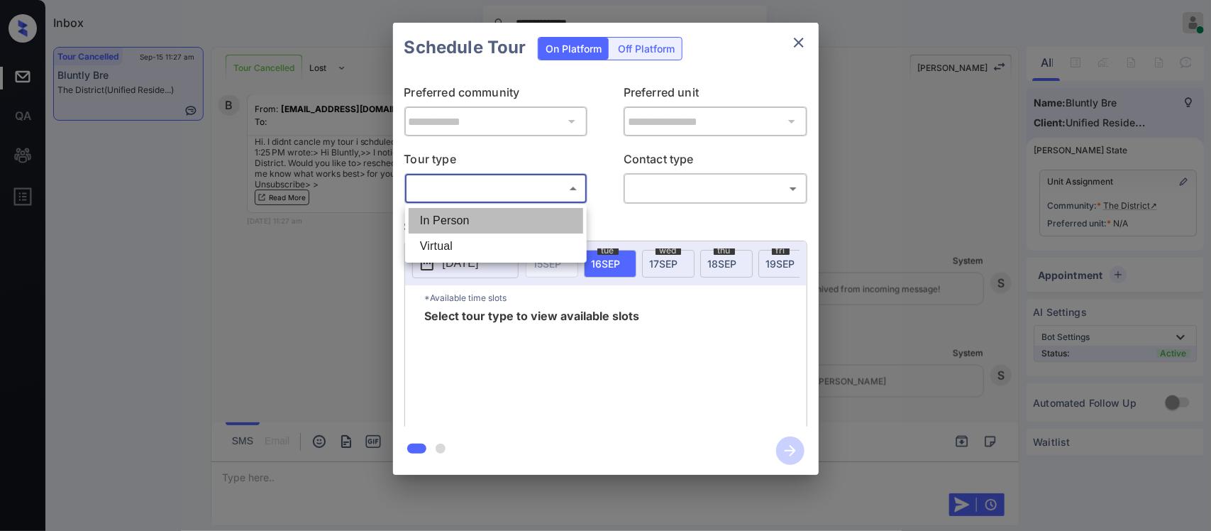
click at [532, 220] on li "In Person" at bounding box center [496, 221] width 175 height 26
type input "********"
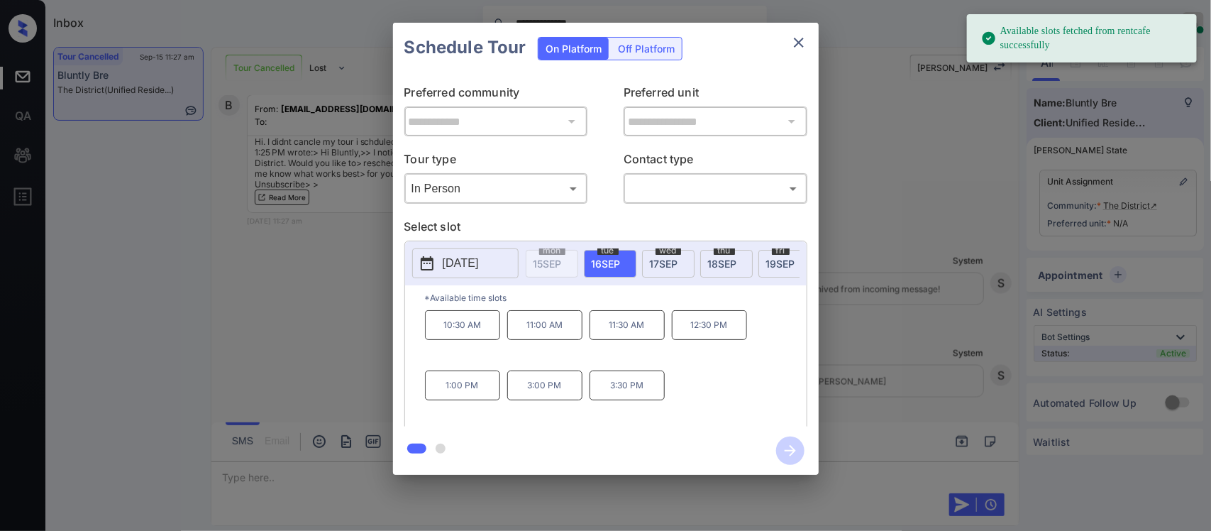
click at [722, 275] on div "thu 18 SEP" at bounding box center [726, 264] width 53 height 28
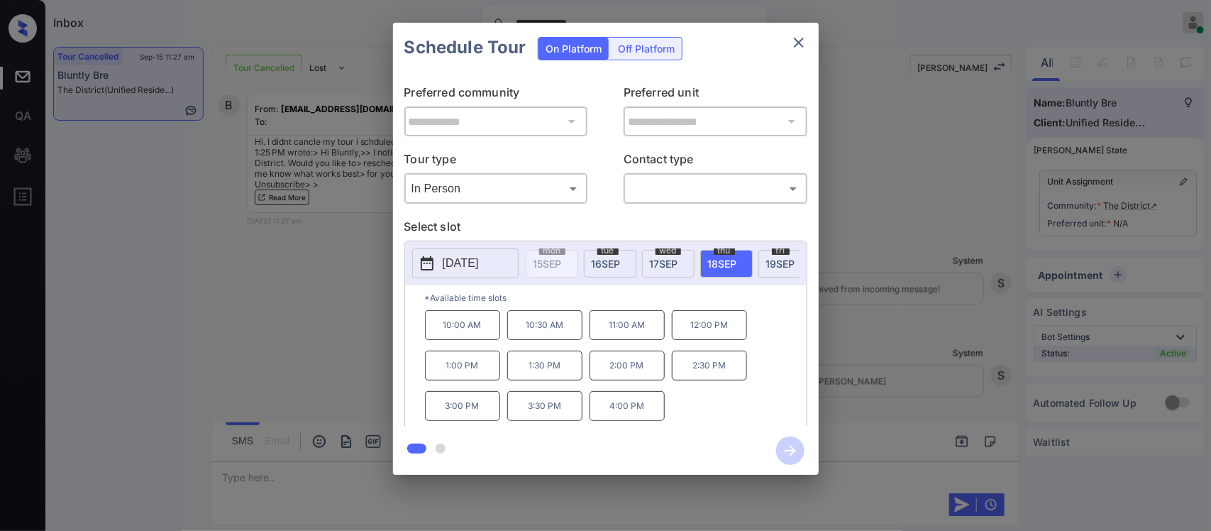
click at [864, 381] on div "**********" at bounding box center [605, 248] width 1211 height 497
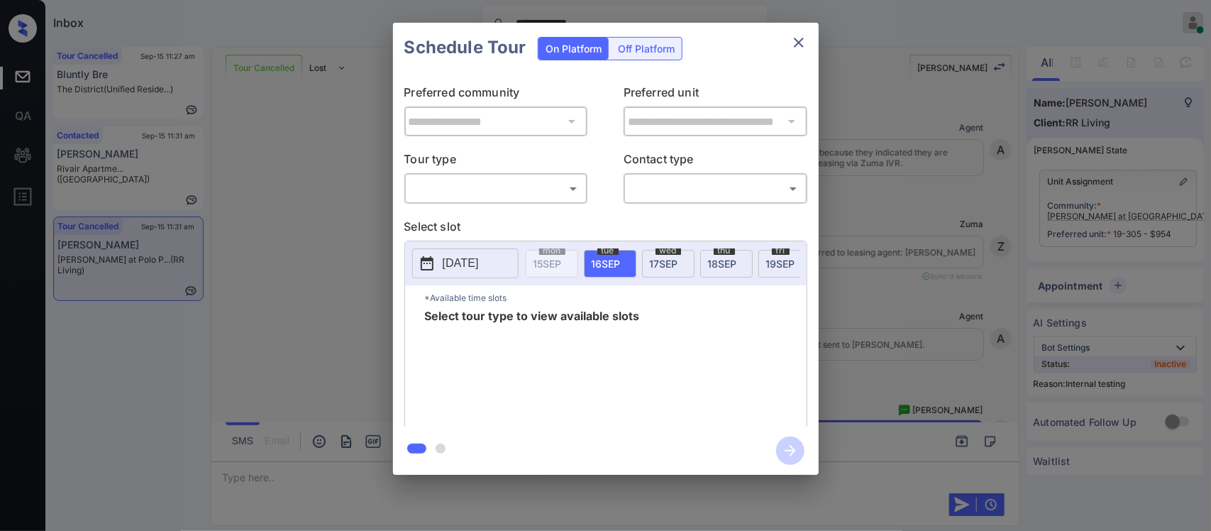
scroll to position [10307, 0]
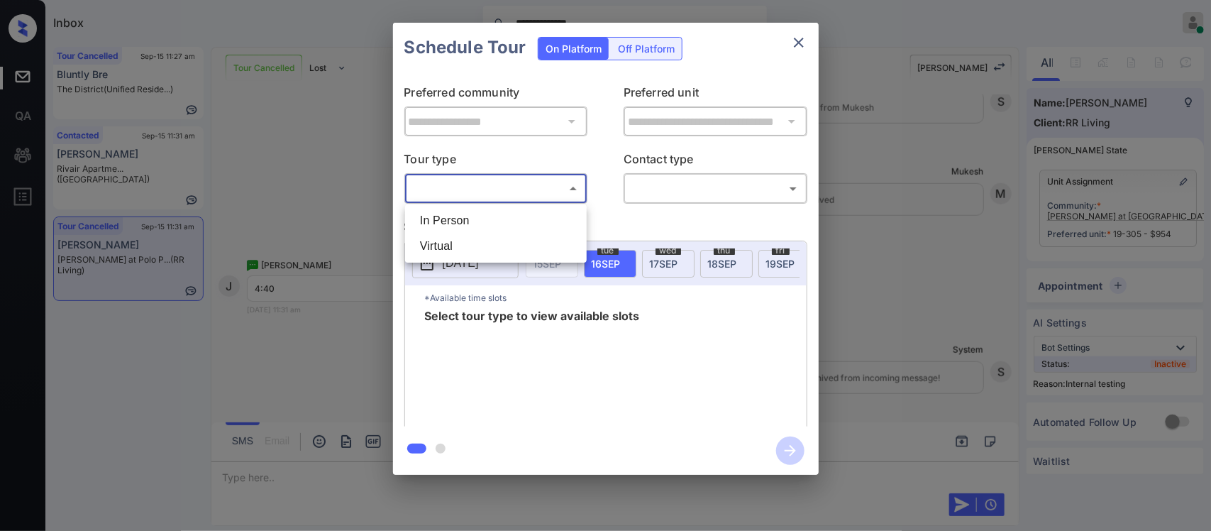
click at [560, 193] on body "**********" at bounding box center [605, 265] width 1211 height 531
click at [552, 222] on li "In Person" at bounding box center [496, 221] width 175 height 26
type input "********"
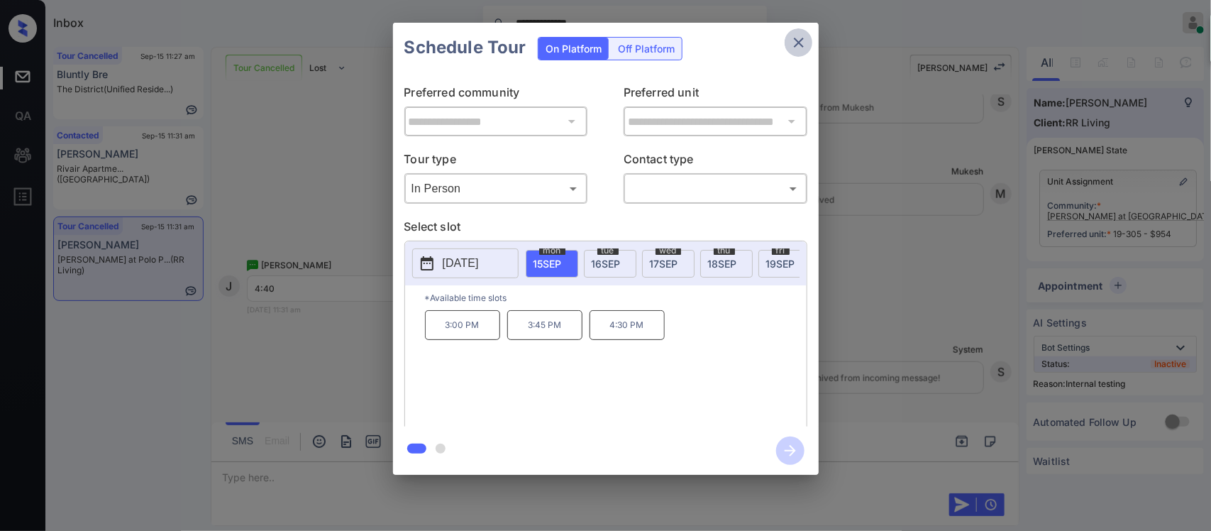
click at [806, 47] on icon "close" at bounding box center [798, 42] width 17 height 17
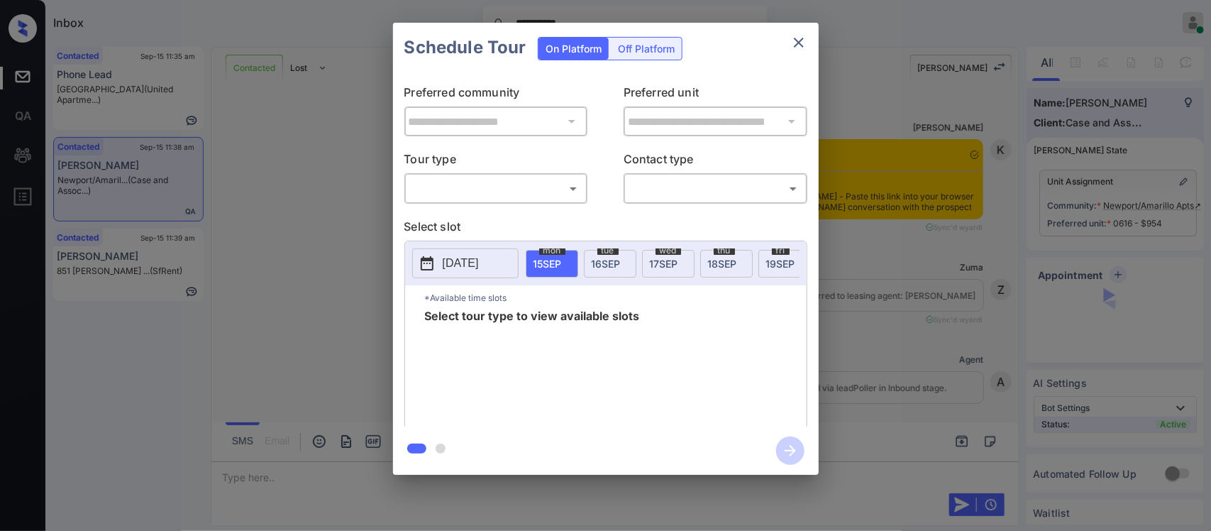
scroll to position [2118, 0]
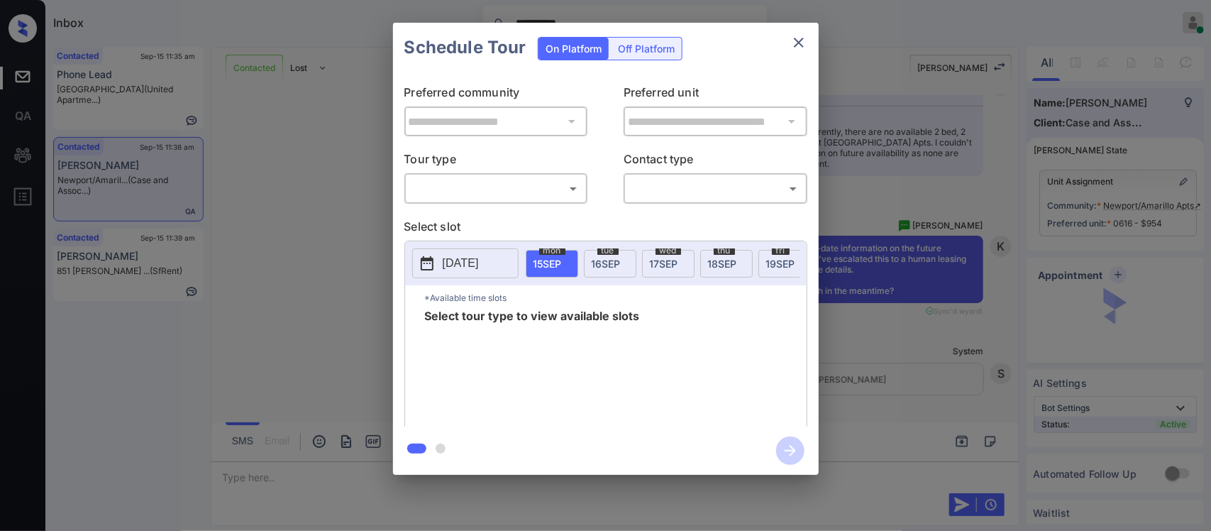
click at [536, 202] on div "​ ​" at bounding box center [496, 188] width 184 height 31
click at [795, 48] on icon "close" at bounding box center [798, 42] width 17 height 17
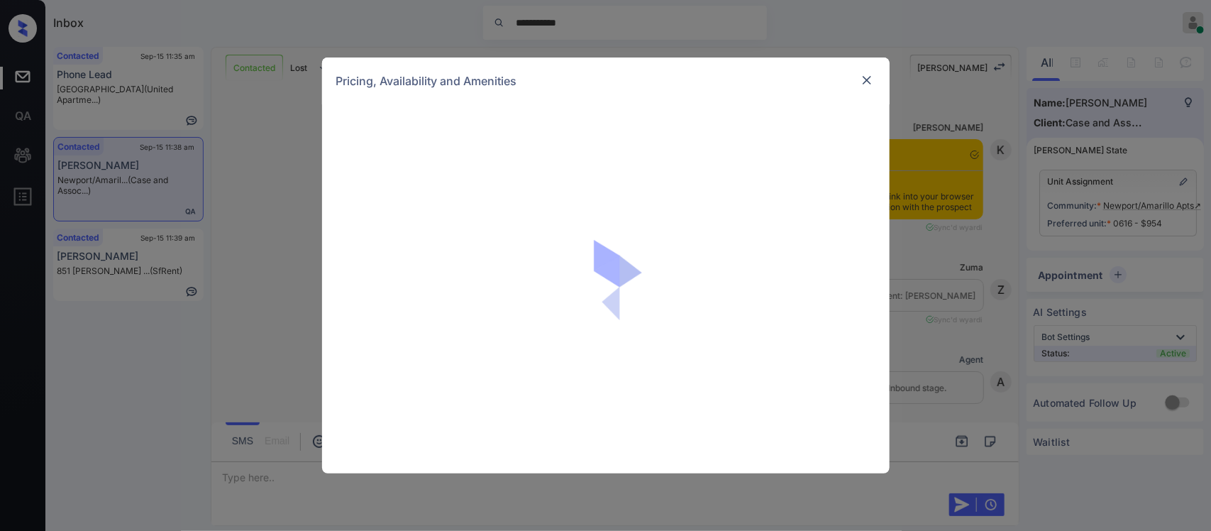
scroll to position [2118, 0]
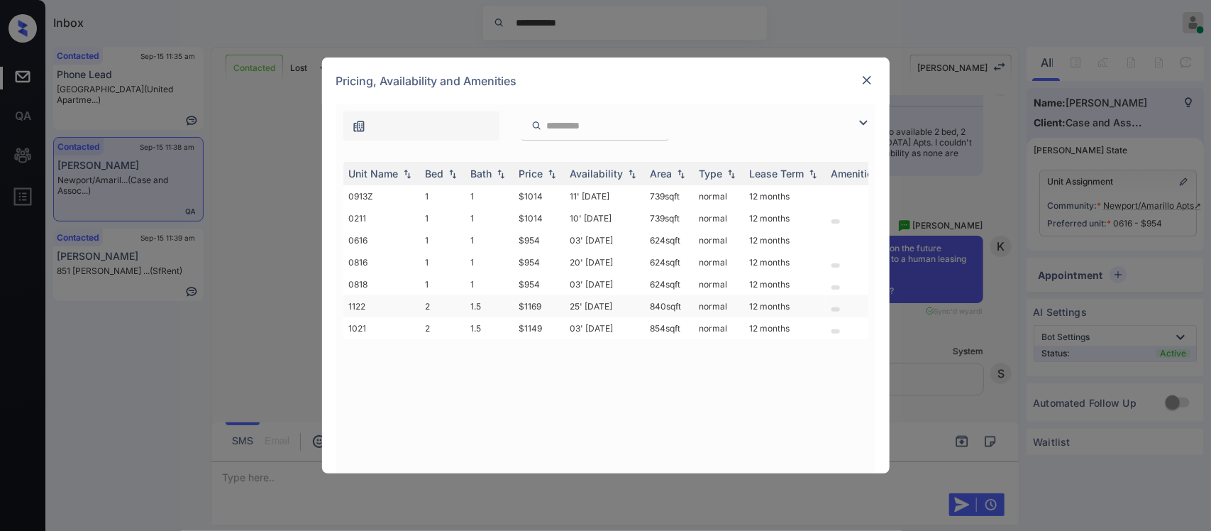
click at [534, 302] on td "$1169" at bounding box center [539, 306] width 51 height 22
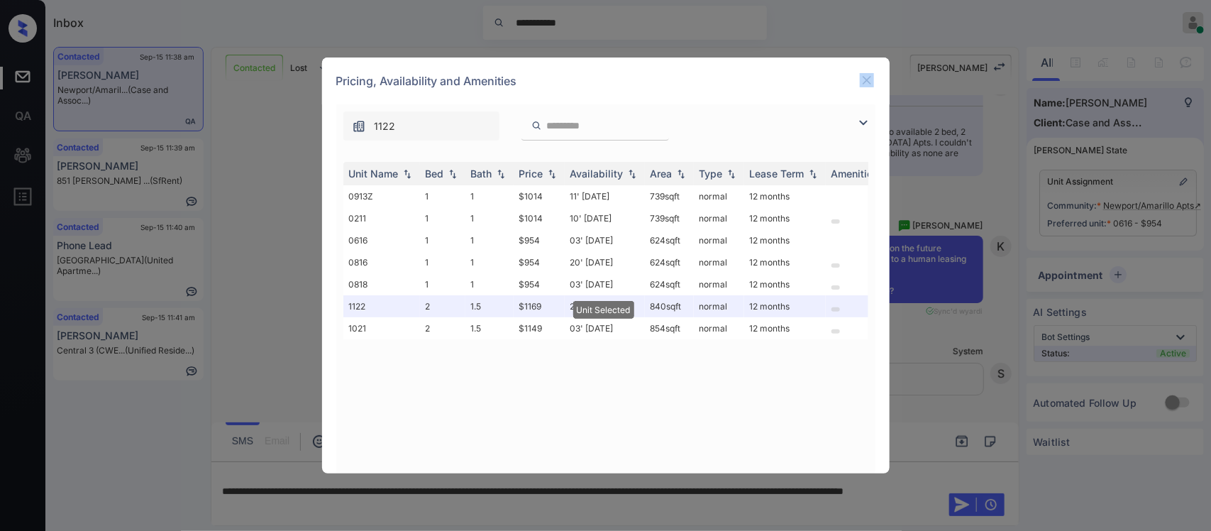
click at [869, 73] on div "Pricing, Availability and Amenities" at bounding box center [606, 80] width 568 height 47
click at [869, 73] on img at bounding box center [867, 80] width 14 height 14
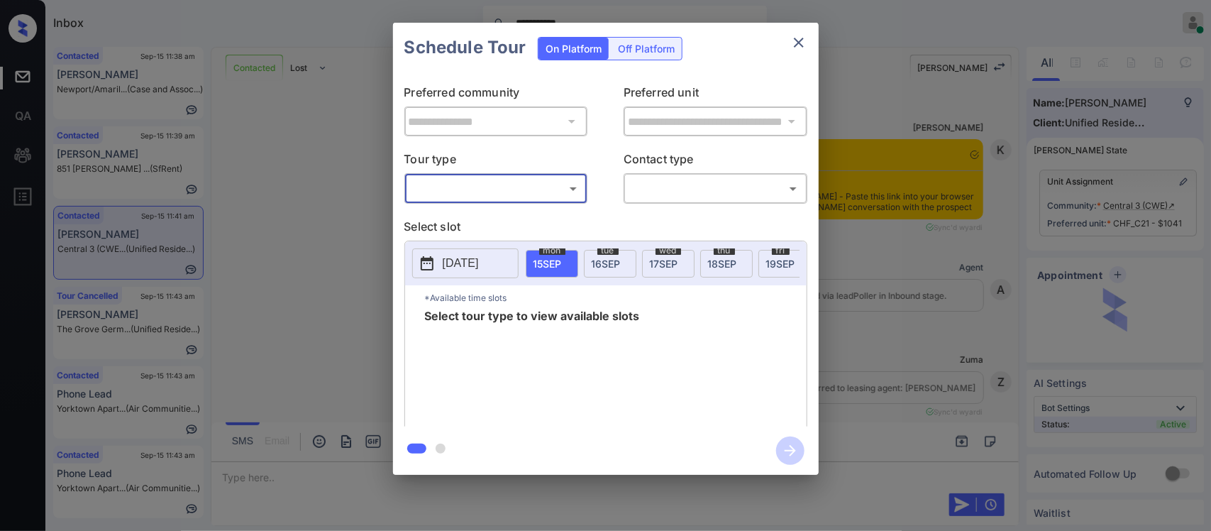
scroll to position [825, 0]
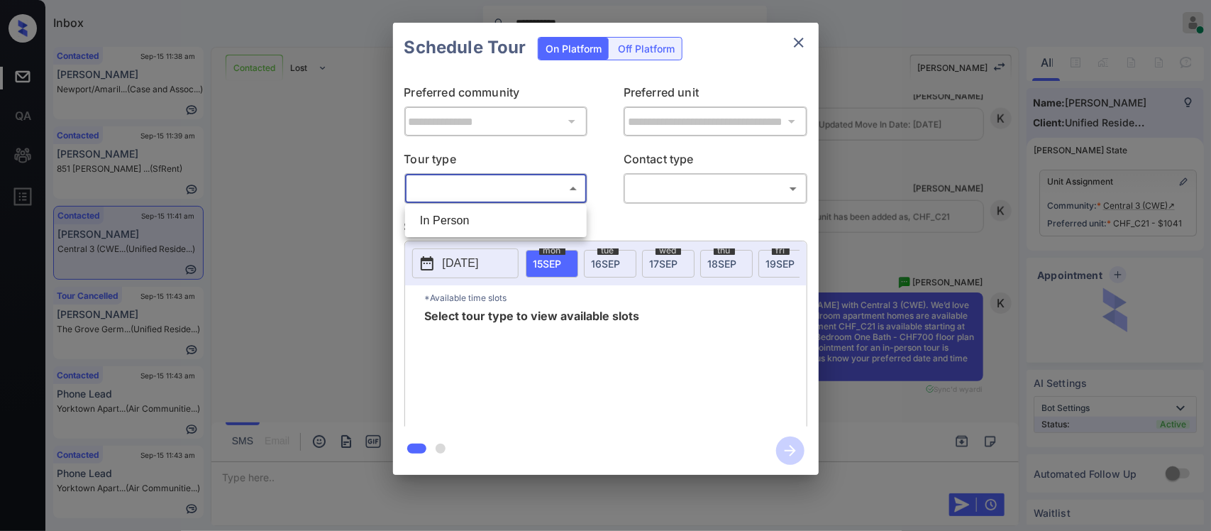
click at [519, 194] on body "**********" at bounding box center [605, 265] width 1211 height 531
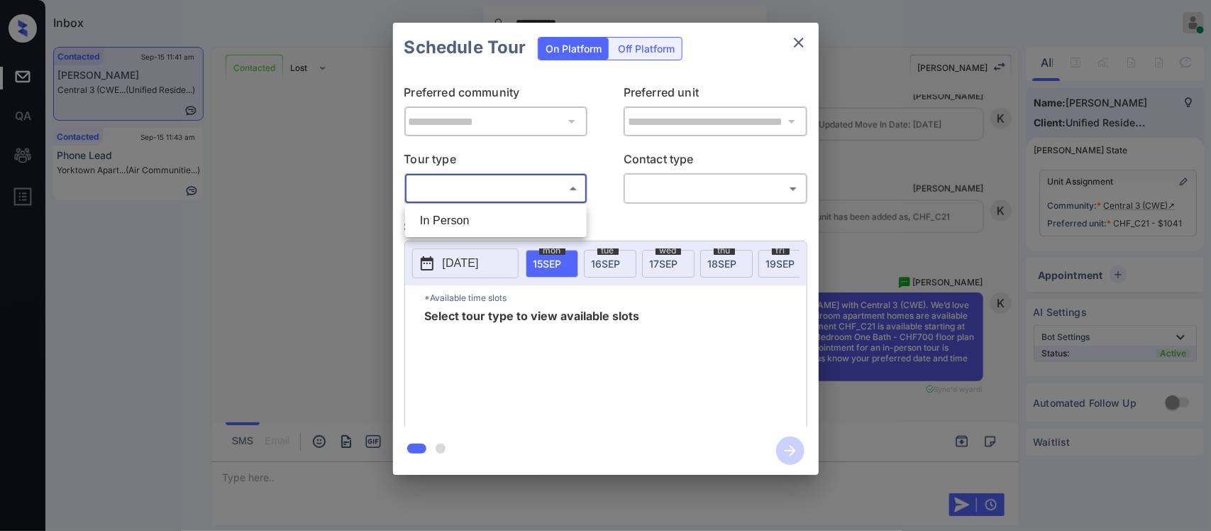
click at [961, 211] on div at bounding box center [605, 265] width 1211 height 531
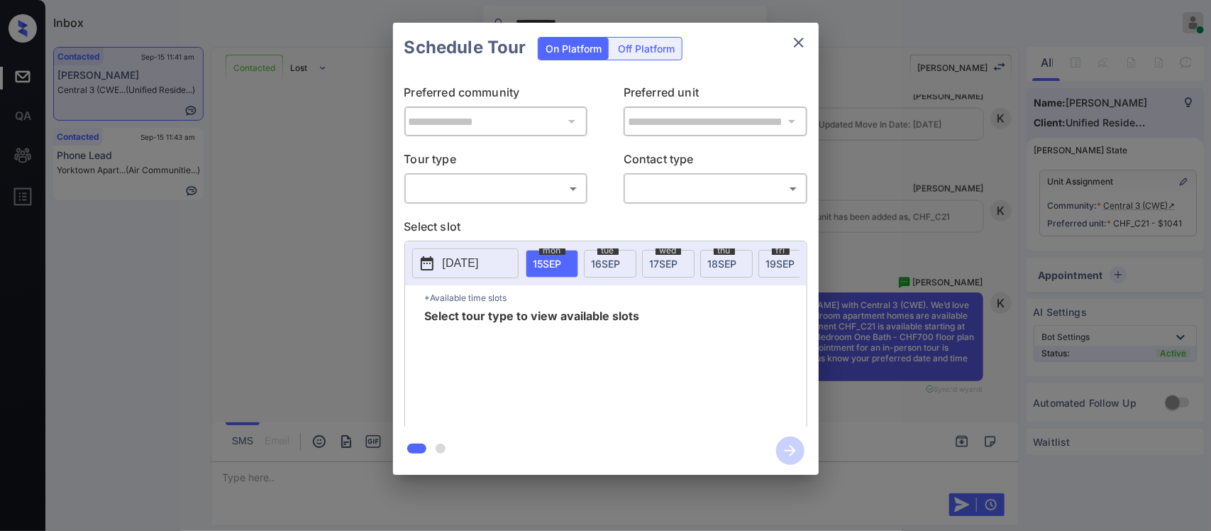
click at [1012, 153] on div "**********" at bounding box center [605, 248] width 1211 height 497
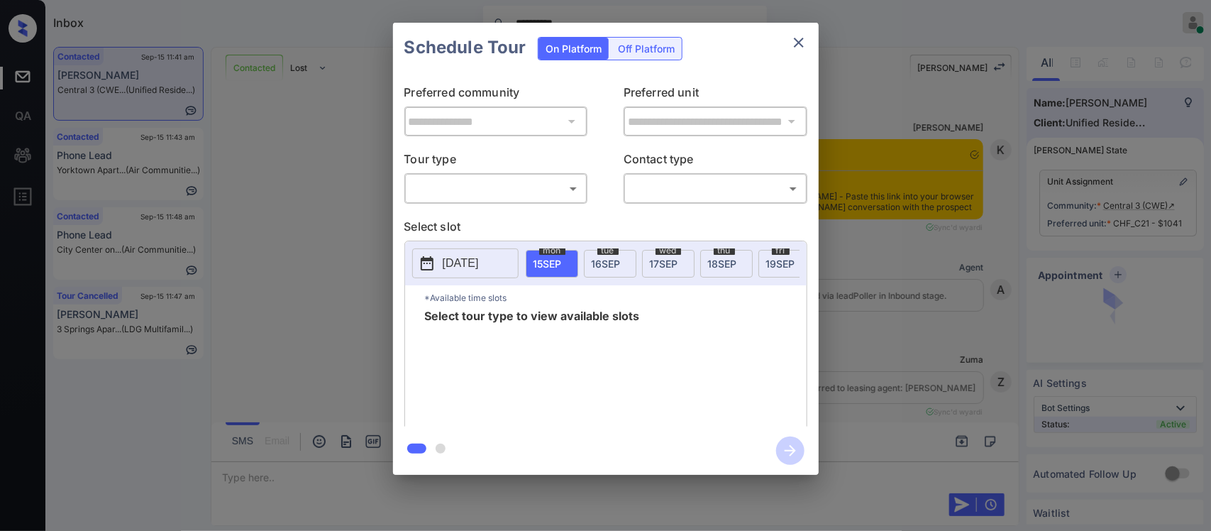
scroll to position [4357, 0]
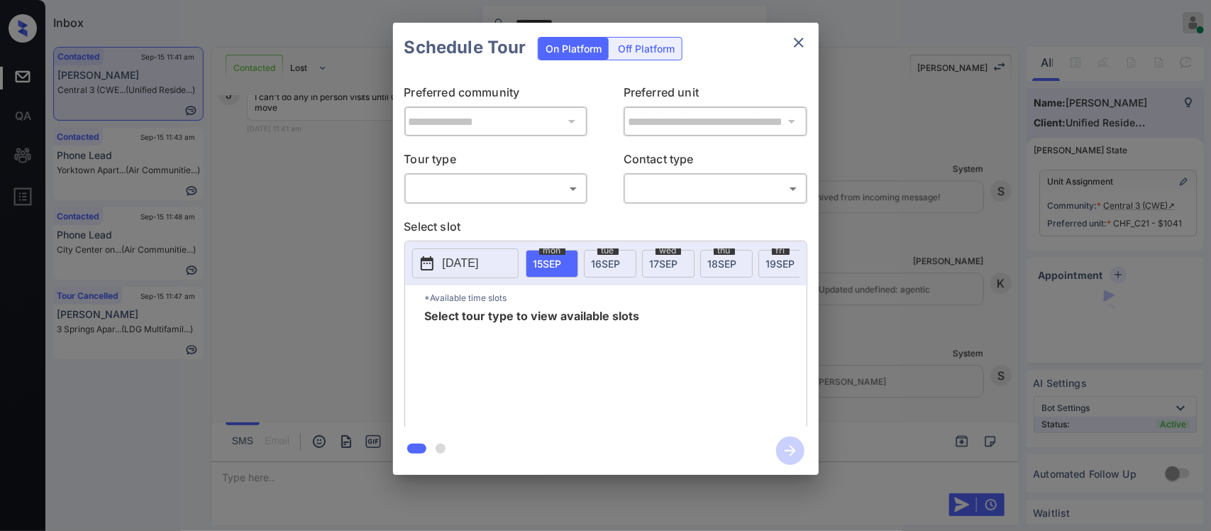
click at [506, 194] on body "**********" at bounding box center [605, 265] width 1211 height 531
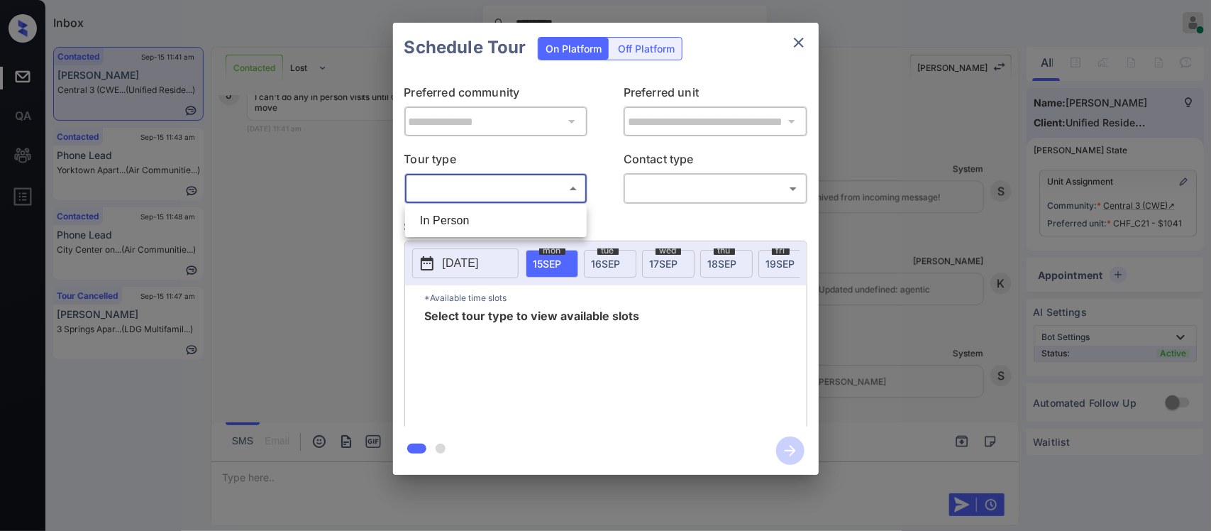
click at [792, 41] on div at bounding box center [605, 265] width 1211 height 531
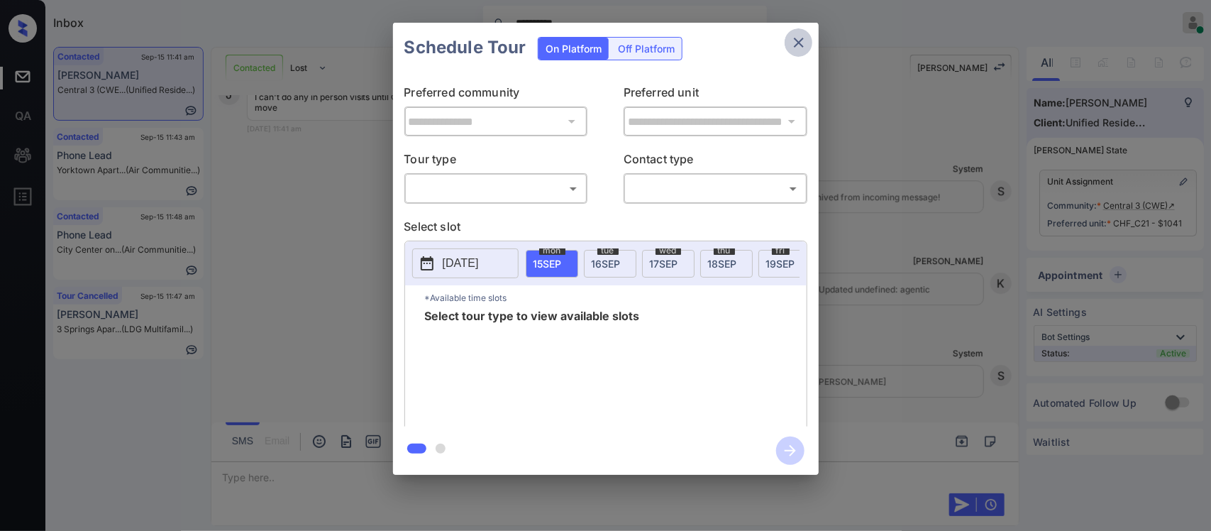
click at [792, 36] on icon "close" at bounding box center [798, 42] width 17 height 17
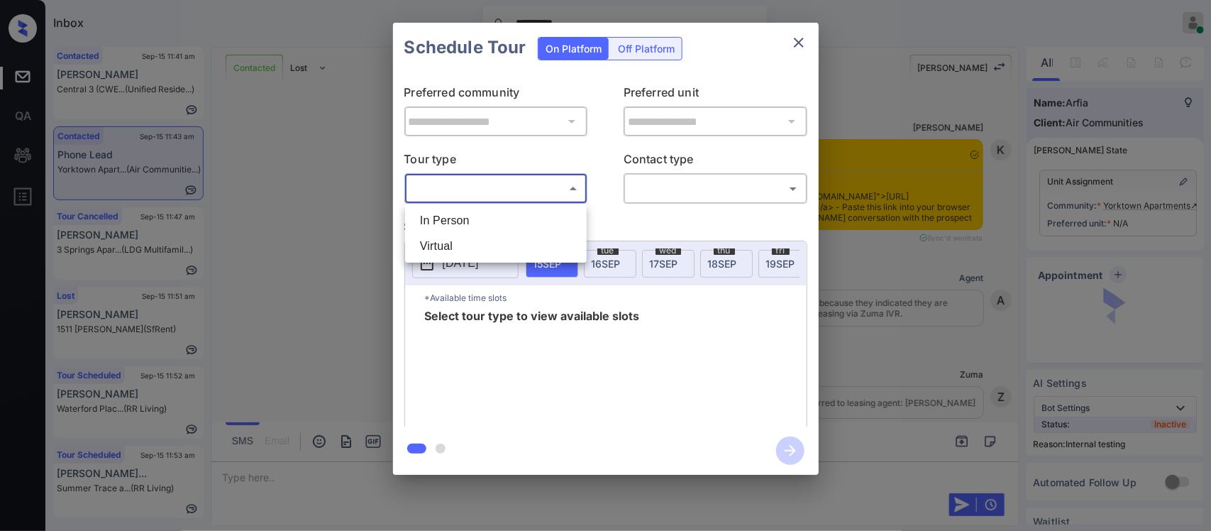
click at [525, 200] on body "**********" at bounding box center [605, 265] width 1211 height 531
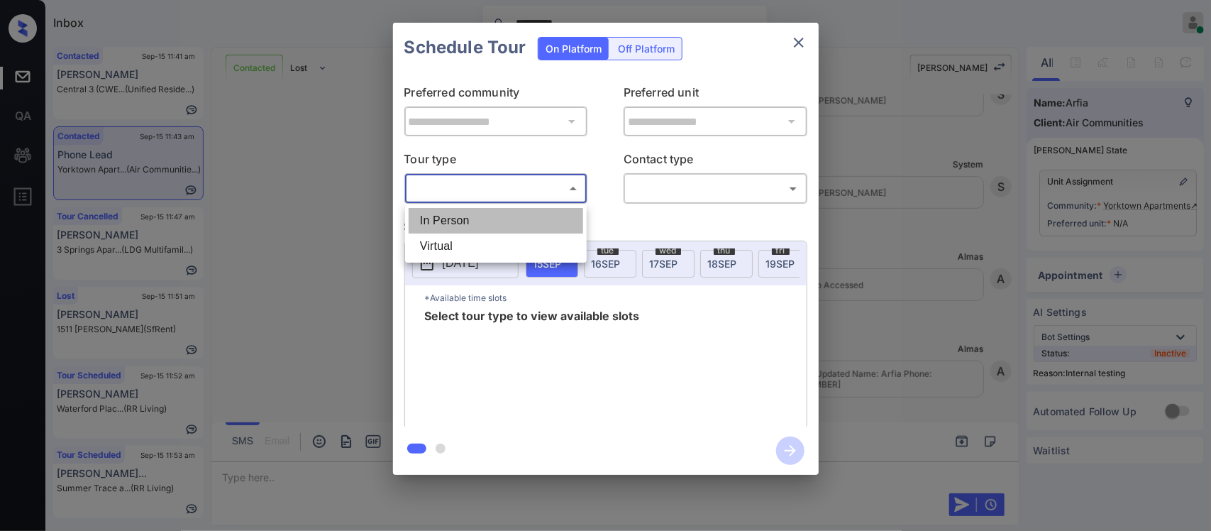
click at [518, 225] on li "In Person" at bounding box center [496, 221] width 175 height 26
type input "********"
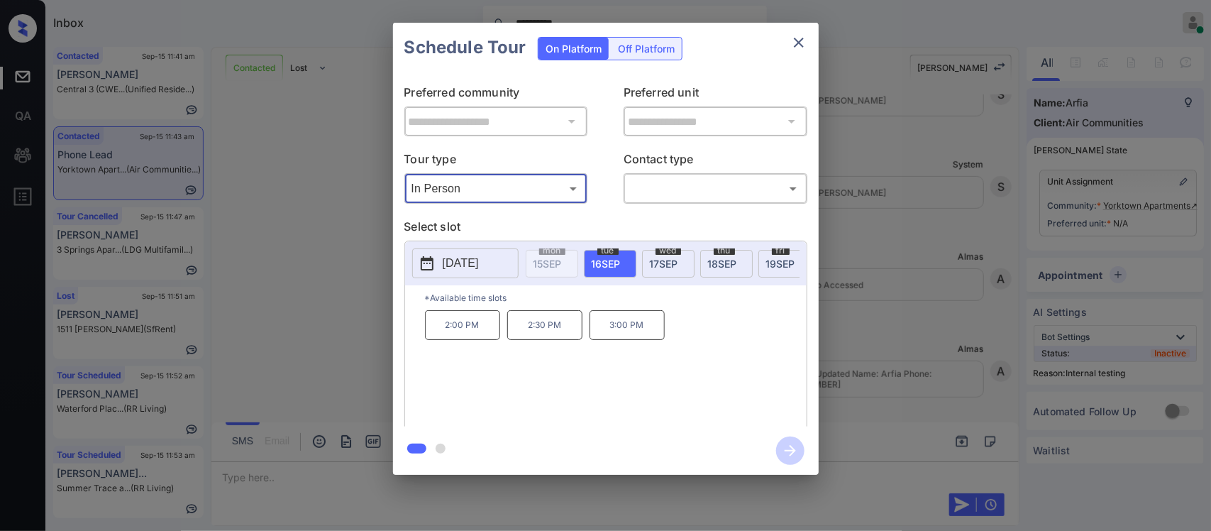
click at [923, 380] on div "**********" at bounding box center [605, 248] width 1211 height 497
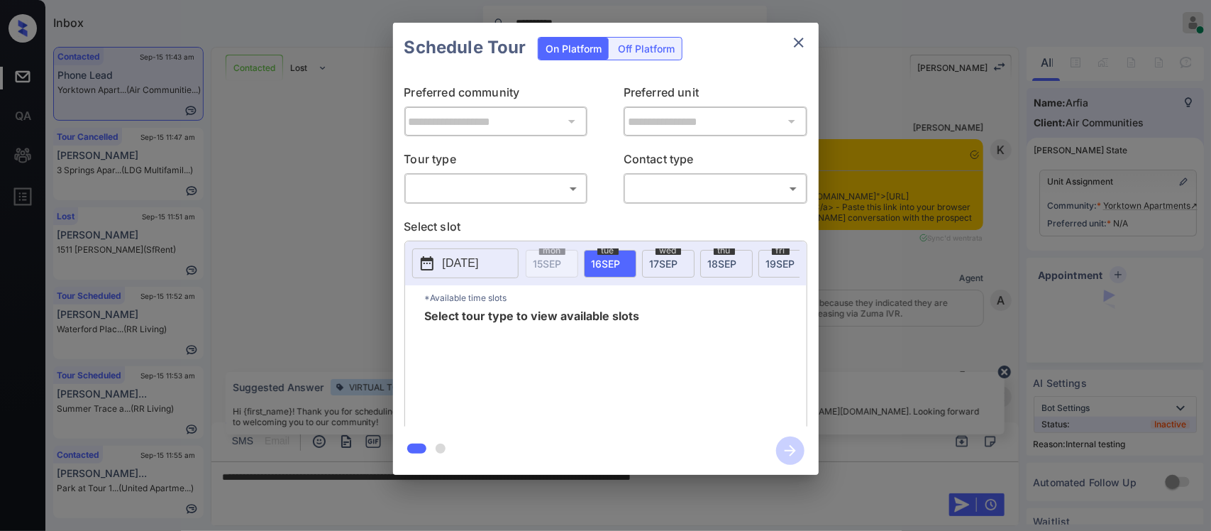
scroll to position [2434, 0]
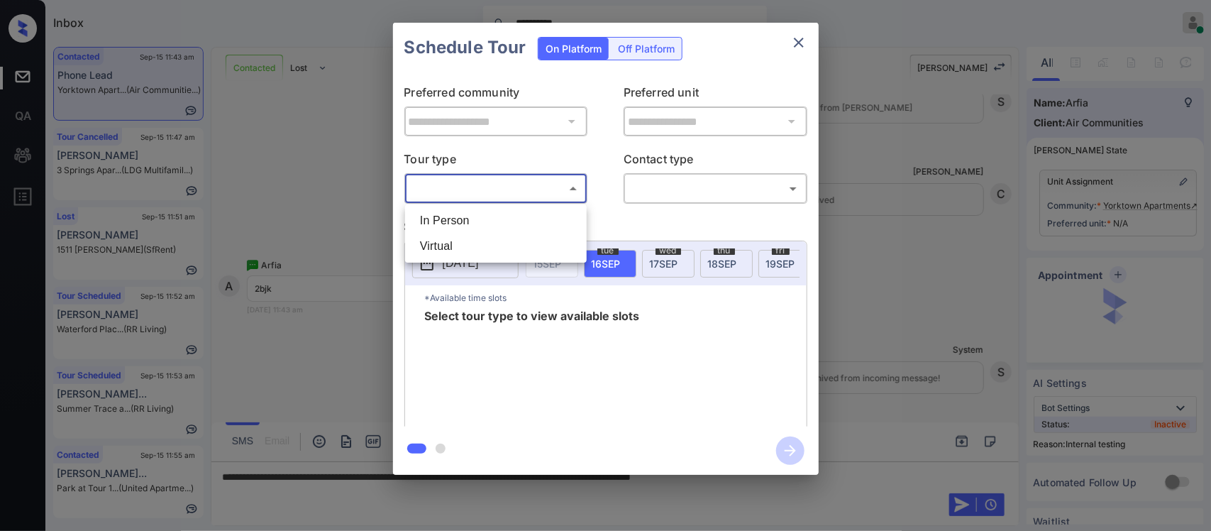
click at [540, 193] on body "**********" at bounding box center [605, 265] width 1211 height 531
click at [527, 211] on li "In Person" at bounding box center [496, 221] width 175 height 26
type input "********"
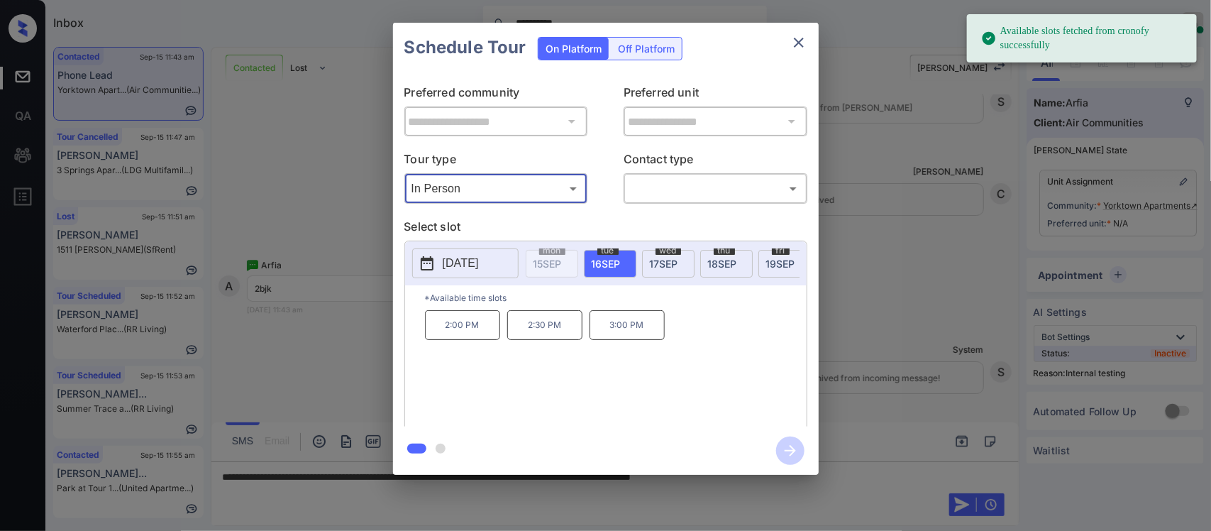
click at [800, 38] on icon "close" at bounding box center [798, 42] width 17 height 17
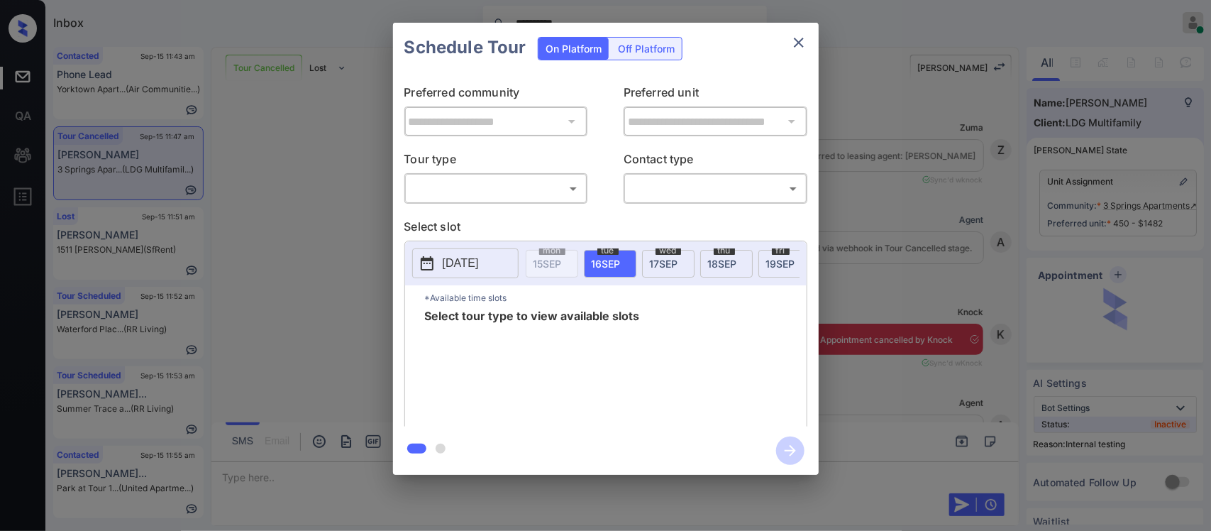
scroll to position [2339, 0]
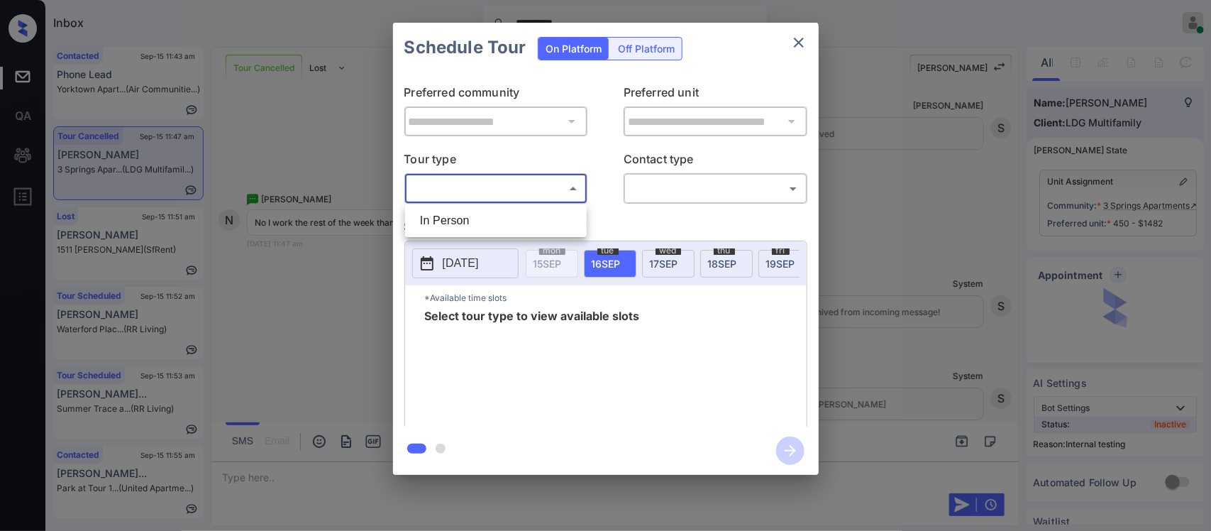
click at [562, 189] on body "**********" at bounding box center [605, 265] width 1211 height 531
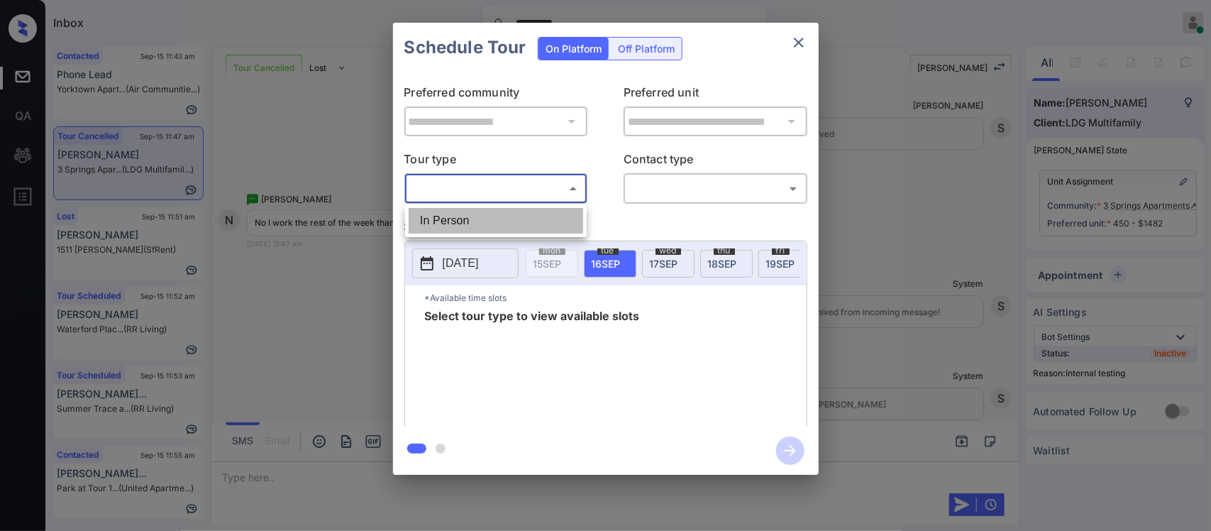
click at [544, 223] on li "In Person" at bounding box center [496, 221] width 175 height 26
type input "********"
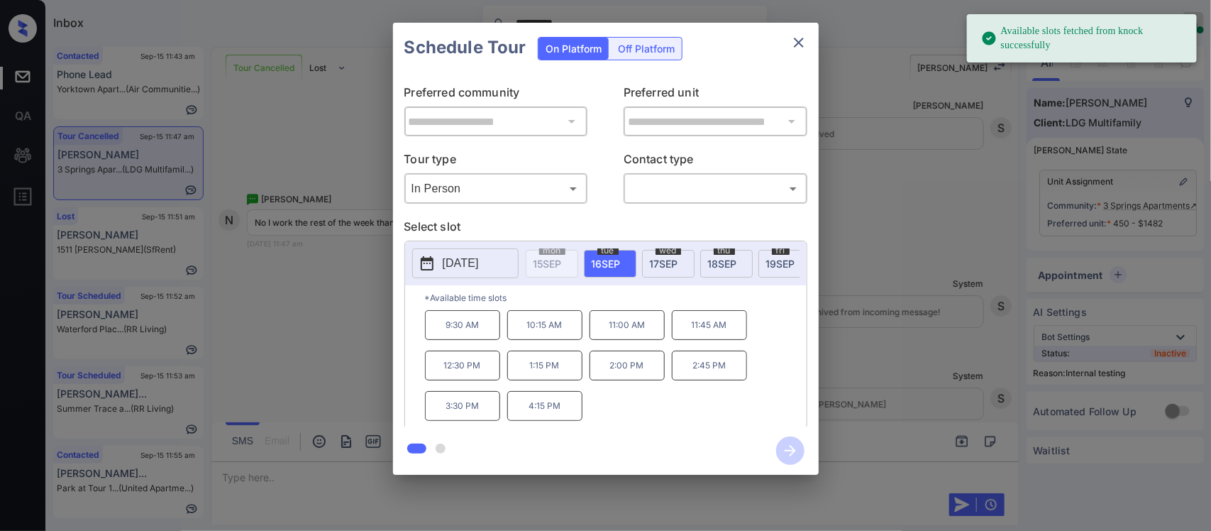
click at [473, 260] on p "[DATE]" at bounding box center [461, 263] width 36 height 17
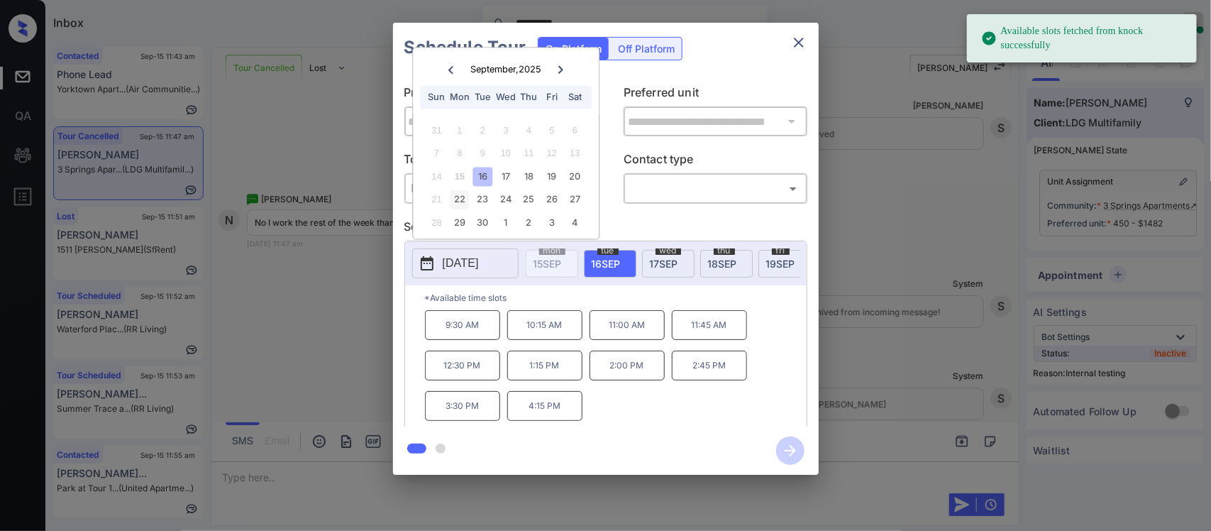
click at [461, 206] on div "22" at bounding box center [459, 199] width 19 height 19
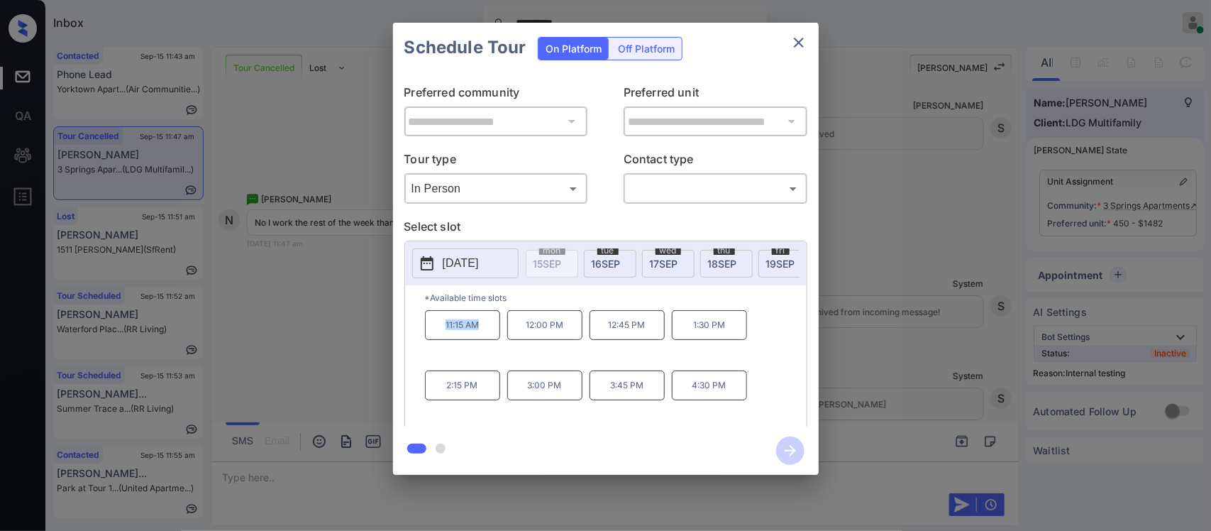
drag, startPoint x: 436, startPoint y: 331, endPoint x: 481, endPoint y: 338, distance: 45.2
click at [481, 338] on p "11:15 AM" at bounding box center [462, 325] width 75 height 30
copy p "11:15 AM"
click at [800, 43] on icon "close" at bounding box center [798, 42] width 17 height 17
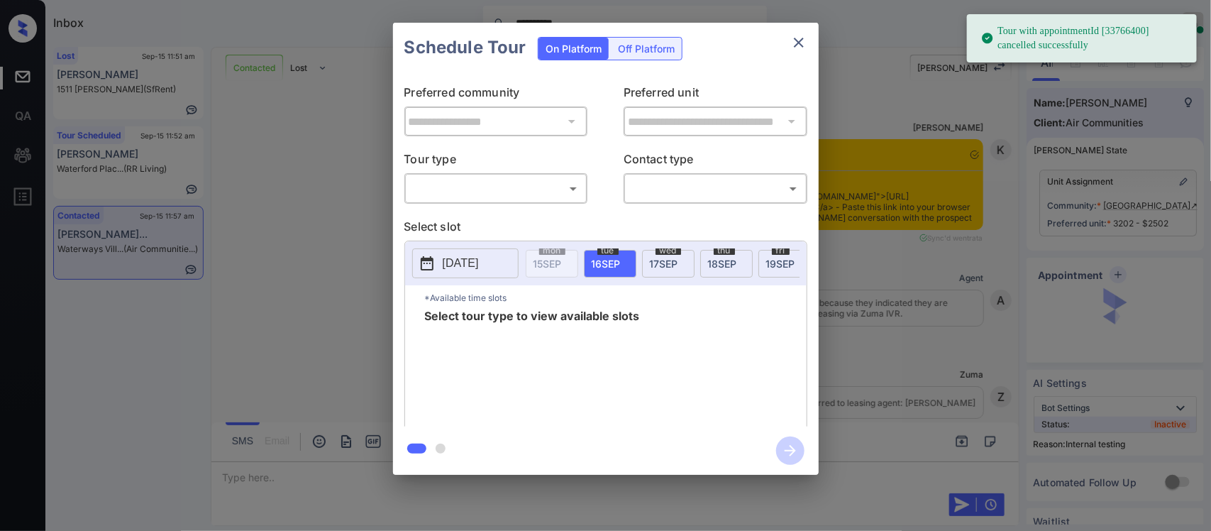
scroll to position [4624, 0]
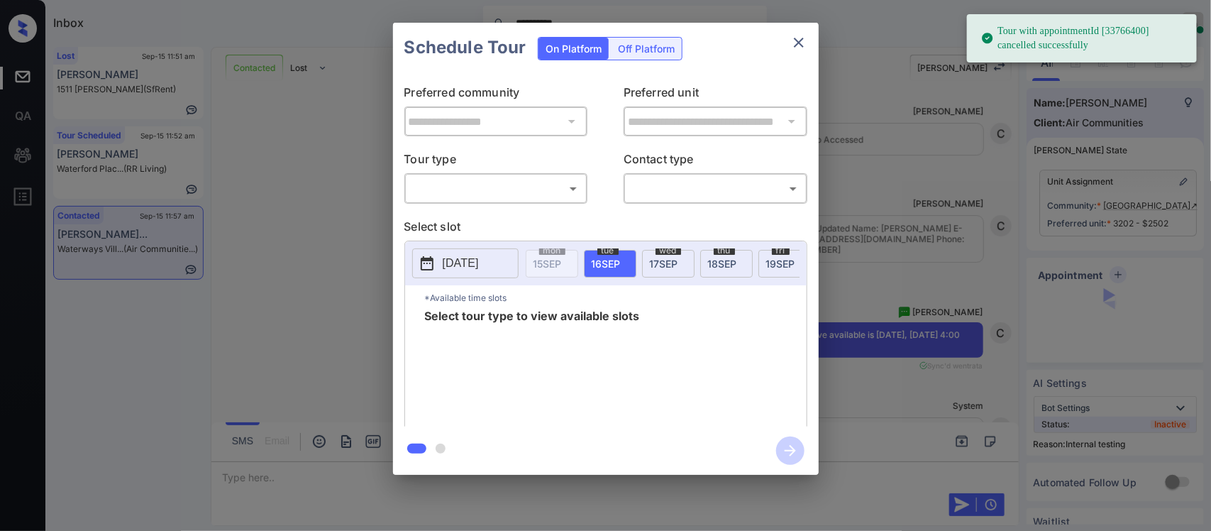
click at [527, 192] on body "**********" at bounding box center [605, 265] width 1211 height 531
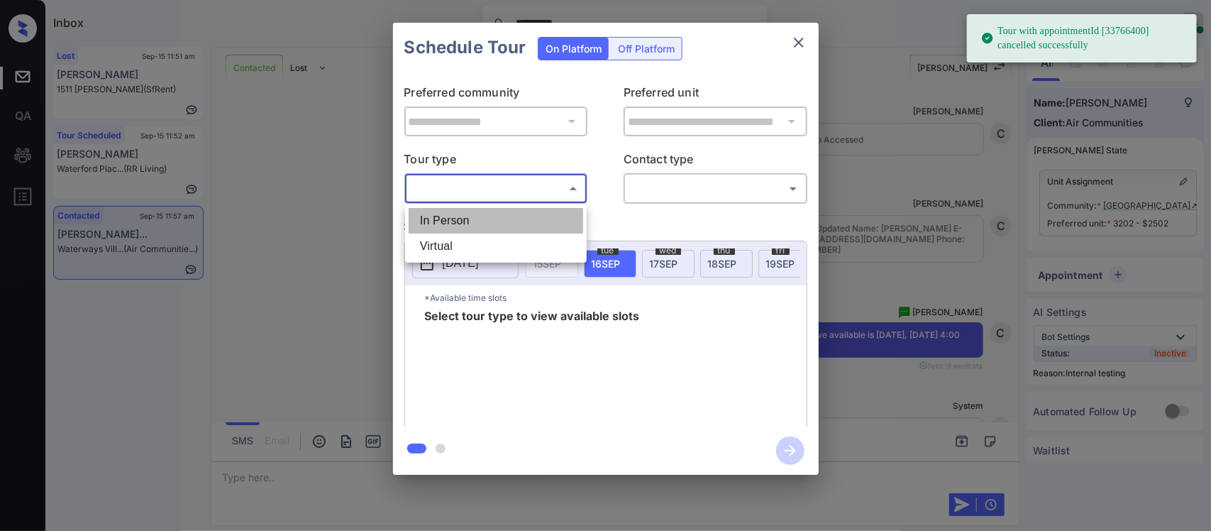
click at [519, 216] on li "In Person" at bounding box center [496, 221] width 175 height 26
type input "********"
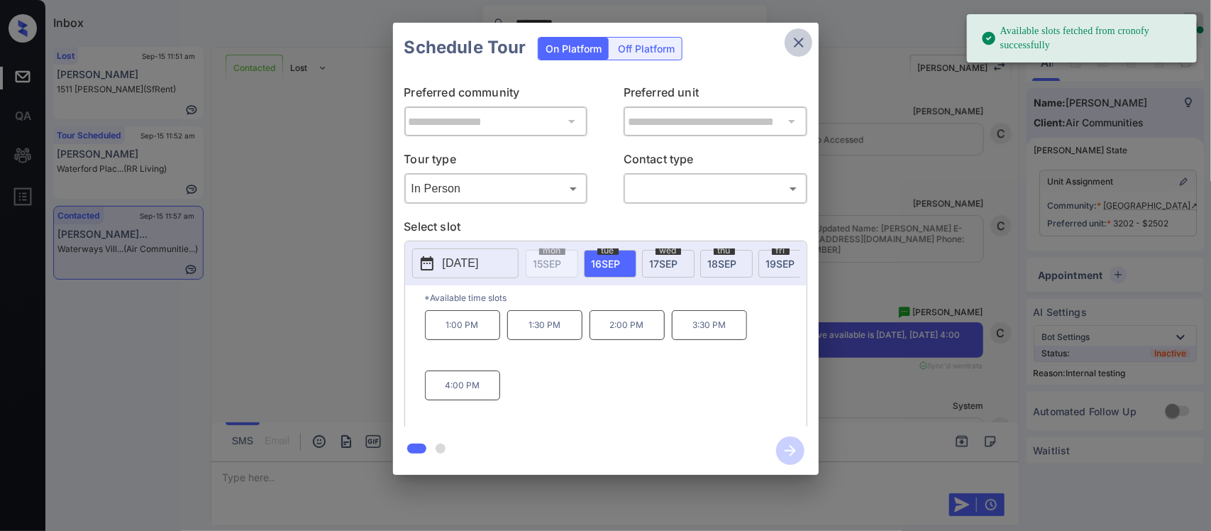
click at [804, 46] on icon "close" at bounding box center [798, 42] width 17 height 17
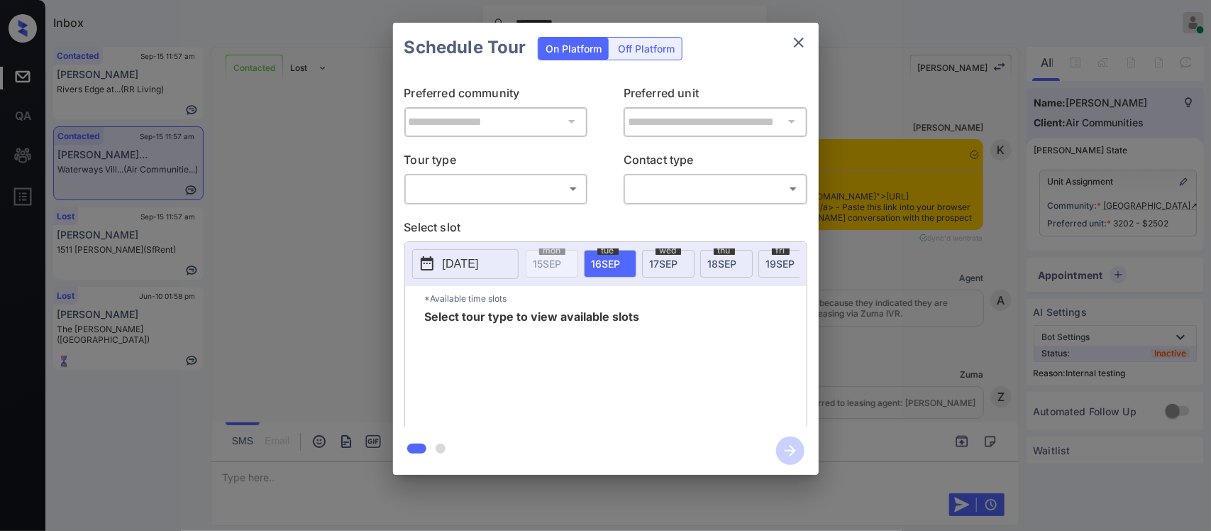
scroll to position [5098, 0]
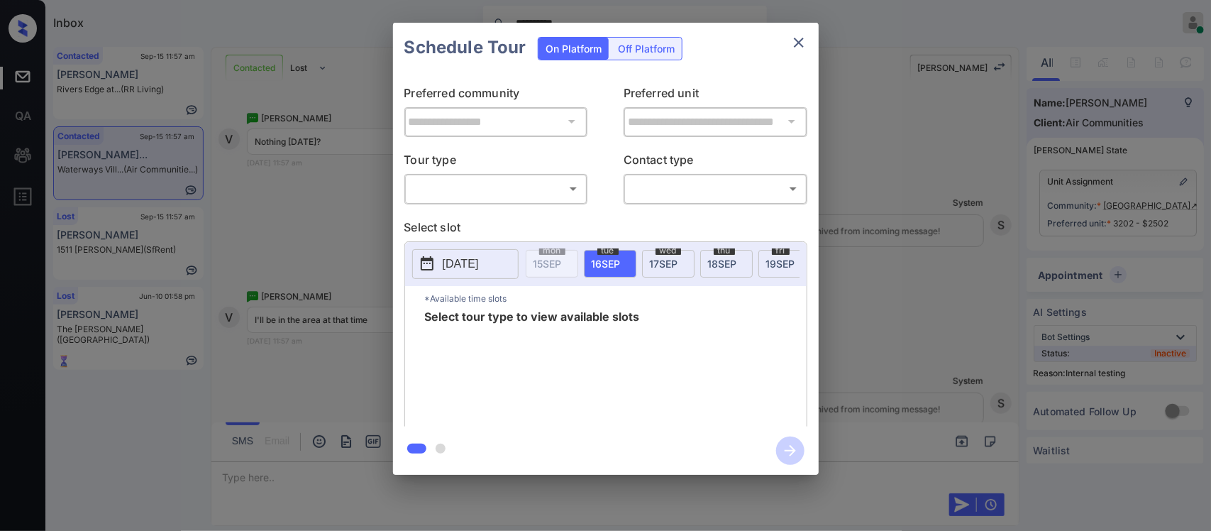
click at [534, 178] on body "**********" at bounding box center [605, 265] width 1211 height 531
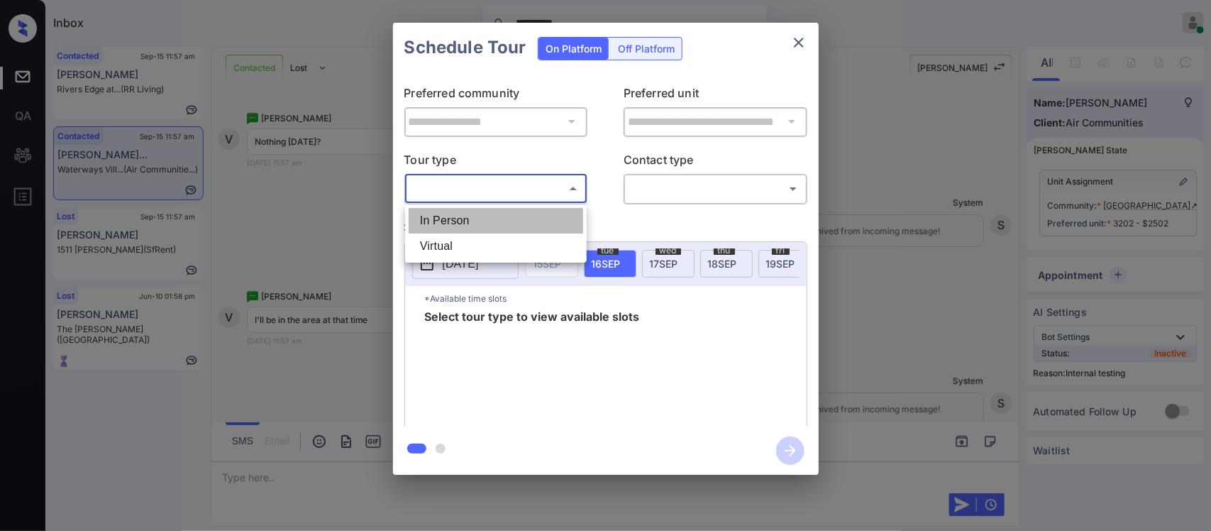
click at [516, 220] on li "In Person" at bounding box center [496, 221] width 175 height 26
type input "********"
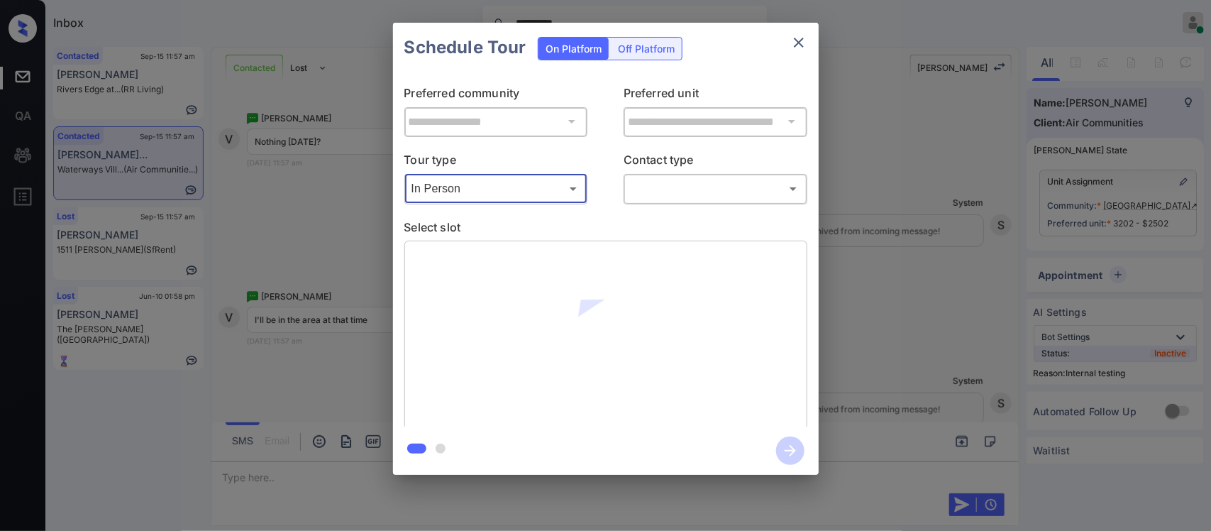
click at [708, 192] on body "**********" at bounding box center [605, 265] width 1211 height 531
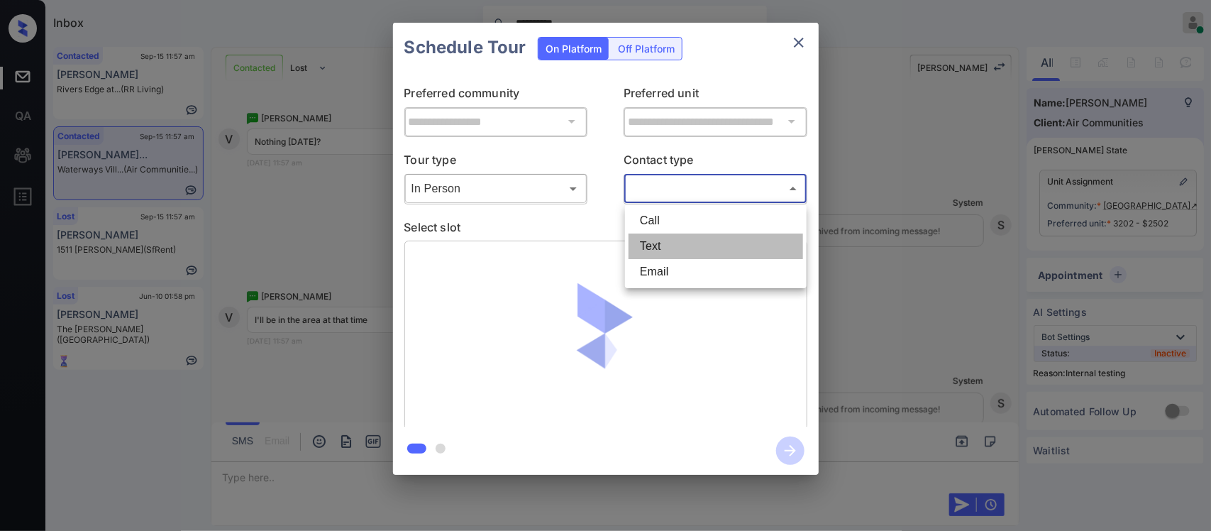
click at [679, 245] on li "Text" at bounding box center [716, 246] width 175 height 26
type input "****"
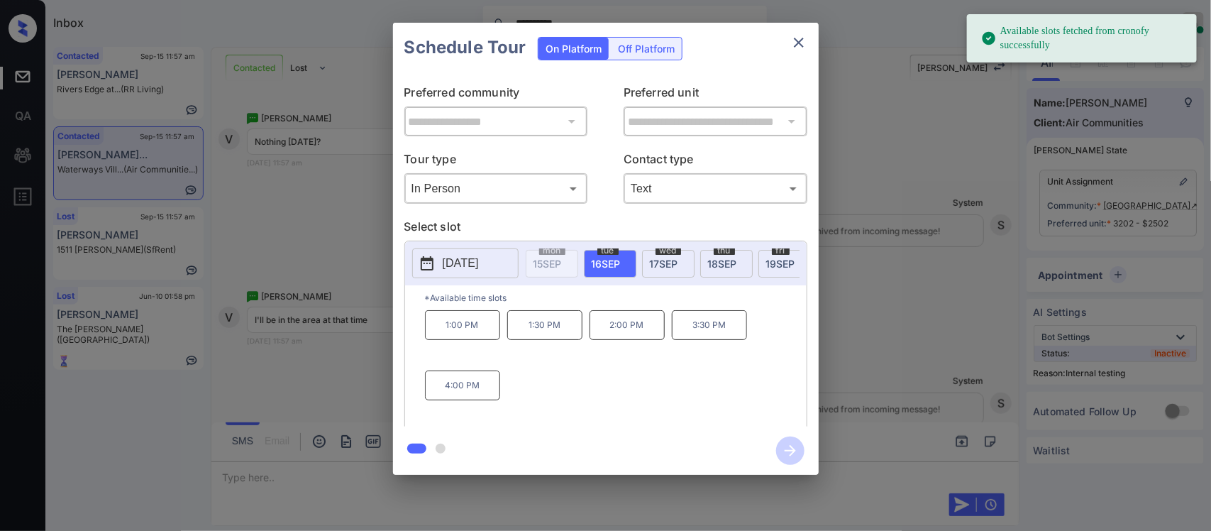
click at [482, 400] on p "4:00 PM" at bounding box center [462, 385] width 75 height 30
click at [792, 447] on icon "button" at bounding box center [790, 450] width 28 height 28
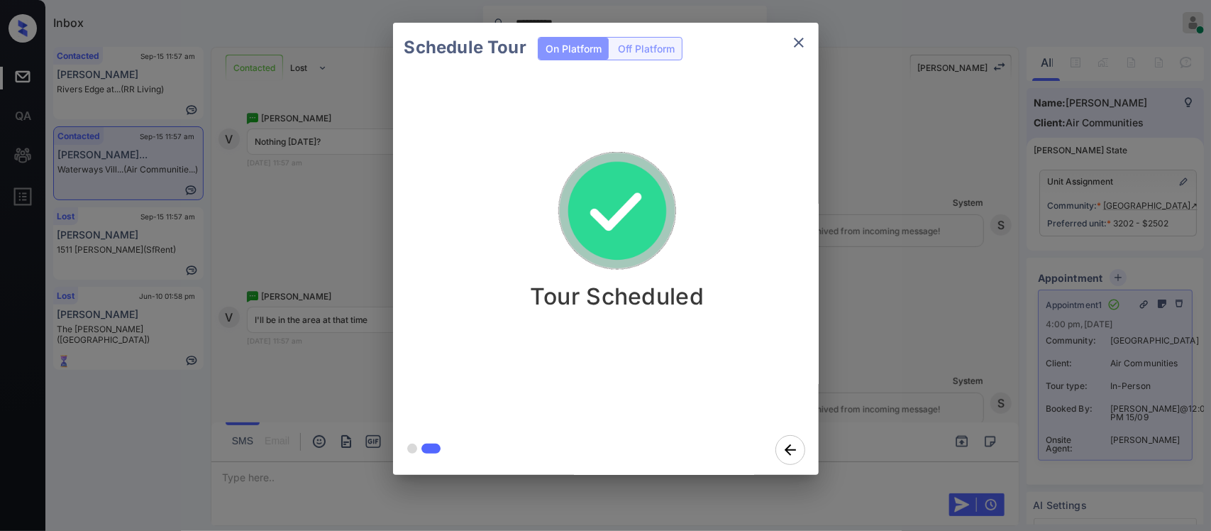
click at [934, 387] on div "Schedule Tour On Platform Off Platform Tour Scheduled" at bounding box center [605, 248] width 1211 height 497
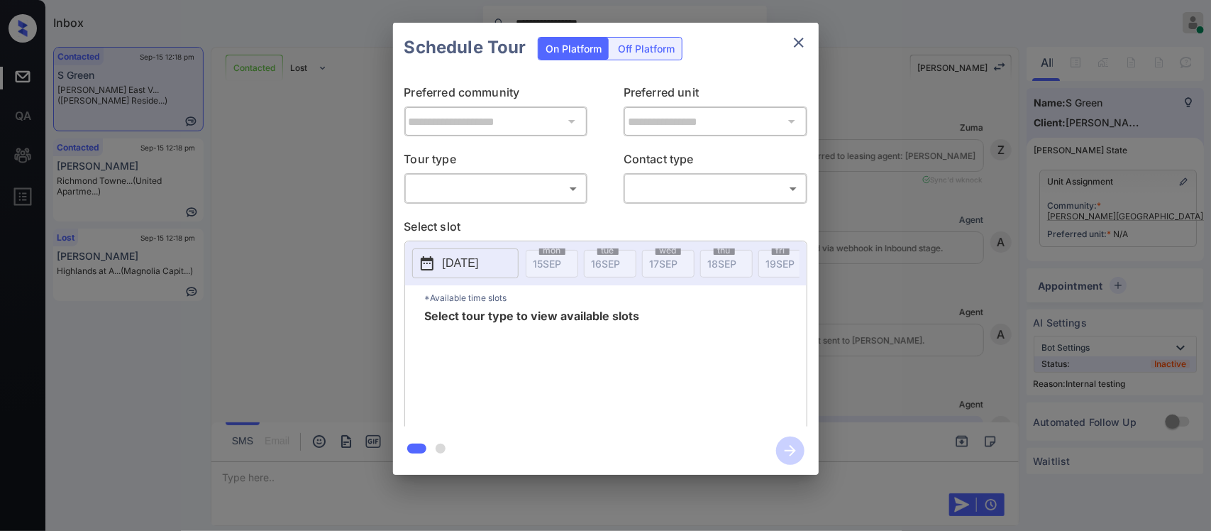
scroll to position [2218, 0]
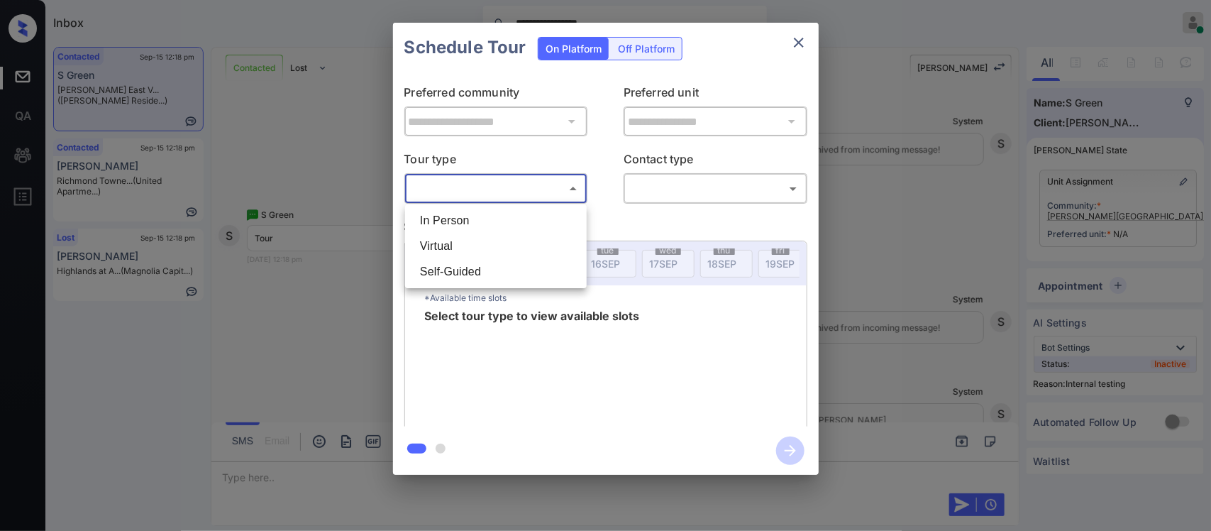
click at [497, 182] on body "**********" at bounding box center [605, 265] width 1211 height 531
click at [490, 225] on li "In Person" at bounding box center [496, 221] width 175 height 26
type input "********"
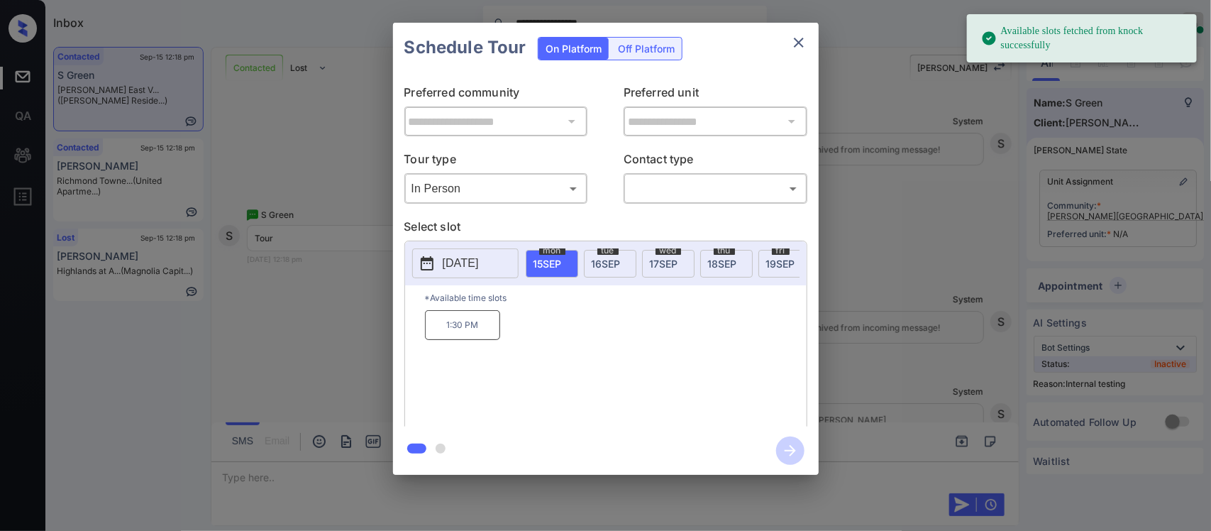
click at [596, 263] on span "[DATE]" at bounding box center [606, 264] width 29 height 12
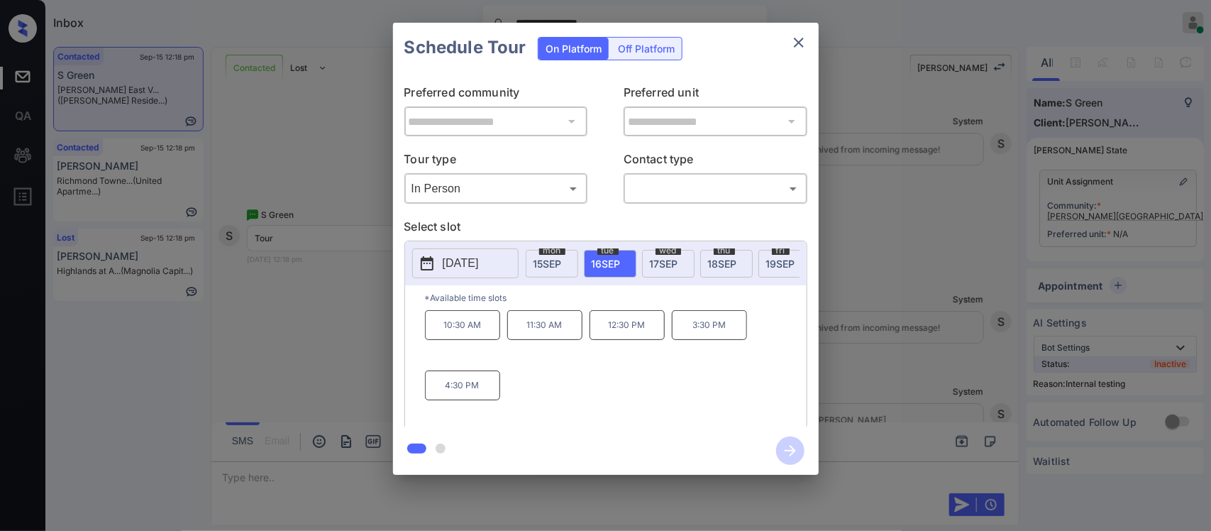
click at [936, 353] on div "**********" at bounding box center [605, 248] width 1211 height 497
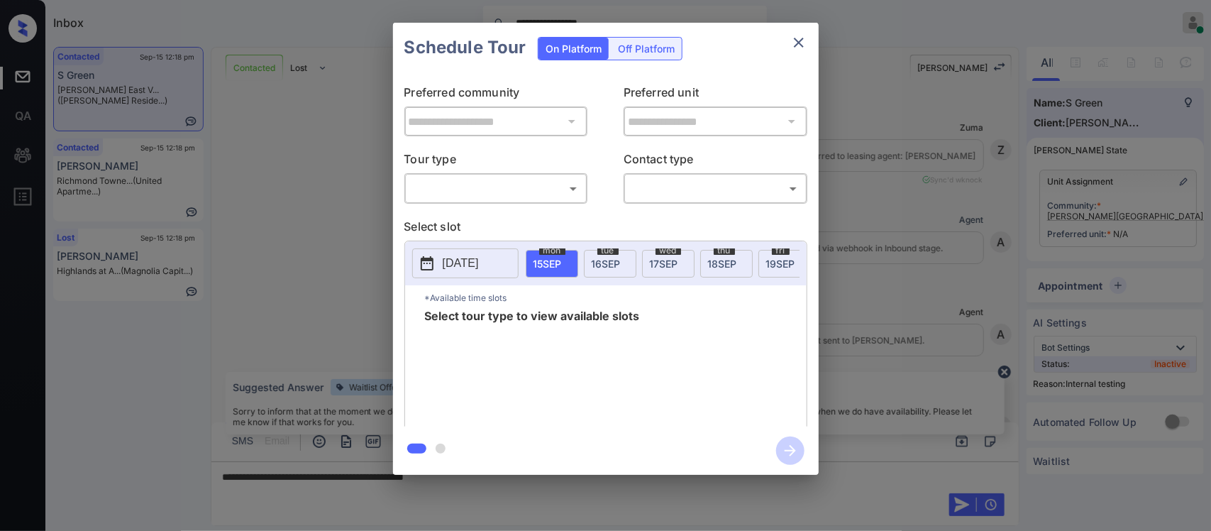
scroll to position [2218, 0]
click at [569, 199] on body "**********" at bounding box center [605, 265] width 1211 height 531
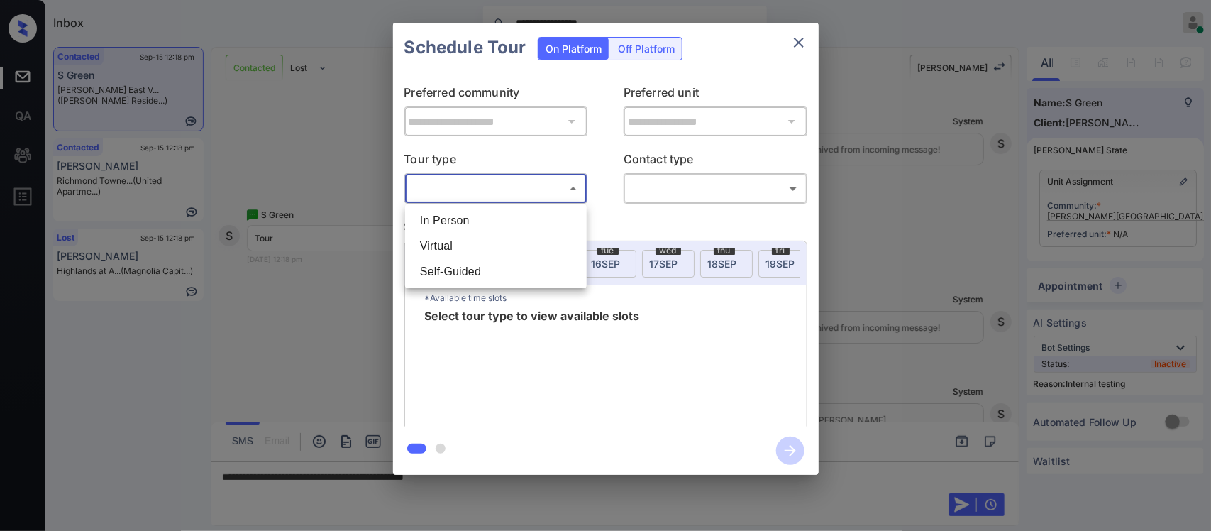
click at [556, 222] on li "In Person" at bounding box center [496, 221] width 175 height 26
type input "********"
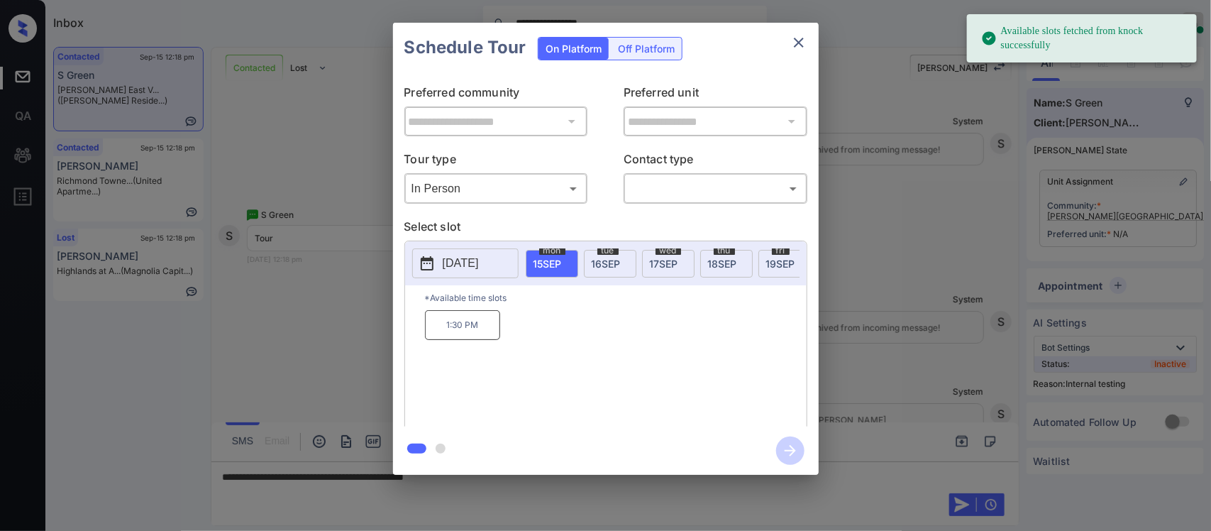
click at [621, 258] on span "[DATE]" at bounding box center [606, 264] width 29 height 12
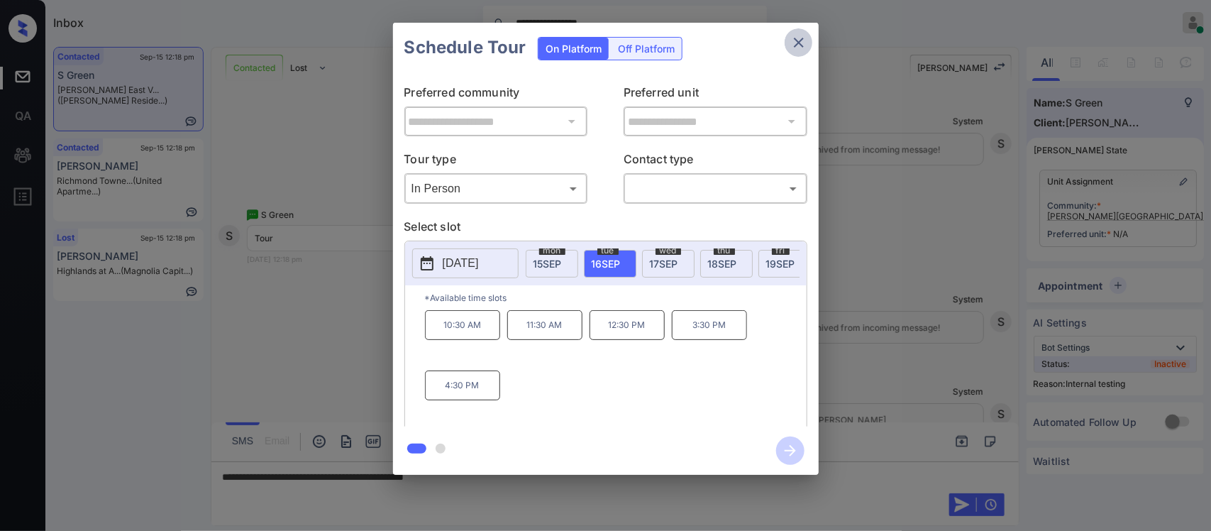
click at [799, 43] on icon "close" at bounding box center [799, 43] width 10 height 10
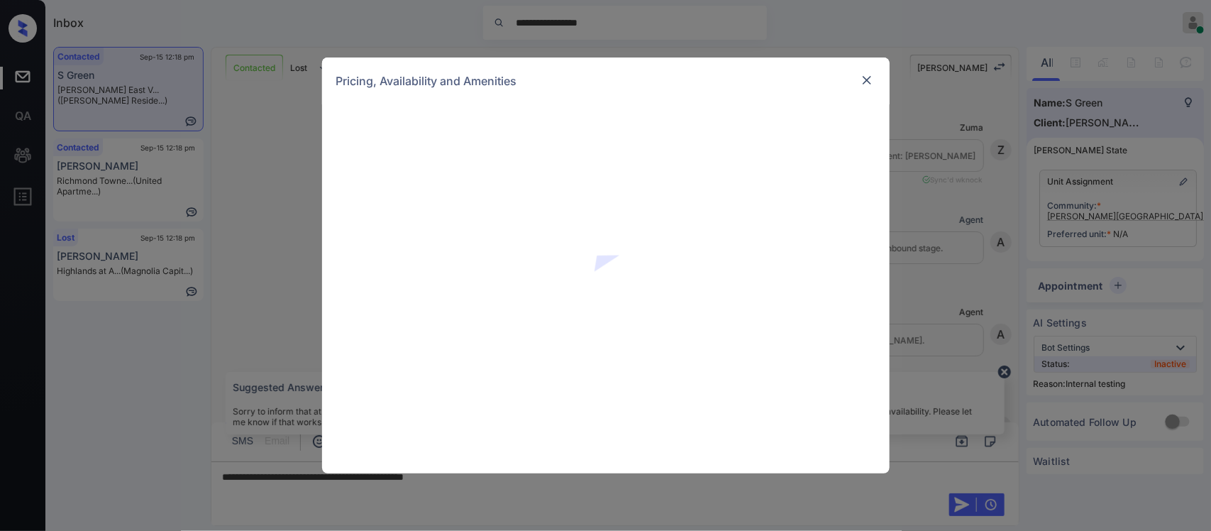
scroll to position [2218, 0]
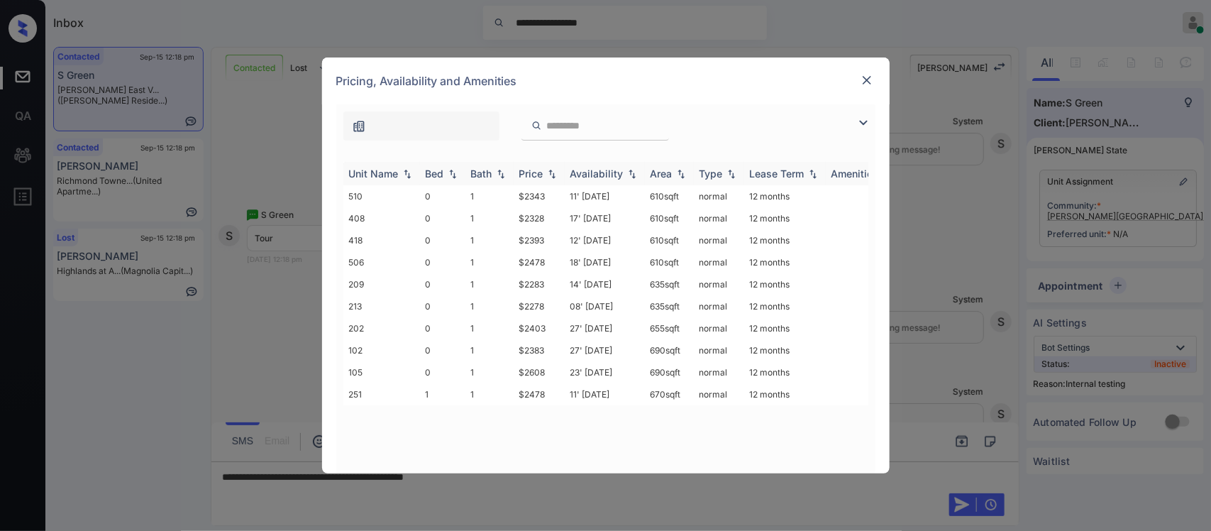
click at [541, 182] on th "Price" at bounding box center [539, 173] width 51 height 23
click at [543, 370] on td "$2478" at bounding box center [539, 372] width 51 height 22
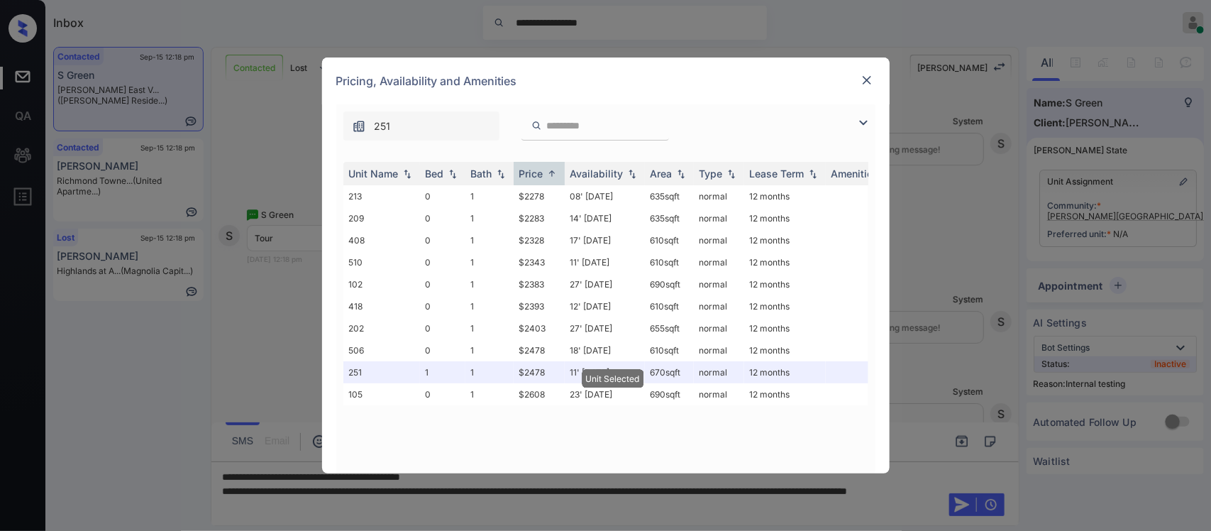
click at [868, 78] on img at bounding box center [867, 80] width 14 height 14
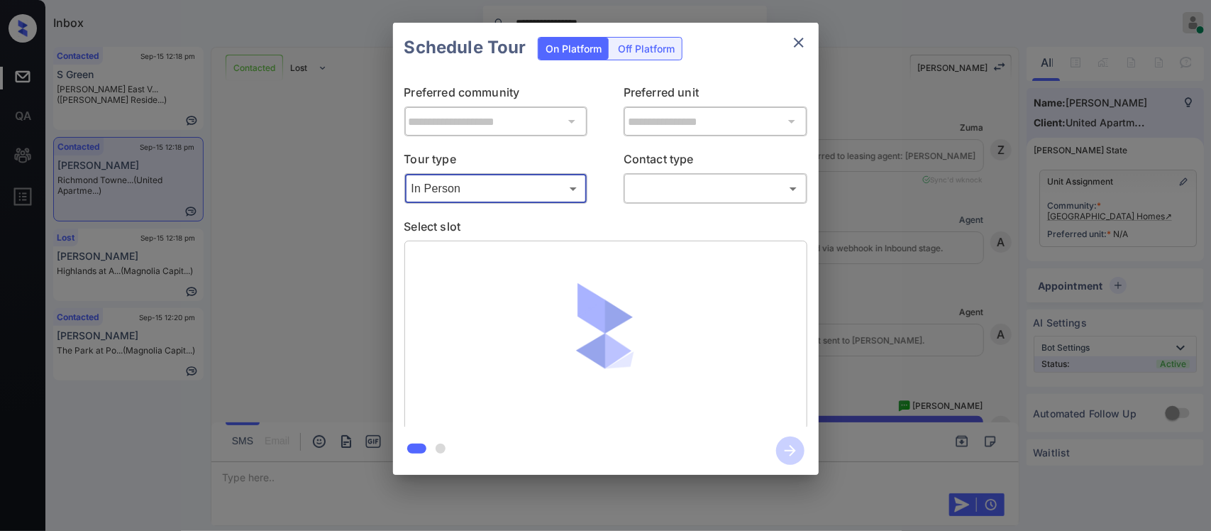
scroll to position [785, 0]
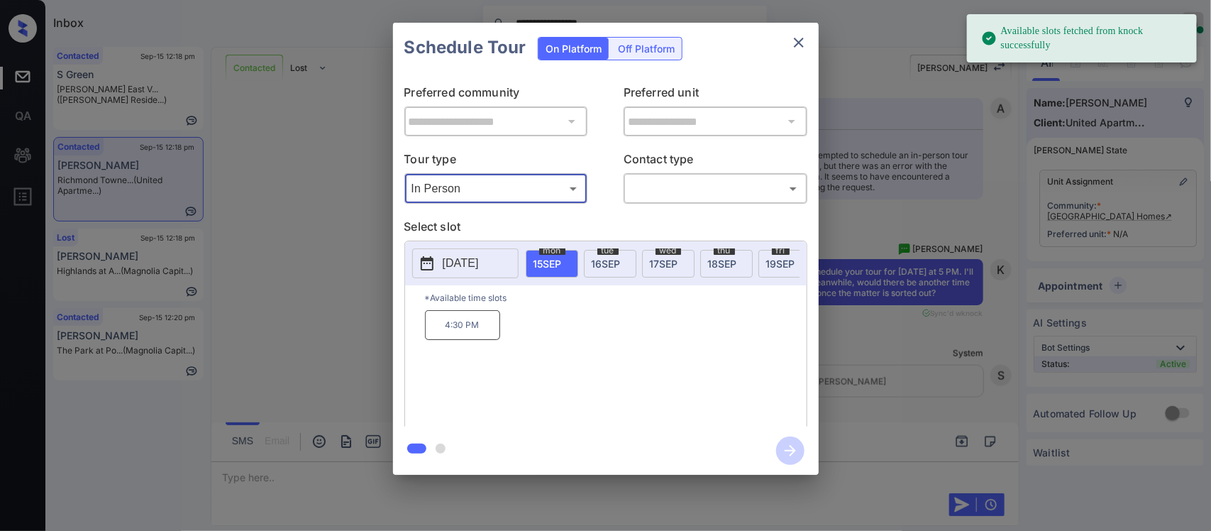
click at [792, 43] on icon "close" at bounding box center [798, 42] width 17 height 17
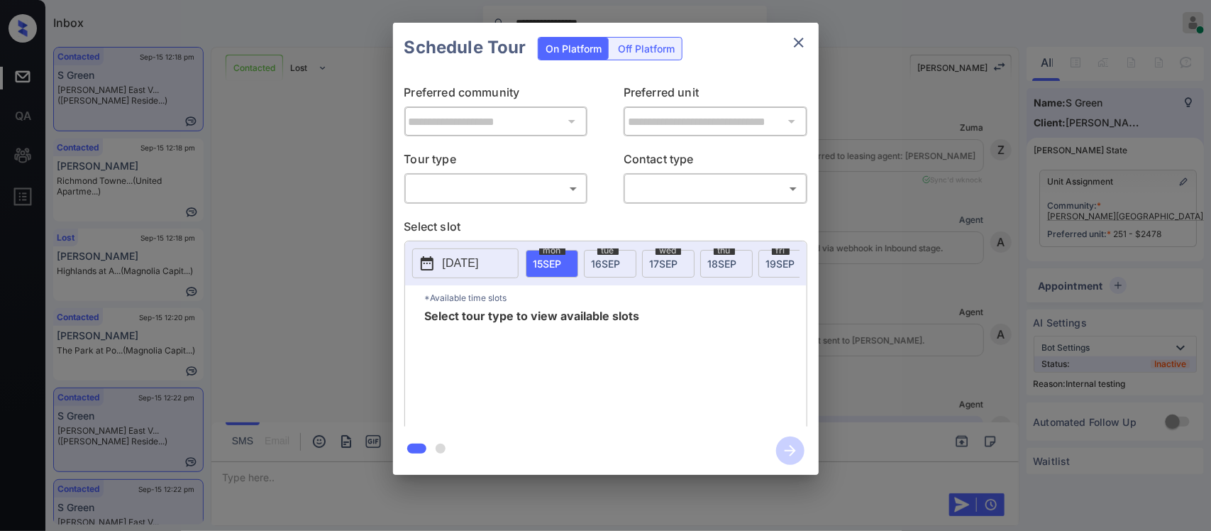
scroll to position [2666, 0]
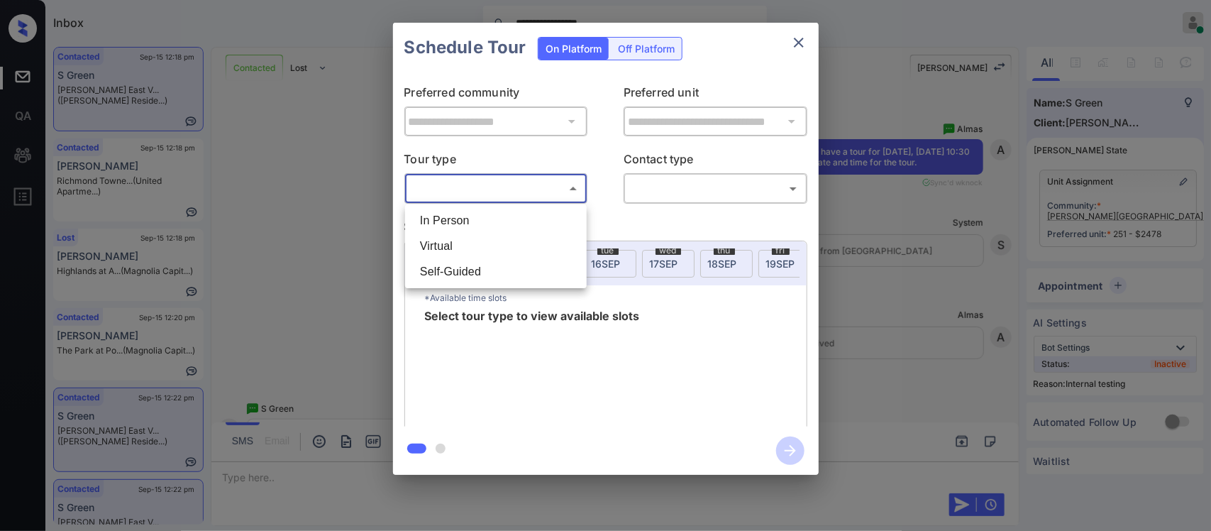
click at [543, 189] on body "**********" at bounding box center [605, 265] width 1211 height 531
click at [525, 222] on li "In Person" at bounding box center [496, 221] width 175 height 26
type input "********"
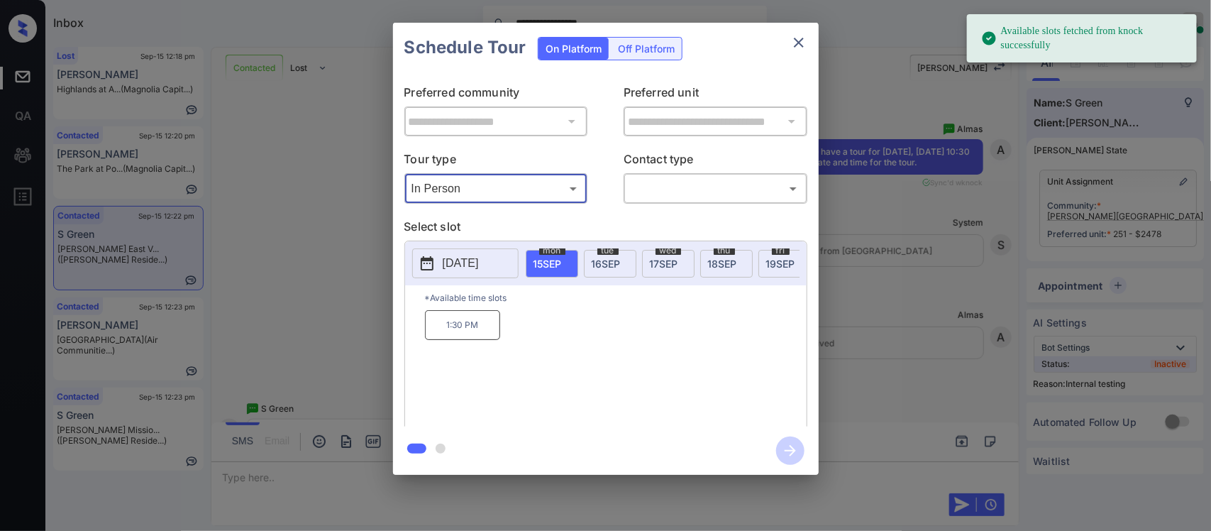
click at [770, 265] on span "19 SEP" at bounding box center [780, 264] width 29 height 12
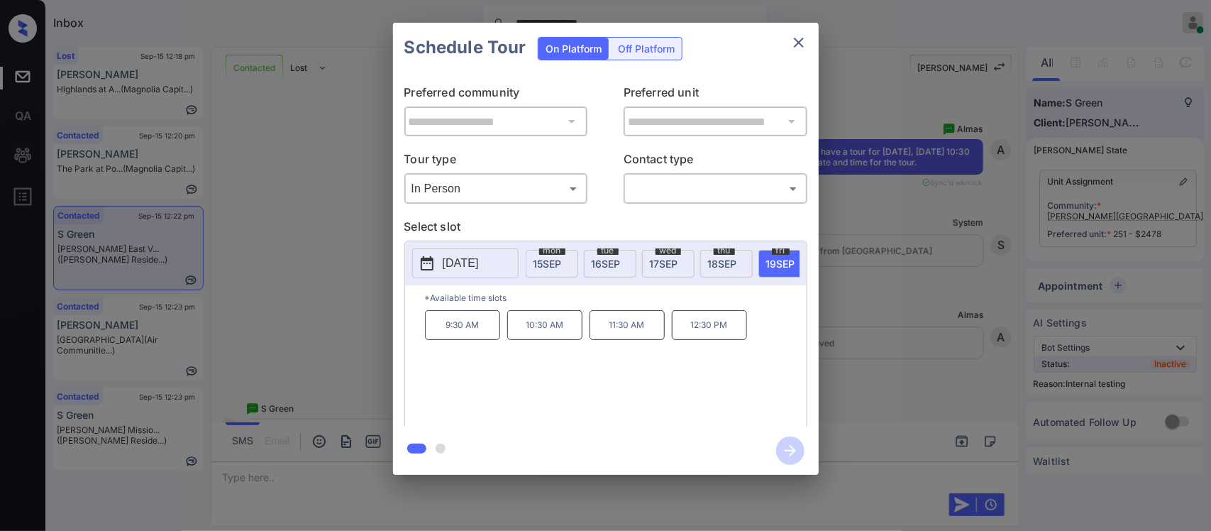
scroll to position [0, 227]
click at [593, 257] on div "sat 20 SEP" at bounding box center [616, 264] width 53 height 28
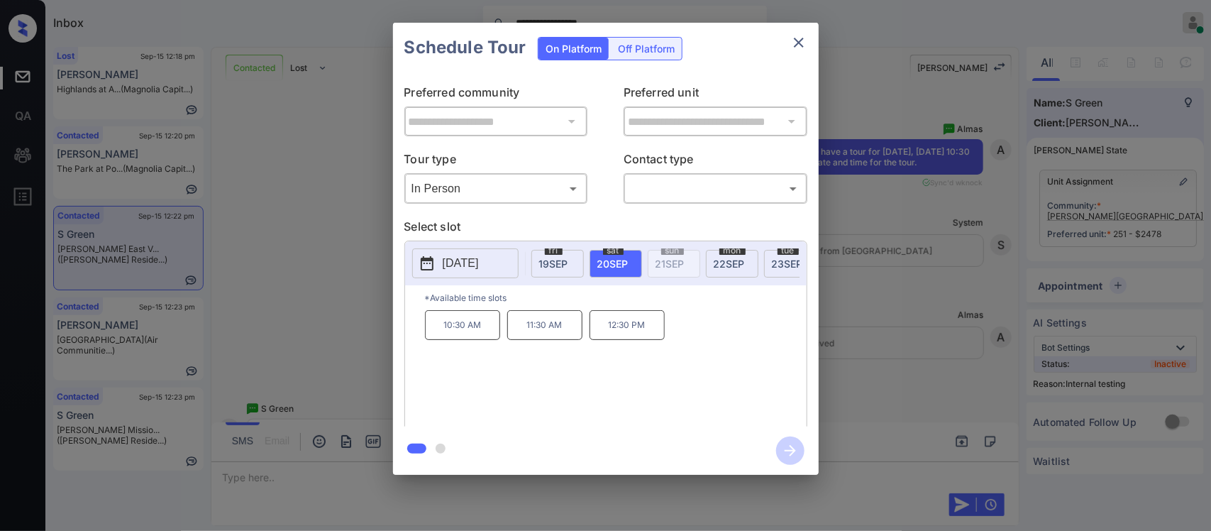
click at [451, 331] on p "10:30 AM" at bounding box center [462, 325] width 75 height 30
drag, startPoint x: 451, startPoint y: 331, endPoint x: 640, endPoint y: 334, distance: 189.5
click at [640, 334] on div "10:30 AM 11:30 AM 12:30 PM" at bounding box center [616, 367] width 382 height 114
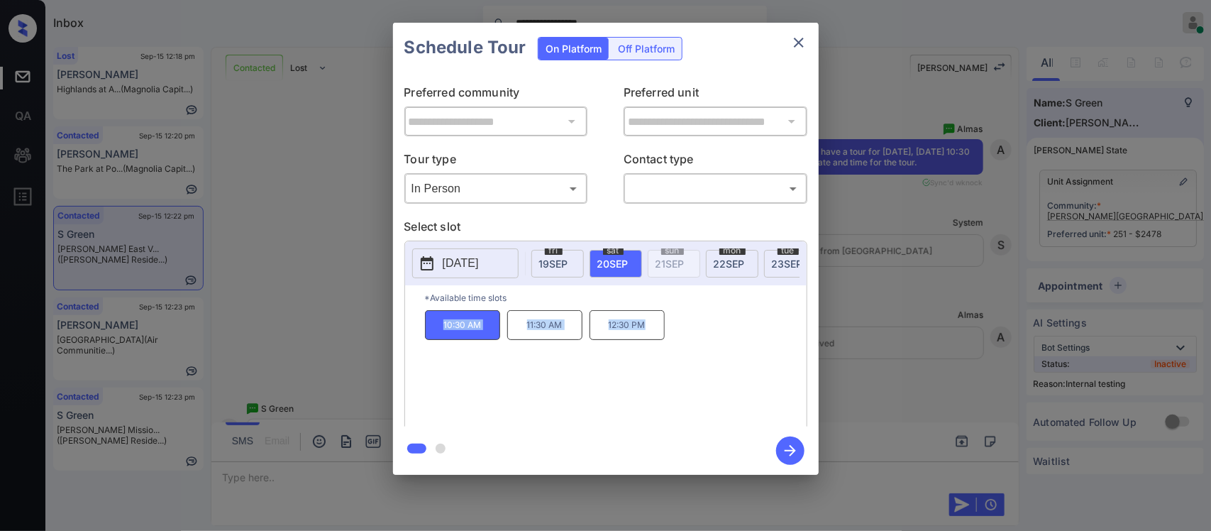
copy div "10:30 AM 11:30 AM 12:30 PM"
click at [607, 490] on div "**********" at bounding box center [605, 248] width 1211 height 497
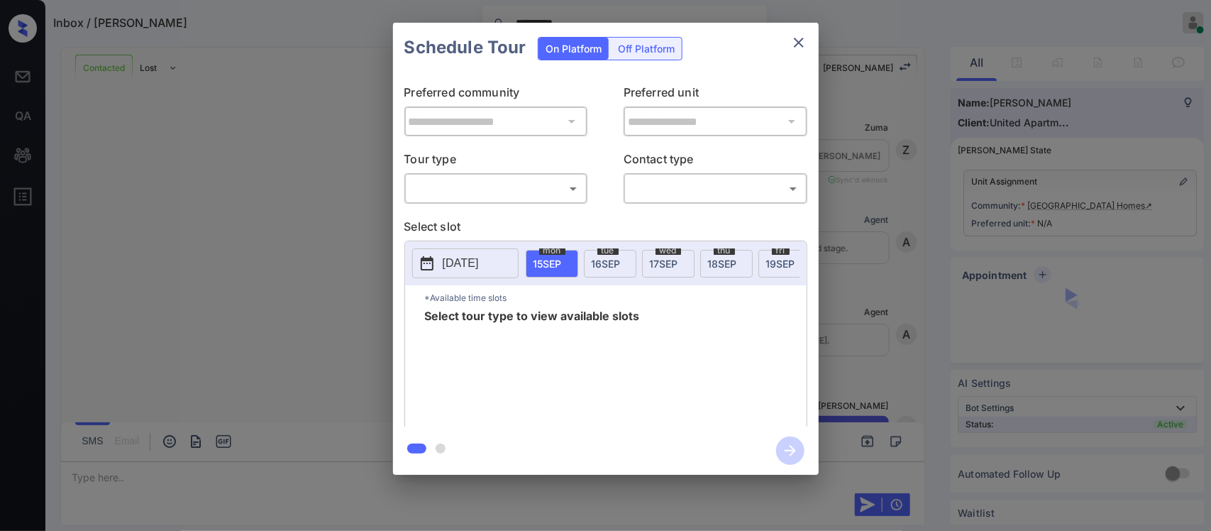
scroll to position [739, 0]
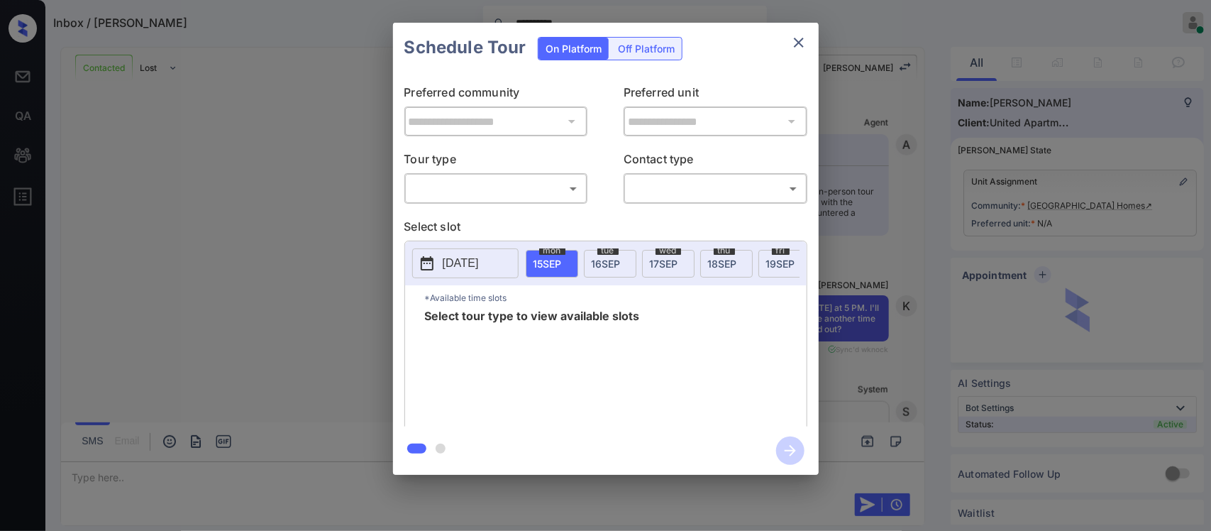
click at [492, 194] on body "**********" at bounding box center [605, 265] width 1211 height 531
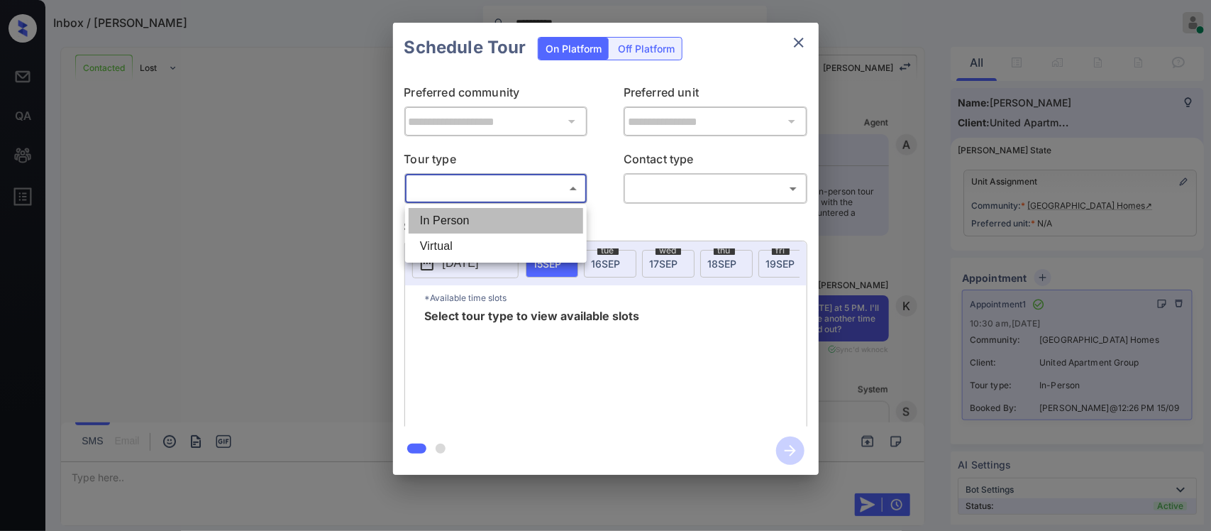
click at [490, 232] on li "In Person" at bounding box center [496, 221] width 175 height 26
type input "********"
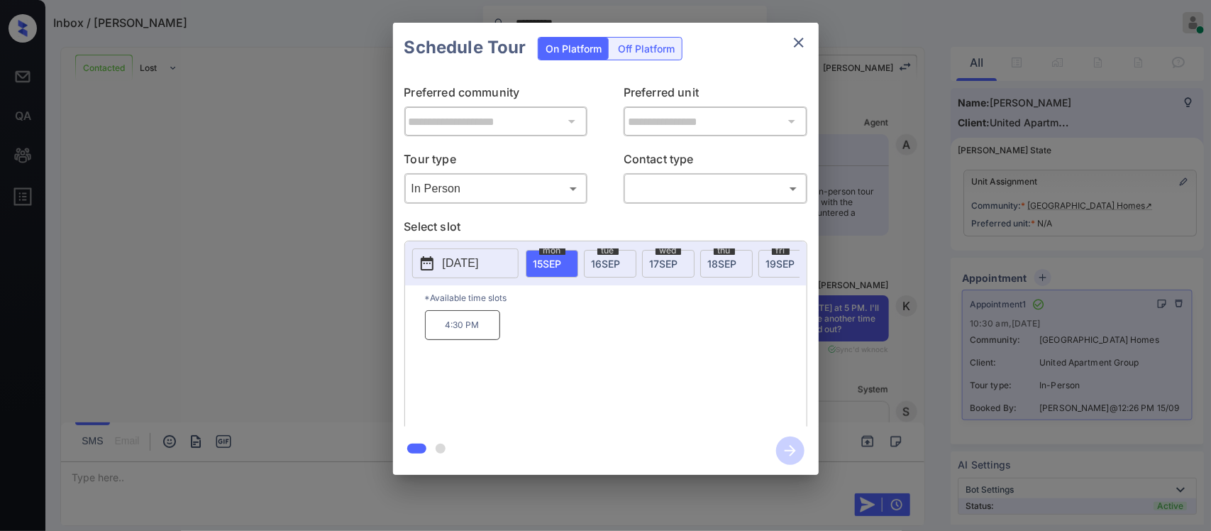
click at [883, 236] on div "**********" at bounding box center [605, 248] width 1211 height 497
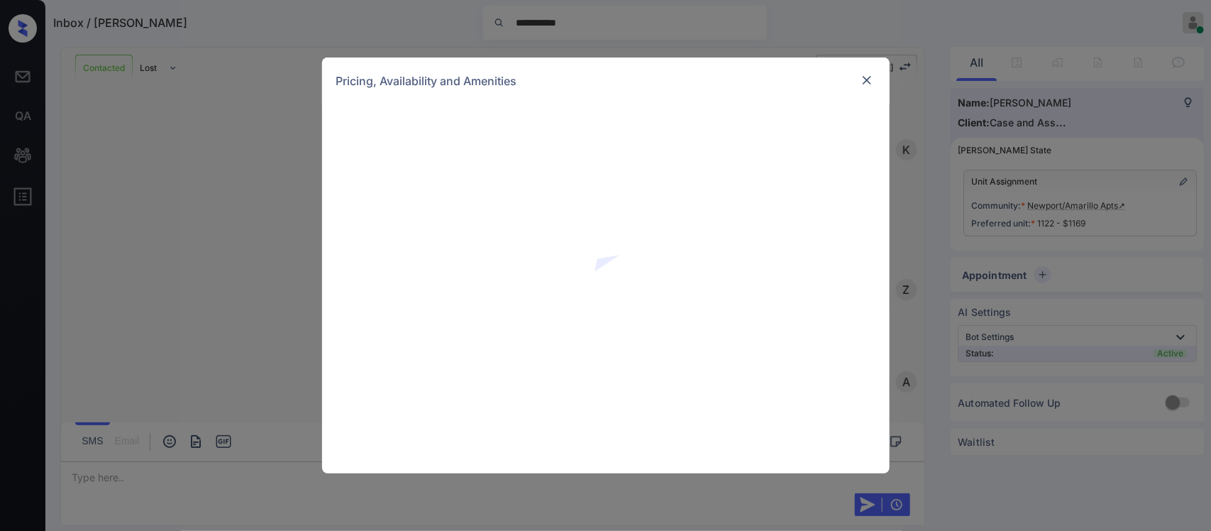
scroll to position [3488, 0]
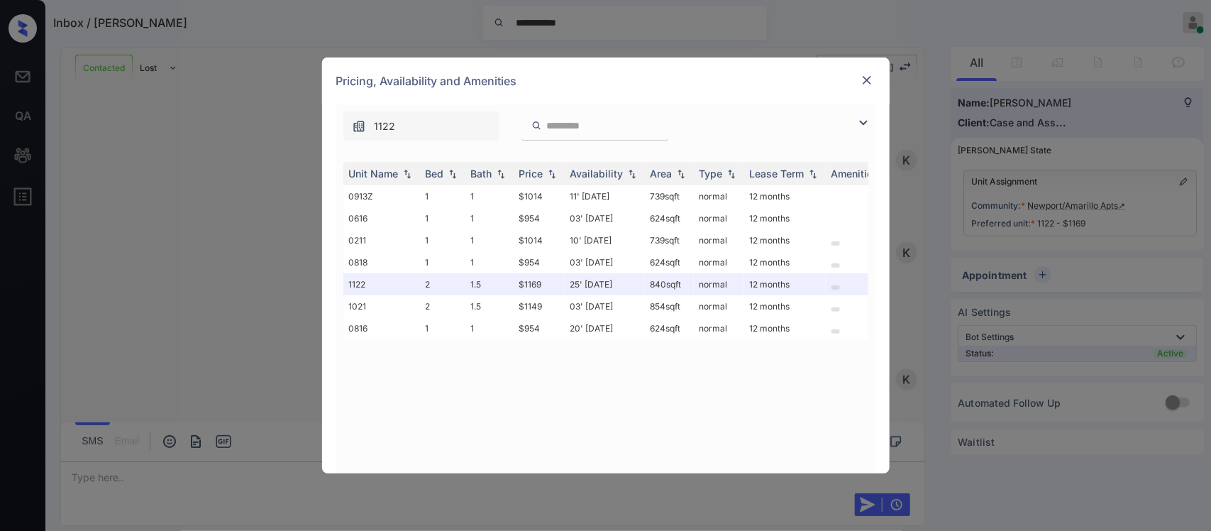
drag, startPoint x: 871, startPoint y: 90, endPoint x: 866, endPoint y: 82, distance: 9.3
click at [866, 82] on div "Pricing, Availability and Amenities" at bounding box center [606, 80] width 568 height 47
click at [866, 82] on img at bounding box center [867, 80] width 14 height 14
